Goal: Book appointment/travel/reservation

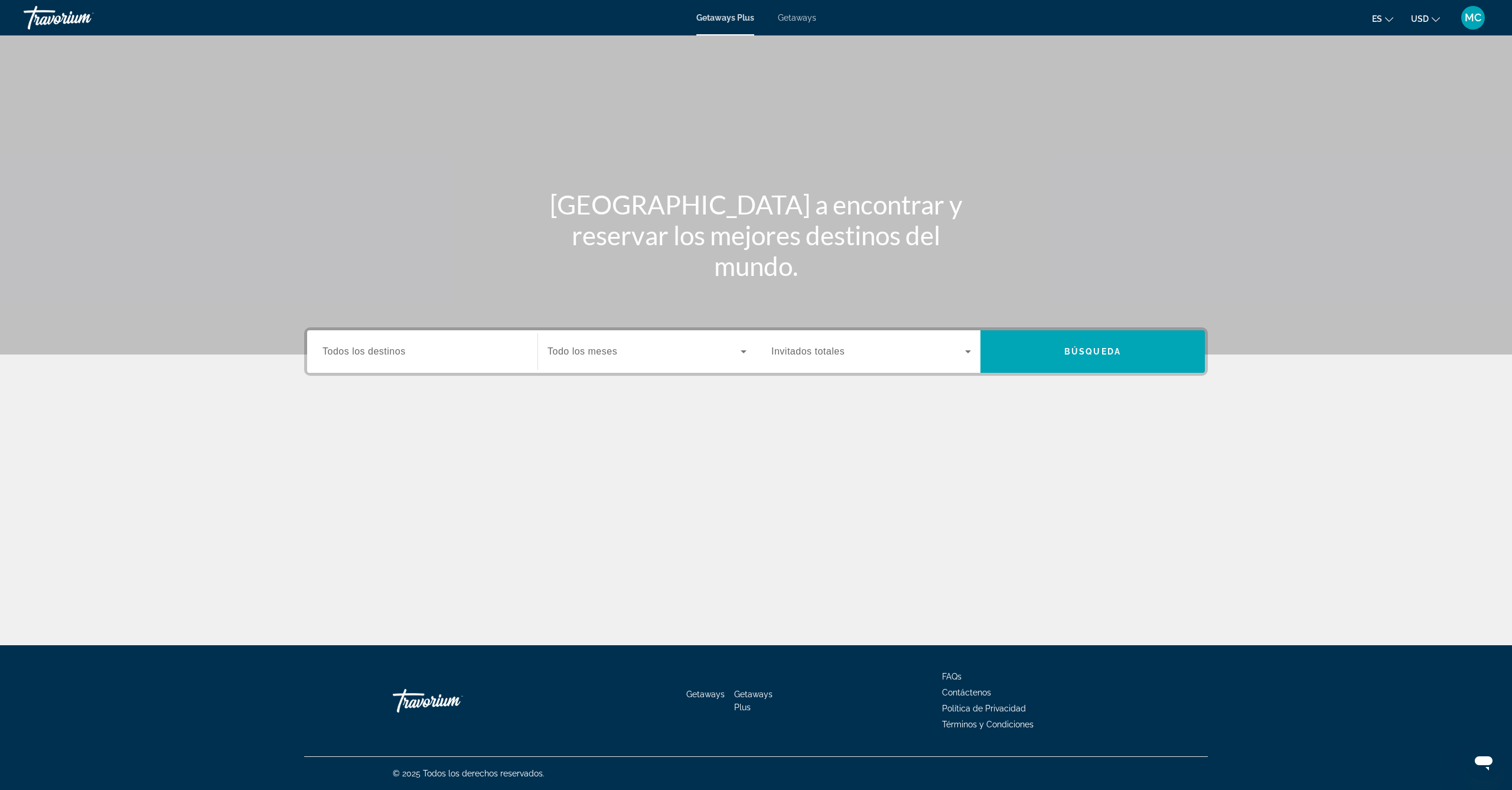
click at [362, 347] on span "Todos los destinos" at bounding box center [364, 352] width 83 height 10
click at [362, 347] on input "Destination Todos los destinos" at bounding box center [422, 352] width 200 height 14
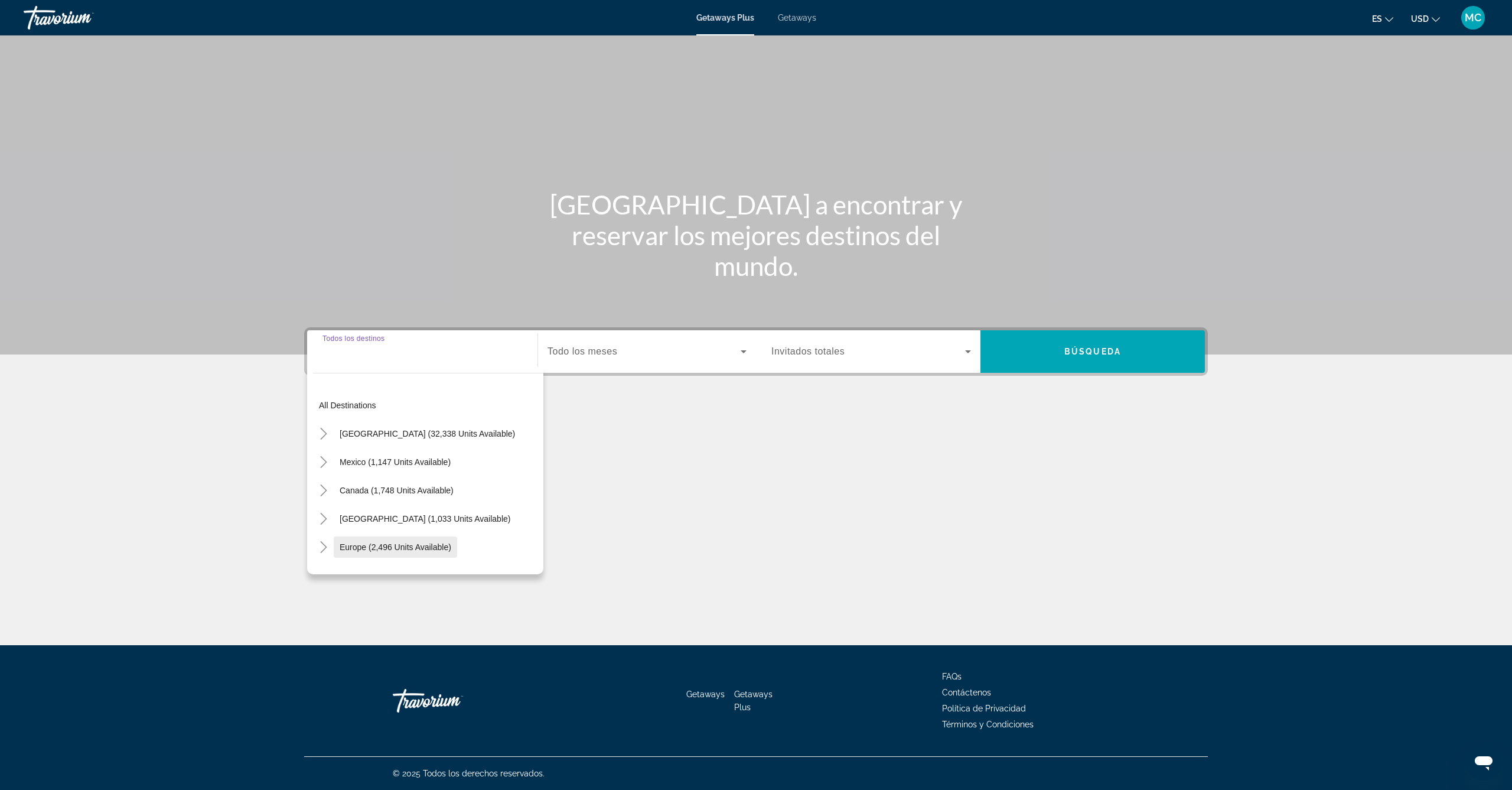
click at [351, 547] on span "Europe (2,496 units available)" at bounding box center [395, 547] width 112 height 10
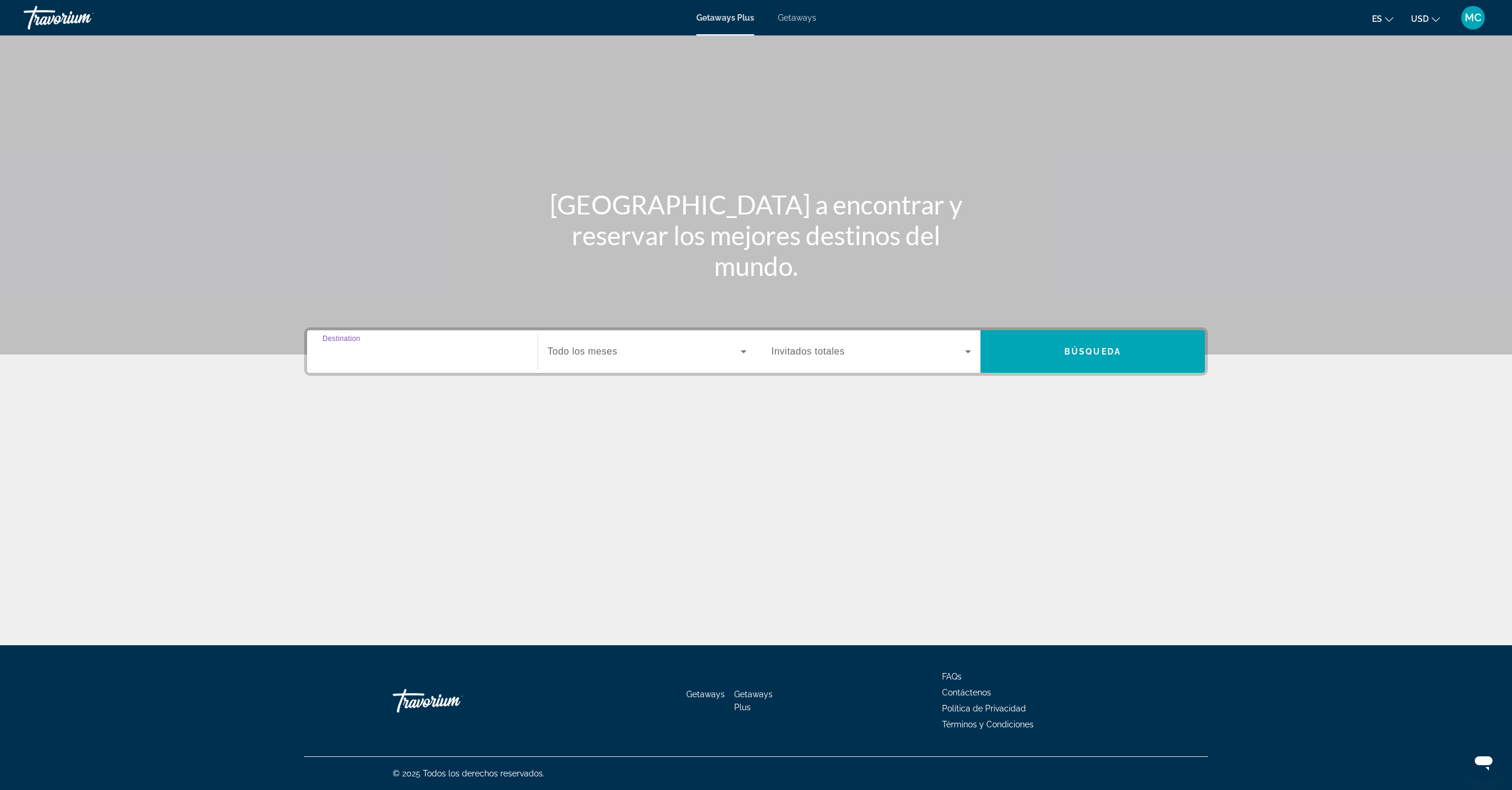
type input "**********"
click at [604, 350] on span "Todo los meses" at bounding box center [583, 352] width 70 height 10
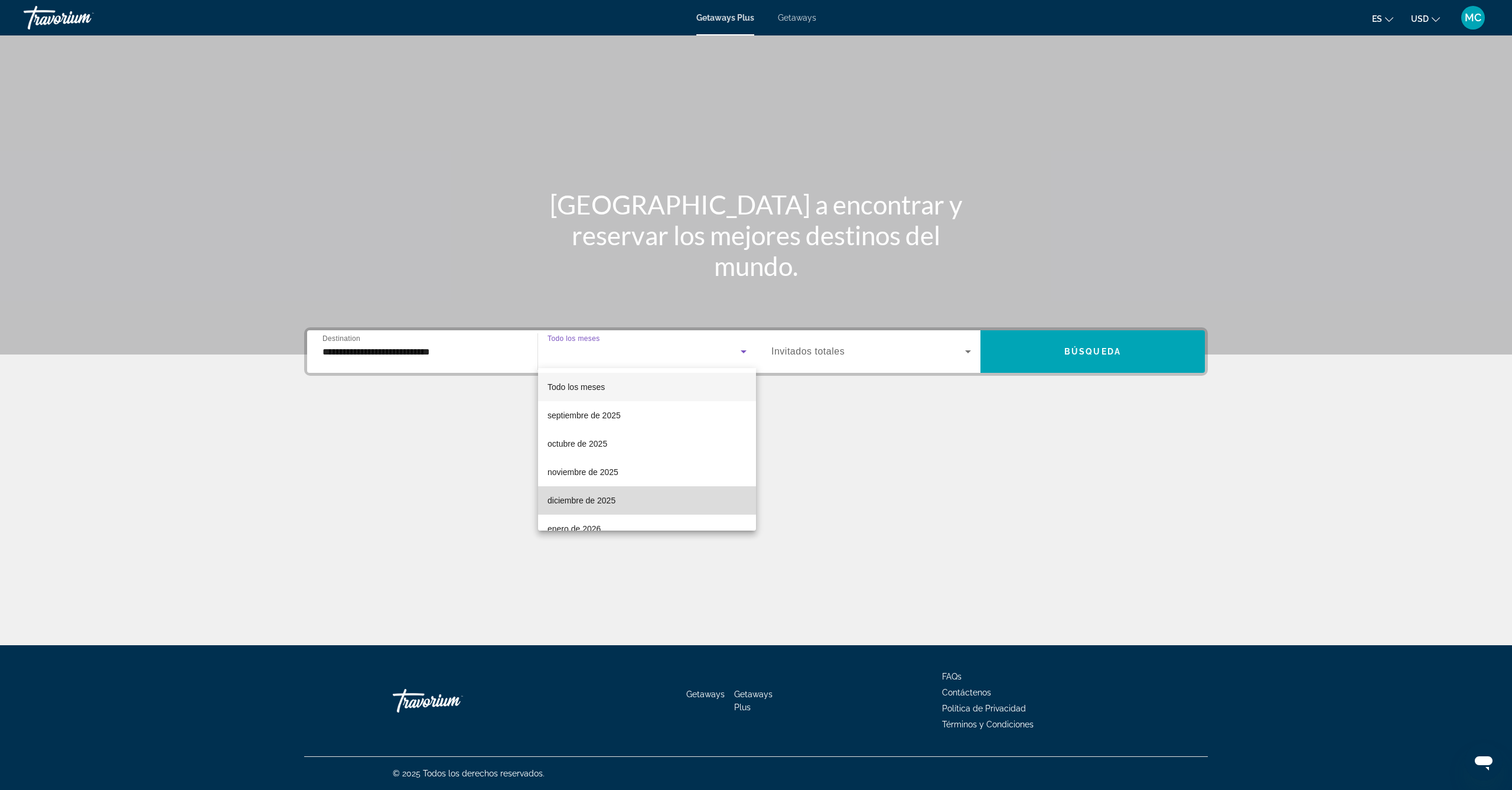
click at [597, 501] on span "diciembre de 2025" at bounding box center [582, 500] width 68 height 14
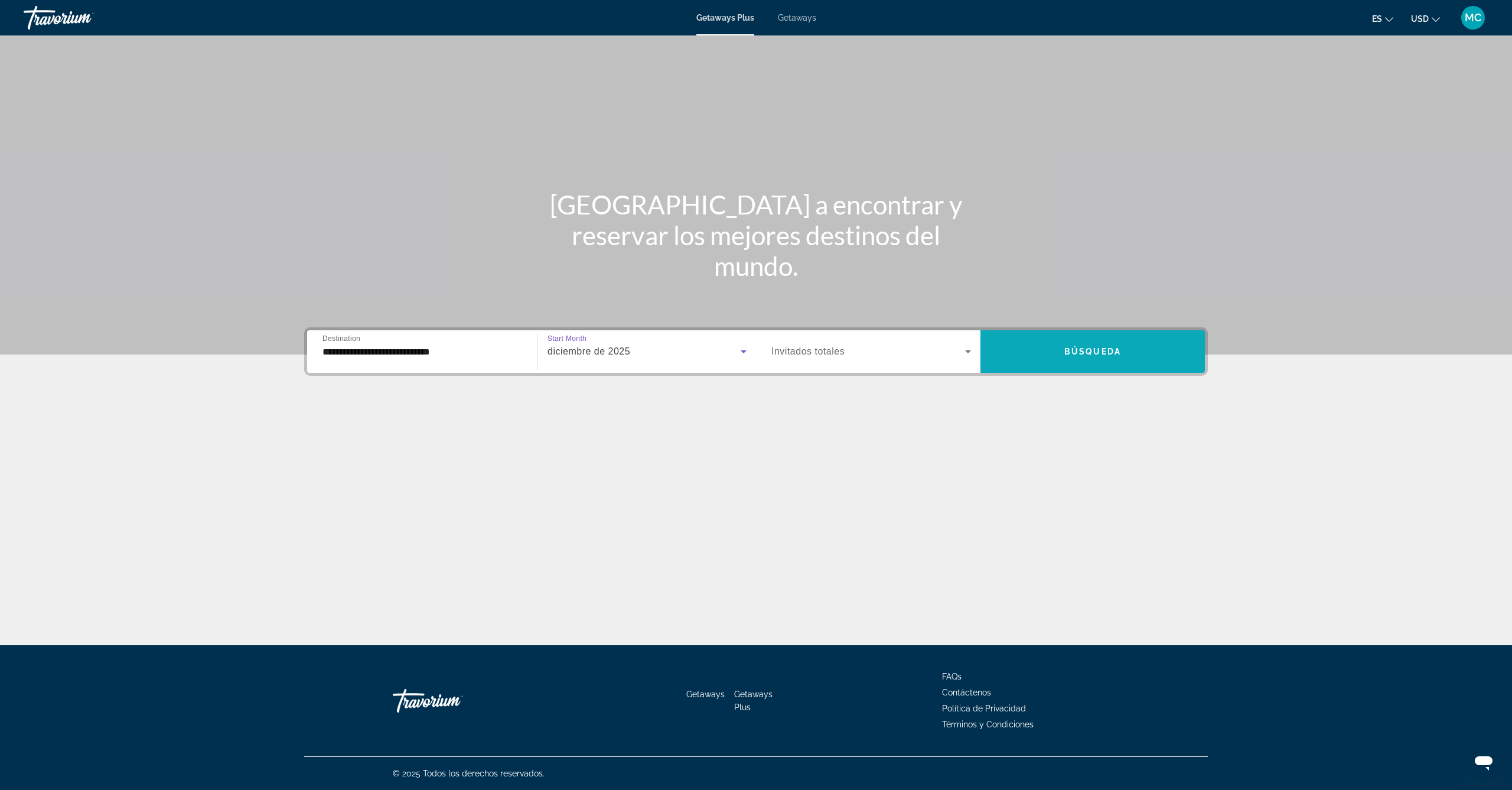
click at [1049, 347] on span "Search widget" at bounding box center [1092, 352] width 224 height 29
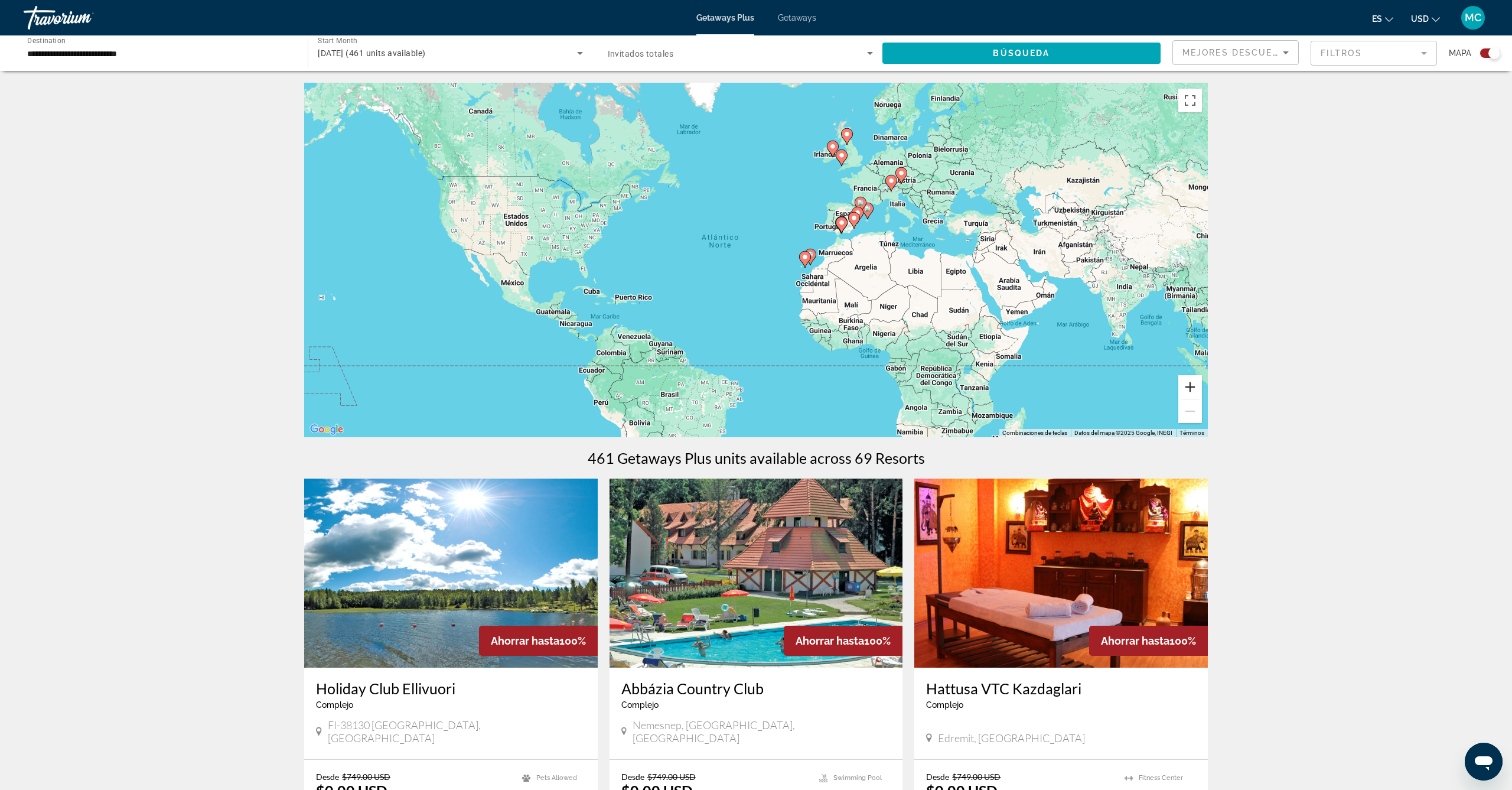
click at [1190, 386] on button "Ampliar" at bounding box center [1190, 387] width 24 height 24
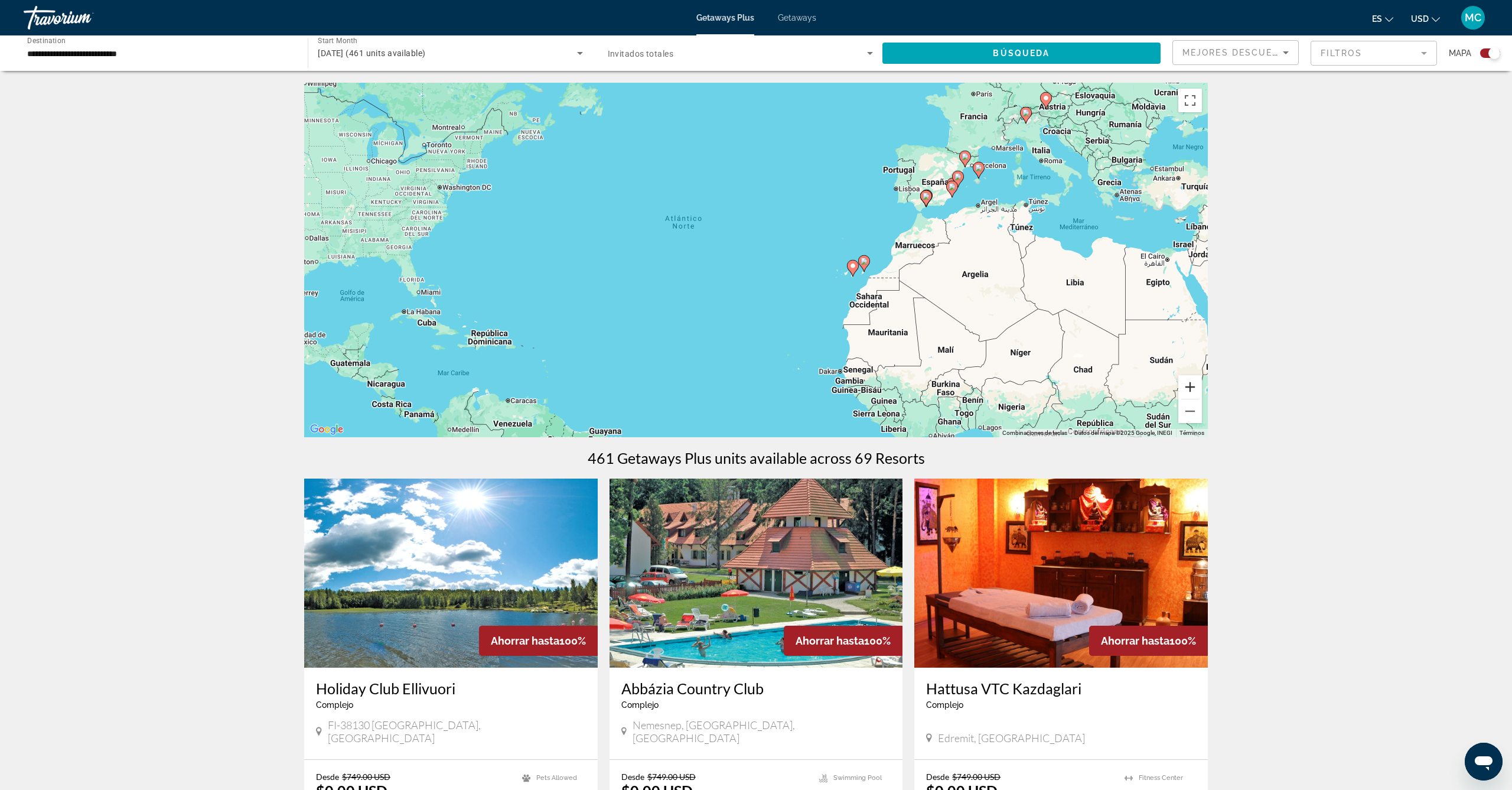
click at [1190, 386] on button "Ampliar" at bounding box center [1190, 387] width 24 height 24
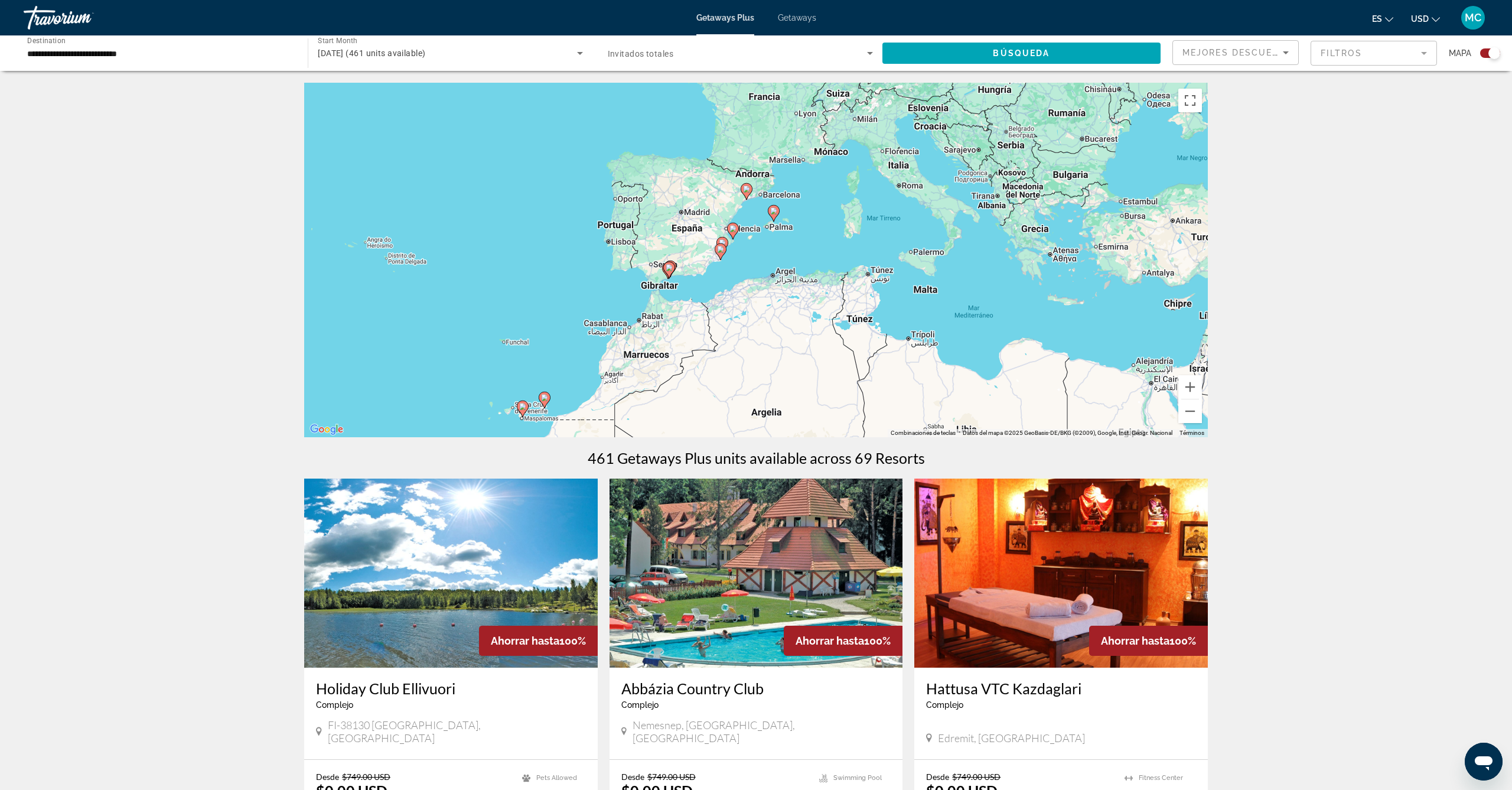
drag, startPoint x: 1182, startPoint y: 310, endPoint x: 750, endPoint y: 436, distance: 450.0
click at [750, 436] on div "Para activar la función de arrastre con el teclado, pulsa Alt + Intro. Cuando h…" at bounding box center [756, 260] width 904 height 354
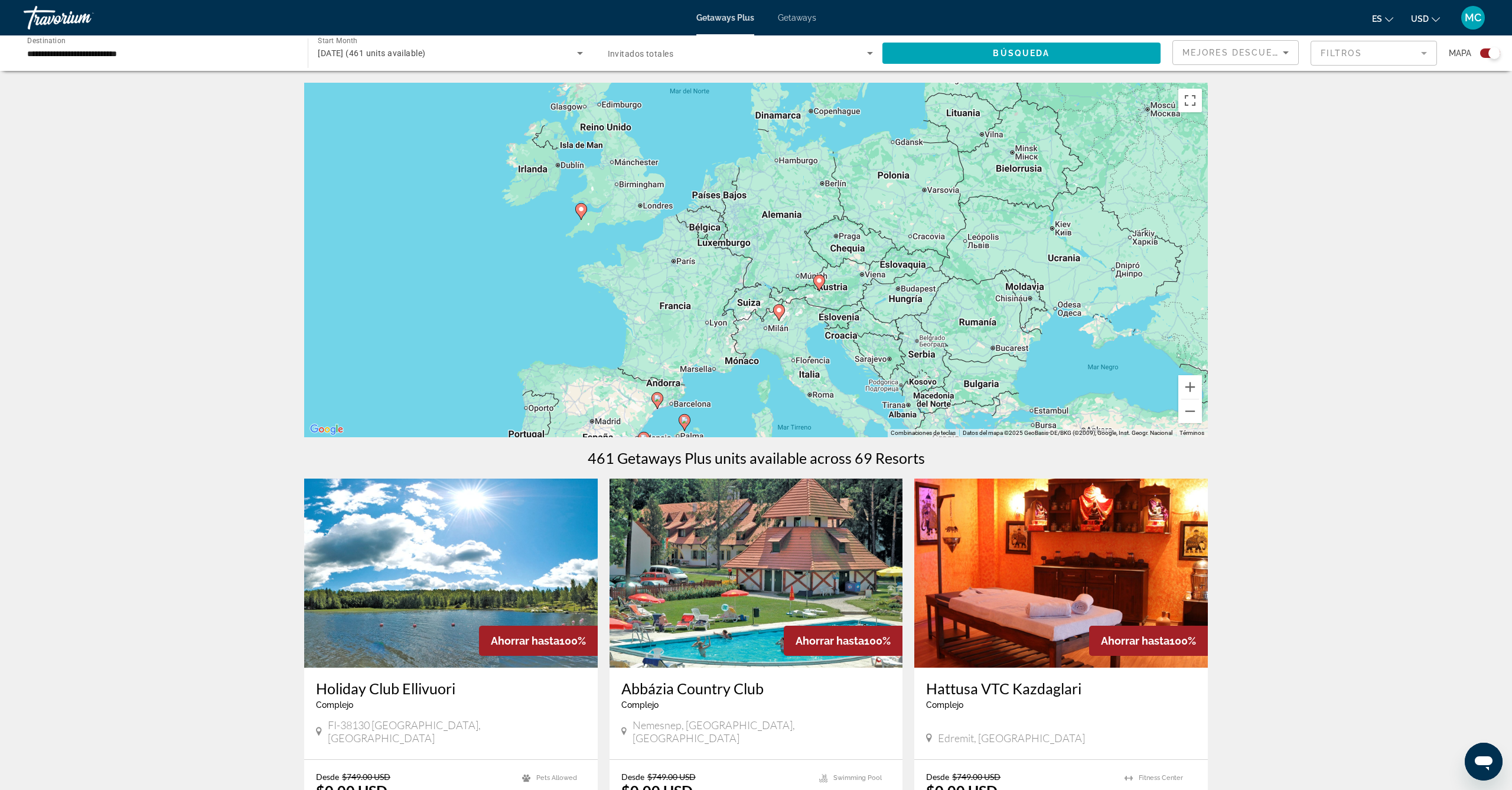
drag, startPoint x: 1070, startPoint y: 144, endPoint x: 980, endPoint y: 355, distance: 229.4
click at [980, 355] on div "Para activar la función de arrastre con el teclado, pulsa Alt + Intro. Cuando h…" at bounding box center [756, 260] width 904 height 354
click at [1191, 384] on button "Ampliar" at bounding box center [1190, 387] width 24 height 24
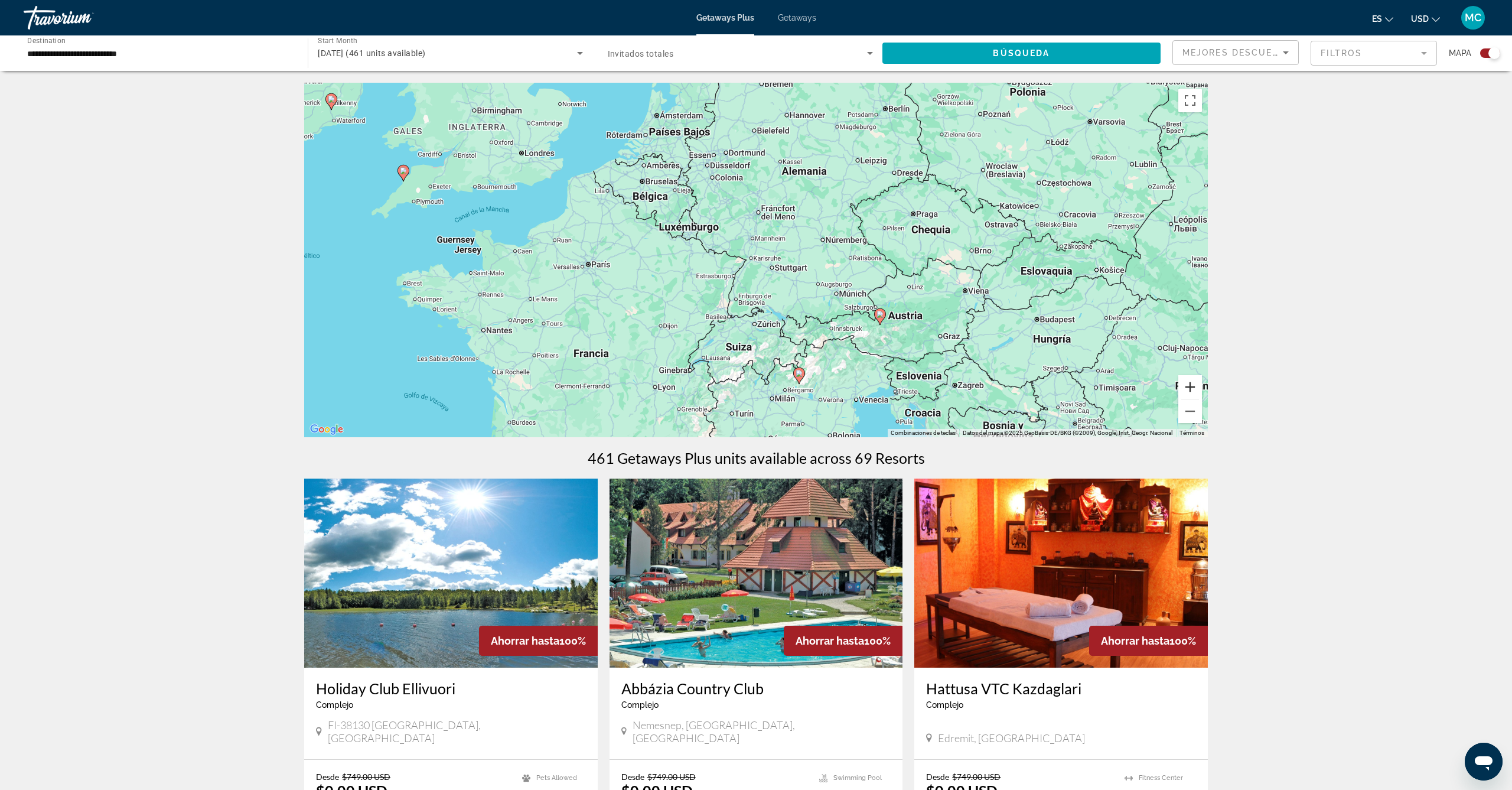
click at [1191, 384] on button "Ampliar" at bounding box center [1190, 387] width 24 height 24
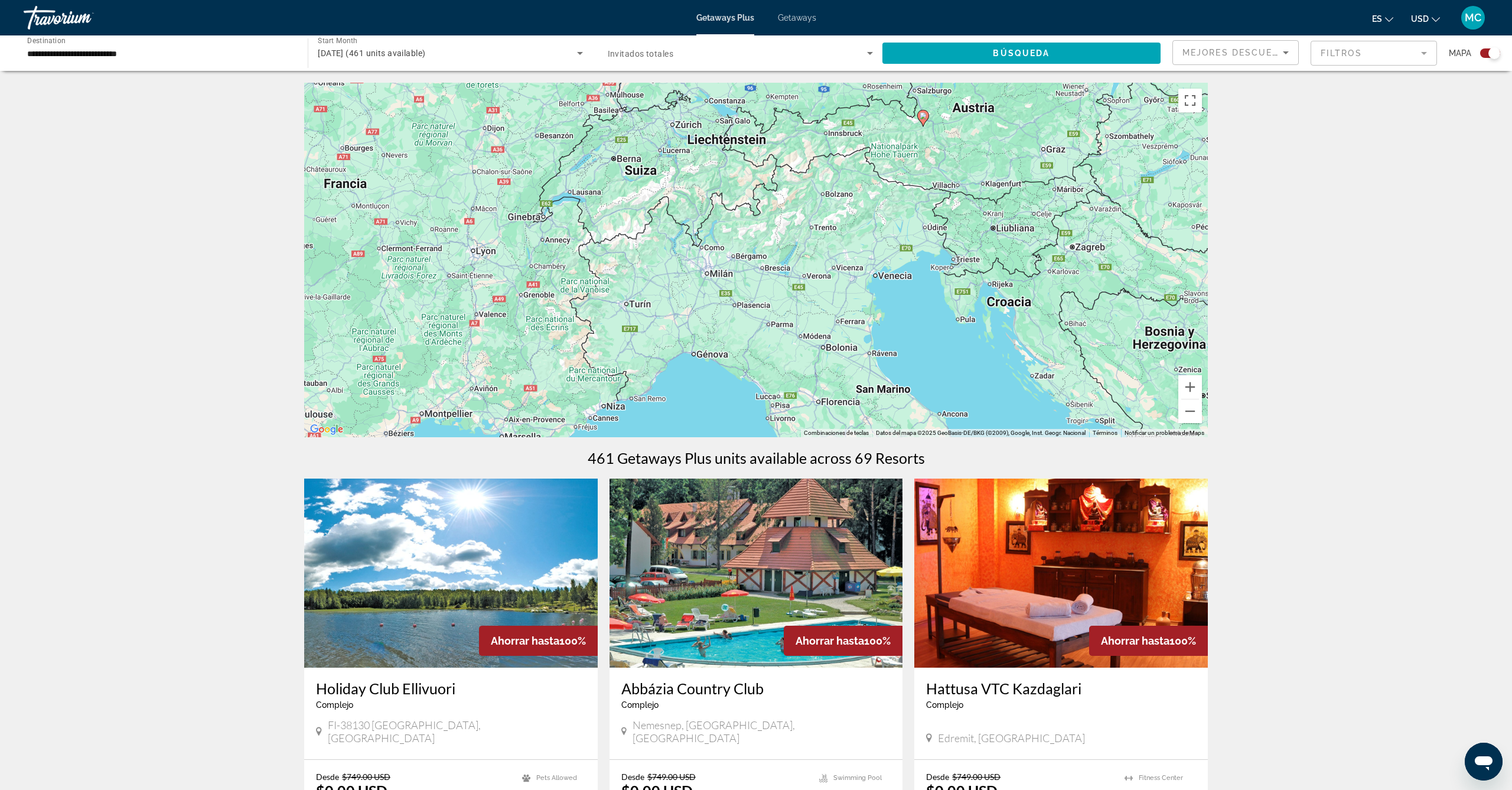
drag, startPoint x: 831, startPoint y: 393, endPoint x: 751, endPoint y: 128, distance: 276.8
click at [751, 128] on div "Para activar la función de arrastre con el teclado, pulsa Alt + Intro. Cuando h…" at bounding box center [756, 260] width 904 height 354
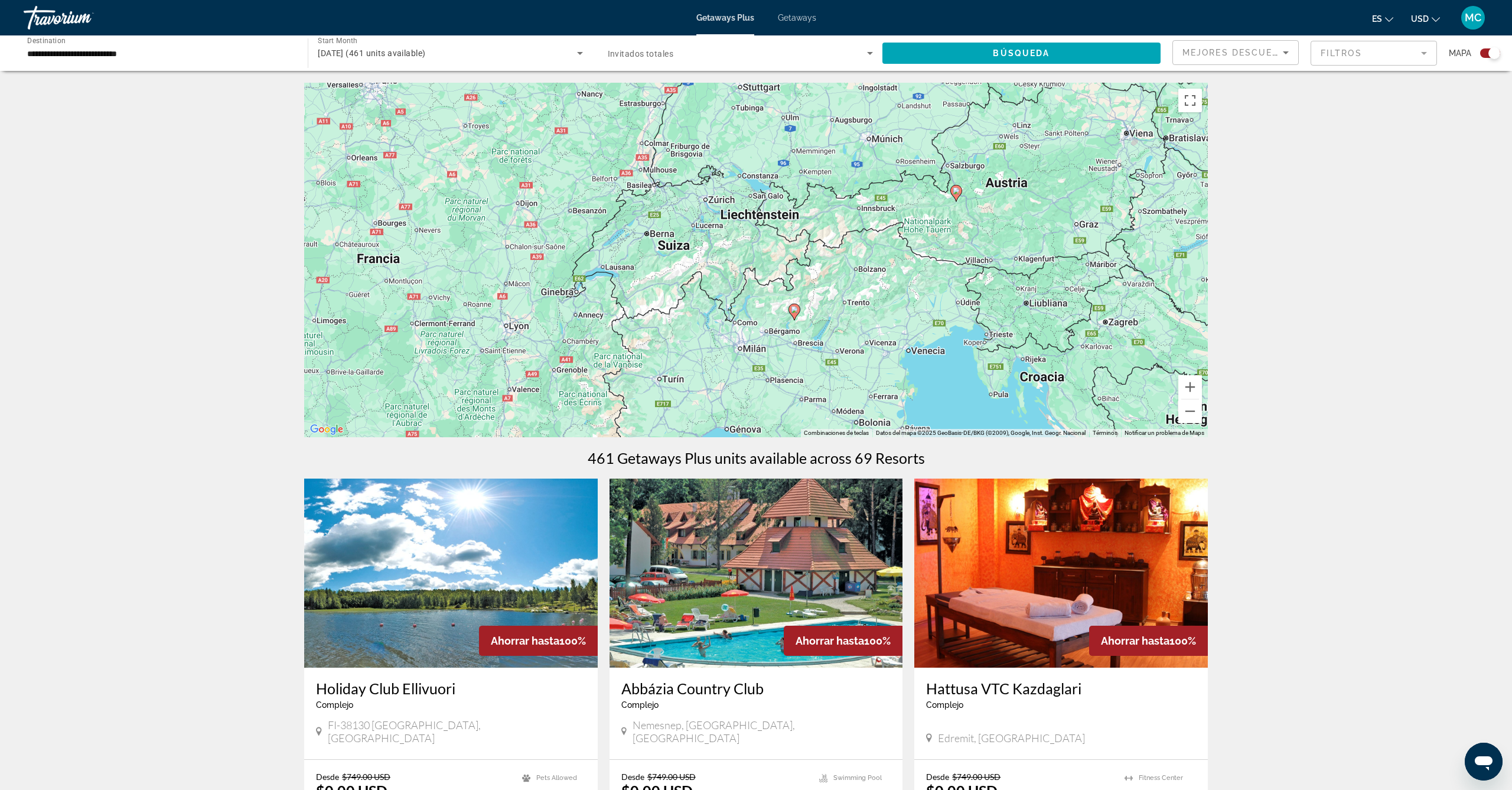
drag, startPoint x: 771, startPoint y: 259, endPoint x: 804, endPoint y: 336, distance: 83.8
click at [804, 336] on div "Para activar la función de arrastre con el teclado, pulsa Alt + Intro. Cuando h…" at bounding box center [756, 260] width 904 height 354
click at [1192, 388] on button "Ampliar" at bounding box center [1190, 387] width 24 height 24
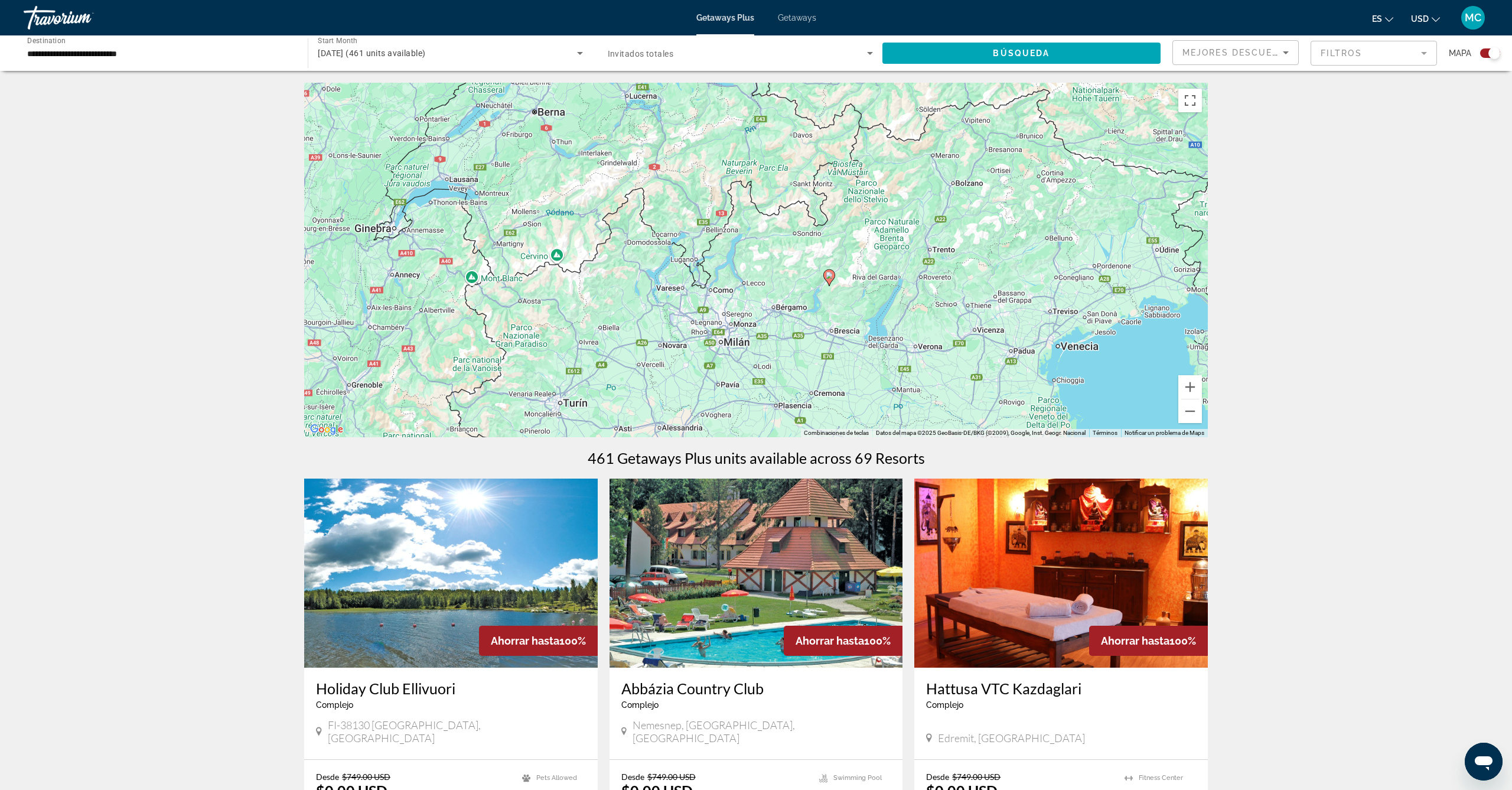
drag, startPoint x: 916, startPoint y: 413, endPoint x: 914, endPoint y: 317, distance: 96.0
click at [914, 317] on div "Para activar la función de arrastre con el teclado, pulsa Alt + Intro. Cuando h…" at bounding box center [756, 260] width 904 height 354
click at [830, 274] on image "Main content" at bounding box center [830, 275] width 7 height 7
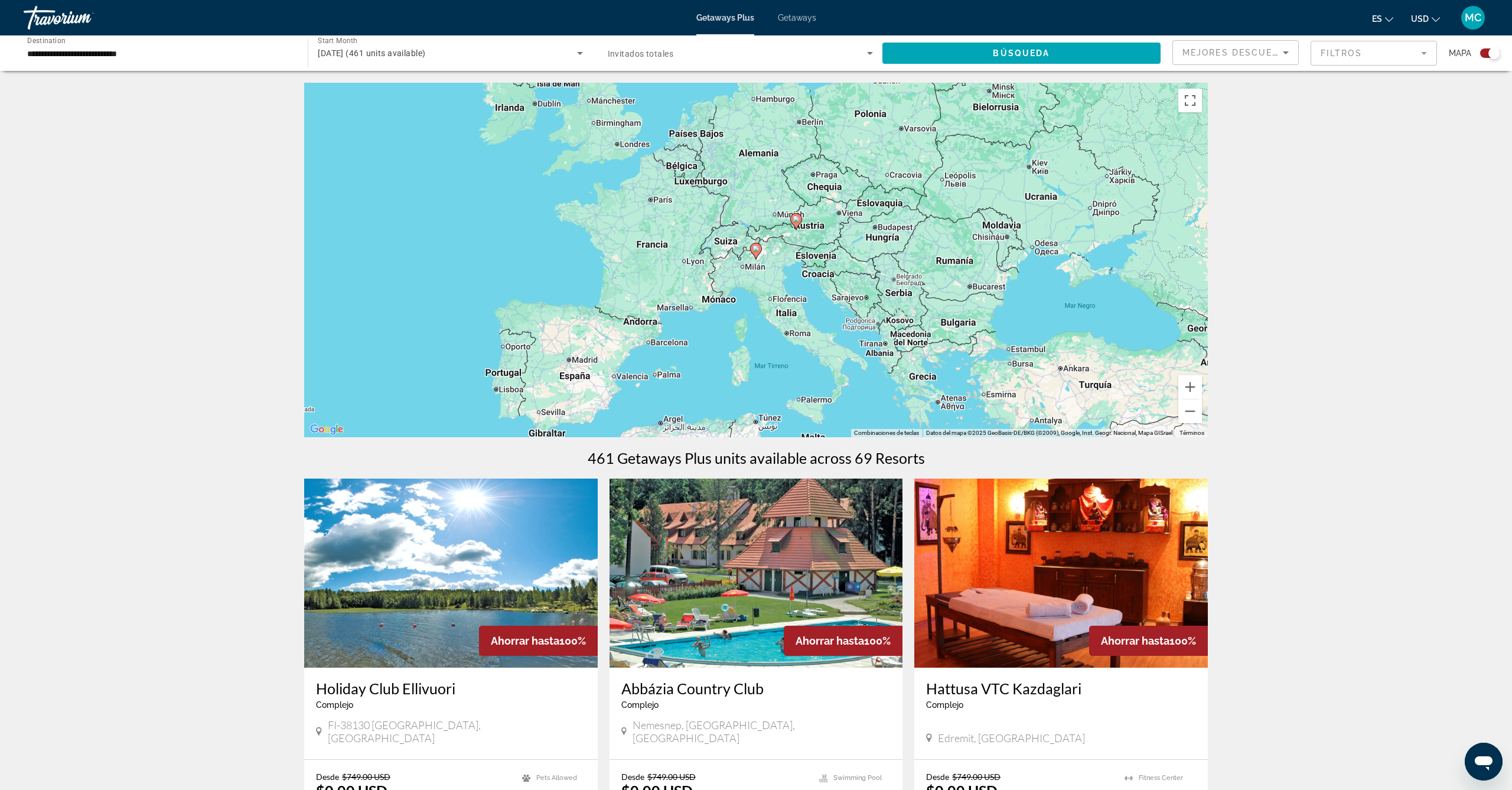
click at [757, 252] on icon "Main content" at bounding box center [756, 251] width 10 height 16
type input "**********"
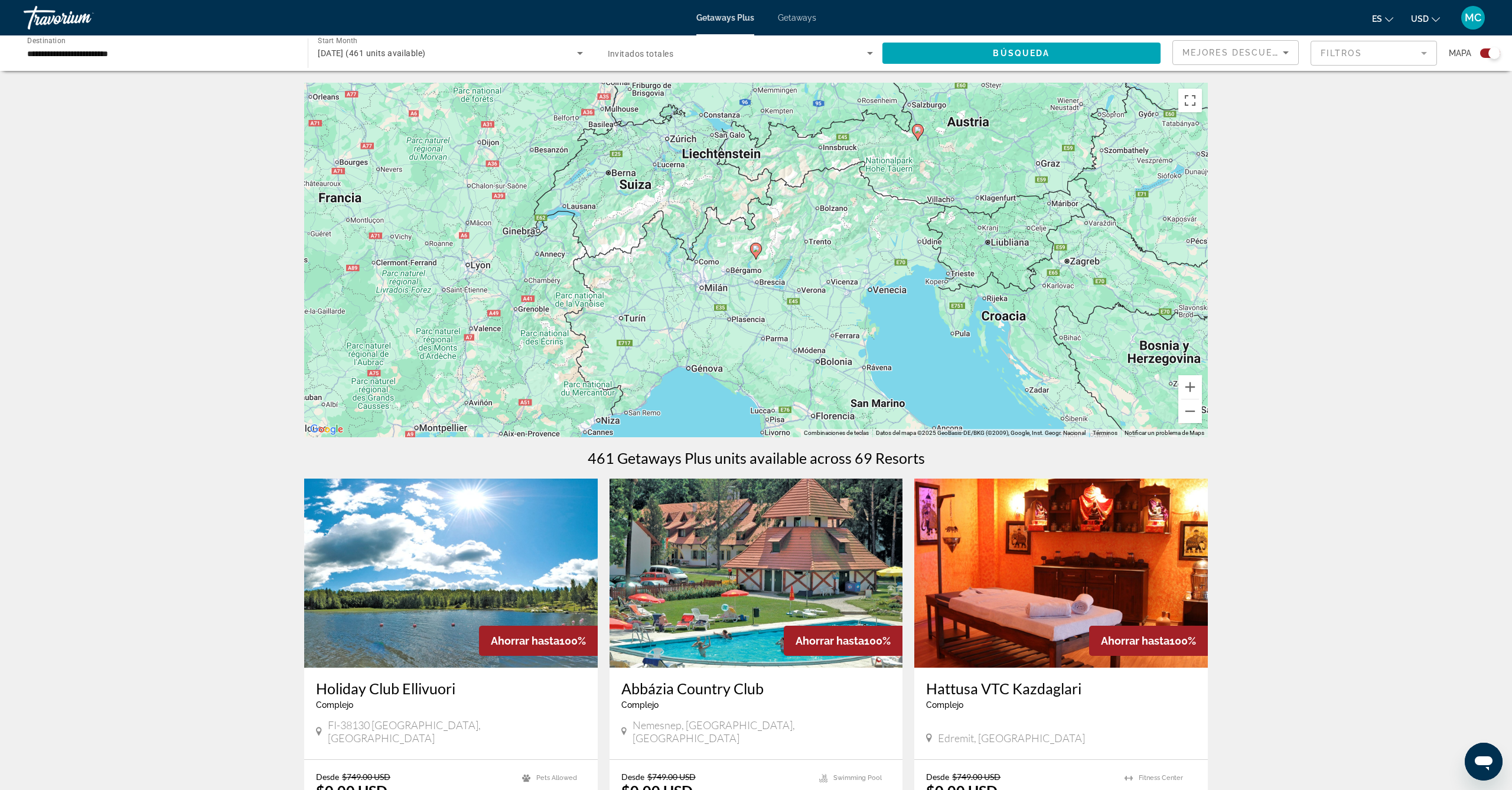
click at [757, 252] on icon "Main content" at bounding box center [756, 251] width 10 height 16
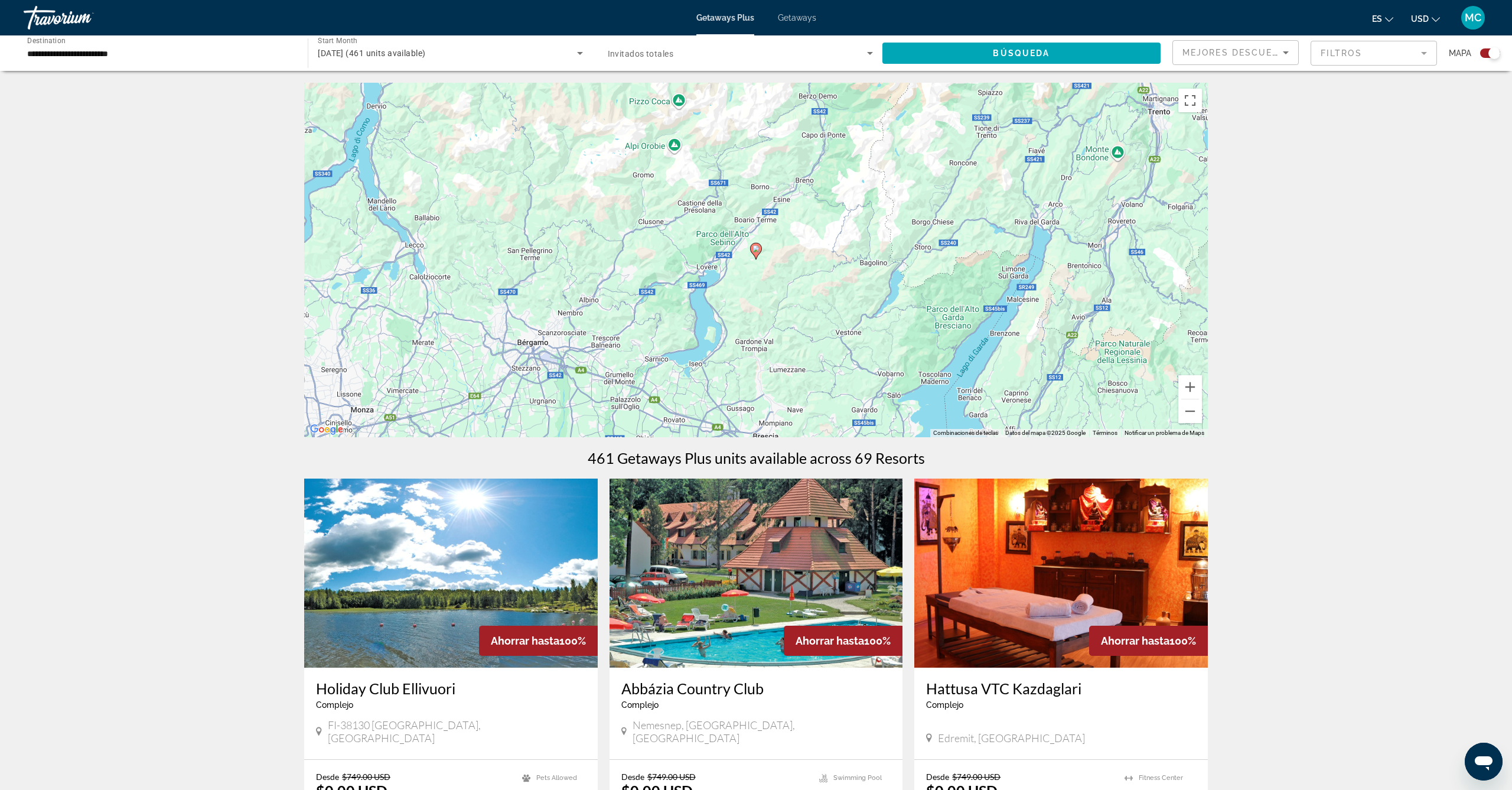
click at [757, 252] on icon "Main content" at bounding box center [756, 251] width 10 height 16
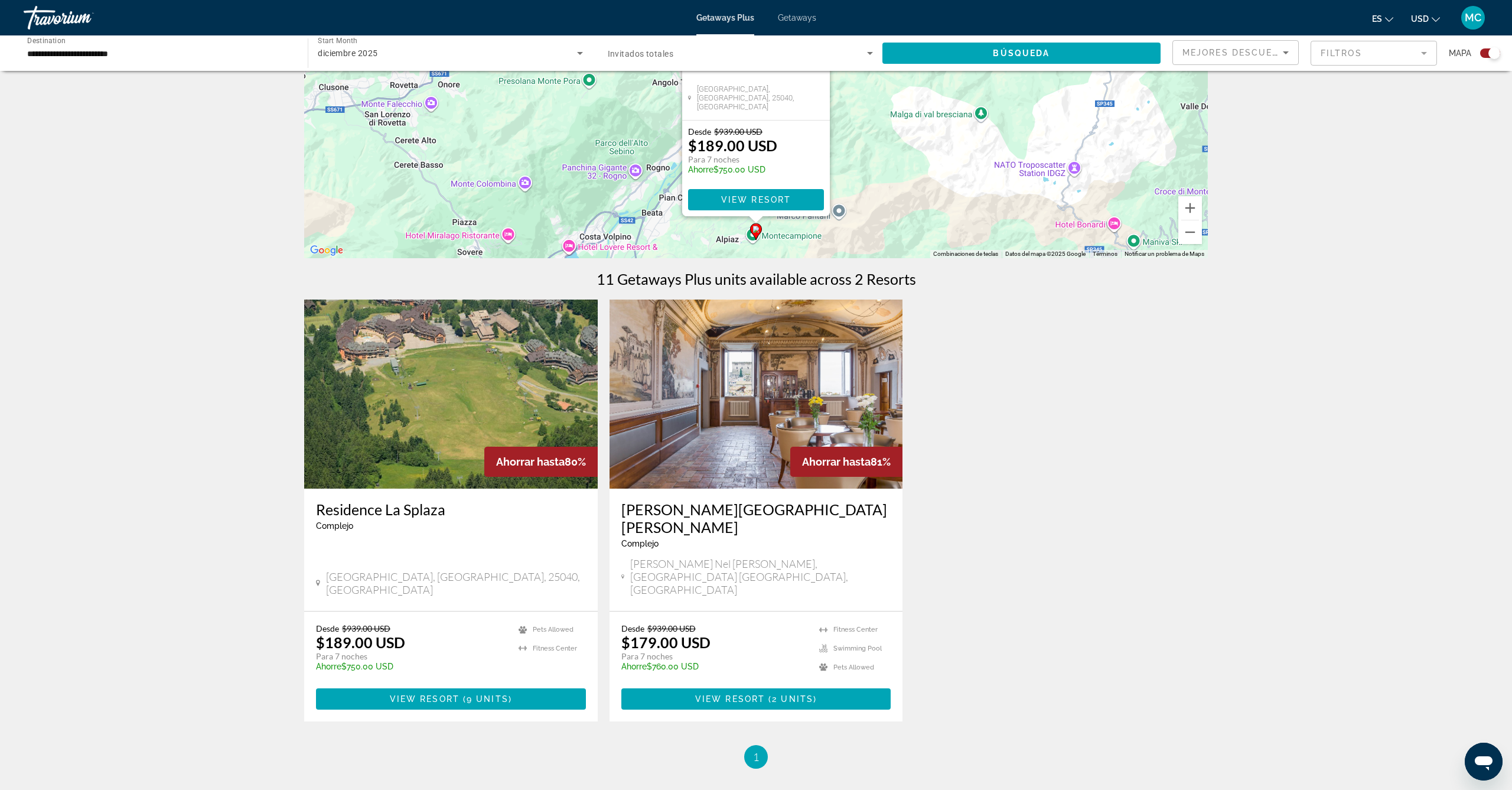
scroll to position [239, 0]
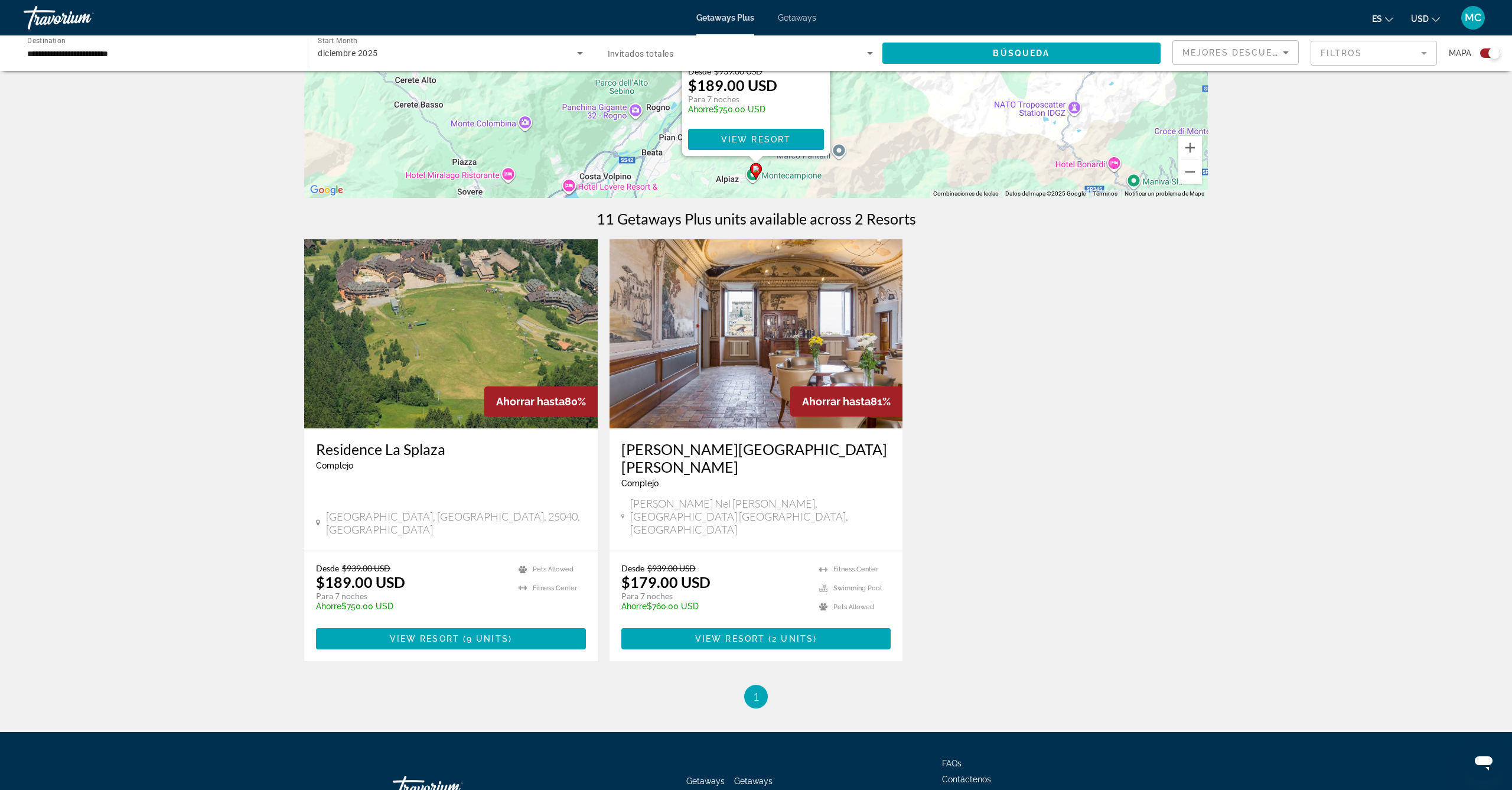
click at [738, 349] on img "Main content" at bounding box center [756, 333] width 294 height 189
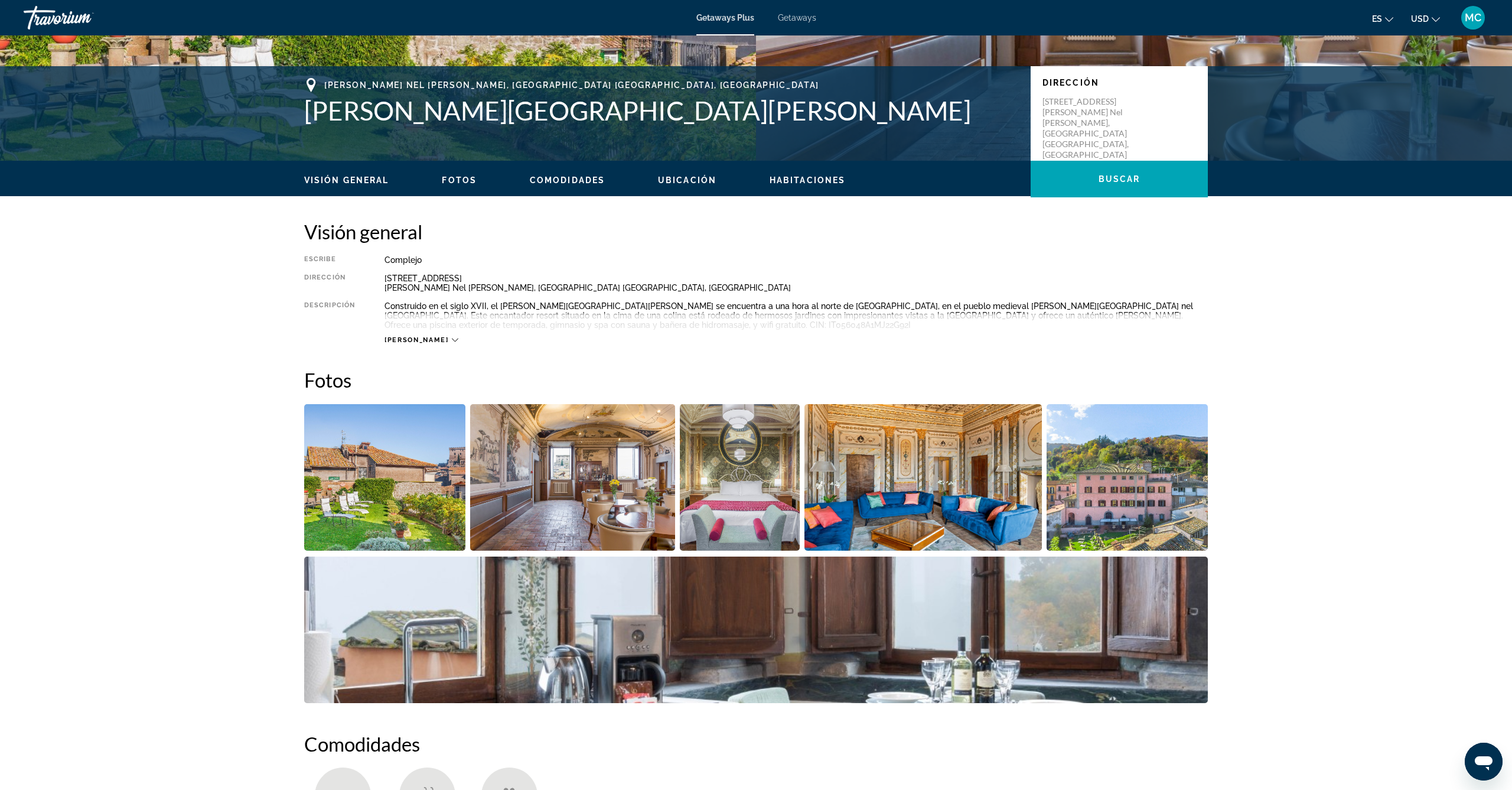
scroll to position [248, 0]
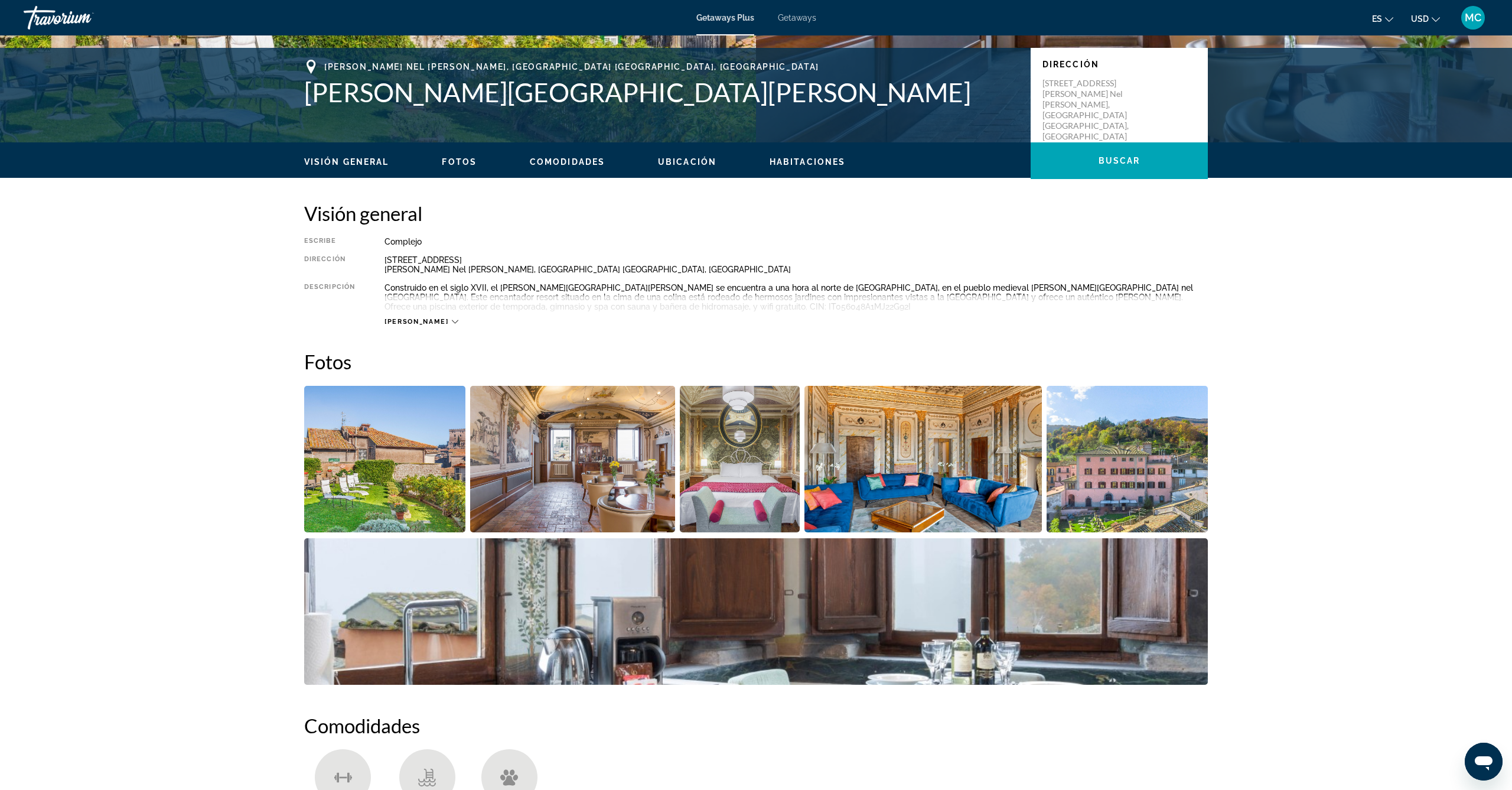
click at [408, 477] on img "Open full-screen image slider" at bounding box center [385, 459] width 161 height 147
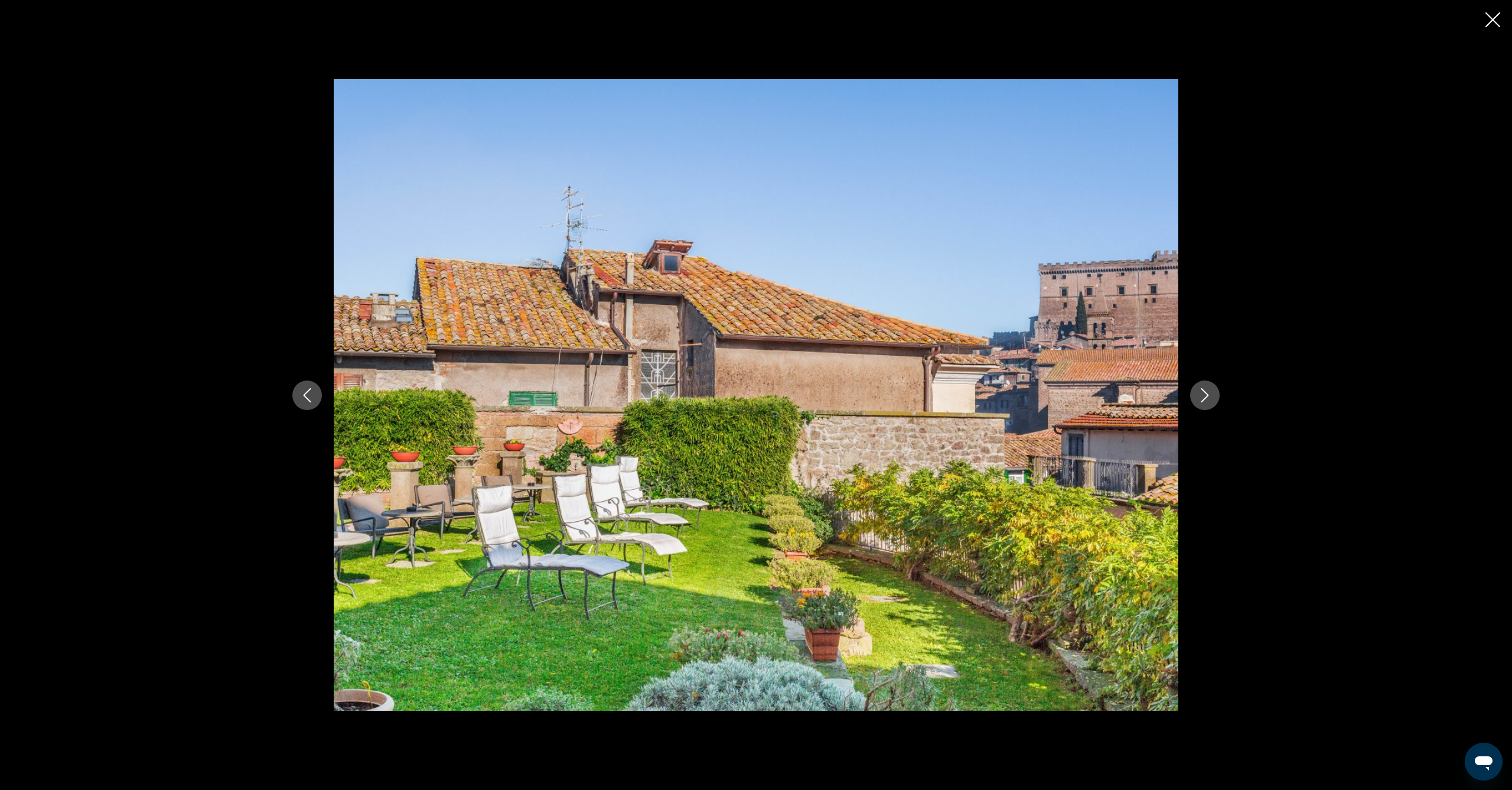
click at [1196, 392] on button "Next image" at bounding box center [1205, 395] width 30 height 30
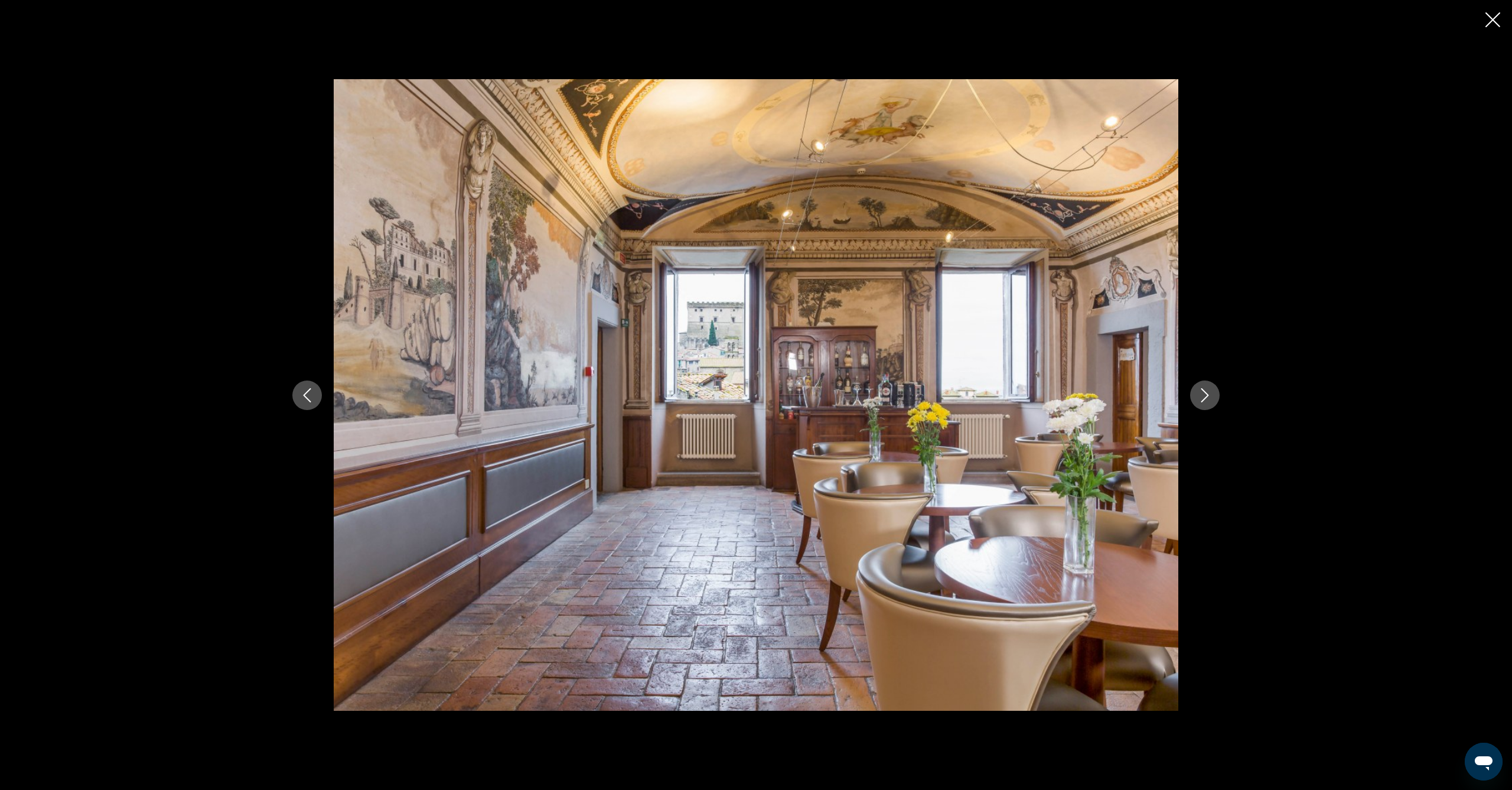
click at [1196, 392] on button "Next image" at bounding box center [1205, 395] width 30 height 30
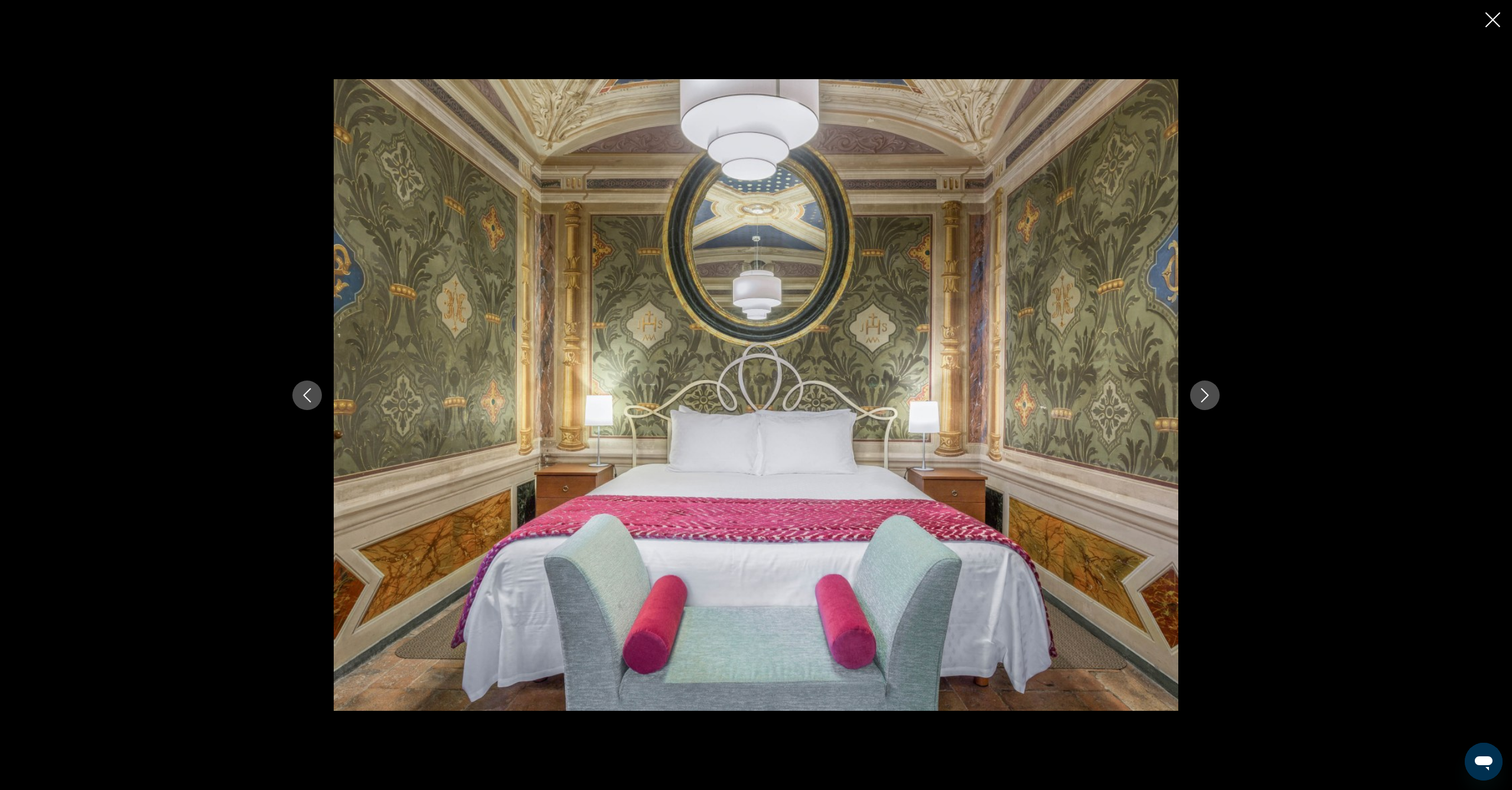
click at [1196, 392] on button "Next image" at bounding box center [1205, 395] width 30 height 30
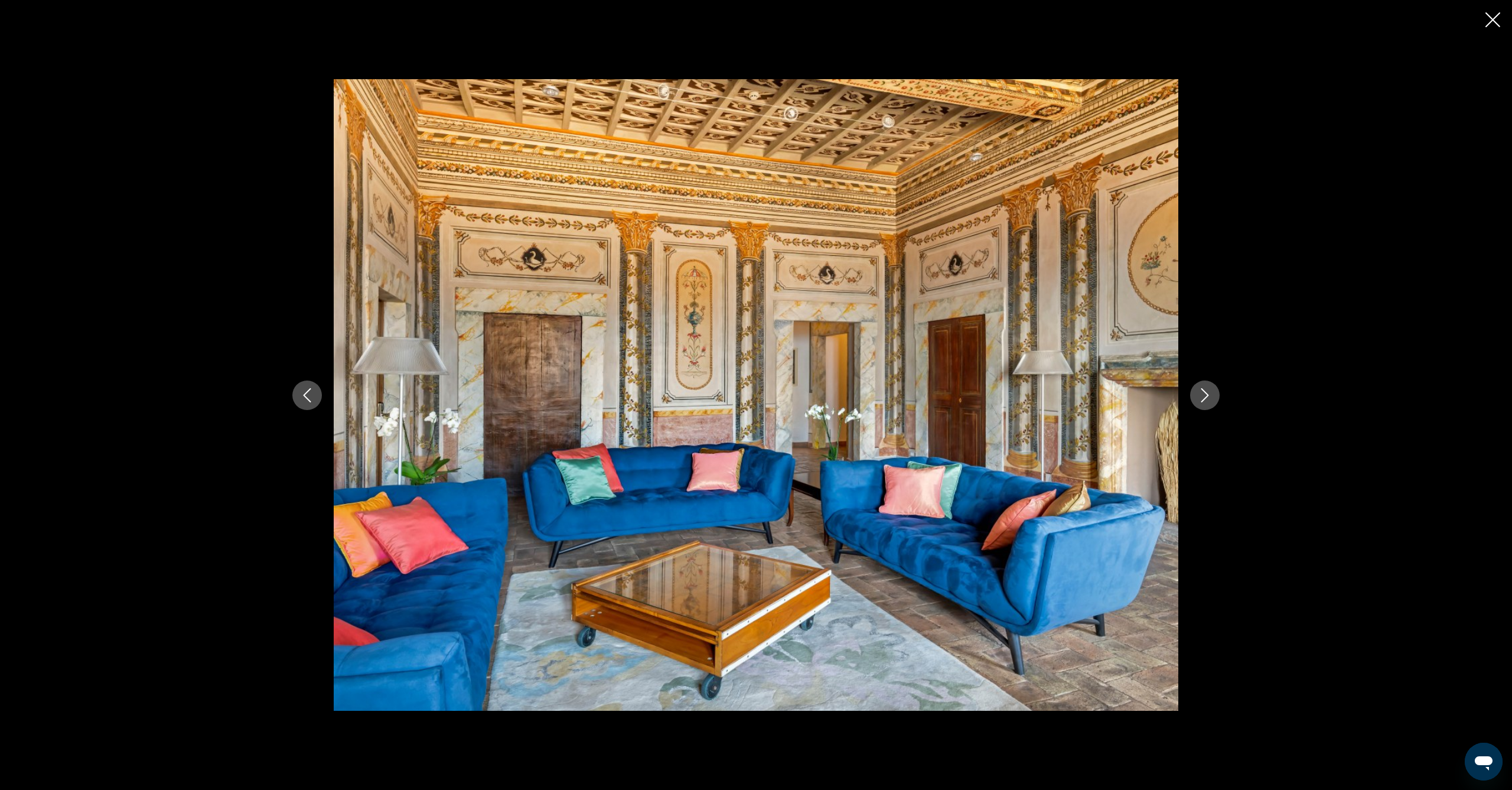
click at [1196, 392] on button "Next image" at bounding box center [1205, 395] width 30 height 30
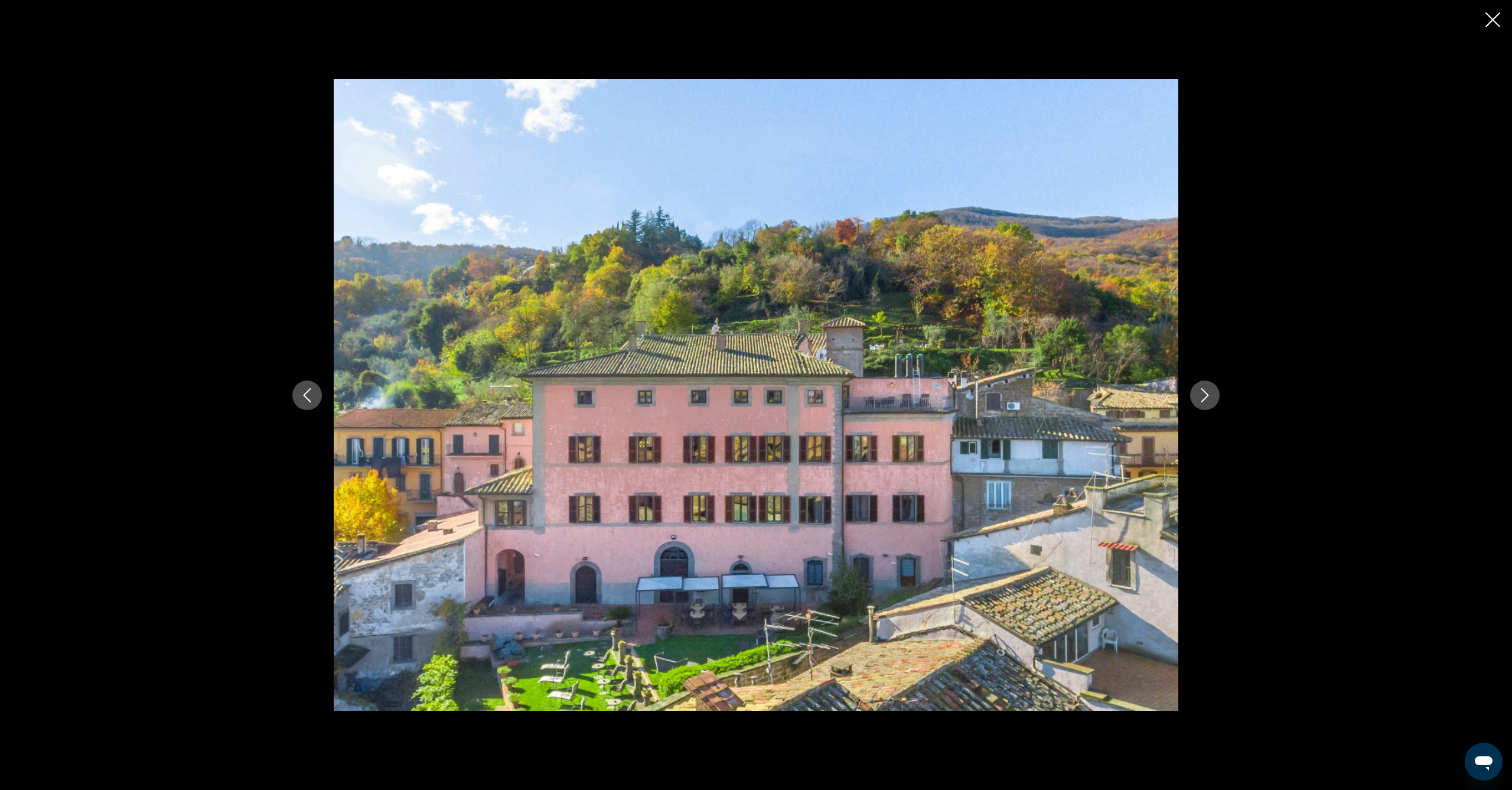
click at [1196, 392] on button "Next image" at bounding box center [1205, 395] width 30 height 30
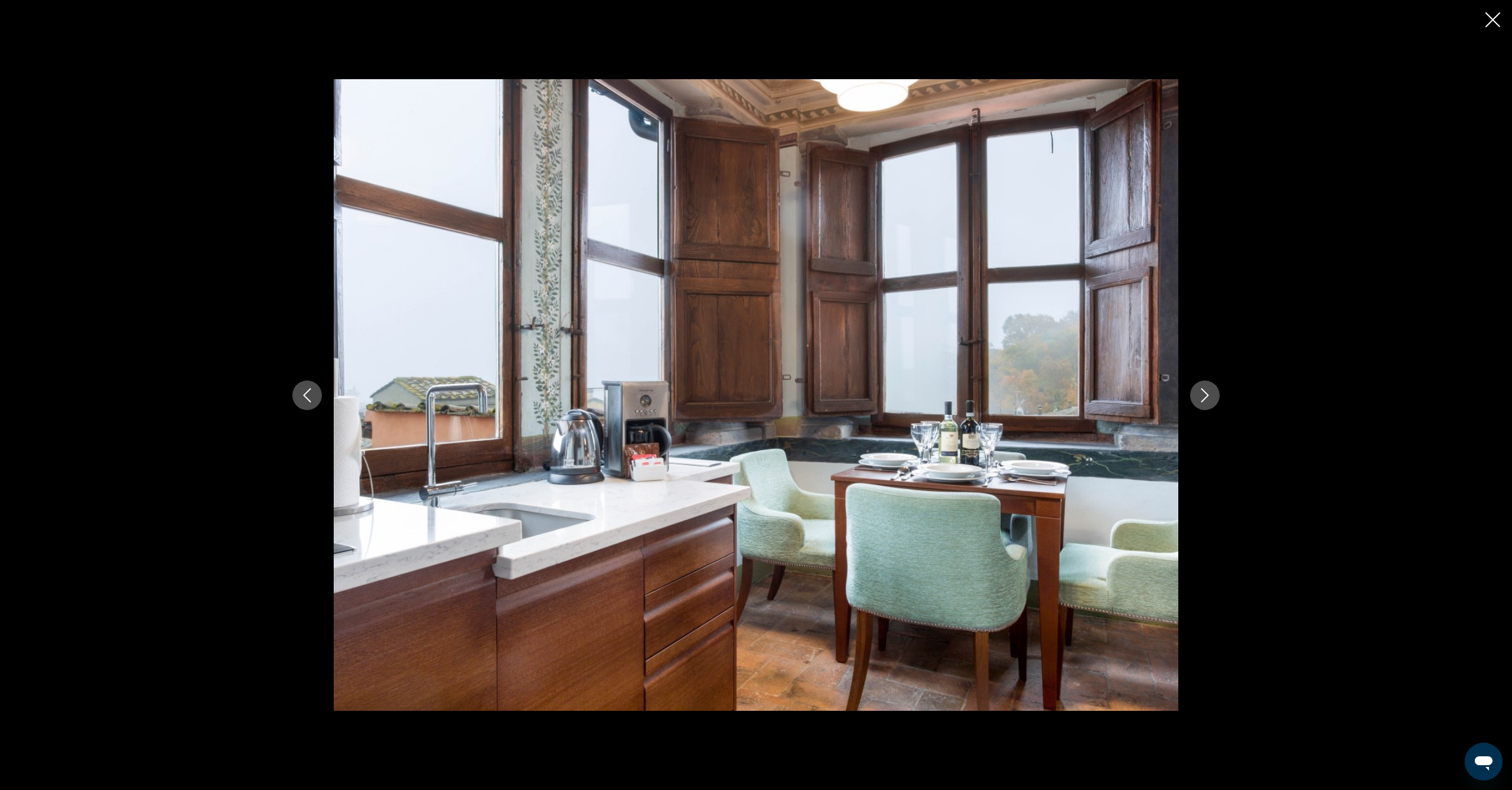
click at [1196, 392] on button "Next image" at bounding box center [1205, 395] width 30 height 30
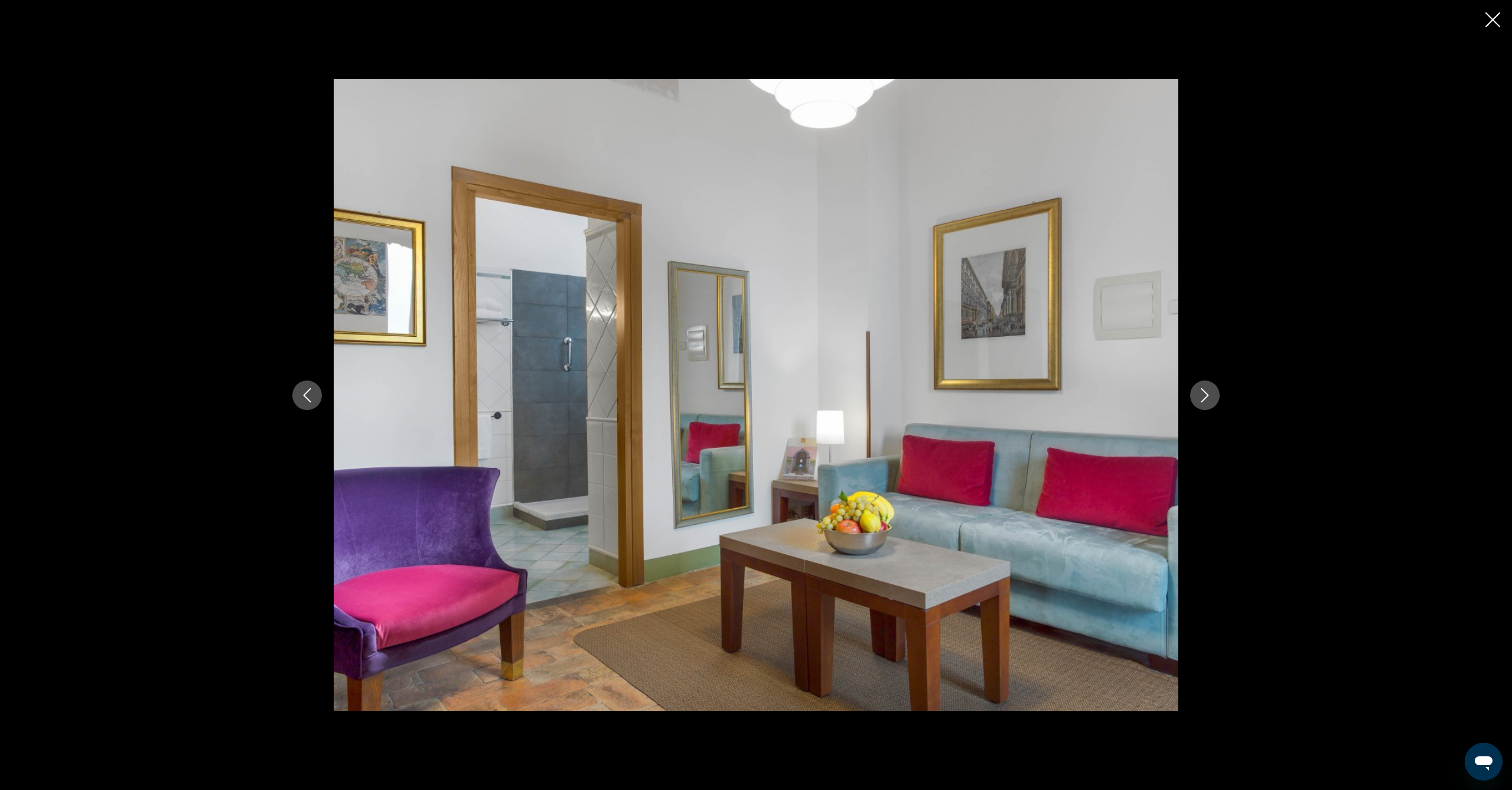
click at [1196, 392] on button "Next image" at bounding box center [1205, 395] width 30 height 30
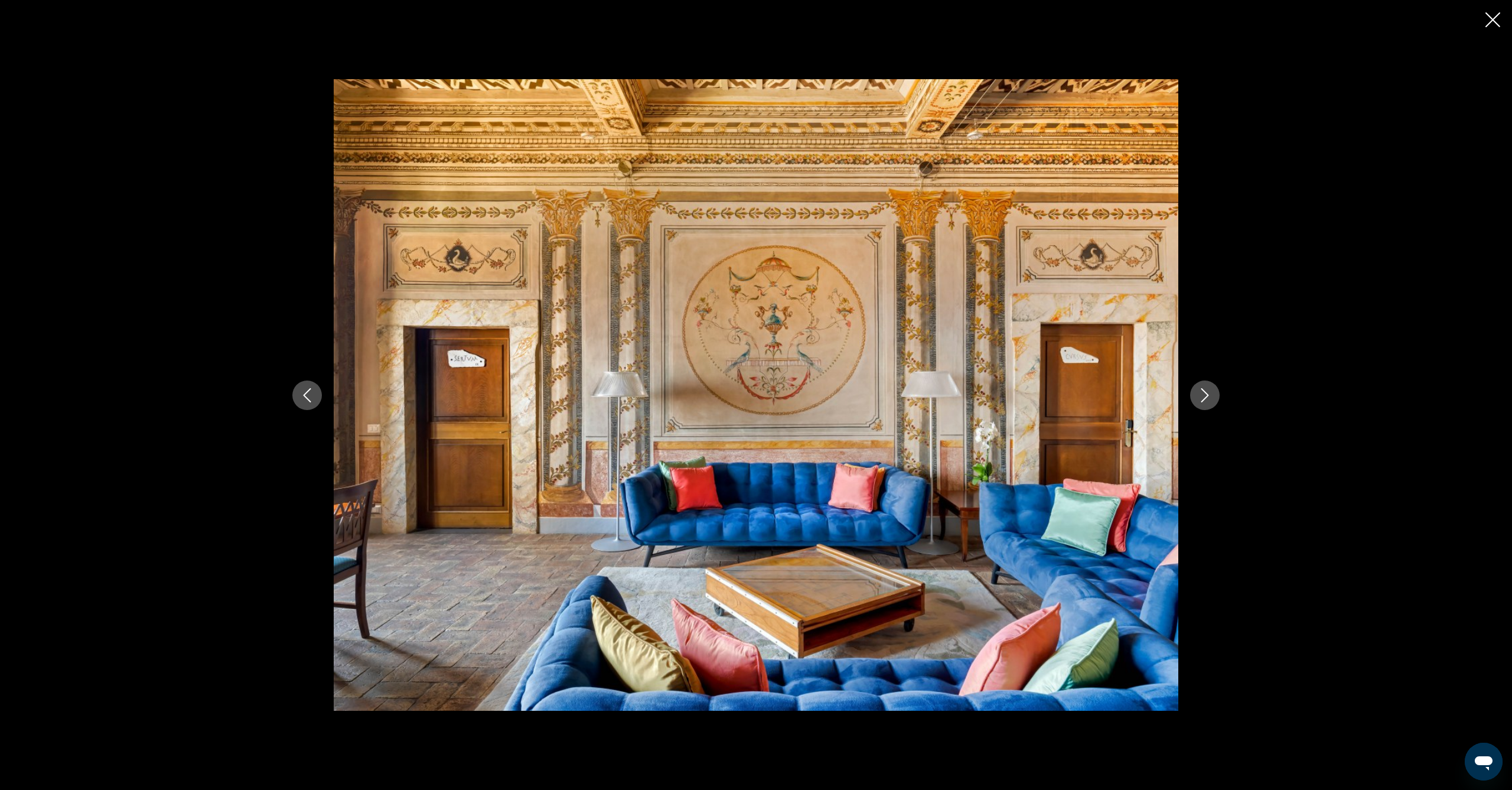
click at [1196, 392] on button "Next image" at bounding box center [1205, 395] width 30 height 30
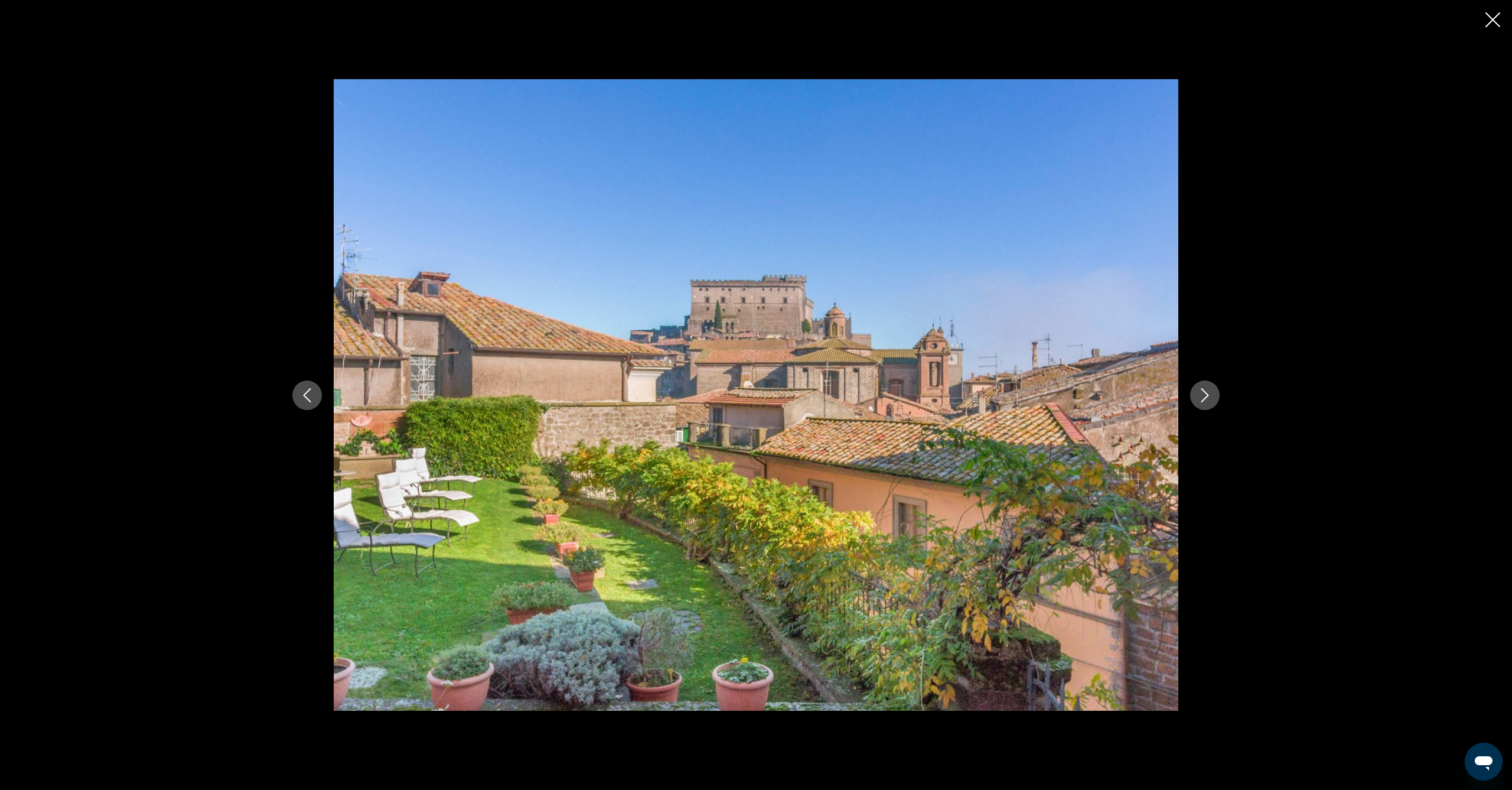
click at [1196, 392] on button "Next image" at bounding box center [1205, 395] width 30 height 30
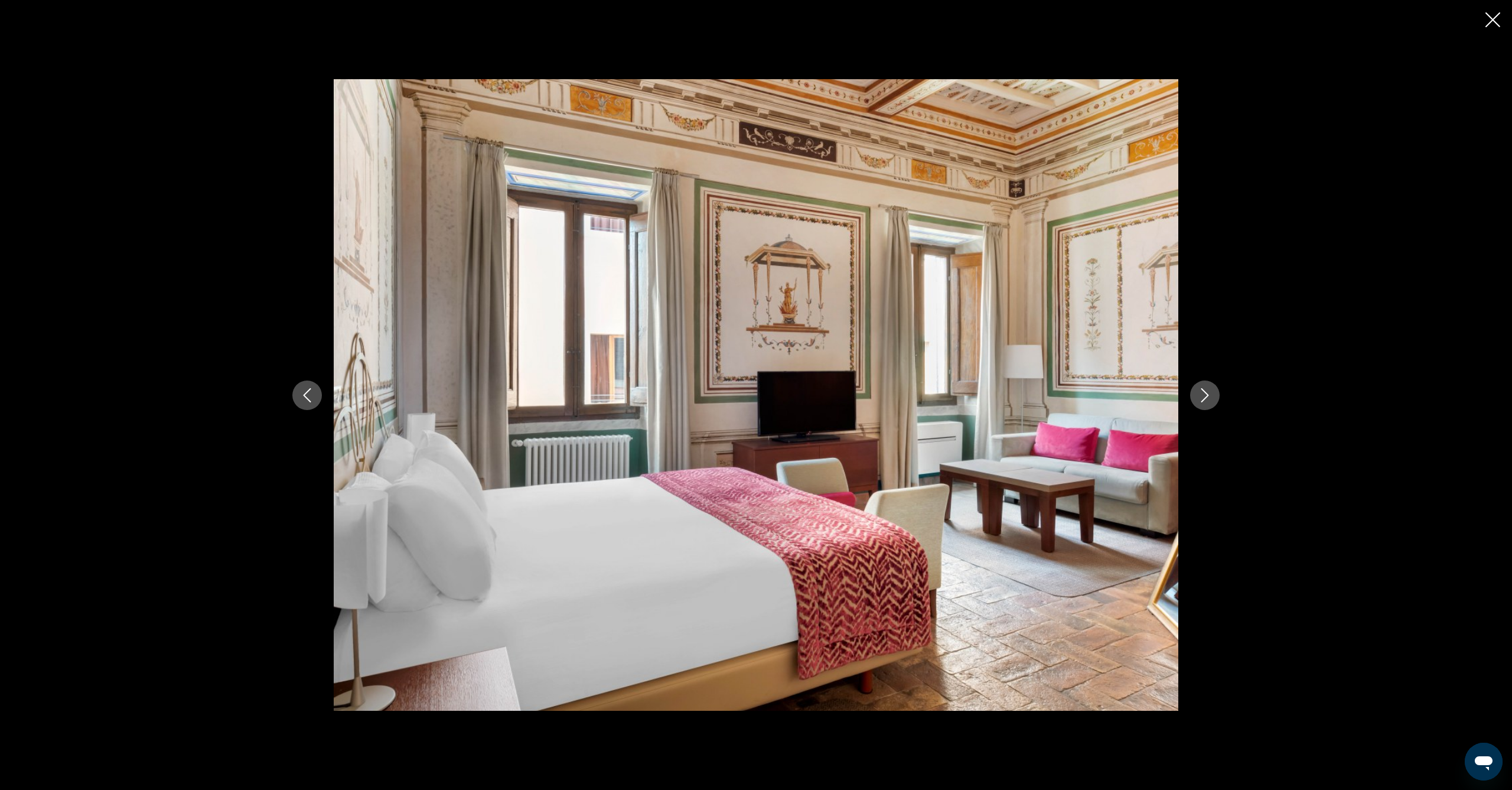
click at [1196, 392] on button "Next image" at bounding box center [1205, 395] width 30 height 30
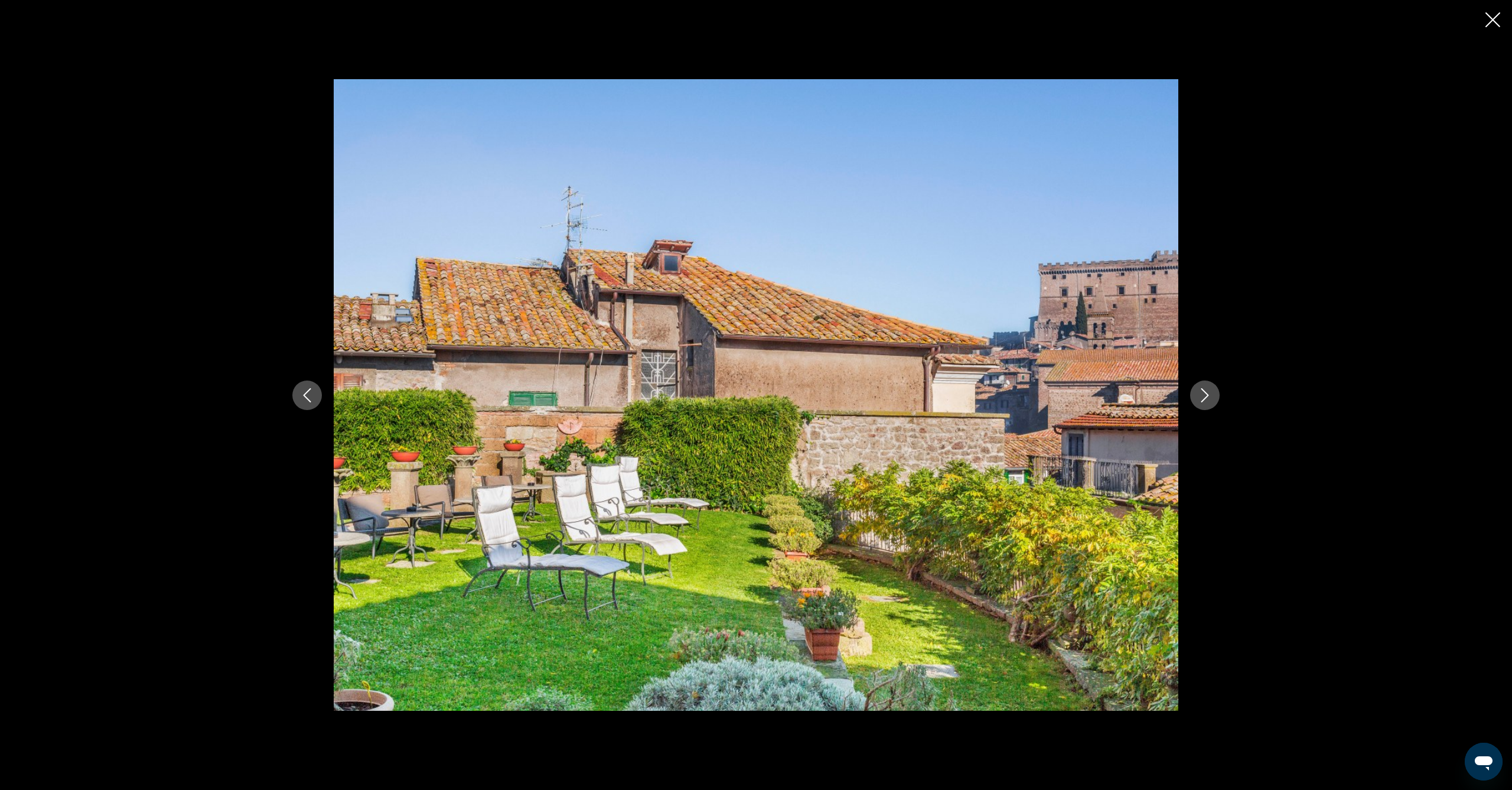
click at [1196, 392] on button "Next image" at bounding box center [1205, 395] width 30 height 30
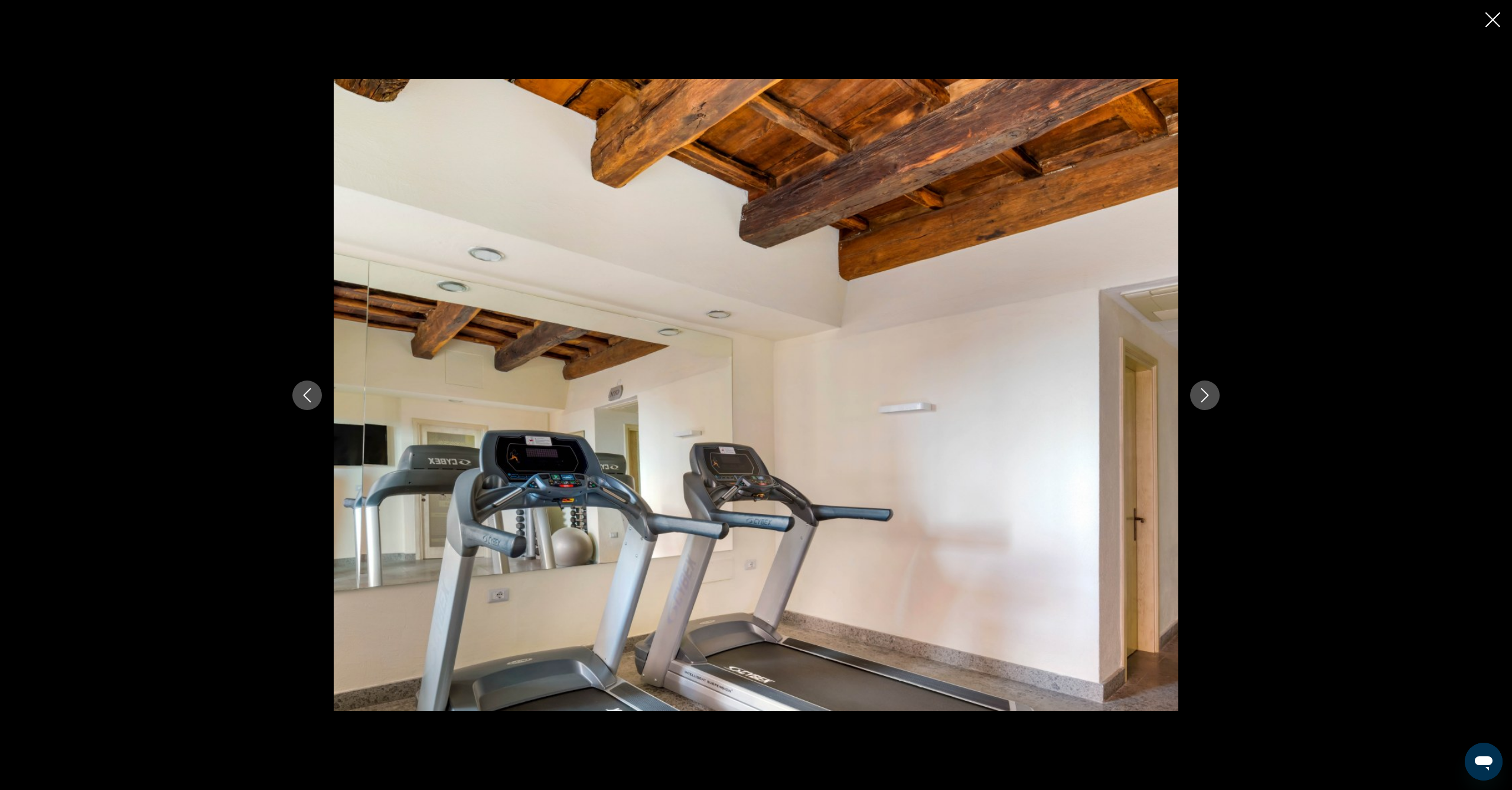
click at [1196, 392] on button "Next image" at bounding box center [1205, 395] width 30 height 30
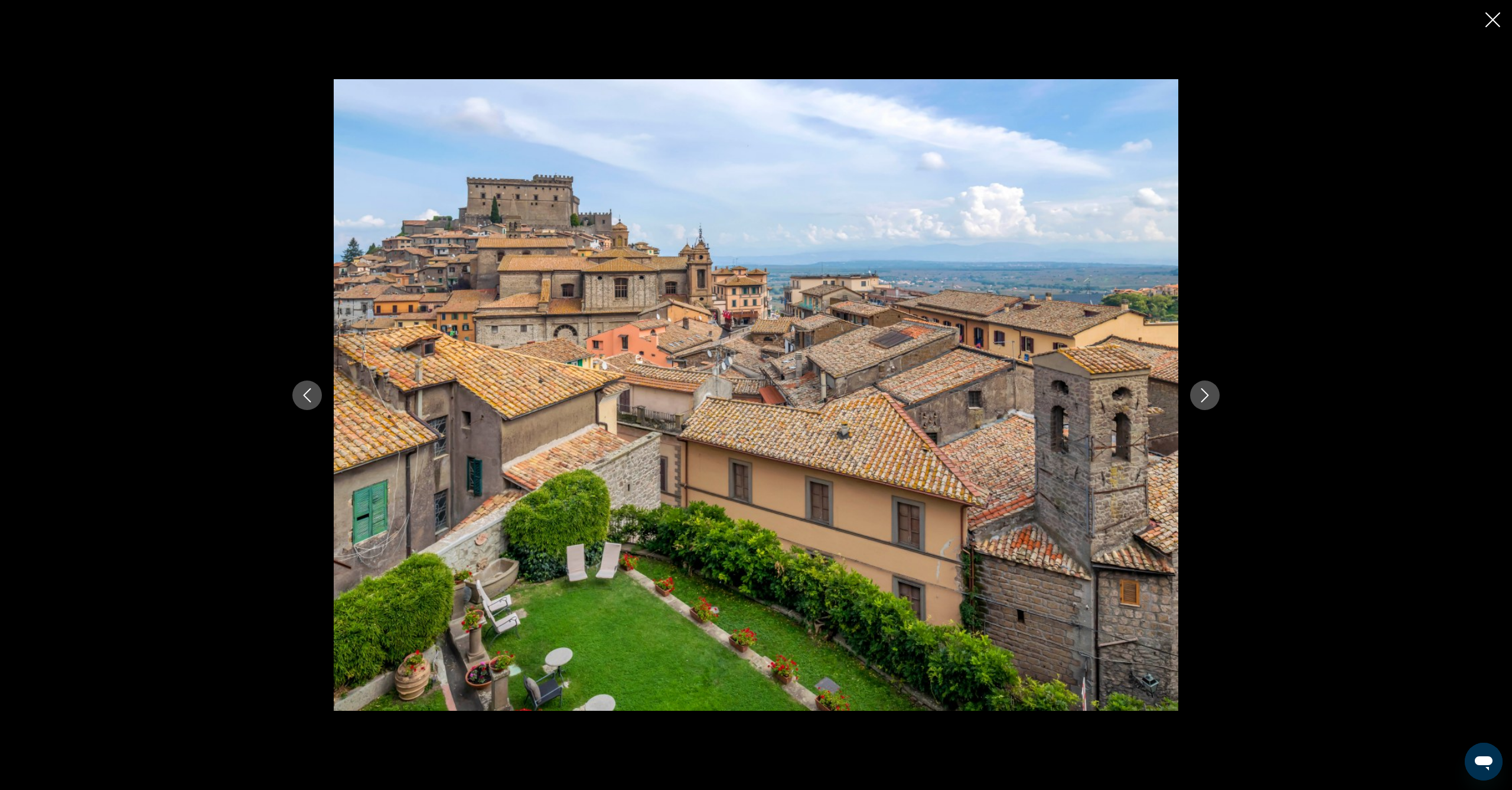
click at [1196, 392] on button "Next image" at bounding box center [1205, 395] width 30 height 30
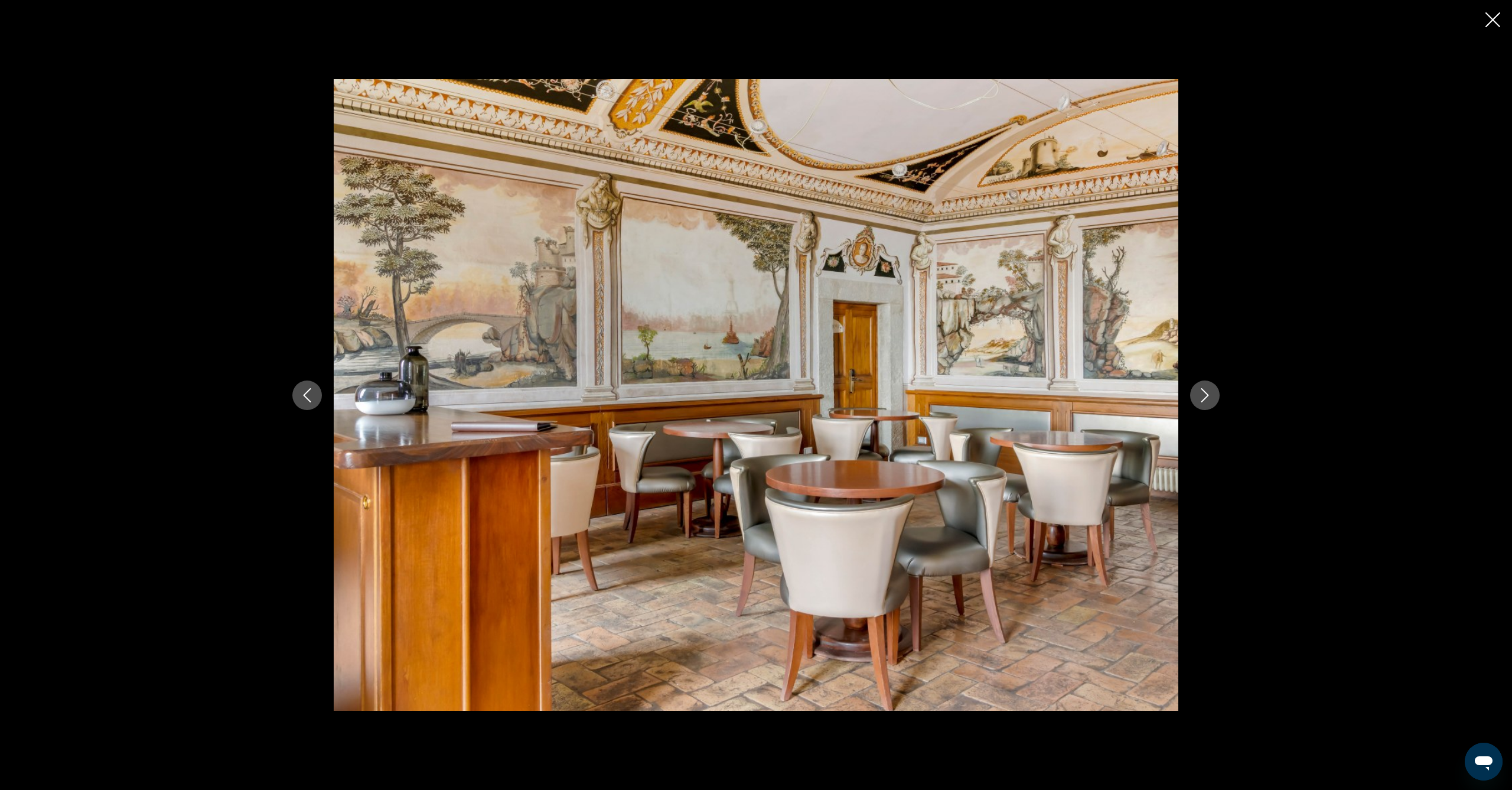
click at [1485, 31] on div "prev next" at bounding box center [756, 395] width 1512 height 790
click at [1494, 17] on icon "Close slideshow" at bounding box center [1493, 19] width 15 height 15
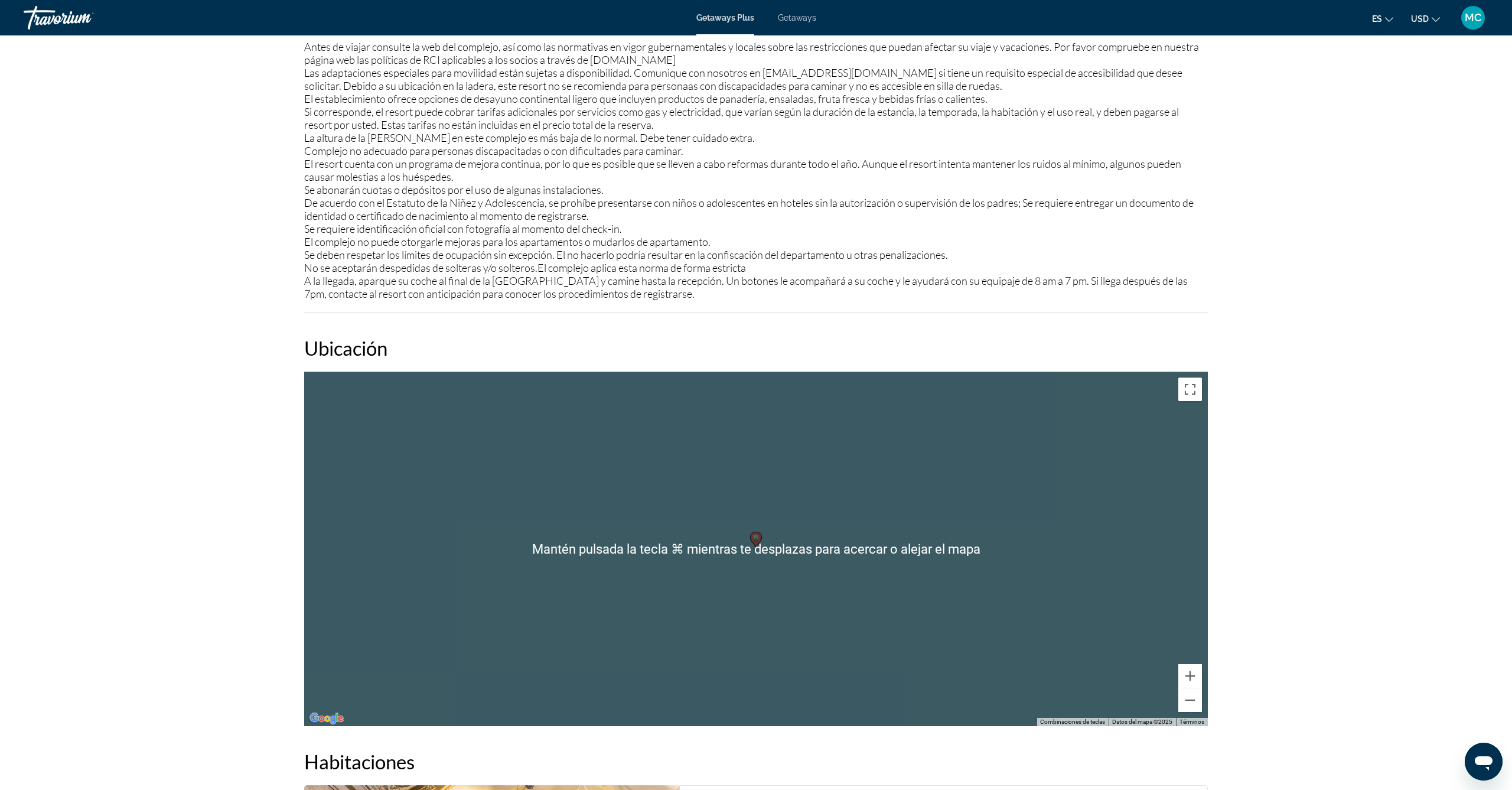
scroll to position [1289, 0]
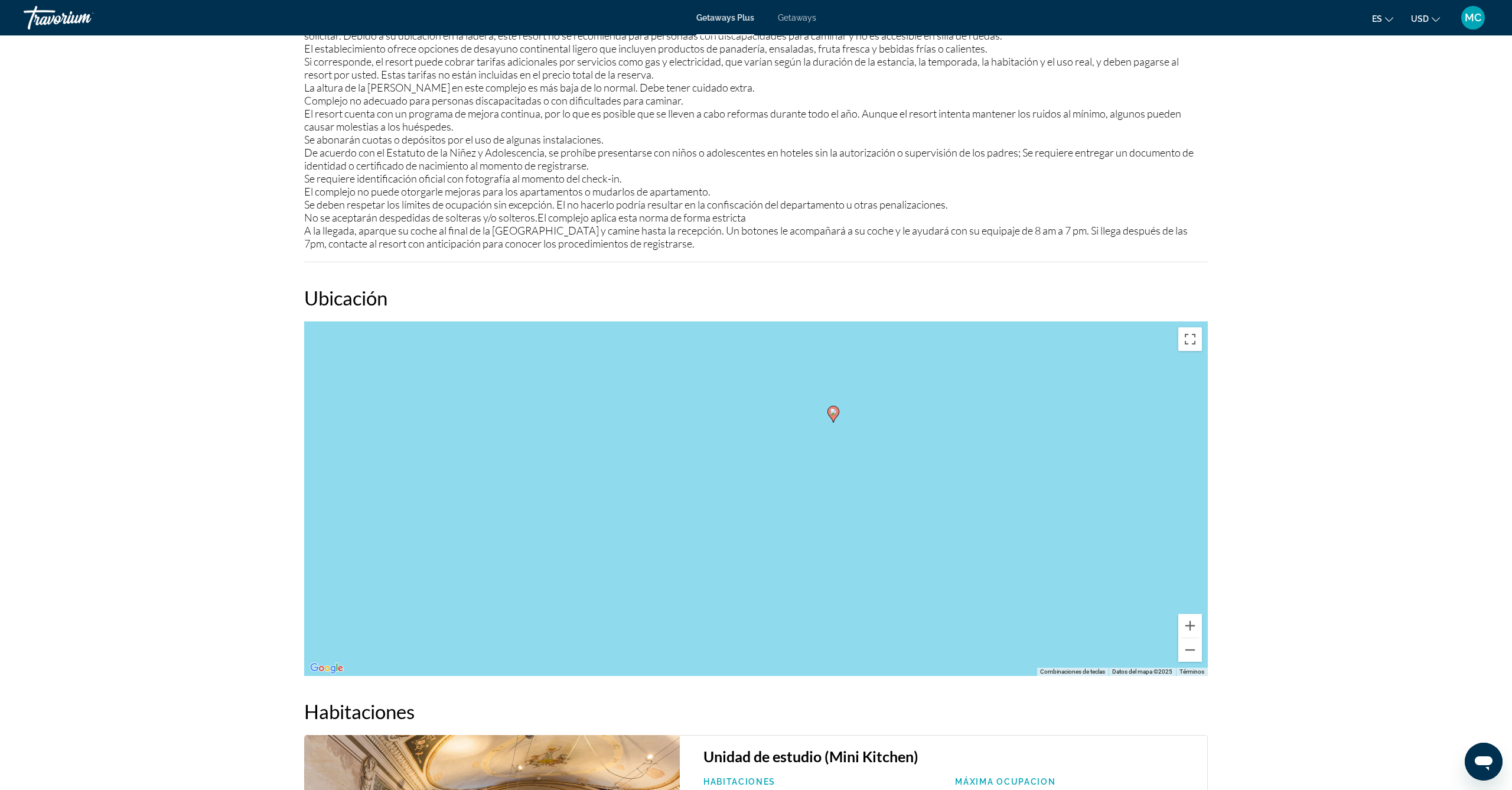
drag, startPoint x: 708, startPoint y: 567, endPoint x: 749, endPoint y: 519, distance: 63.1
click at [784, 491] on div "Para activar la función de arrastre con el teclado, pulsa Alt + Intro. Cuando h…" at bounding box center [756, 498] width 904 height 354
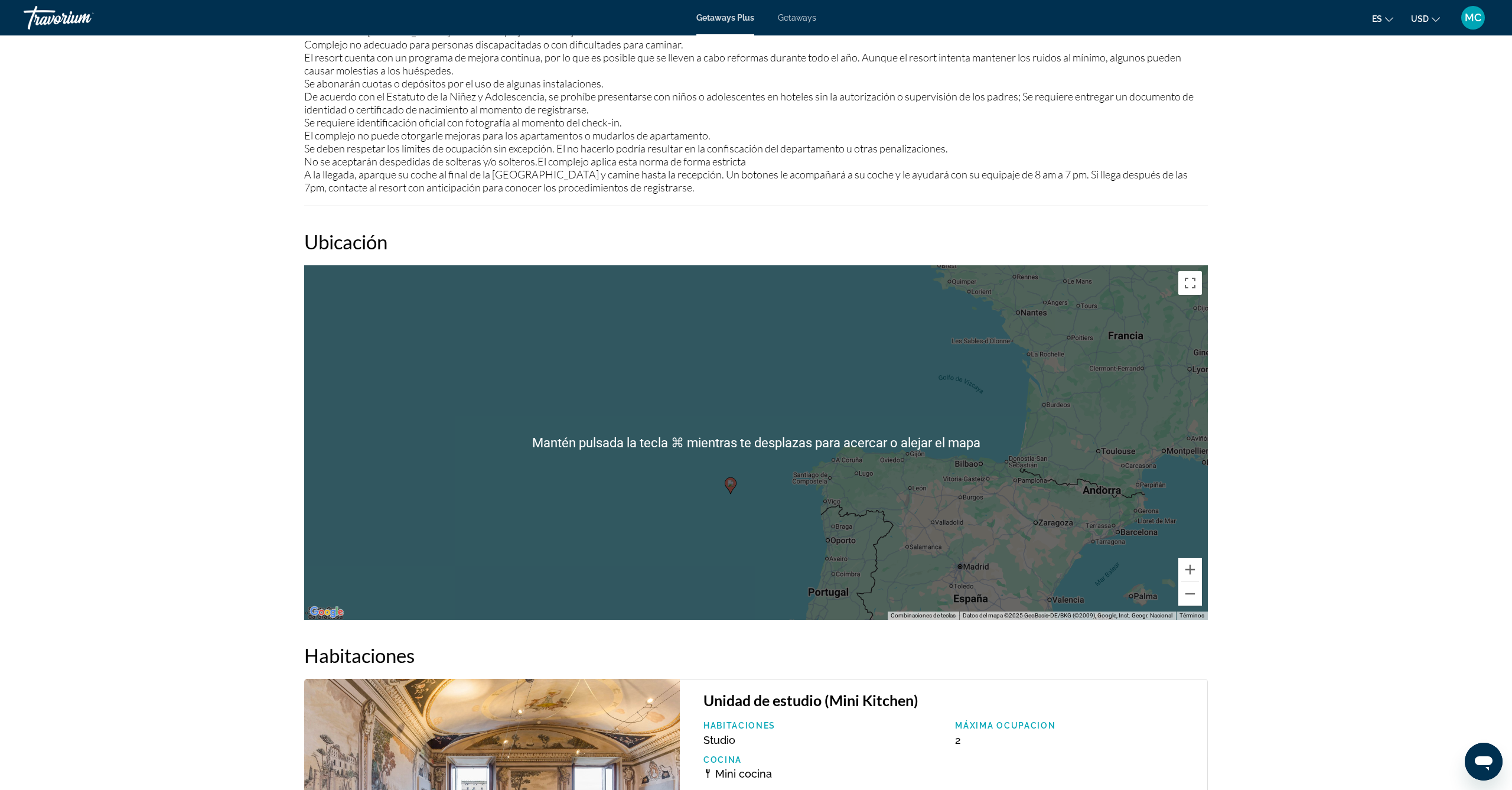
scroll to position [1348, 0]
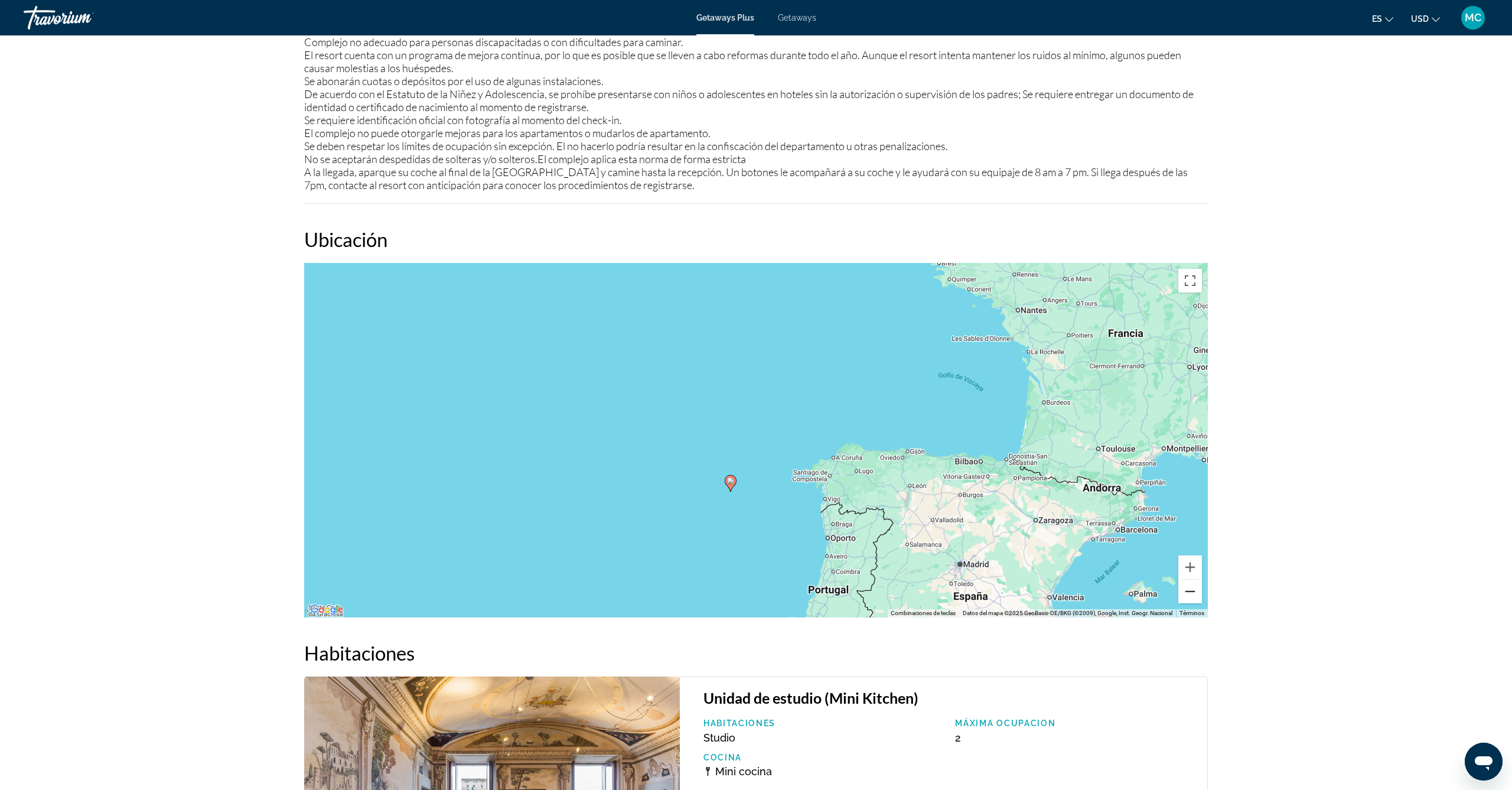
click at [1193, 594] on button "Reducir" at bounding box center [1190, 591] width 24 height 24
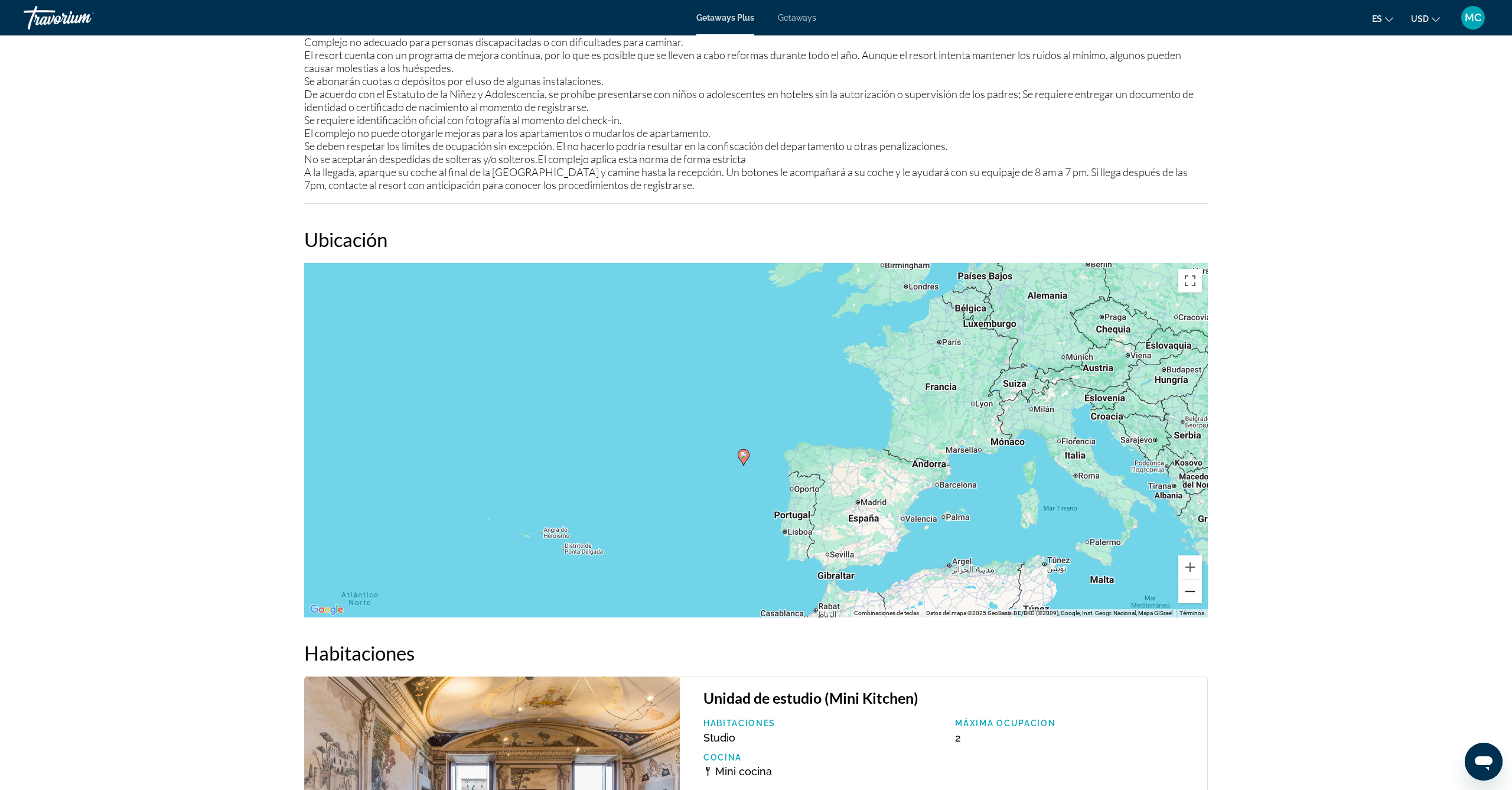
click at [1193, 594] on button "Reducir" at bounding box center [1190, 591] width 24 height 24
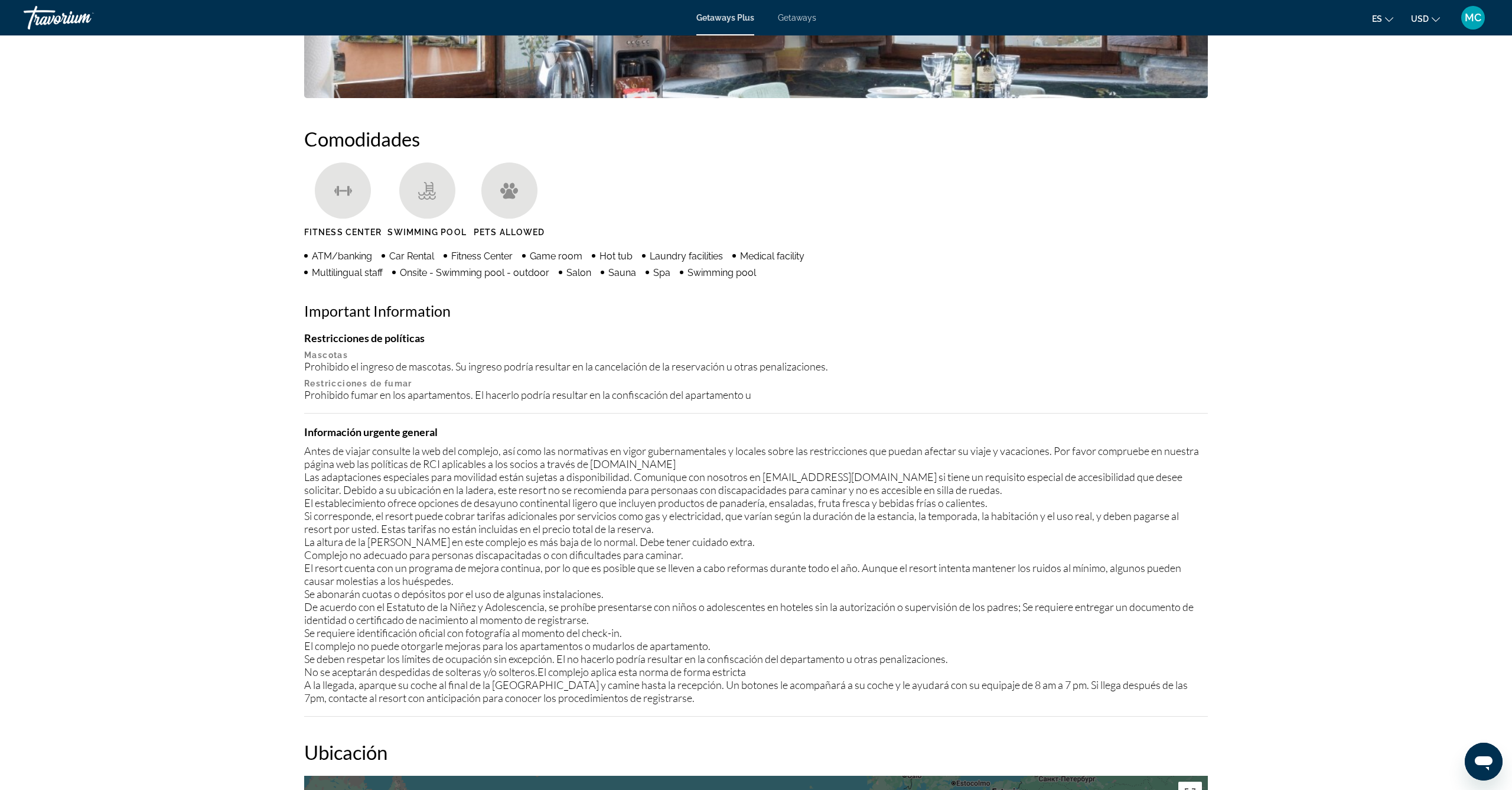
scroll to position [440, 0]
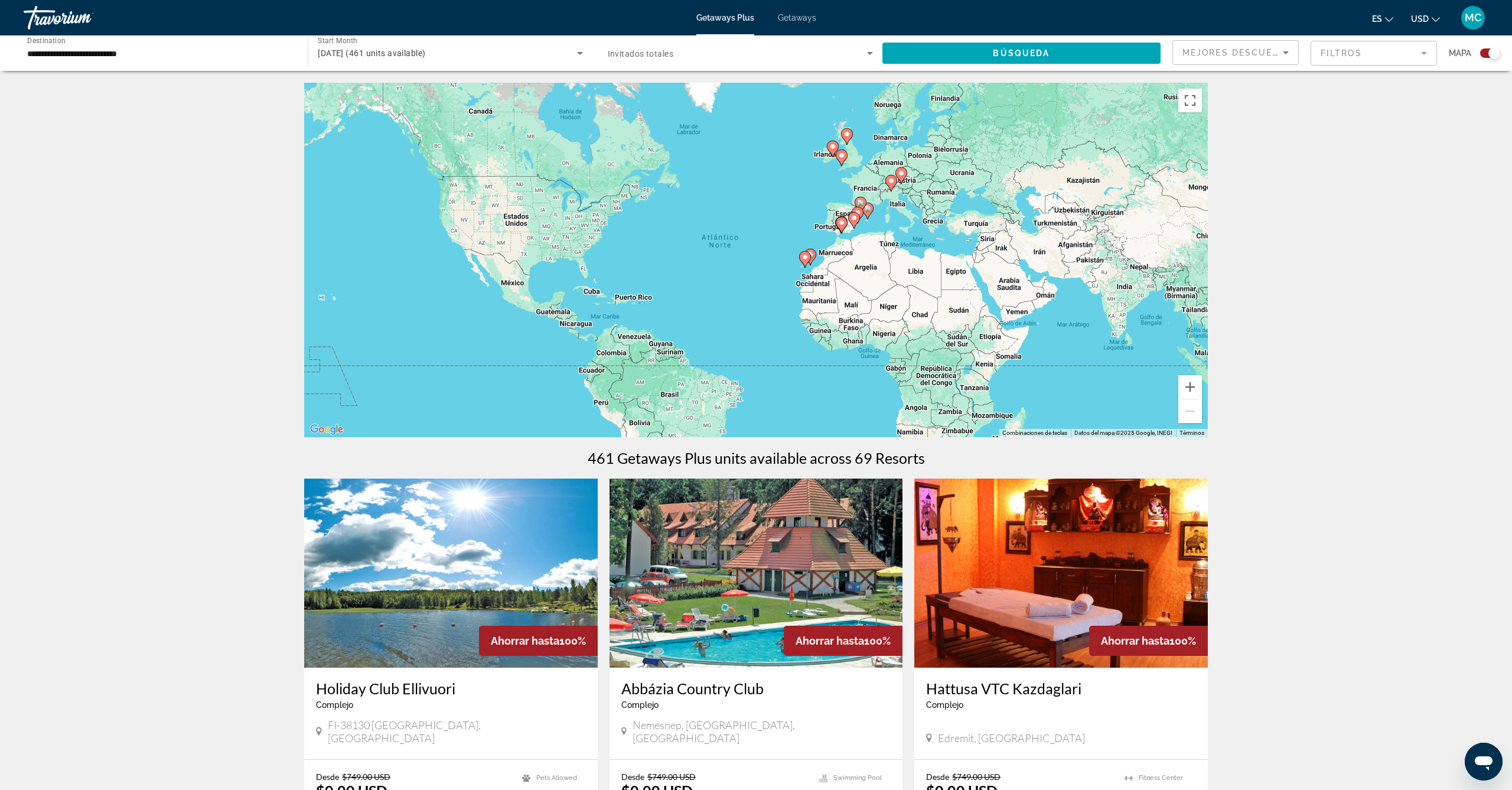
click at [893, 181] on image "Main content" at bounding box center [892, 181] width 7 height 7
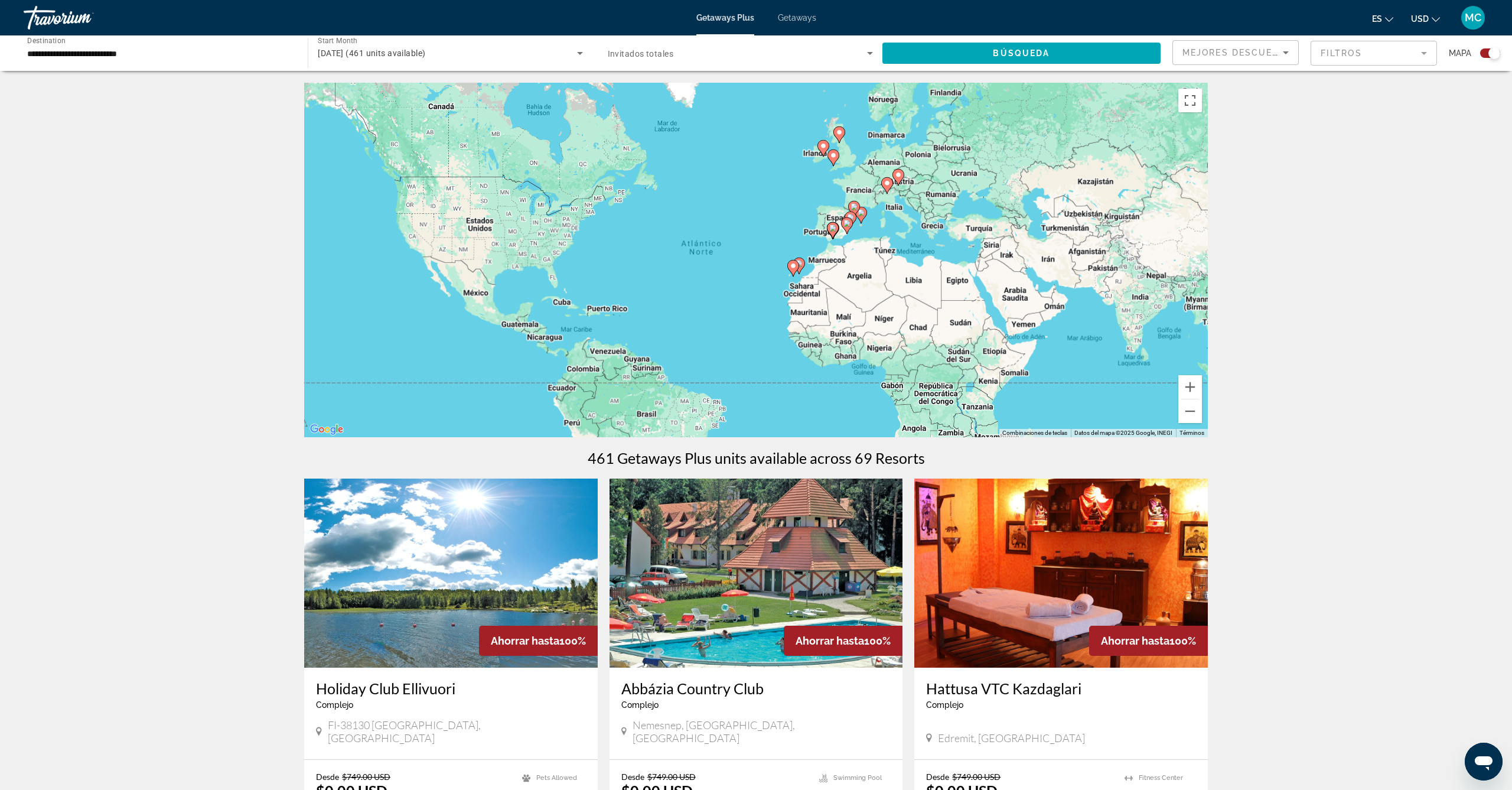
click at [893, 181] on div "Para activar la función de arrastre con el teclado, pulsa Alt + Intro. Cuando h…" at bounding box center [756, 260] width 904 height 354
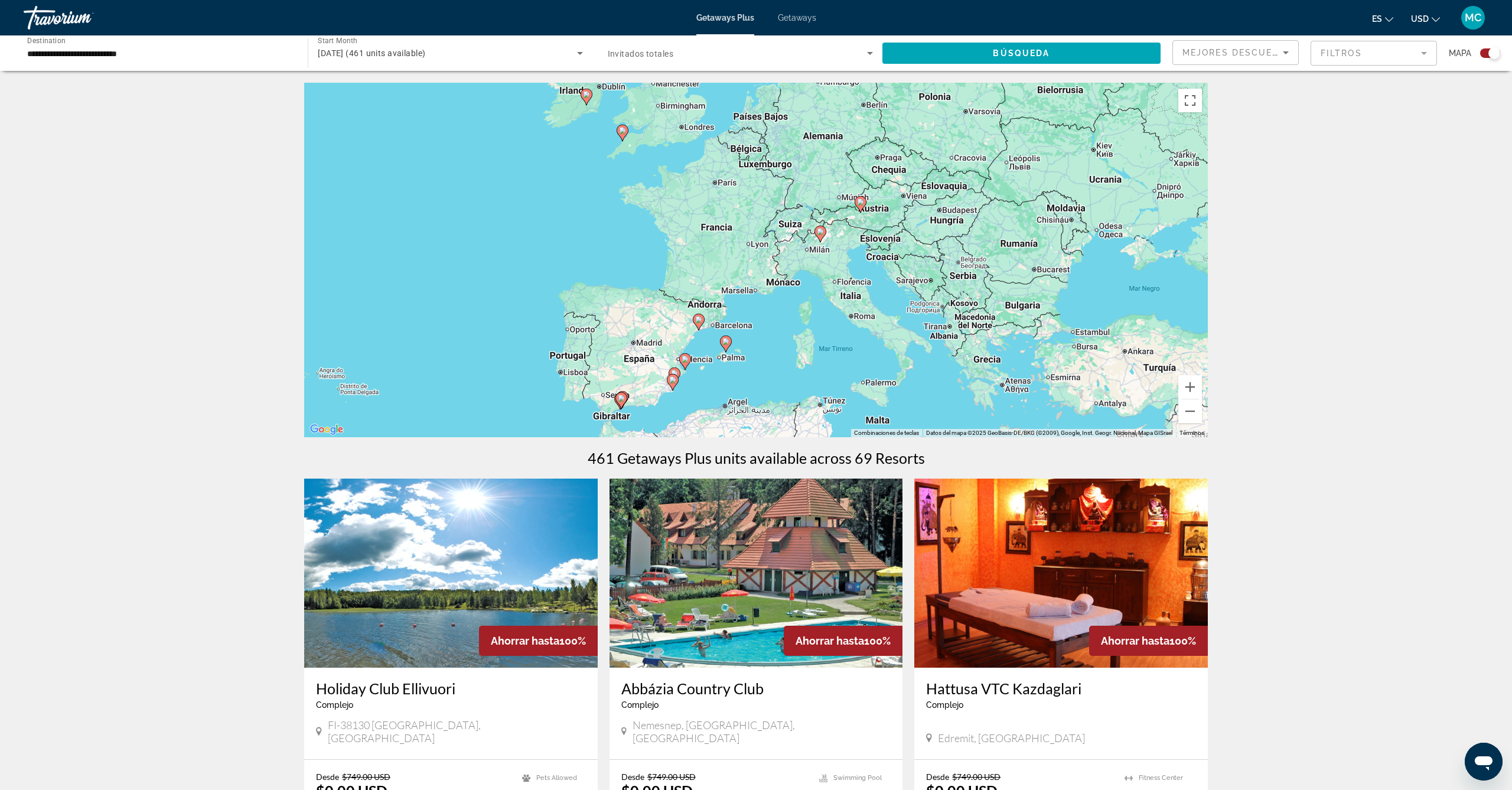
click at [819, 236] on icon "Main content" at bounding box center [820, 234] width 10 height 16
type input "**********"
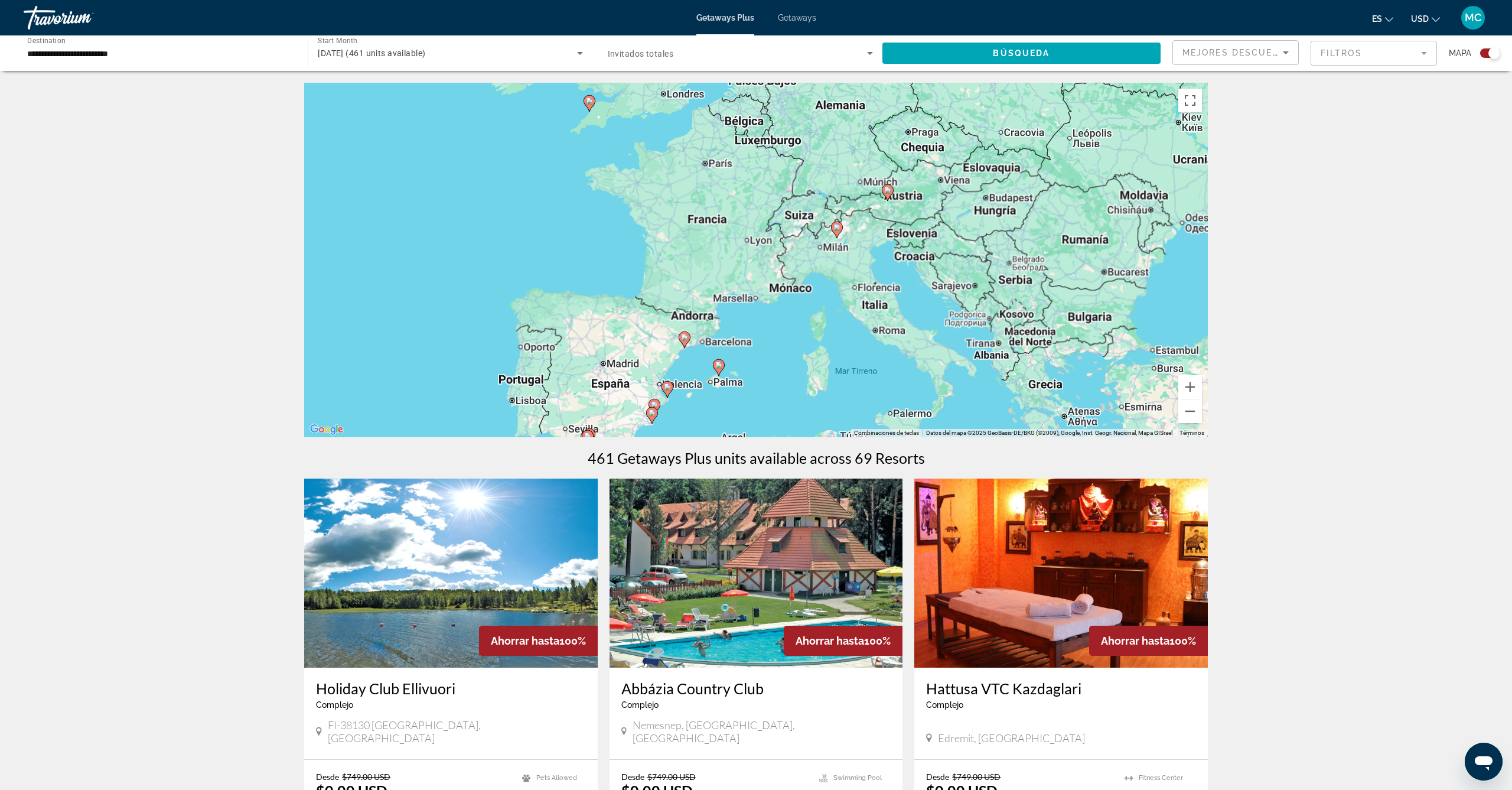
click at [819, 236] on div "Para desplazarte, pulsa las teclas de flecha. Para activar la función de arrast…" at bounding box center [756, 260] width 904 height 354
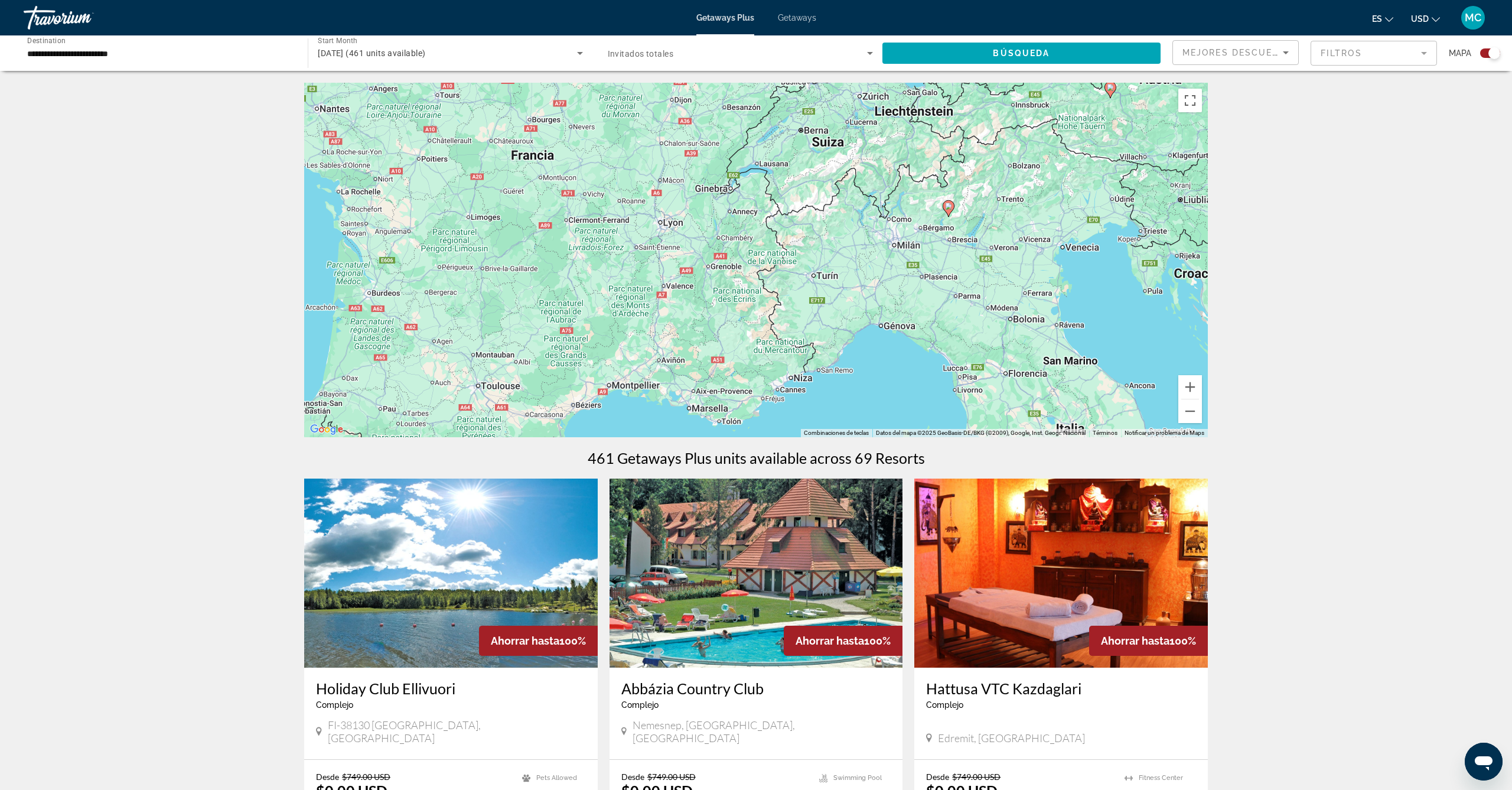
click at [950, 210] on icon "Main content" at bounding box center [948, 209] width 10 height 16
click at [950, 210] on div "Para activar la función de arrastre con el teclado, pulsa Alt + Intro. Cuando h…" at bounding box center [756, 260] width 904 height 354
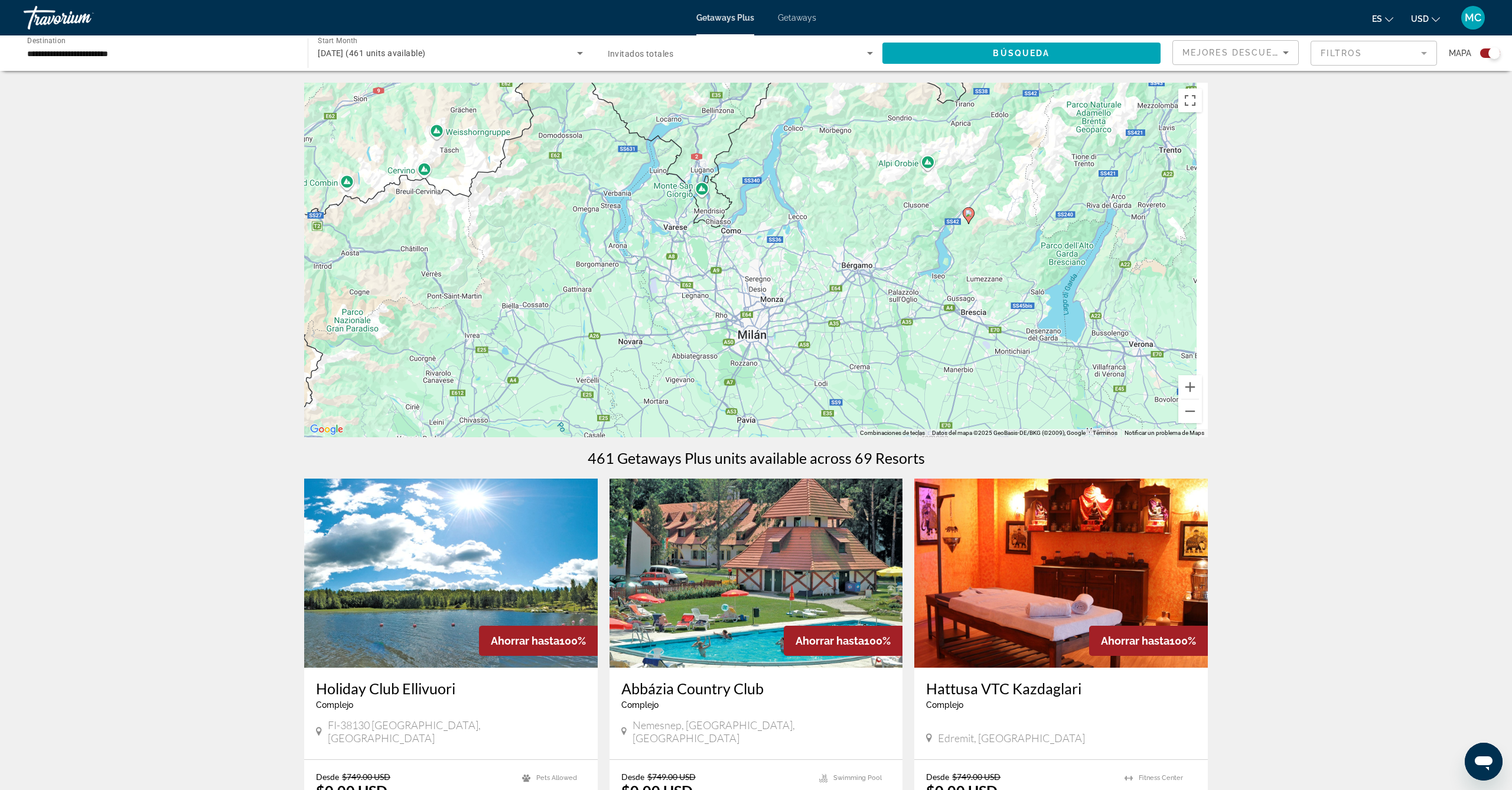
drag, startPoint x: 1057, startPoint y: 210, endPoint x: 729, endPoint y: 283, distance: 336.0
click at [729, 283] on div "Para activar la función de arrastre con el teclado, pulsa Alt + Intro. Cuando h…" at bounding box center [756, 260] width 904 height 354
click at [973, 214] on icon "Main content" at bounding box center [968, 216] width 10 height 16
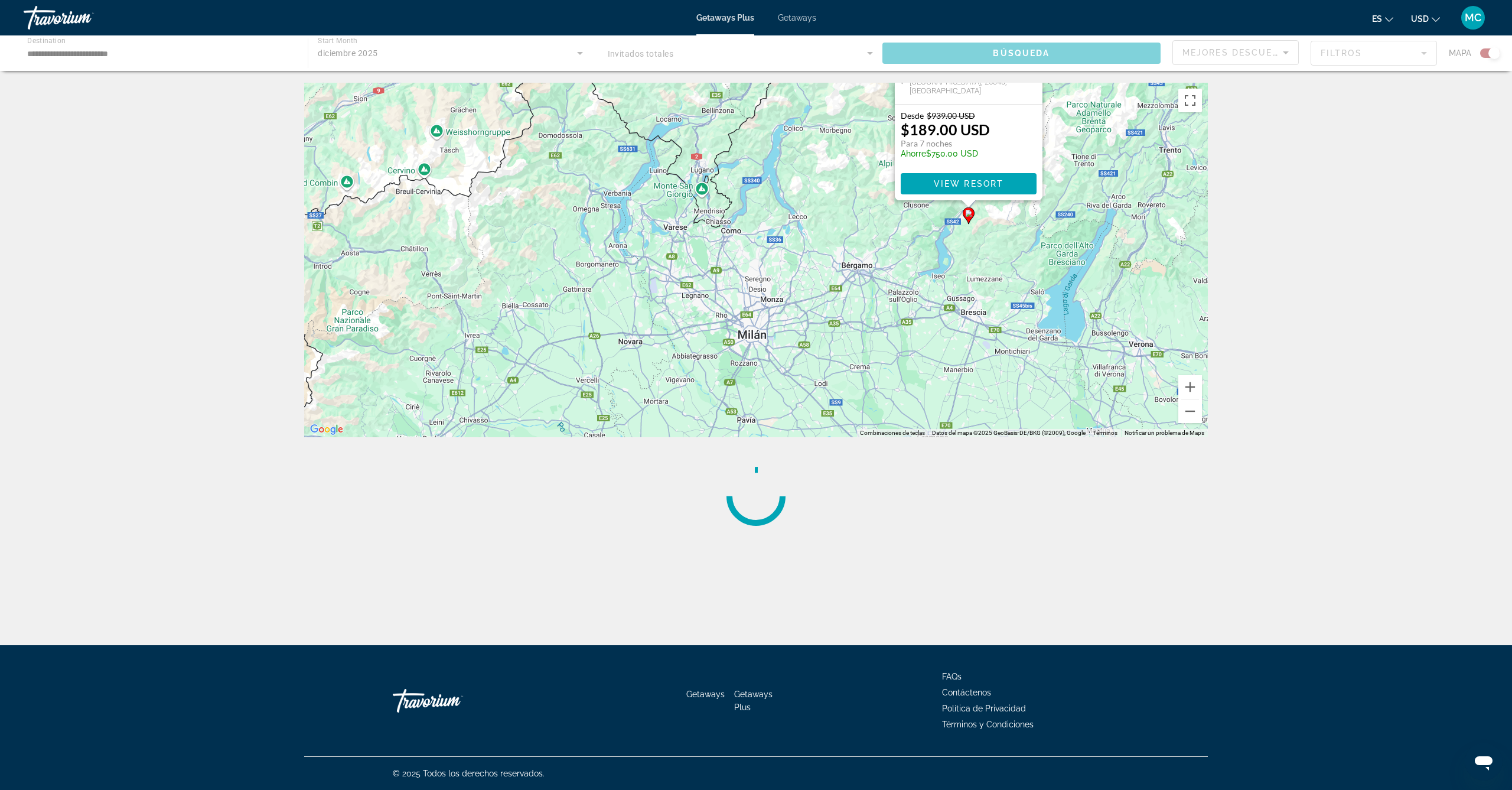
click at [973, 214] on div "Para activar la función de arrastre con el teclado, pulsa Alt + Intro. Cuando h…" at bounding box center [756, 260] width 904 height 354
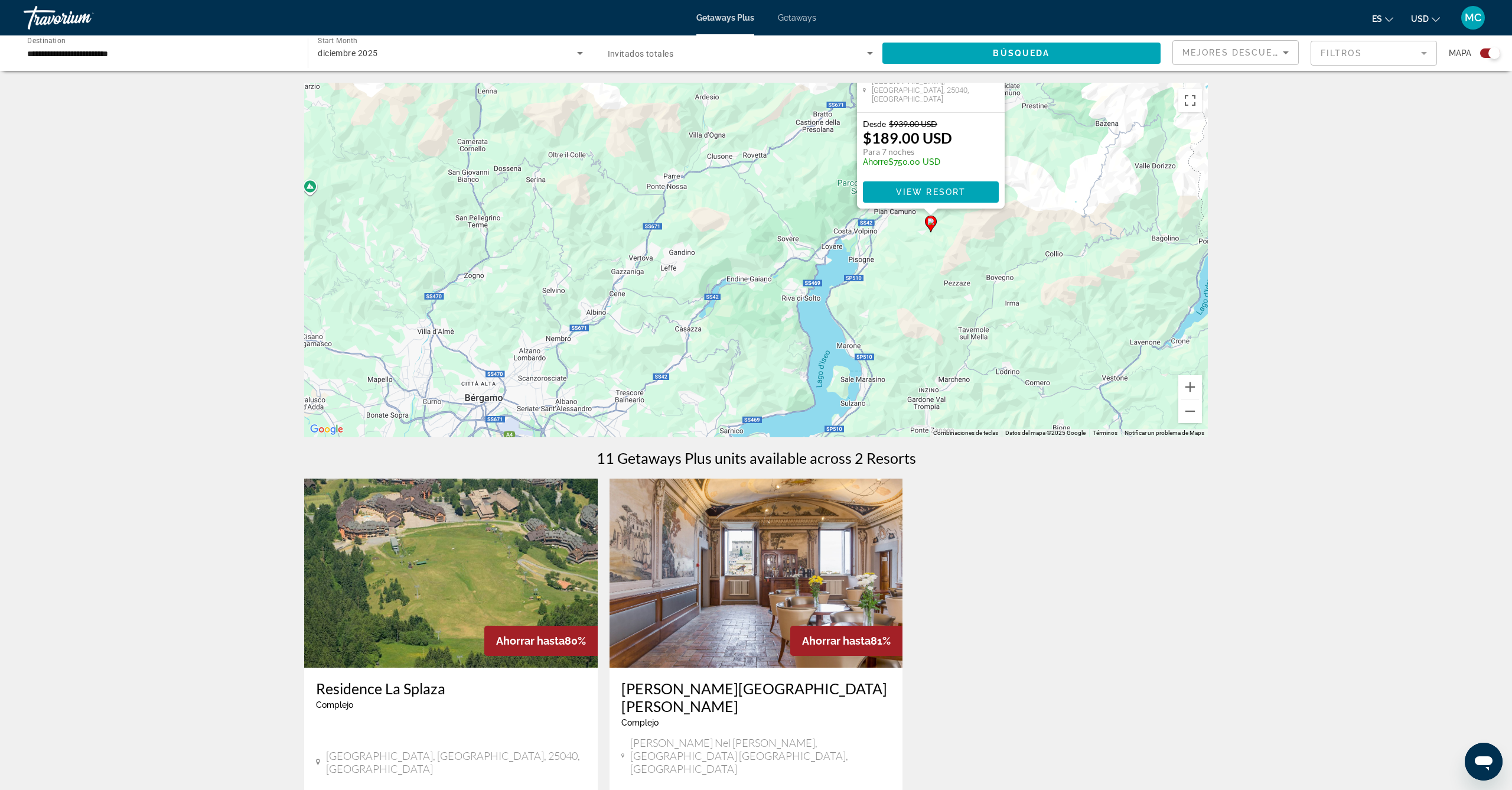
drag, startPoint x: 1032, startPoint y: 273, endPoint x: 794, endPoint y: 289, distance: 238.5
click at [794, 289] on div "Para activar la función de arrastre con el teclado, pulsa Alt + Intro. Cuando h…" at bounding box center [756, 260] width 904 height 354
click at [923, 188] on span "View Resort" at bounding box center [931, 192] width 70 height 10
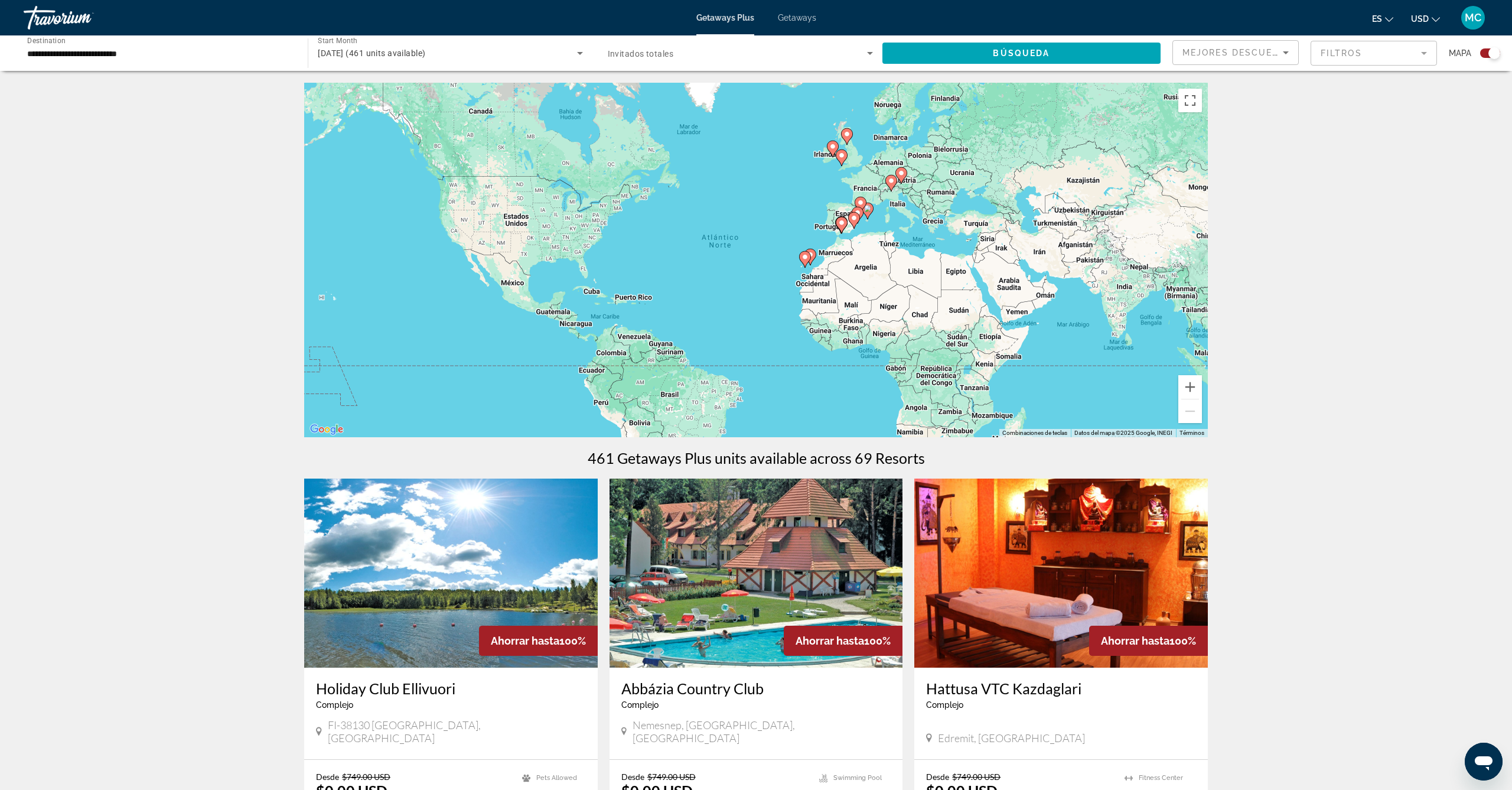
click at [442, 62] on div "diciembre 2025 (461 units available)" at bounding box center [449, 53] width 264 height 33
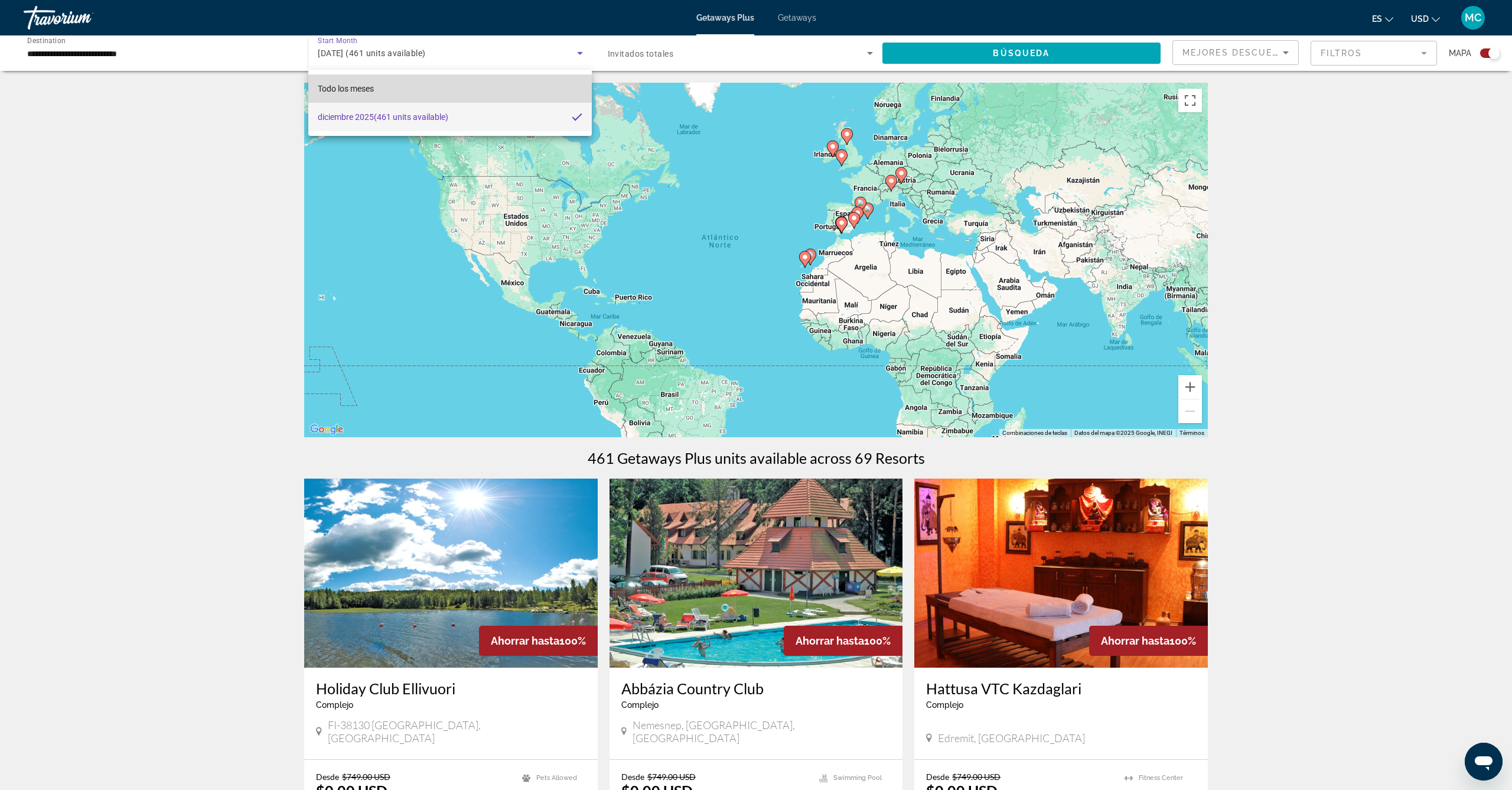
click at [407, 86] on mat-option "Todo los meses" at bounding box center [449, 88] width 284 height 29
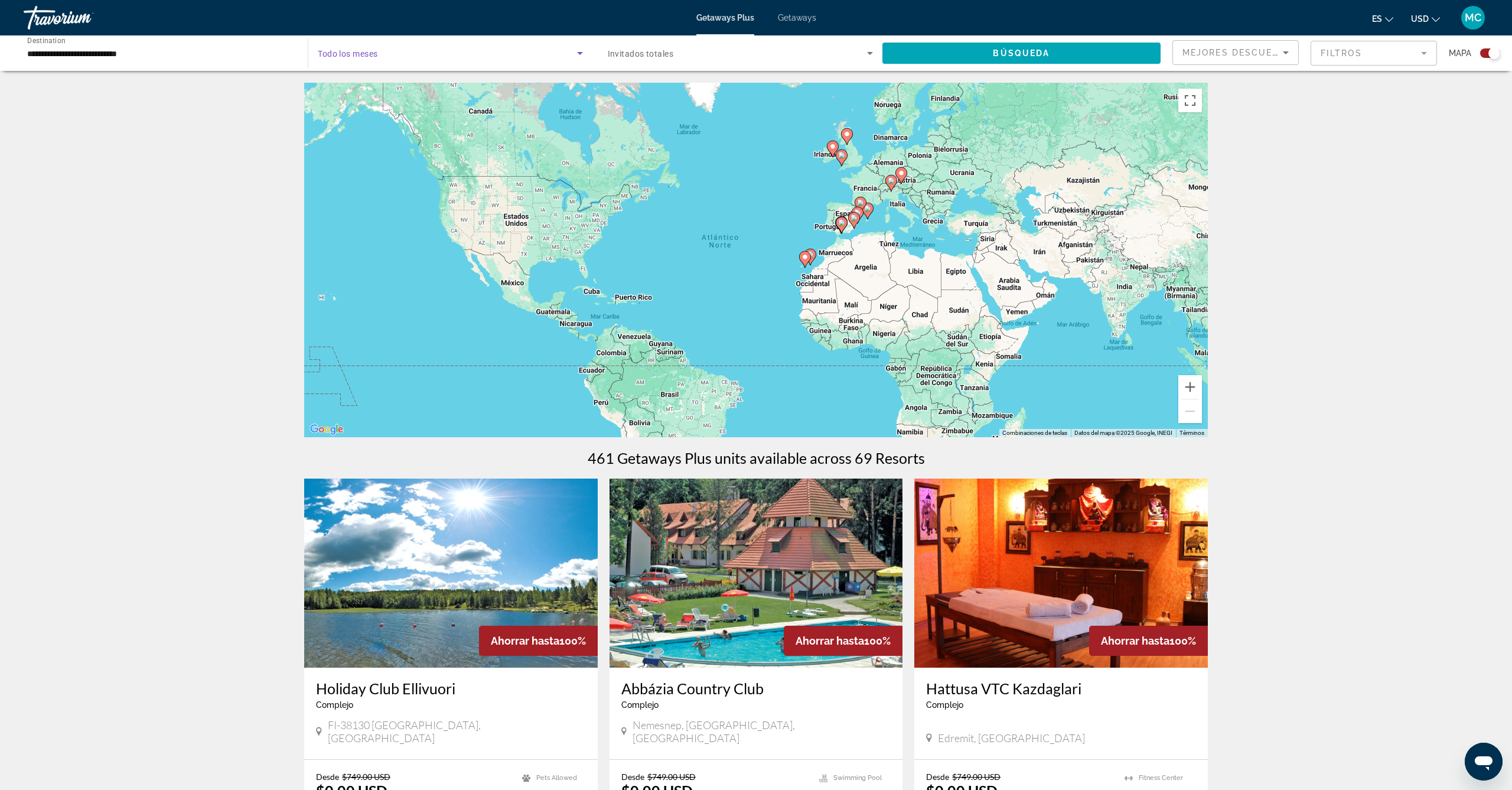
click at [402, 56] on span "Search widget" at bounding box center [447, 53] width 259 height 14
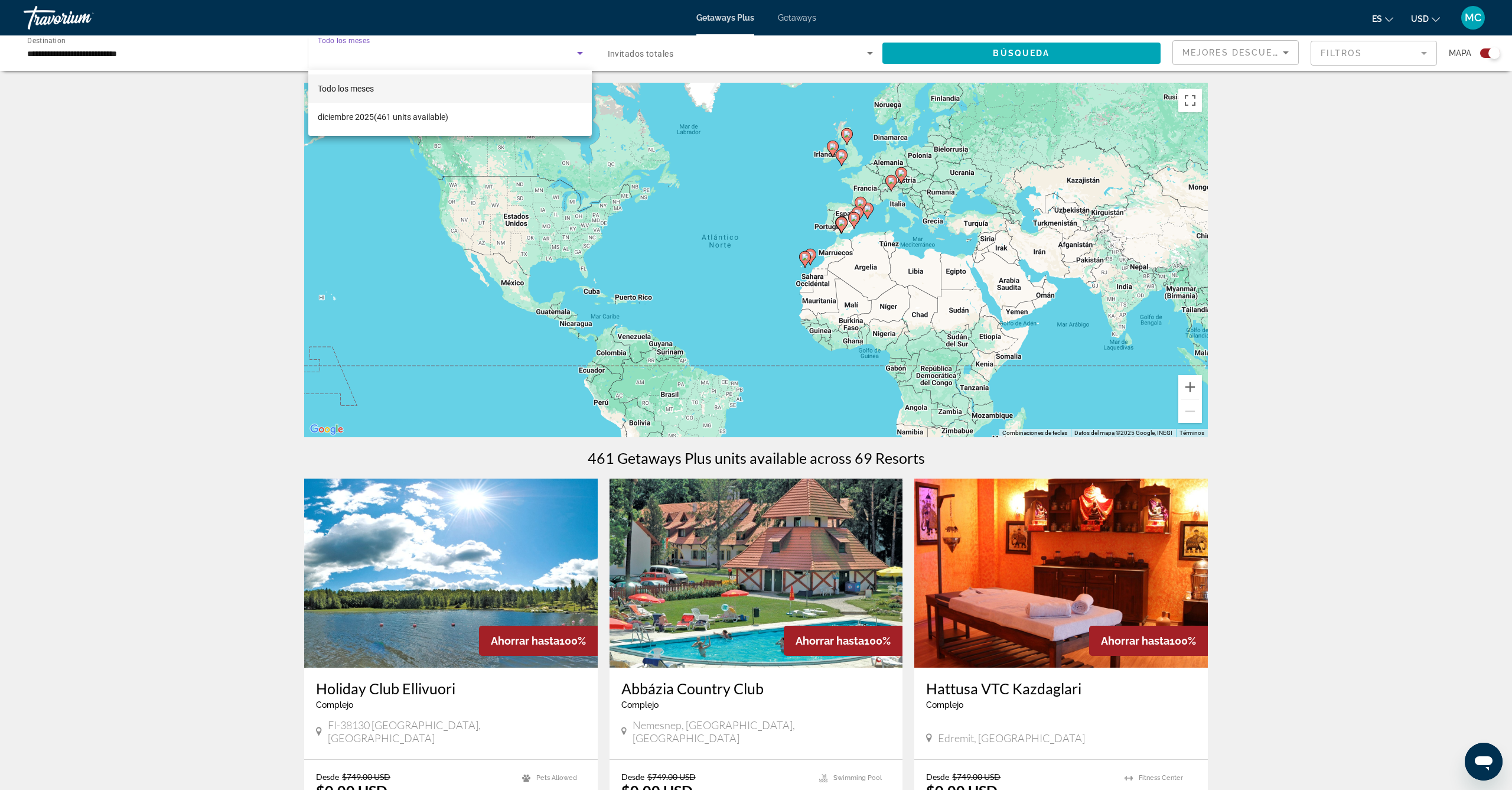
click at [402, 56] on div at bounding box center [756, 395] width 1512 height 790
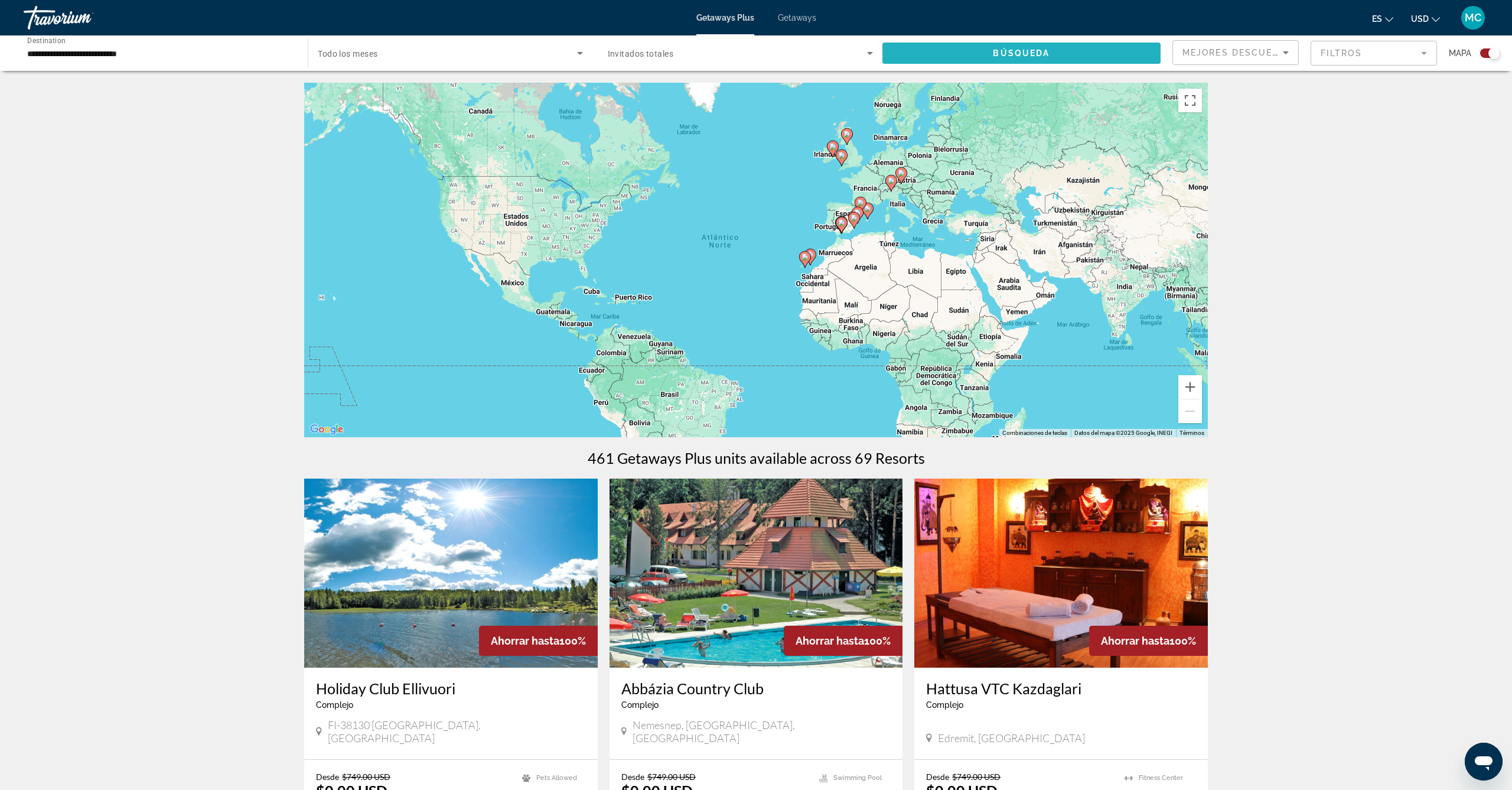
click at [1040, 48] on span "Search widget" at bounding box center [1022, 53] width 278 height 29
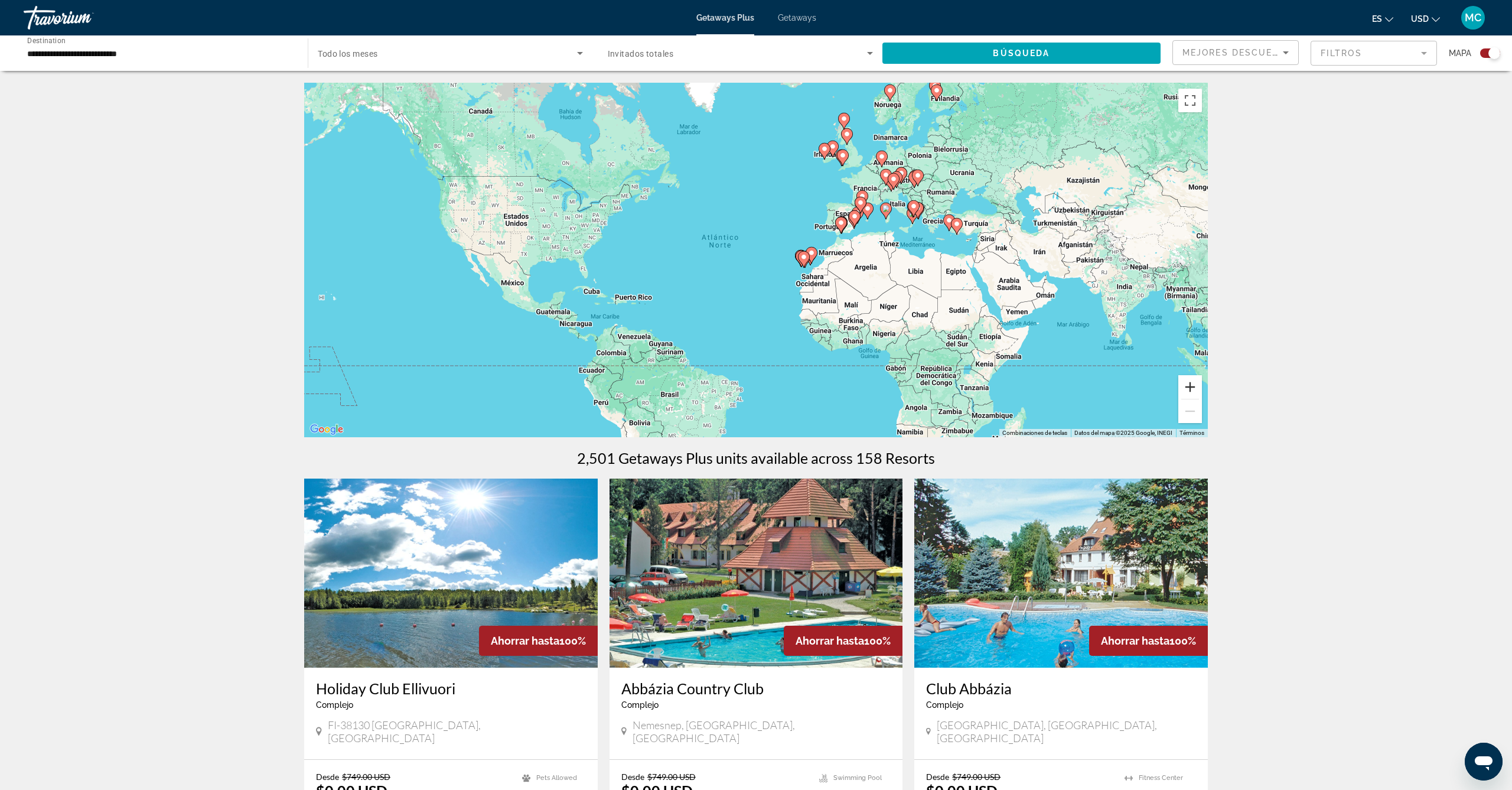
click at [1192, 388] on button "Ampliar" at bounding box center [1190, 387] width 24 height 24
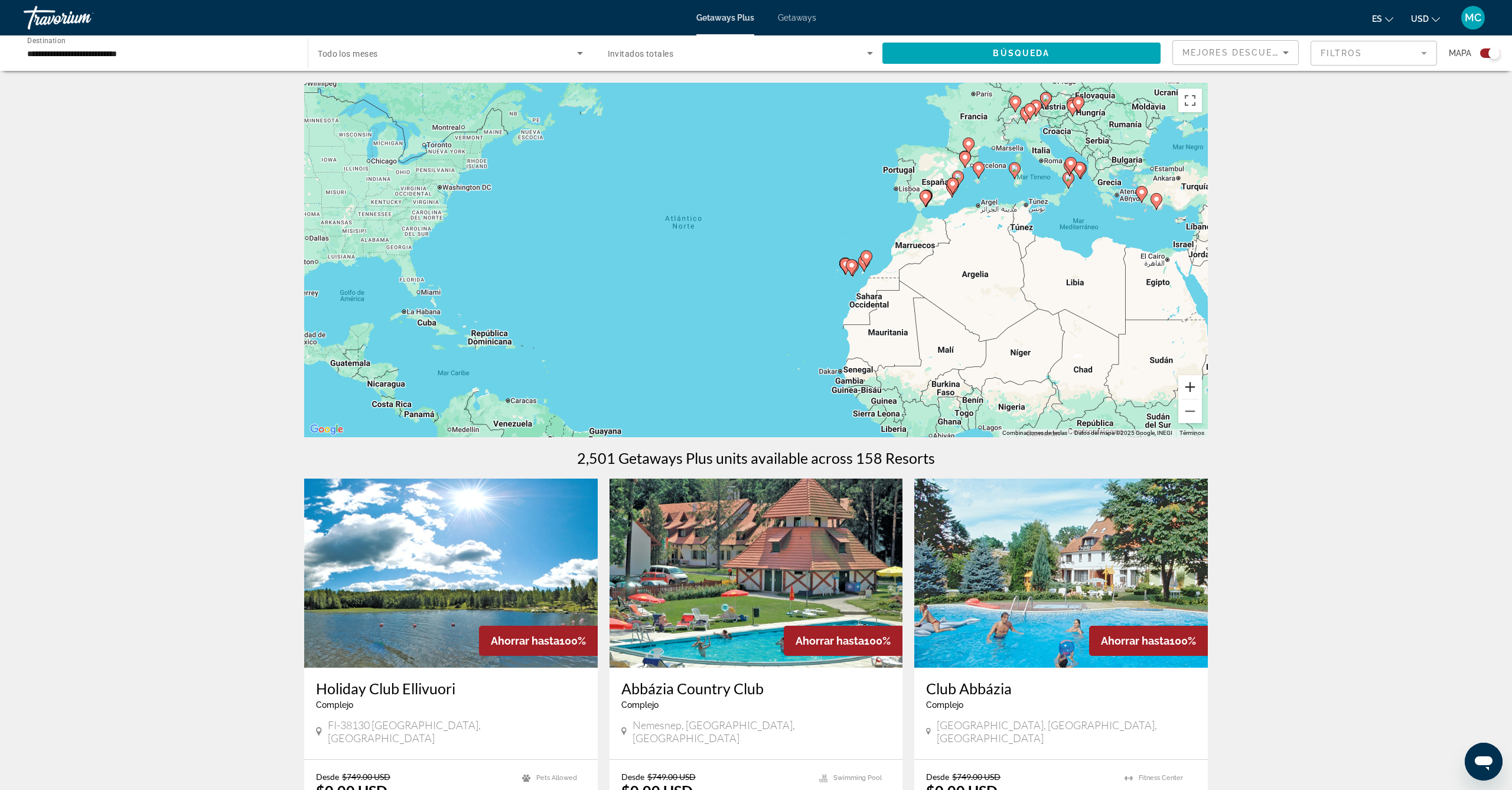
click at [1192, 388] on button "Ampliar" at bounding box center [1190, 387] width 24 height 24
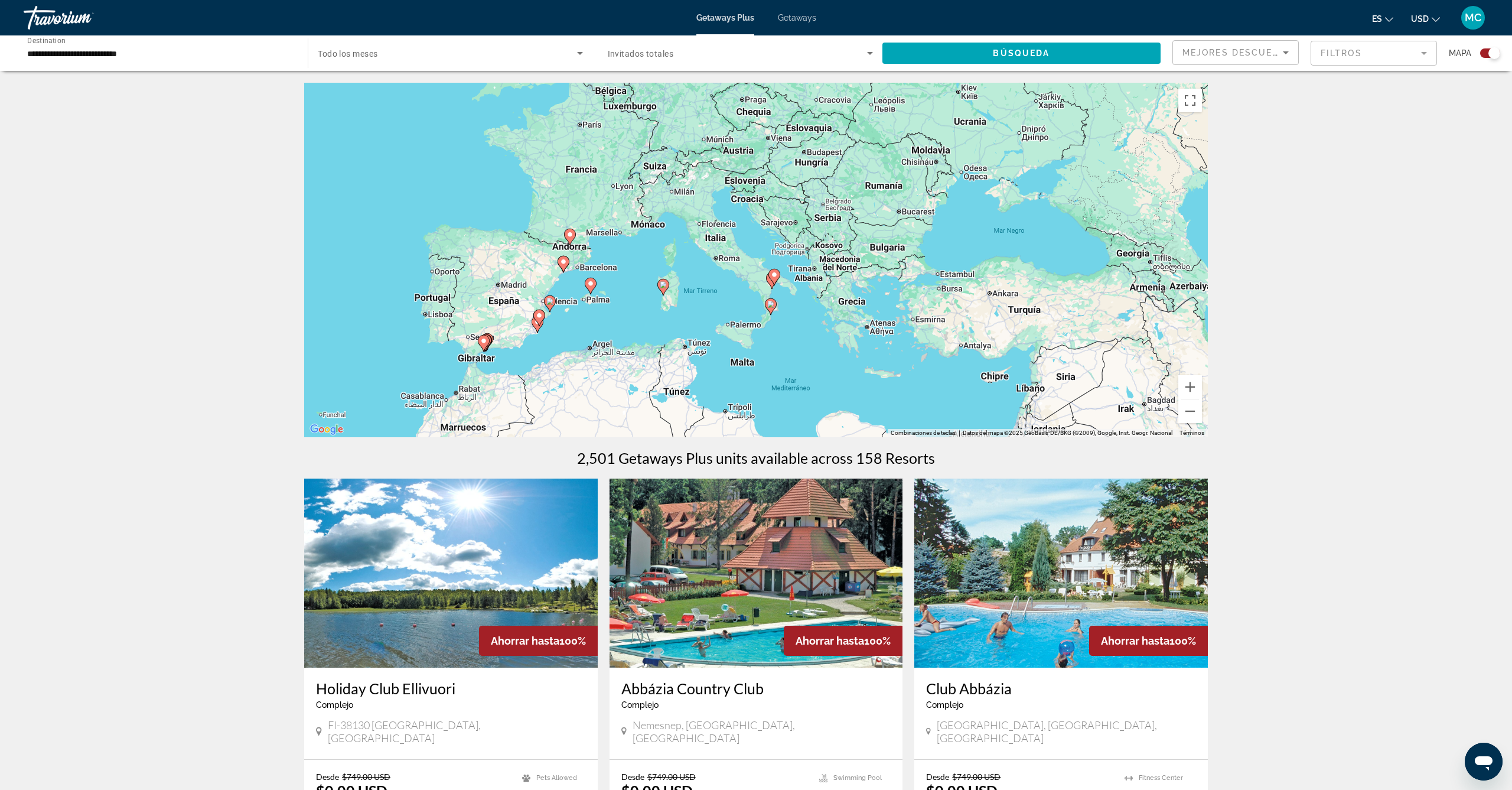
drag, startPoint x: 1114, startPoint y: 203, endPoint x: 500, endPoint y: 402, distance: 645.4
click at [500, 402] on div "Para activar la función de arrastre con el teclado, pulsa Alt + Intro. Cuando h…" at bounding box center [756, 260] width 904 height 354
click at [1187, 384] on button "Ampliar" at bounding box center [1190, 387] width 24 height 24
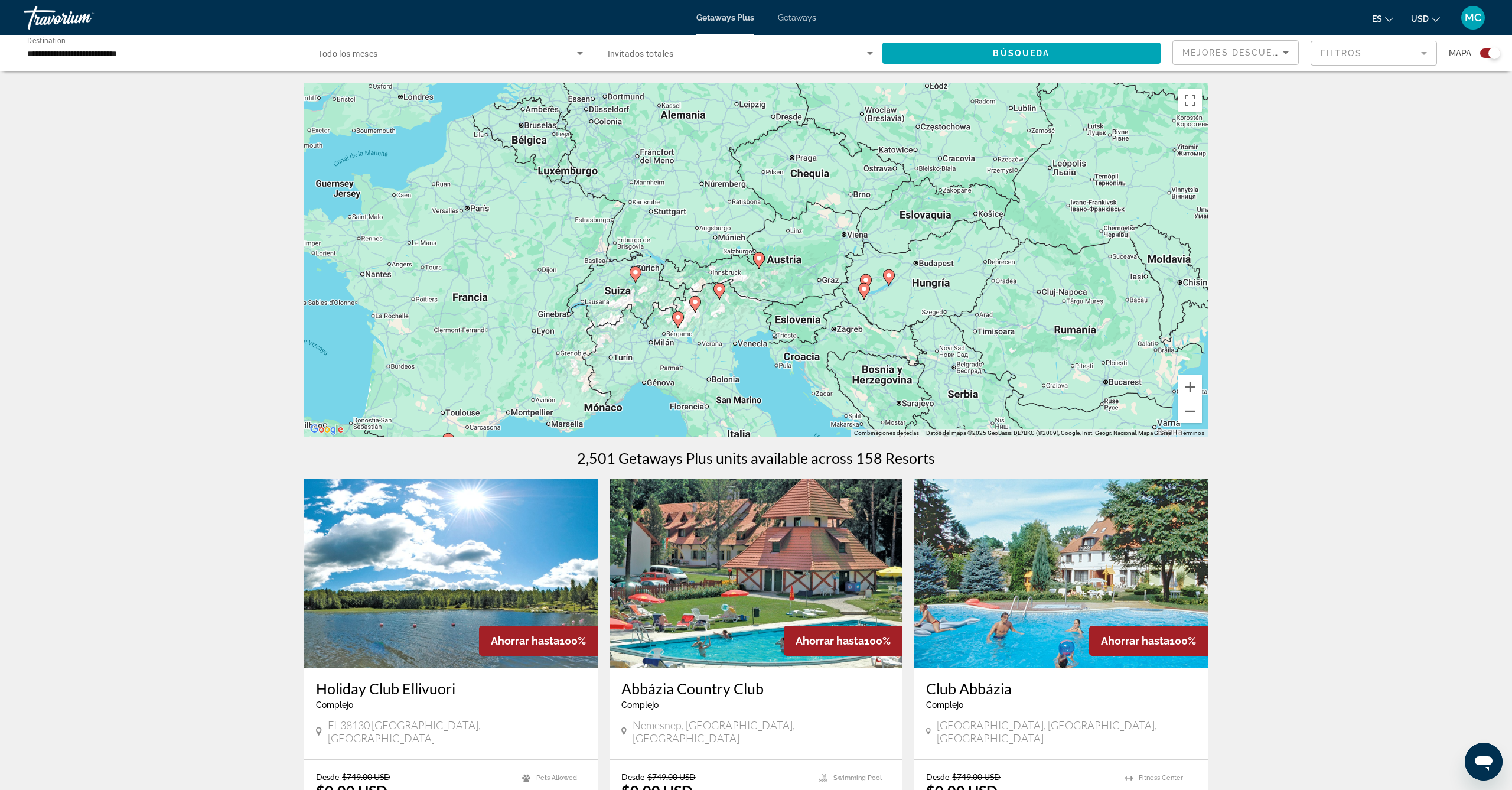
drag, startPoint x: 752, startPoint y: 161, endPoint x: 817, endPoint y: 381, distance: 229.4
click at [817, 381] on div "Para activar la función de arrastre con el teclado, pulsa Alt + Intro. Cuando h…" at bounding box center [756, 260] width 904 height 354
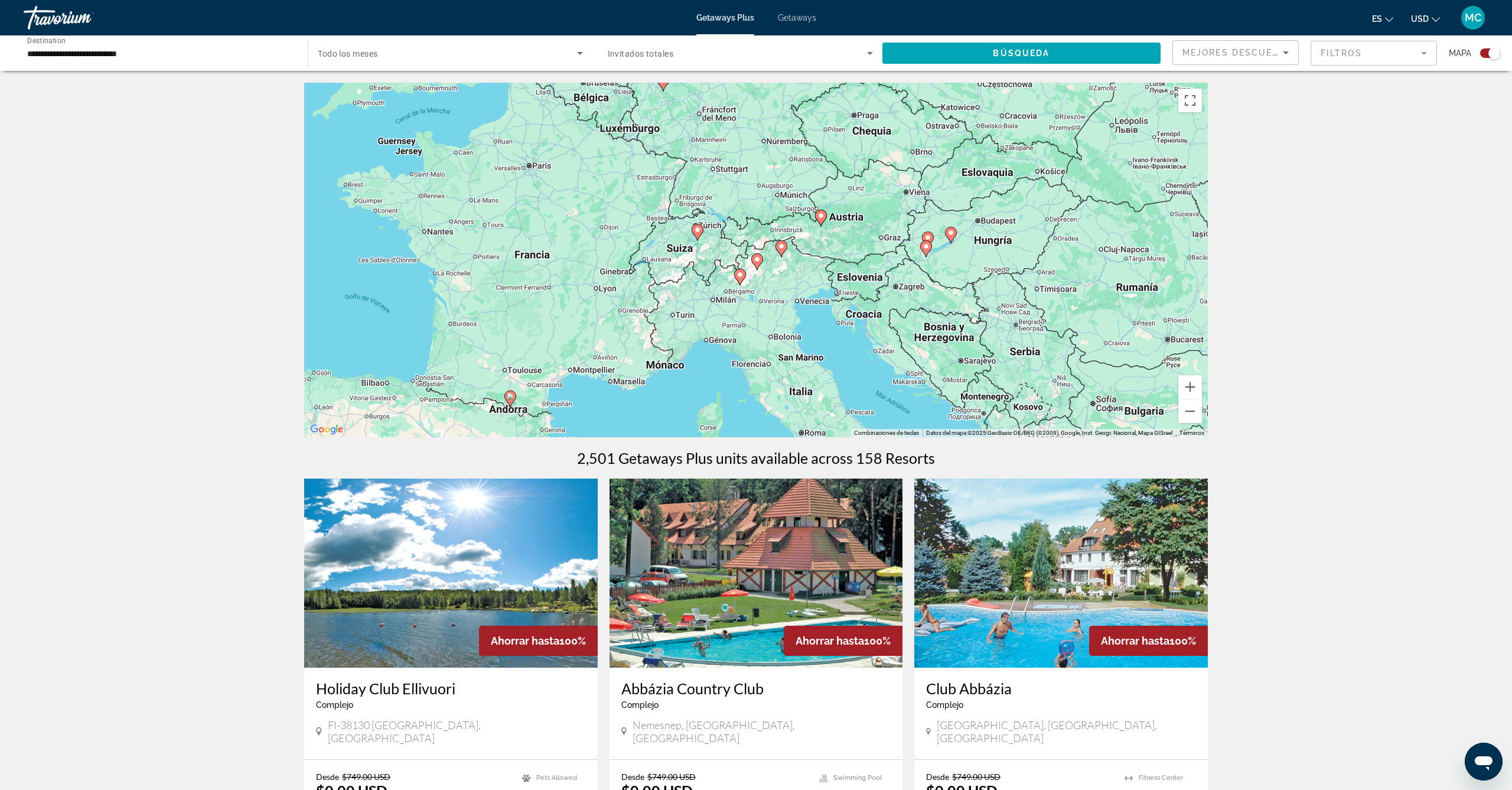
drag, startPoint x: 495, startPoint y: 365, endPoint x: 558, endPoint y: 321, distance: 76.8
click at [558, 321] on div "Para activar la función de arrastre con el teclado, pulsa Alt + Intro. Cuando h…" at bounding box center [756, 260] width 904 height 354
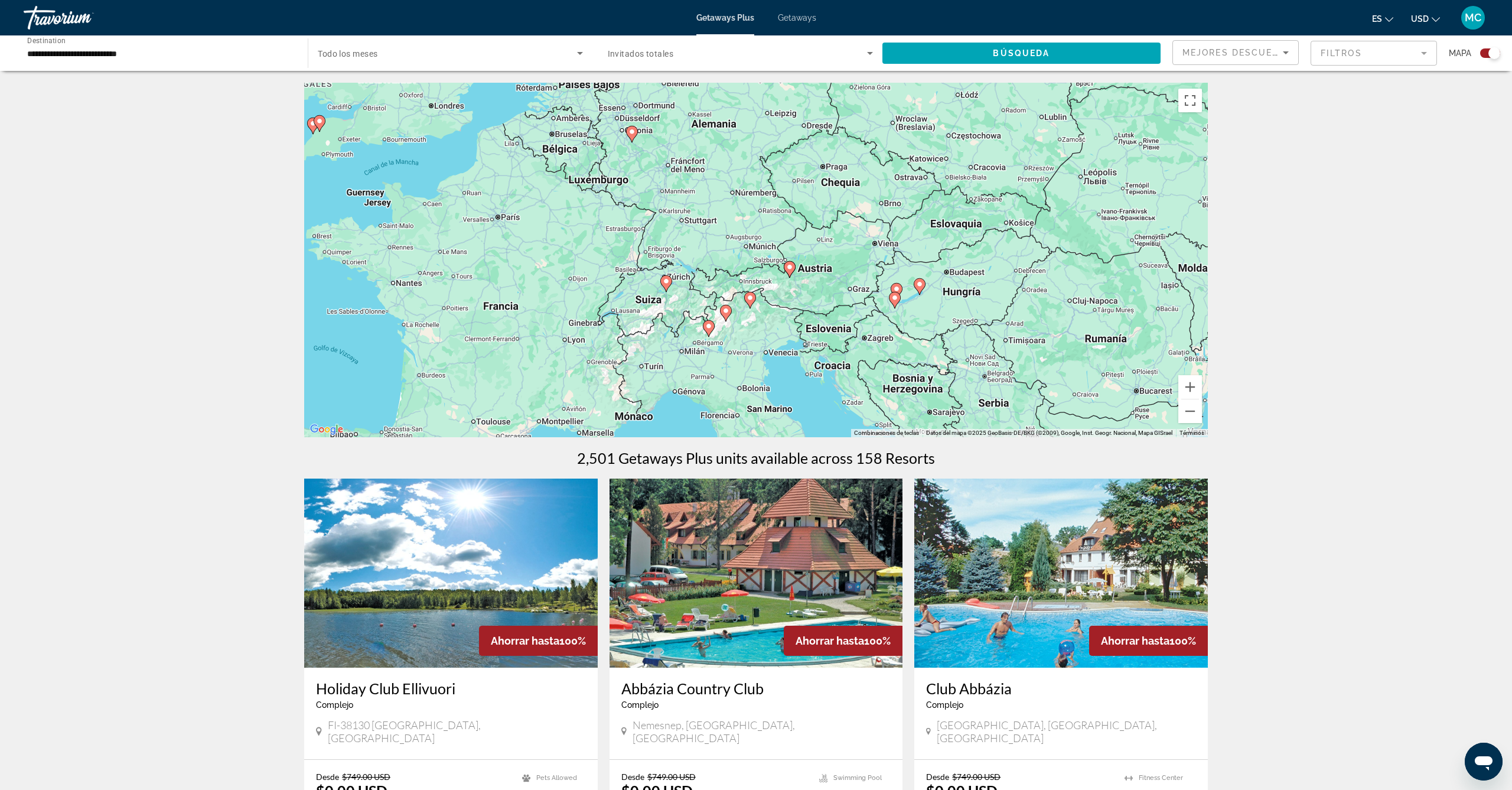
drag, startPoint x: 790, startPoint y: 285, endPoint x: 755, endPoint y: 344, distance: 68.6
click at [755, 344] on div "Para activar la función de arrastre con el teclado, pulsa Alt + Intro. Cuando h…" at bounding box center [756, 260] width 904 height 354
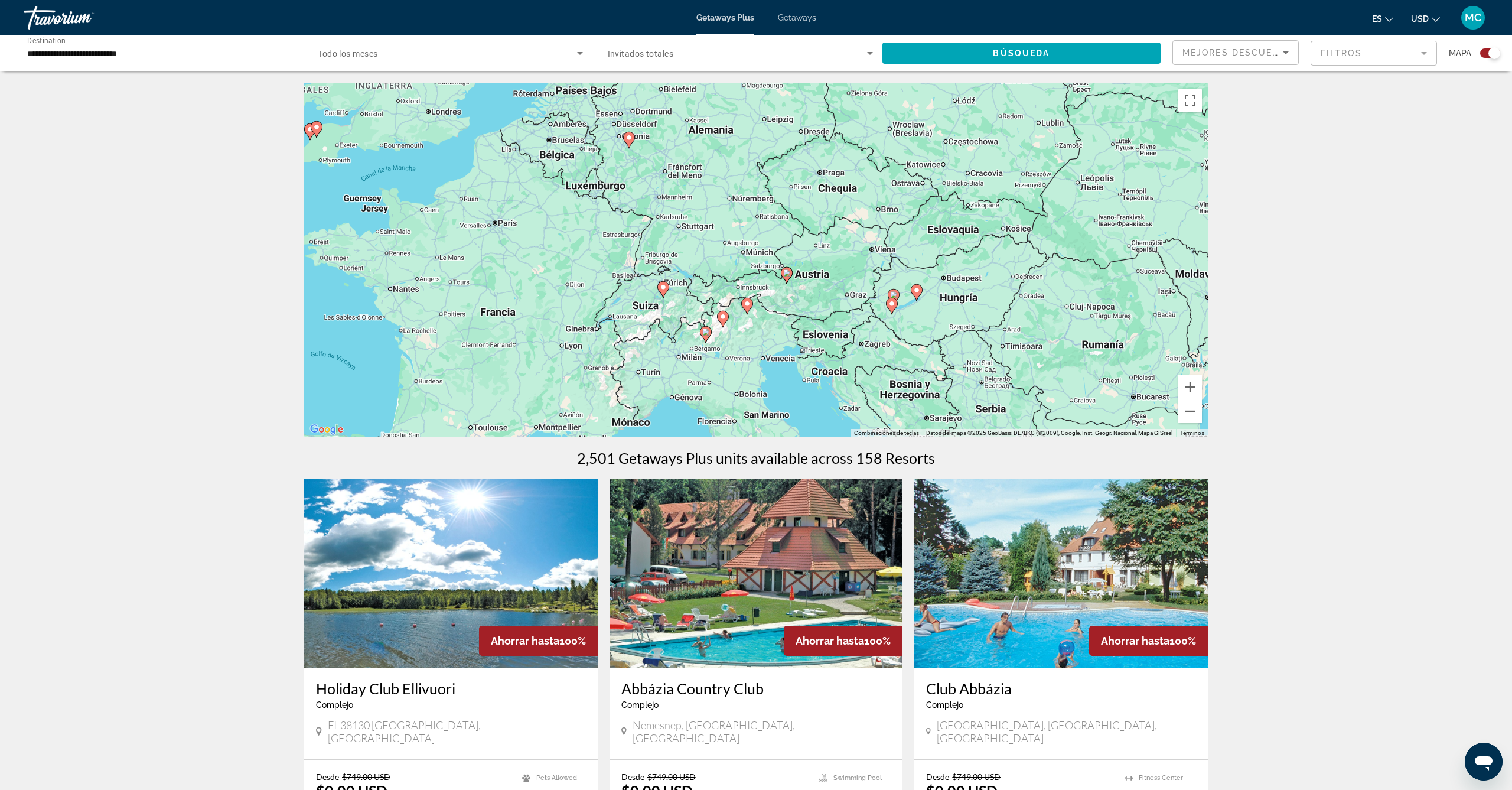
click at [703, 336] on icon "Main content" at bounding box center [706, 334] width 10 height 16
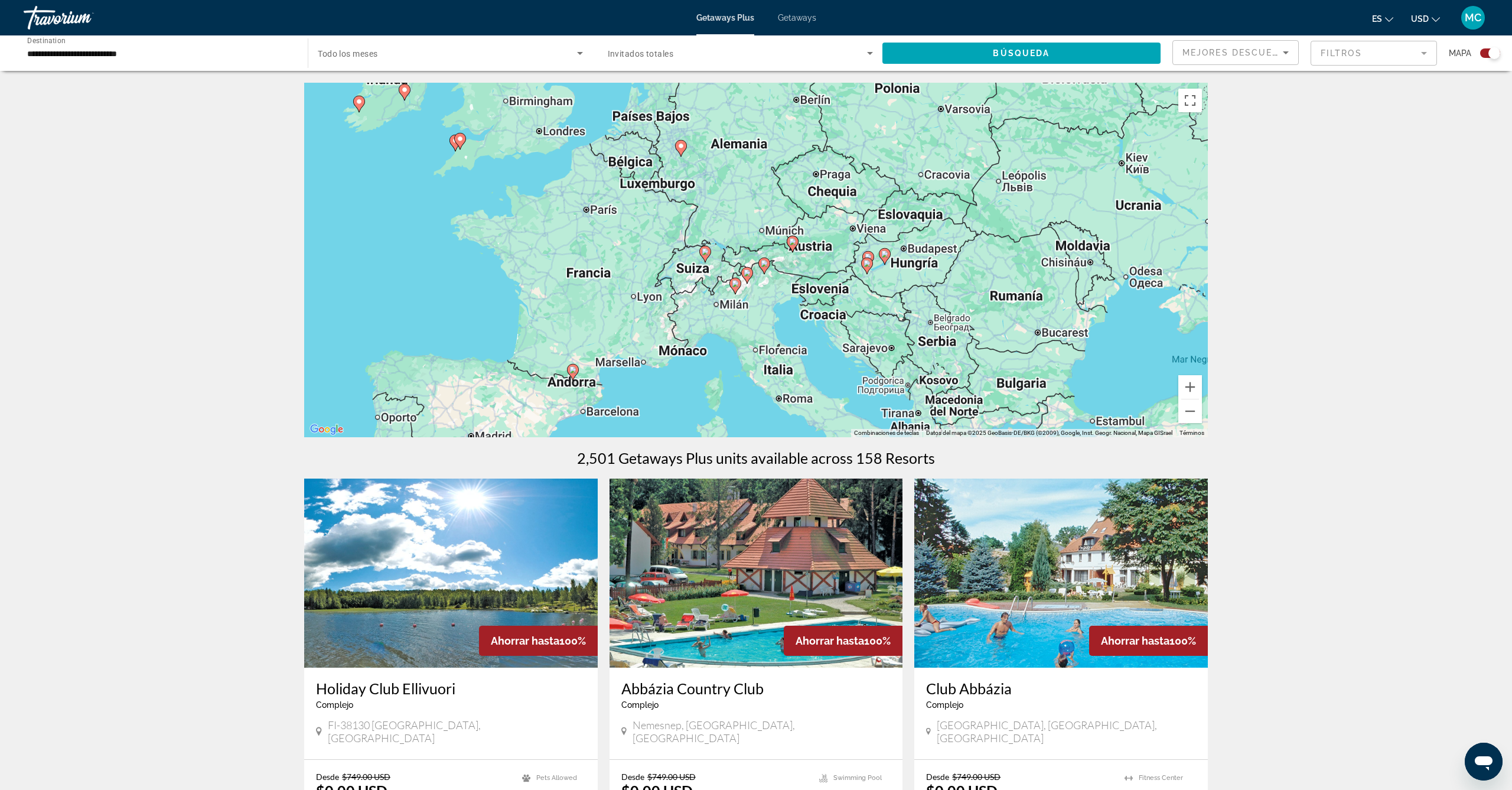
click at [703, 336] on div "Para desplazarte, pulsa las teclas de flecha. Para activar la función de arrast…" at bounding box center [756, 260] width 904 height 354
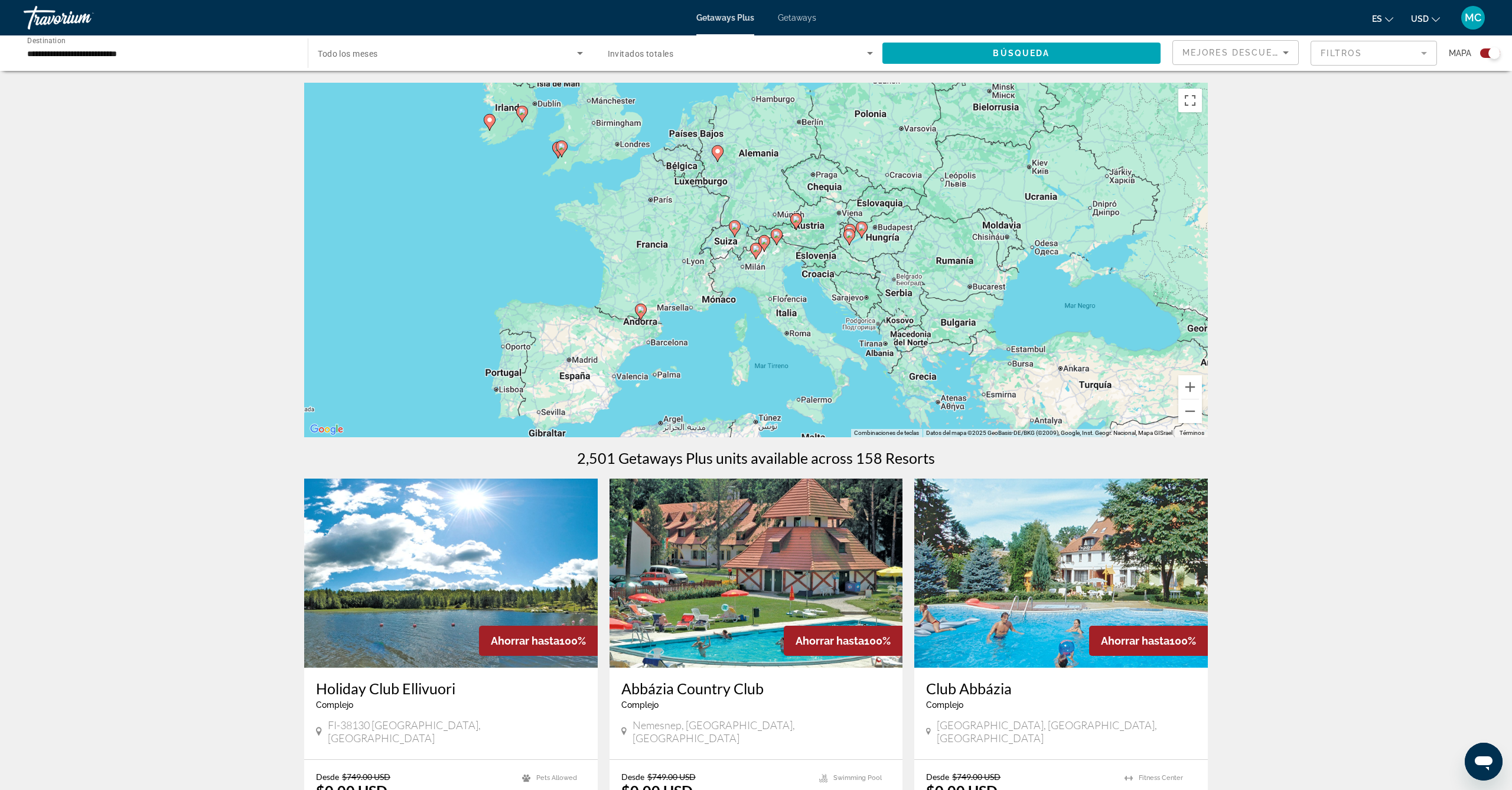
click at [756, 251] on image "Main content" at bounding box center [756, 249] width 7 height 7
type input "**********"
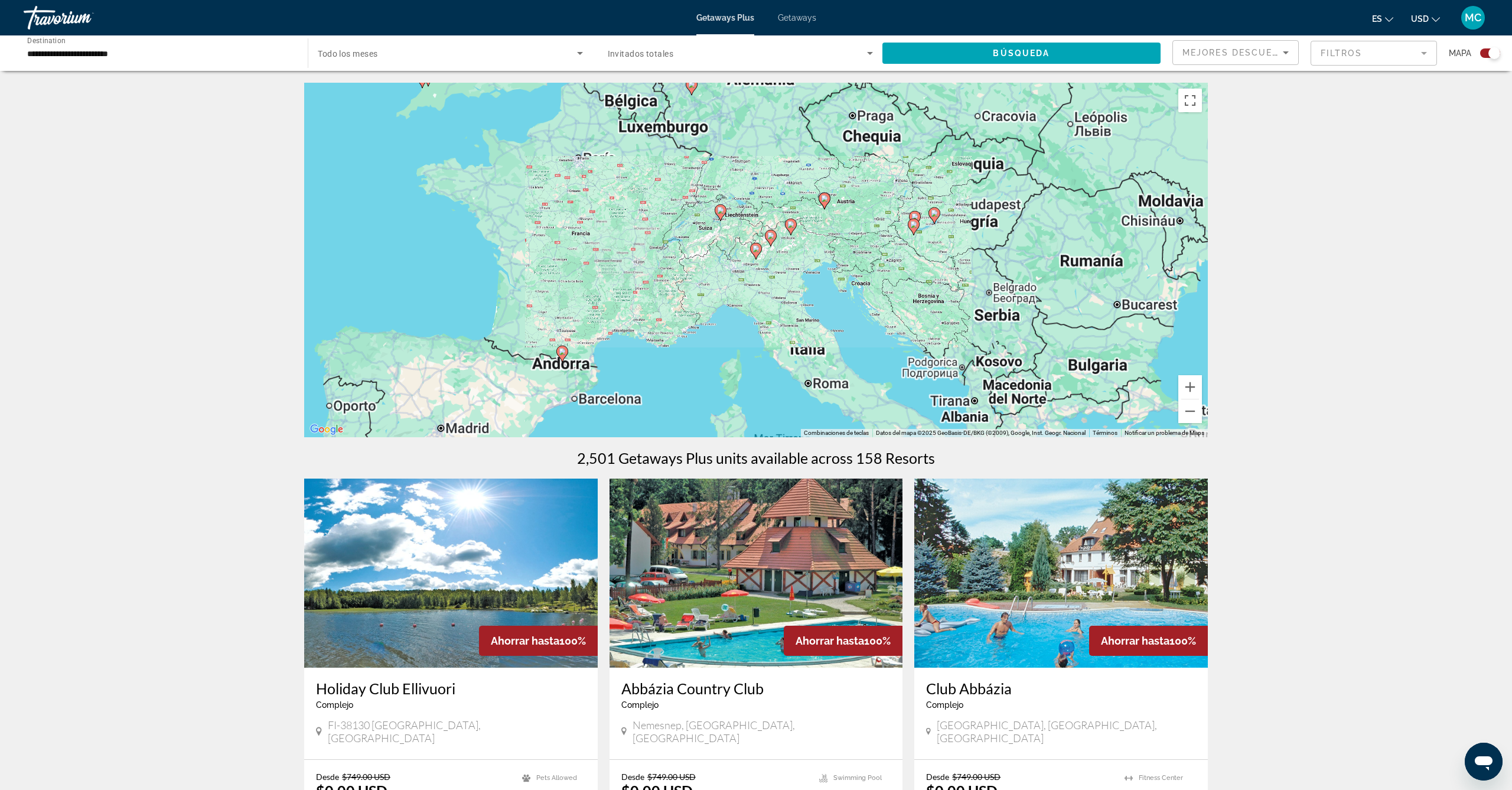
click at [756, 251] on image "Main content" at bounding box center [756, 249] width 7 height 7
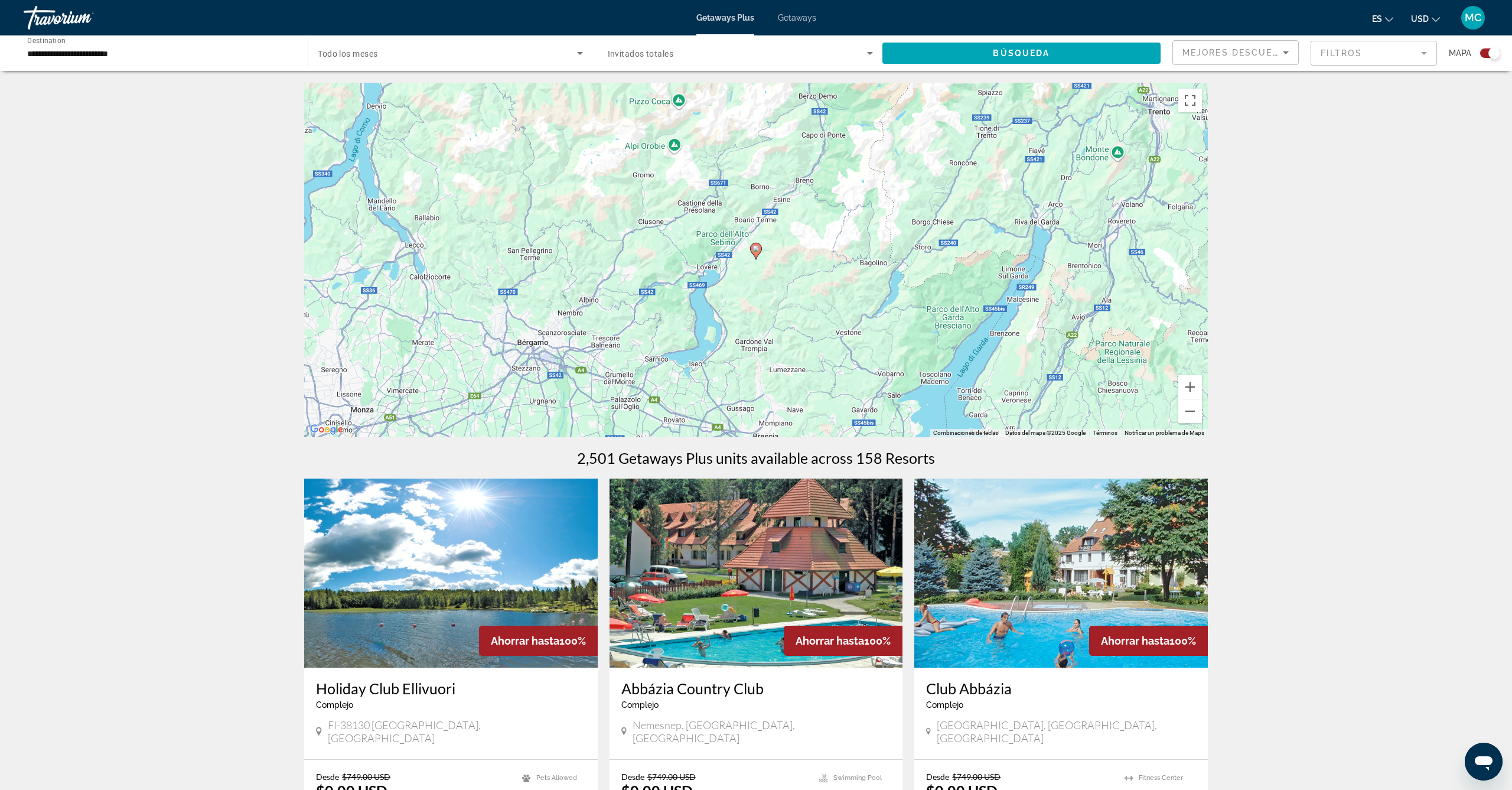
click at [756, 251] on image "Main content" at bounding box center [756, 249] width 7 height 7
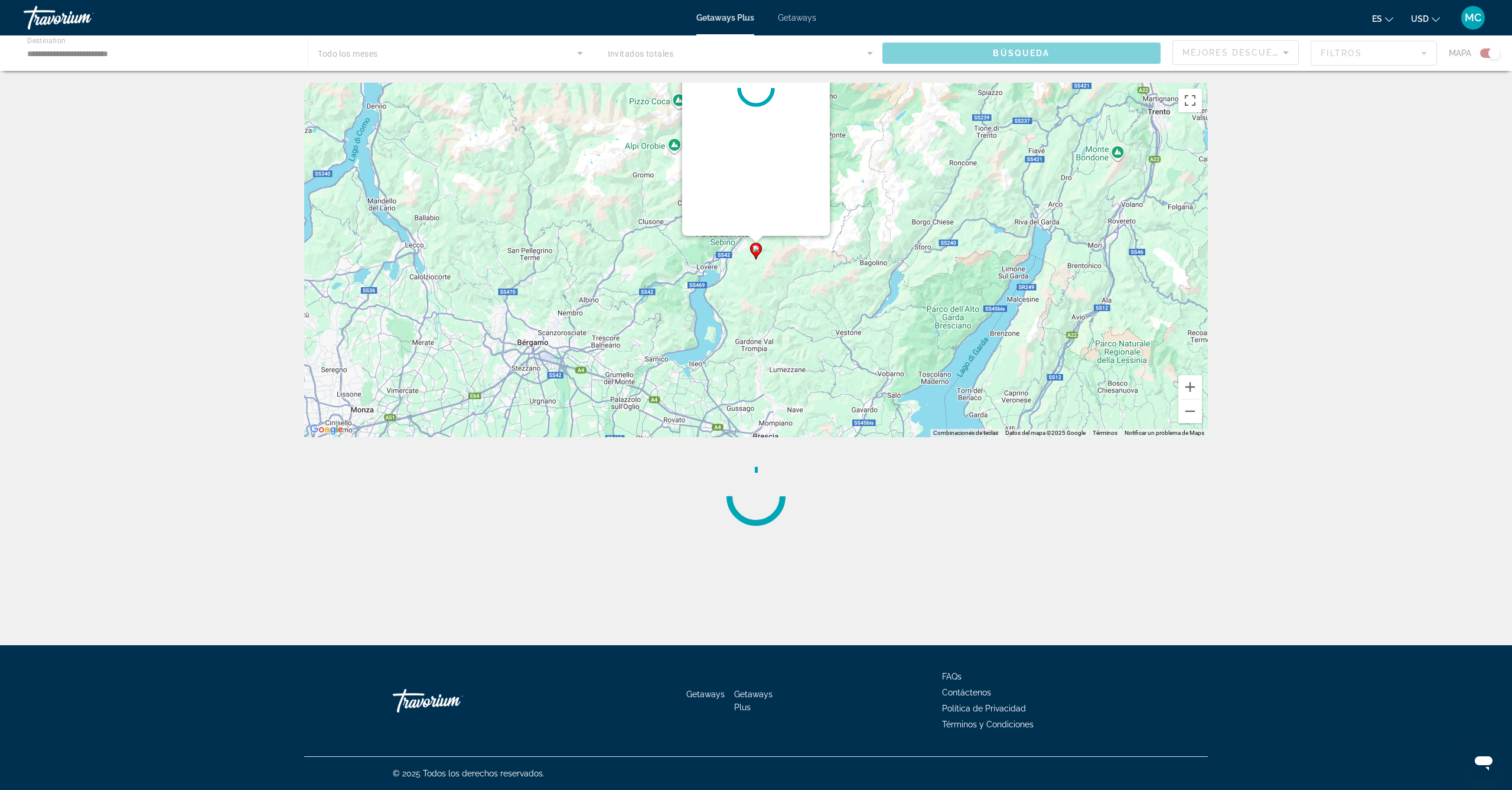
click at [756, 260] on div "Para desplazarte, pulsa las teclas de flecha. Para activar la función de arrast…" at bounding box center [1208, 260] width 904 height 0
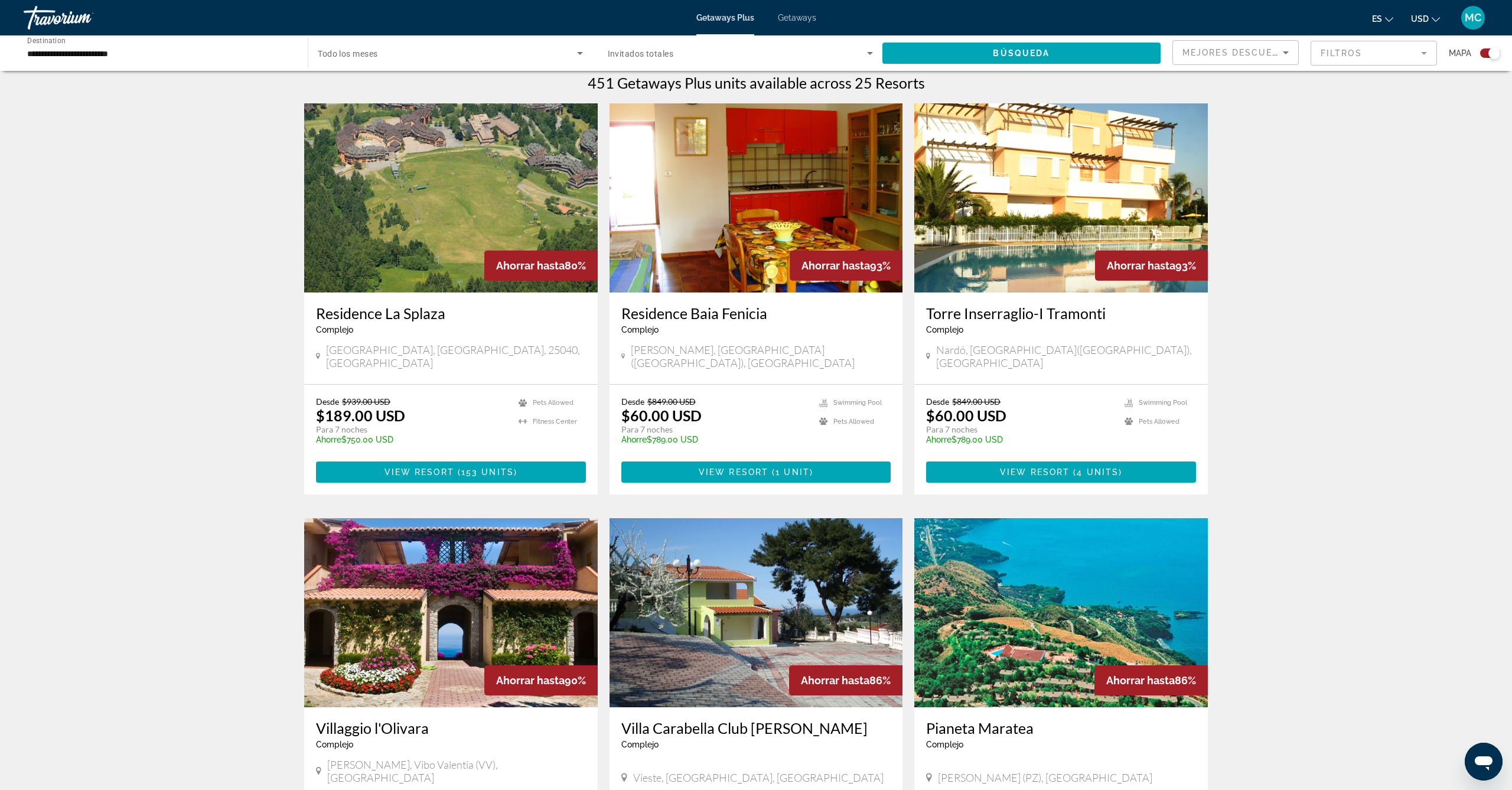
scroll to position [450, 0]
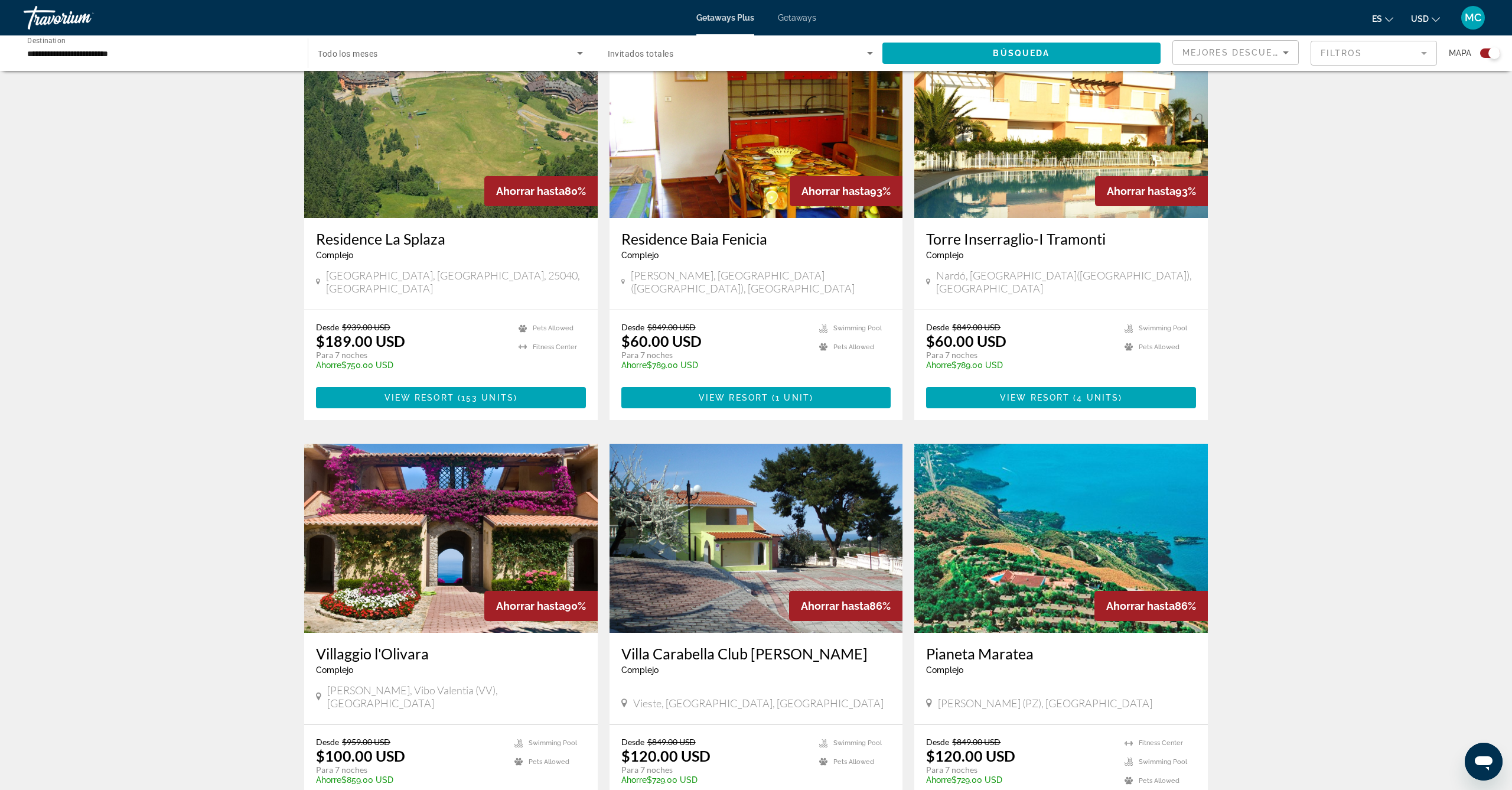
click at [481, 538] on img "Main content" at bounding box center [451, 539] width 294 height 189
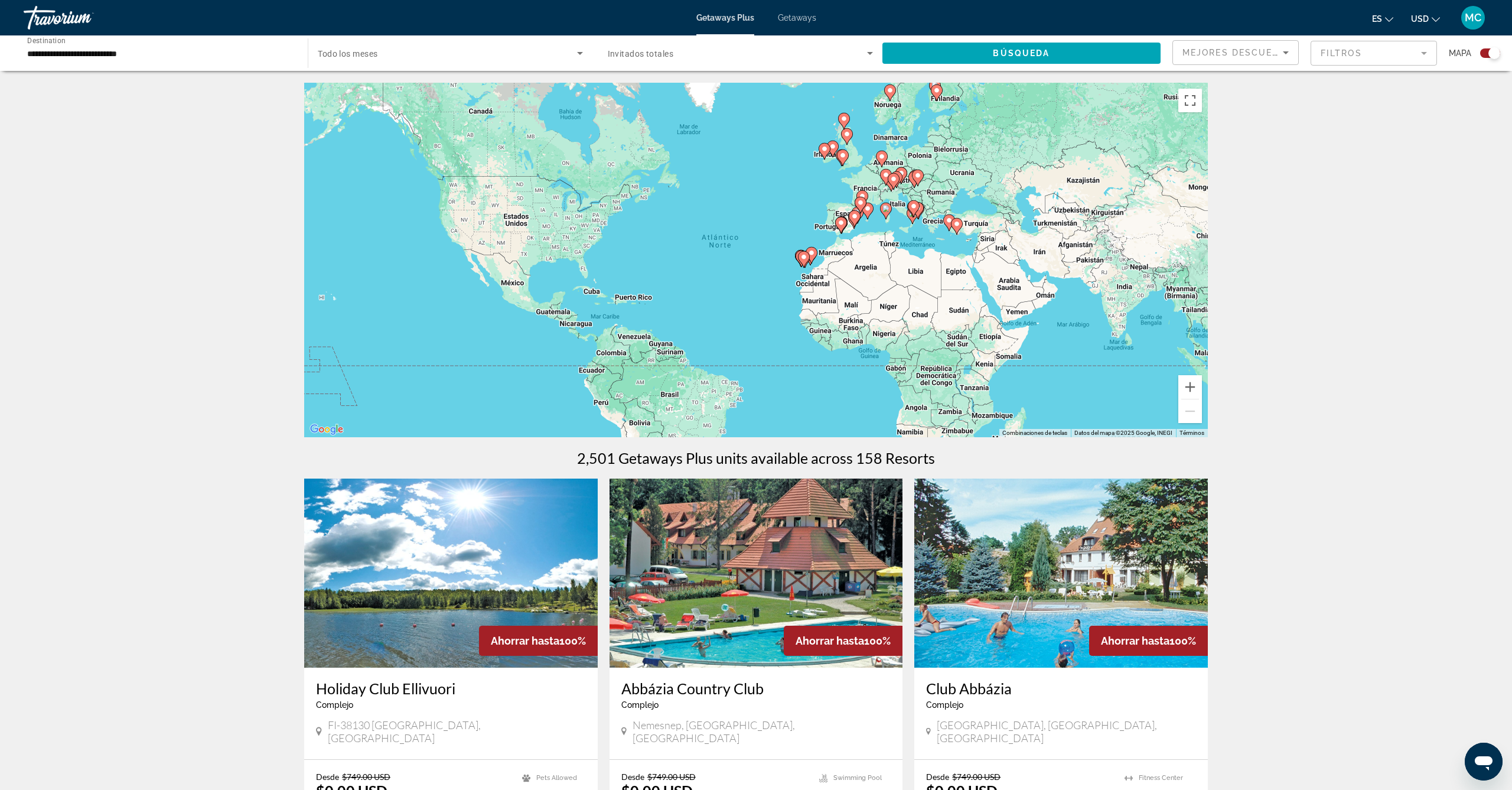
click at [807, 259] on image "Main content" at bounding box center [804, 257] width 7 height 7
click at [807, 260] on div "Main content" at bounding box center [1208, 260] width 904 height 0
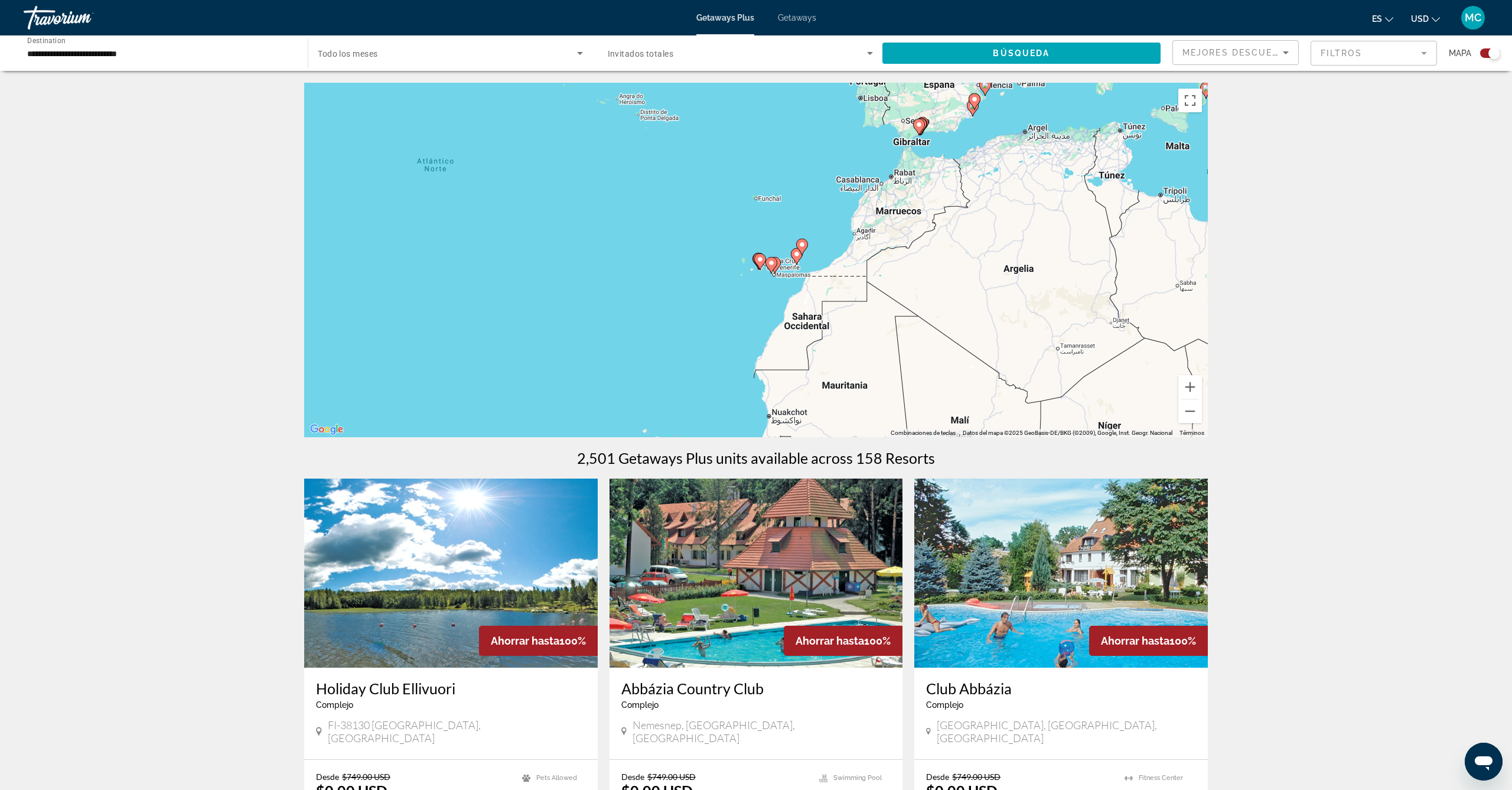
click at [797, 258] on icon "Main content" at bounding box center [797, 257] width 10 height 16
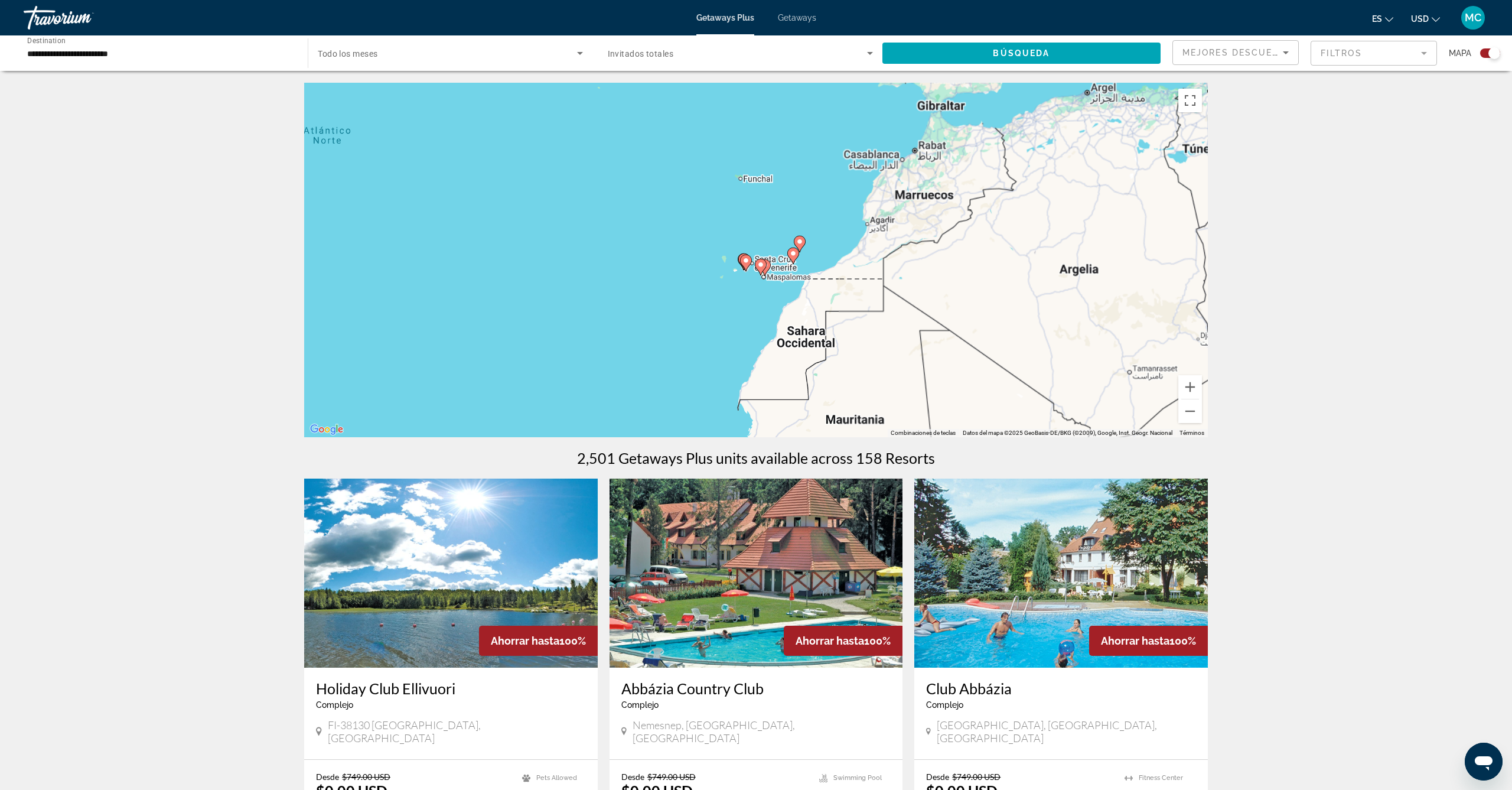
click at [797, 258] on div "Para activar la función de arrastre con el teclado, pulsa Alt + Intro. Cuando h…" at bounding box center [756, 260] width 904 height 354
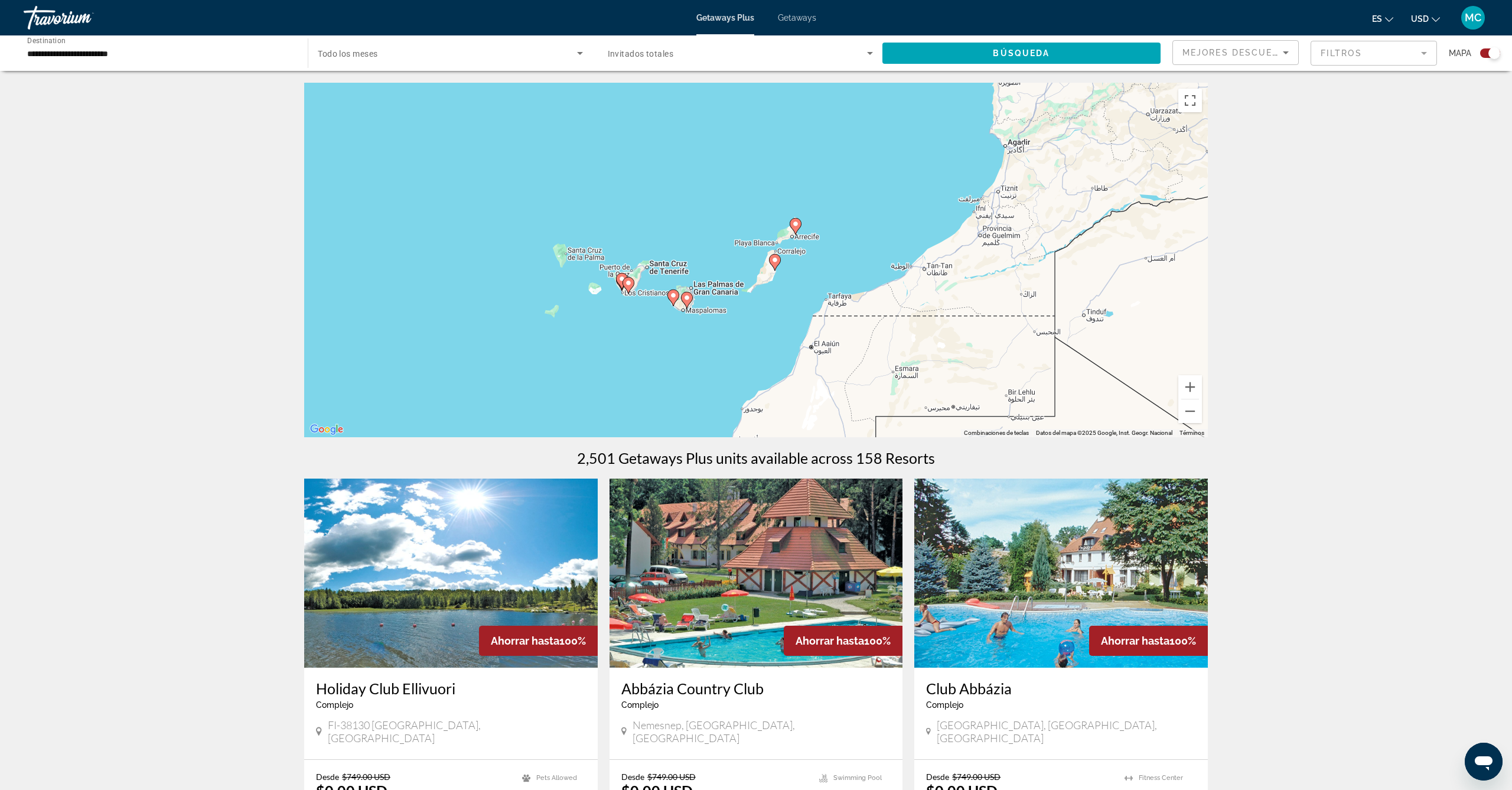
click at [625, 283] on icon "Main content" at bounding box center [628, 285] width 10 height 16
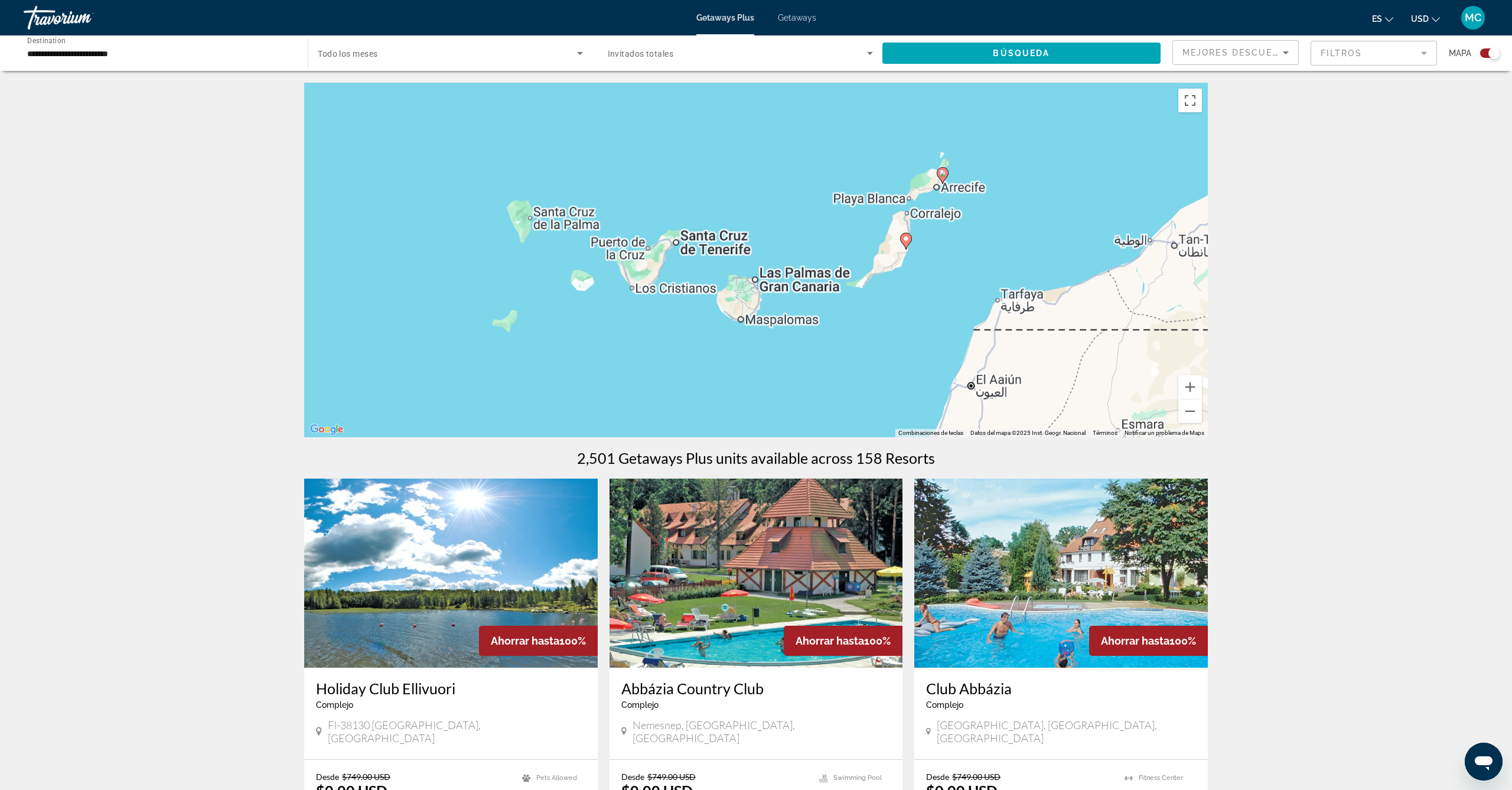
click at [625, 283] on div "Para activar la función de arrastre con el teclado, pulsa Alt + Intro. Cuando h…" at bounding box center [756, 260] width 904 height 354
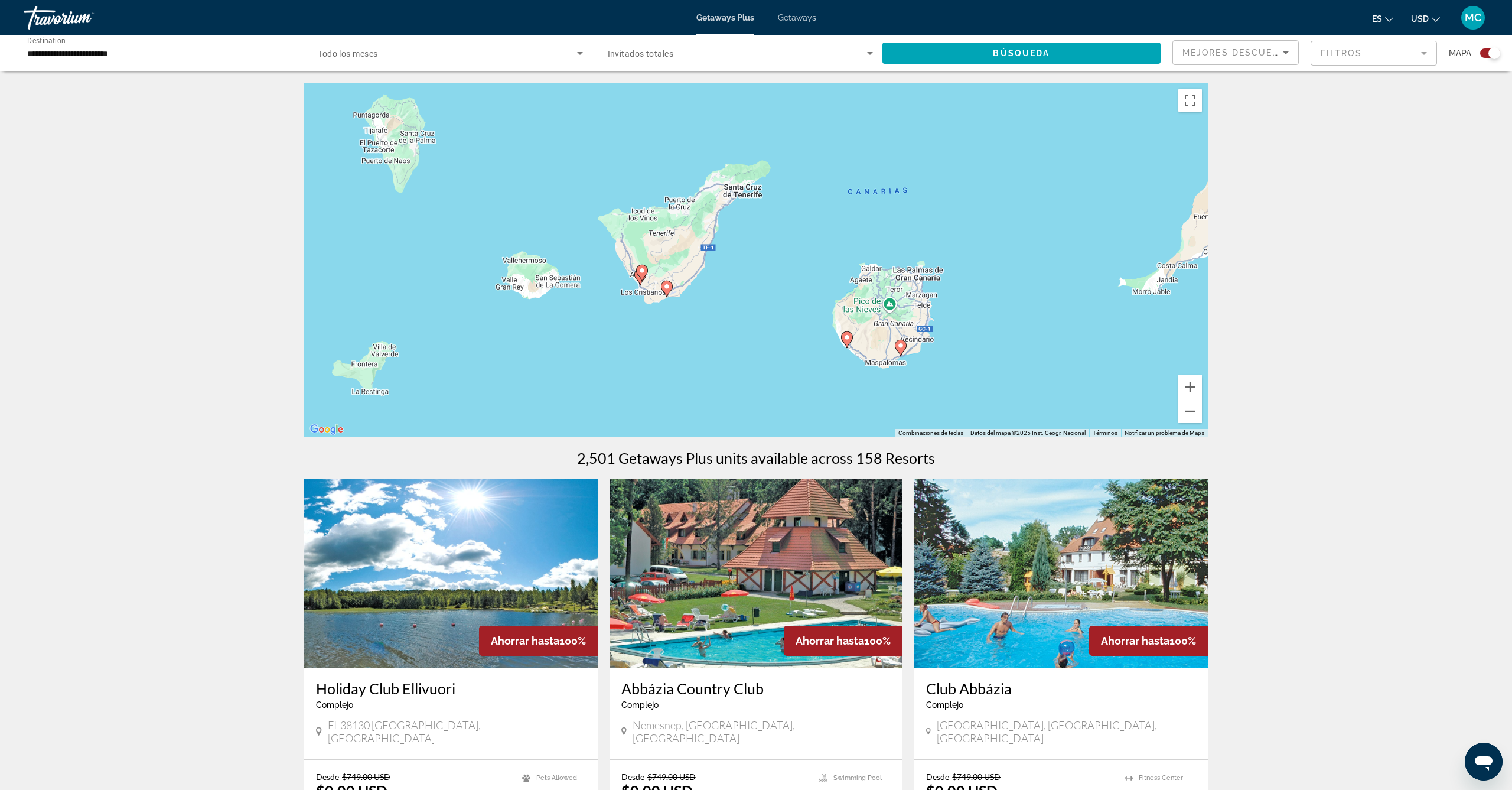
click at [667, 288] on image "Main content" at bounding box center [667, 286] width 7 height 7
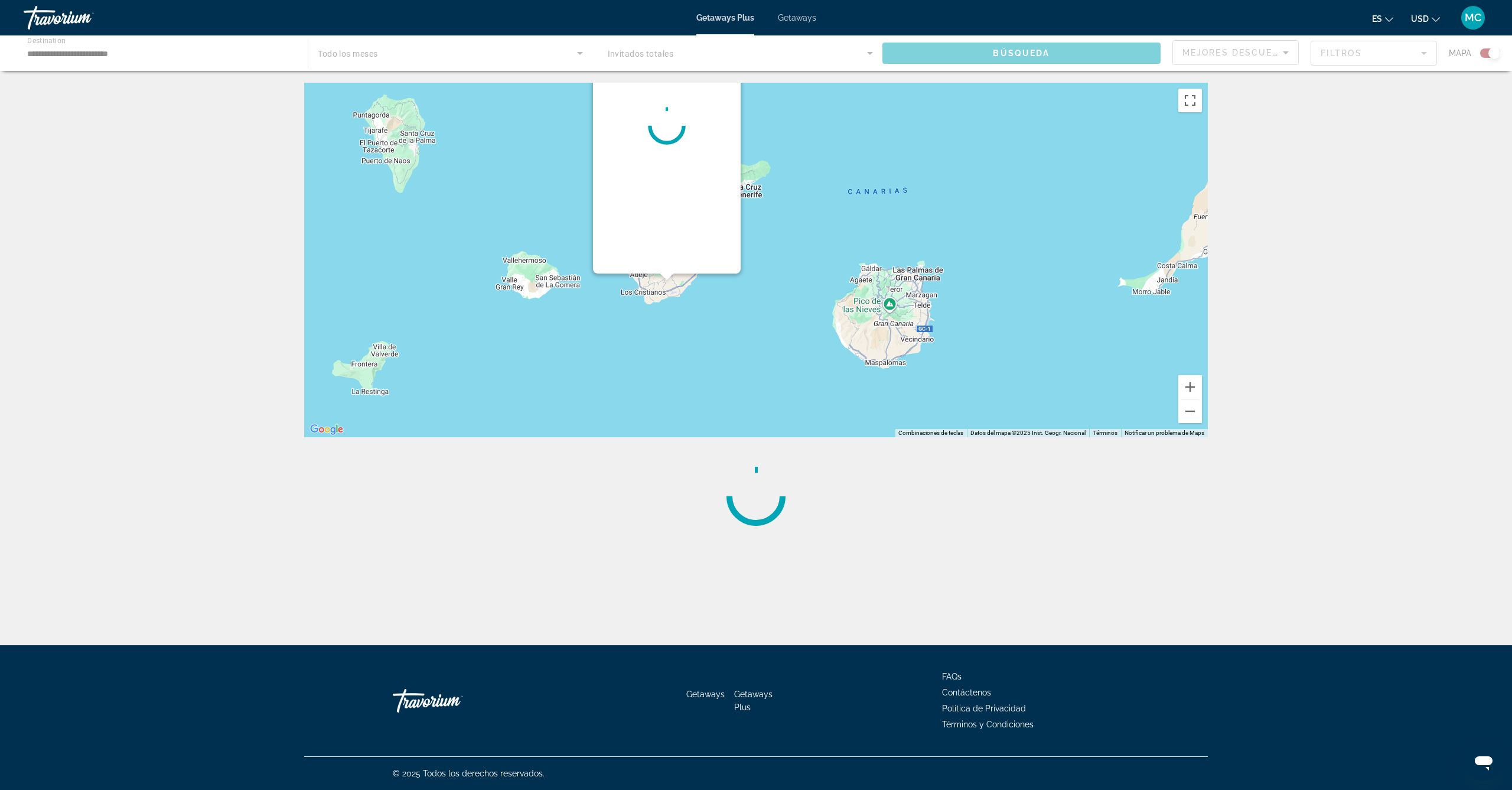
click at [667, 288] on div "Main content" at bounding box center [756, 260] width 904 height 354
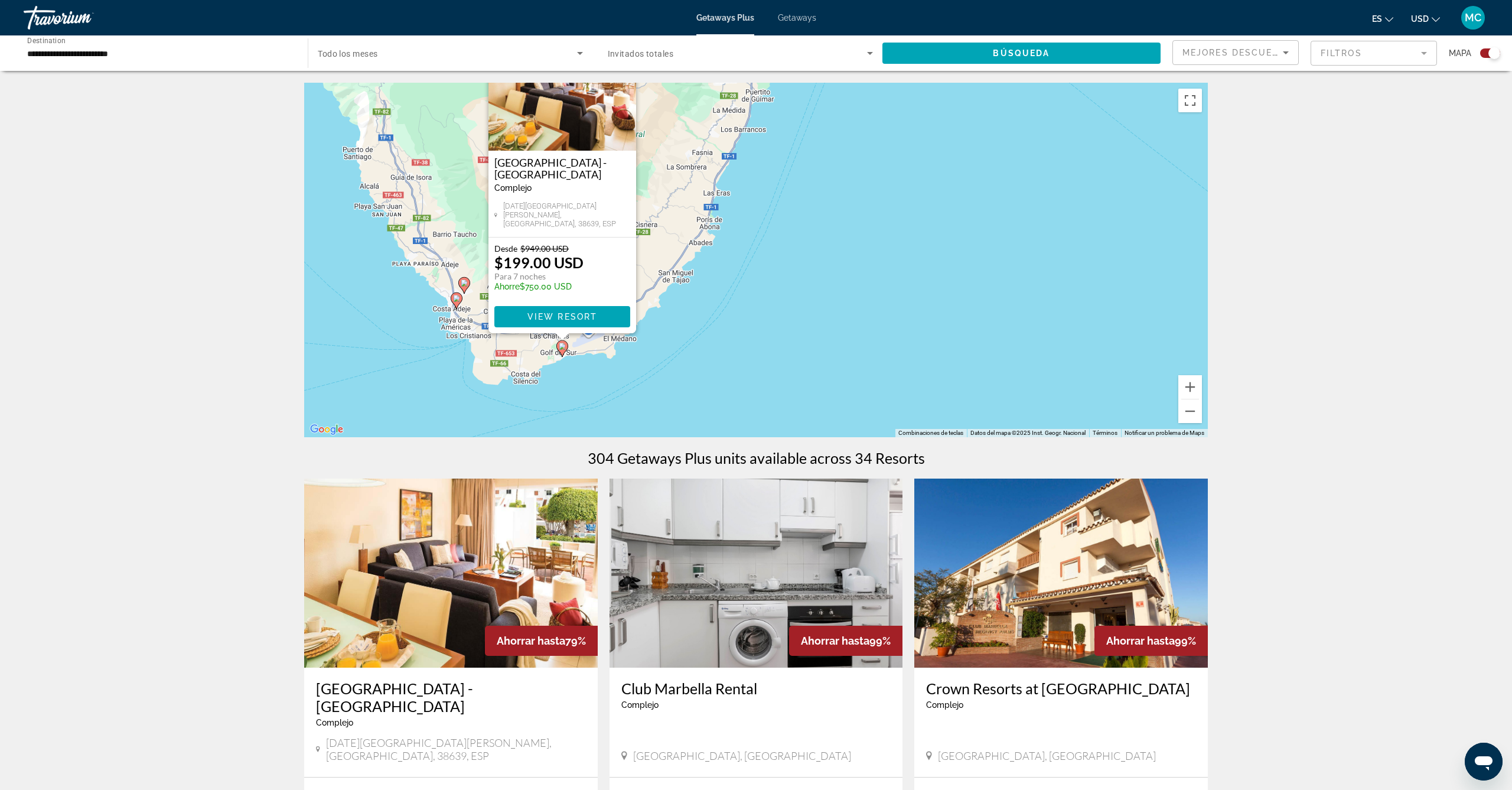
click at [458, 302] on icon "Main content" at bounding box center [456, 301] width 10 height 16
type input "**********"
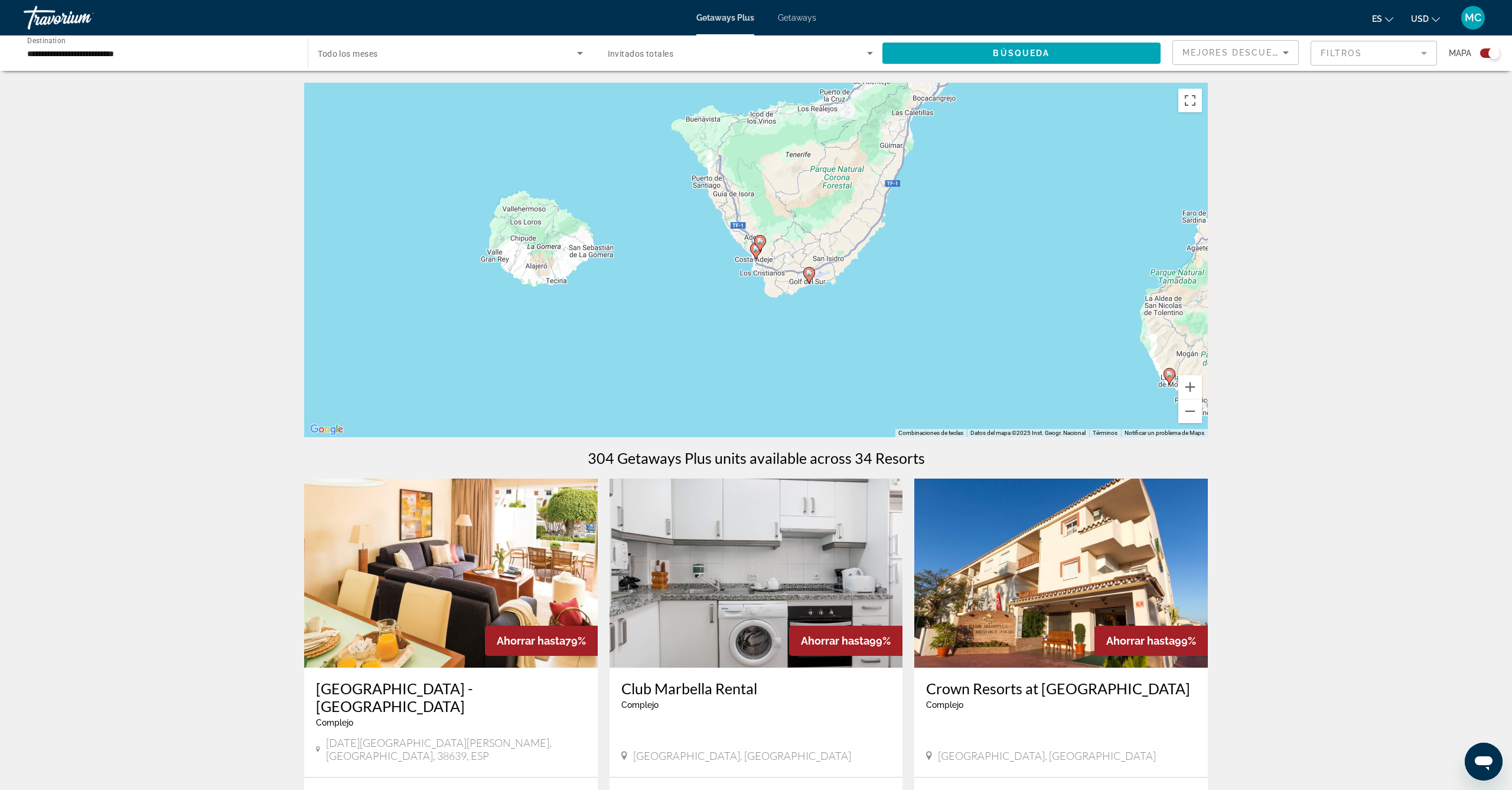
click at [758, 241] on image "Main content" at bounding box center [760, 241] width 7 height 7
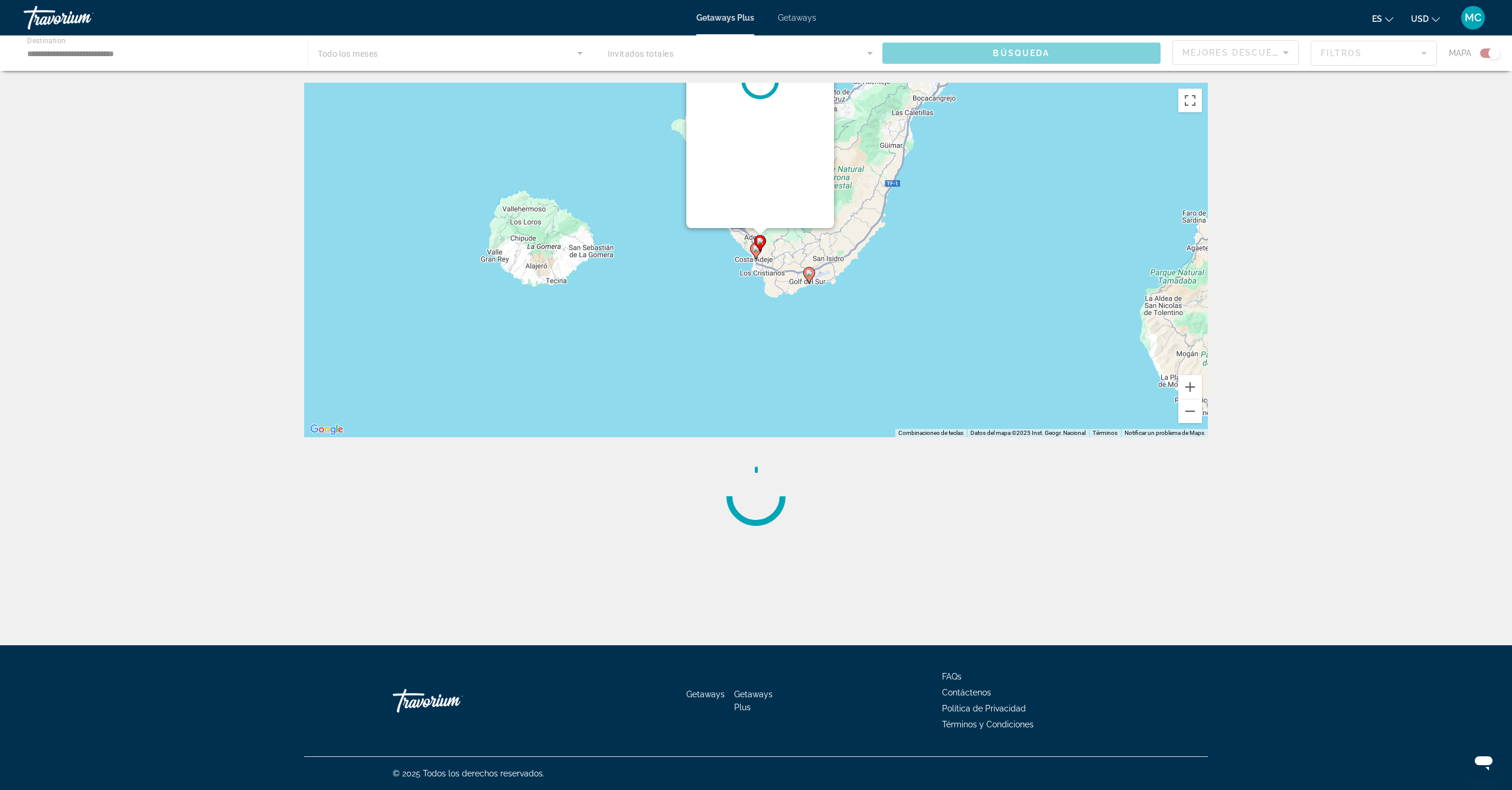
click at [758, 260] on div "Para activar la función de arrastre con el teclado, pulsa Alt + Intro. Cuando h…" at bounding box center [1208, 260] width 904 height 0
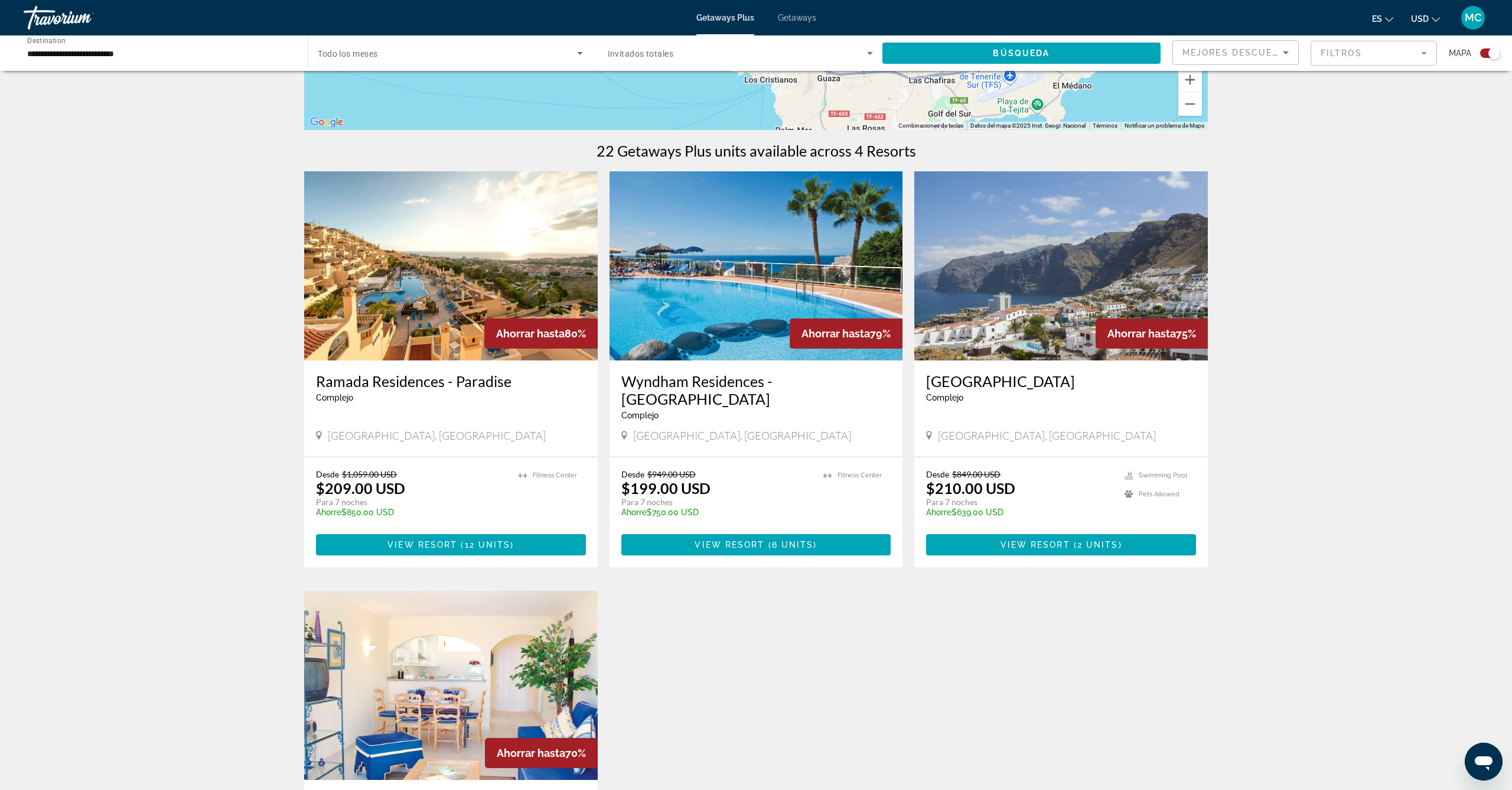
scroll to position [310, 0]
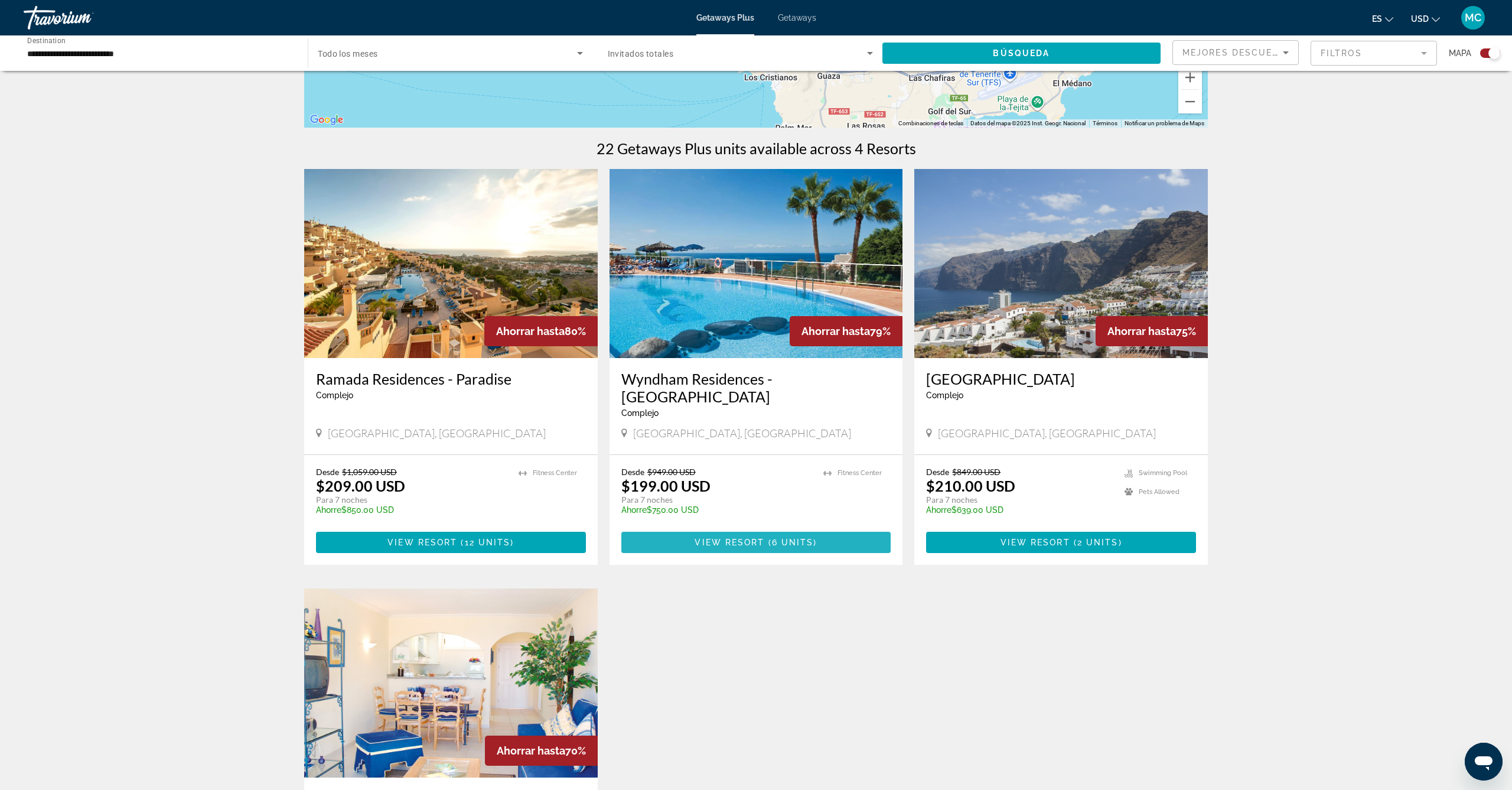
click at [763, 538] on span "View Resort" at bounding box center [729, 542] width 70 height 10
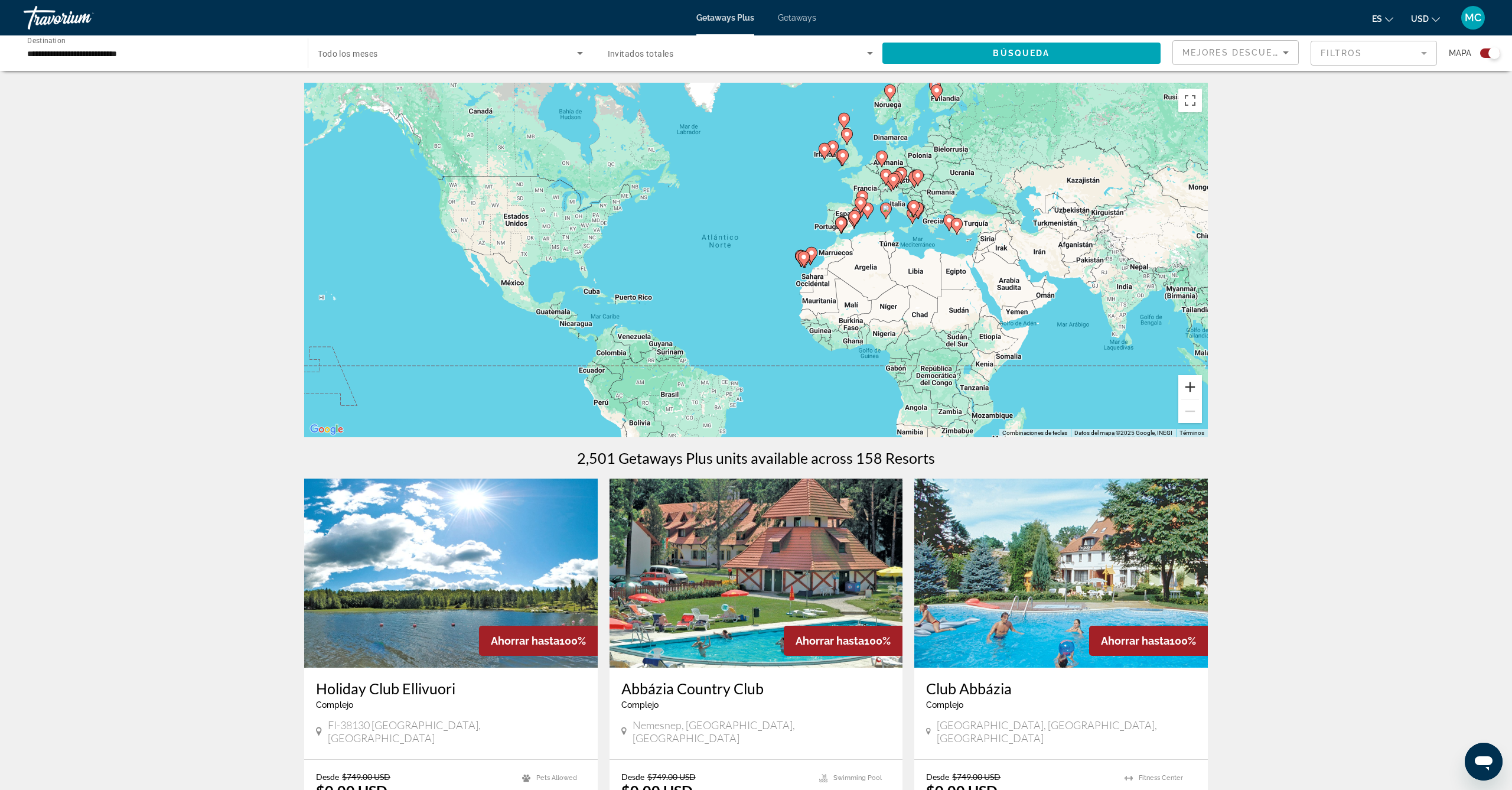
click at [1193, 384] on button "Ampliar" at bounding box center [1190, 387] width 24 height 24
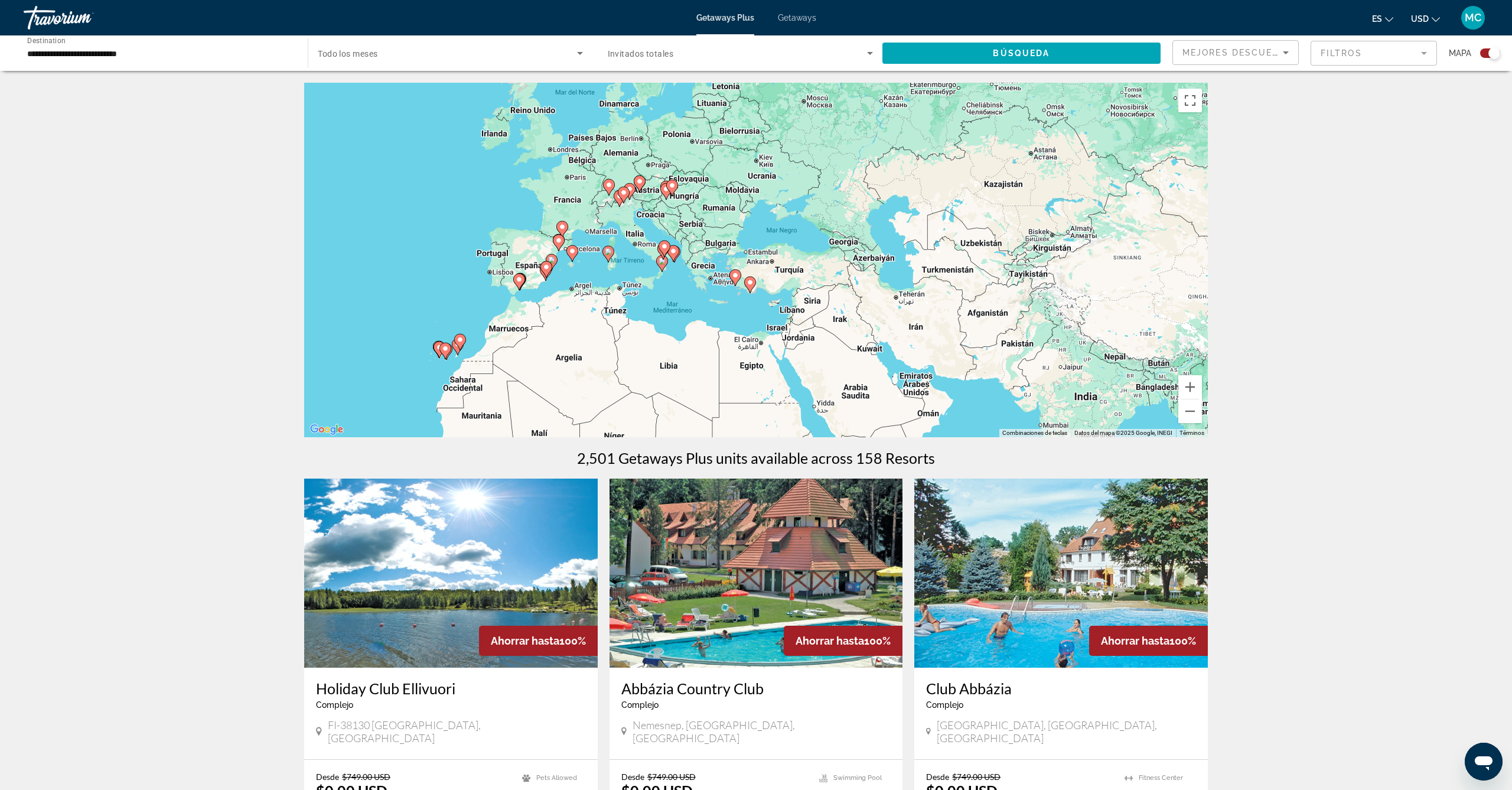
drag, startPoint x: 1125, startPoint y: 264, endPoint x: 717, endPoint y: 347, distance: 416.4
click at [717, 347] on div "Para activar la función de arrastre con el teclado, pulsa Alt + Intro. Cuando h…" at bounding box center [756, 260] width 904 height 354
click at [1190, 389] on button "Ampliar" at bounding box center [1190, 387] width 24 height 24
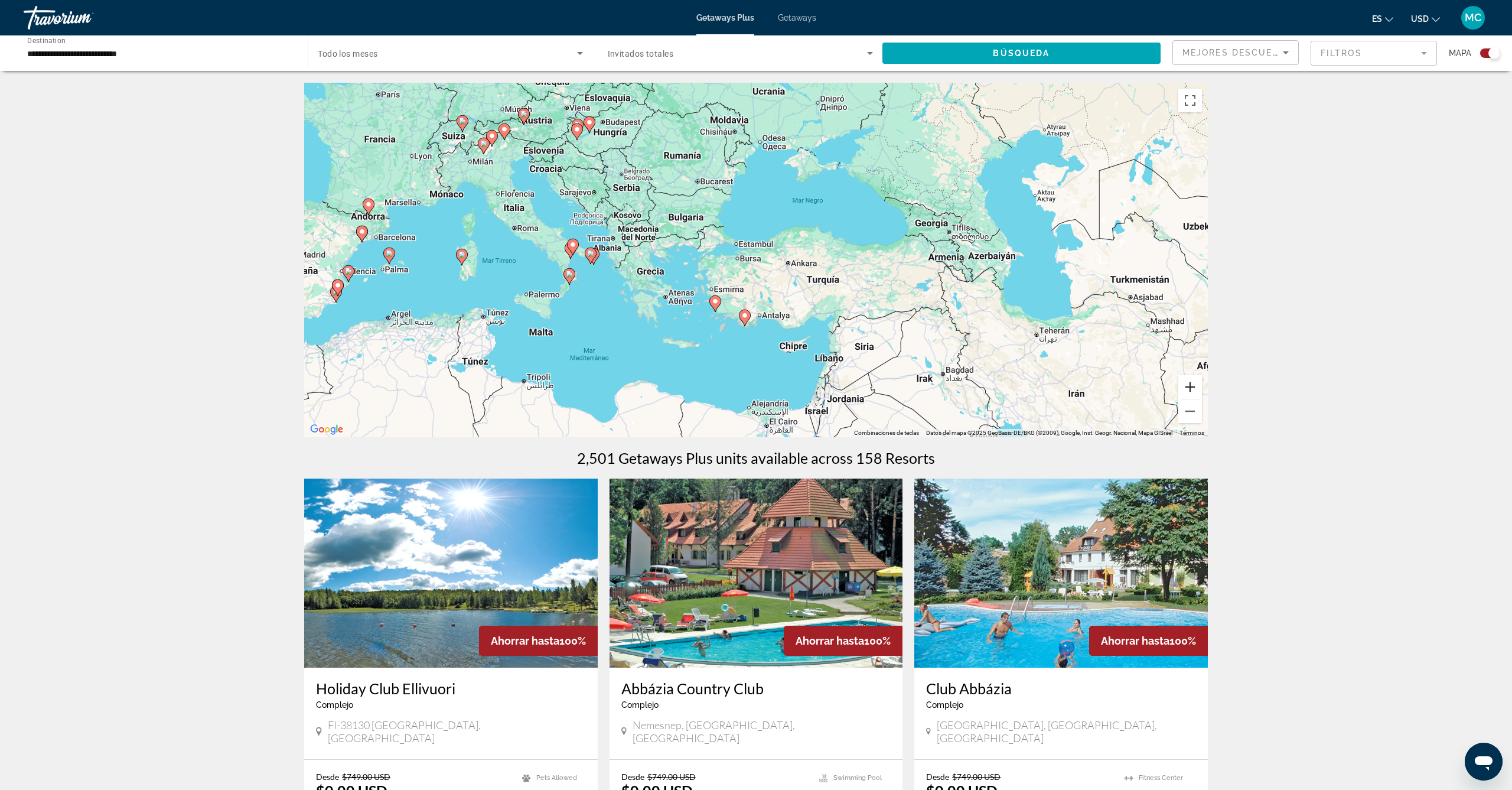
click at [1190, 389] on button "Ampliar" at bounding box center [1190, 387] width 24 height 24
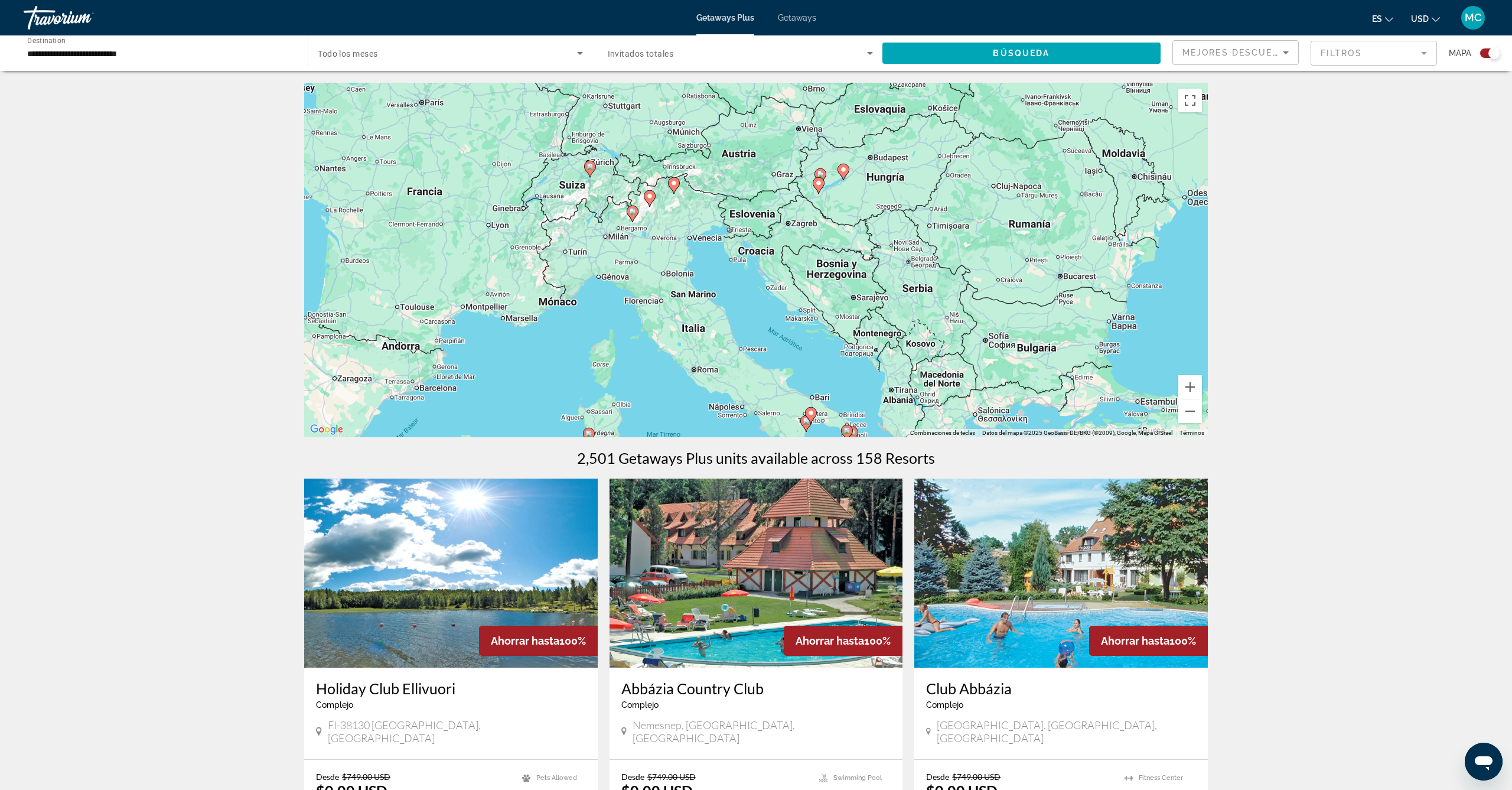
drag, startPoint x: 495, startPoint y: 271, endPoint x: 919, endPoint y: 446, distance: 458.7
click at [1193, 389] on button "Ampliar" at bounding box center [1190, 387] width 24 height 24
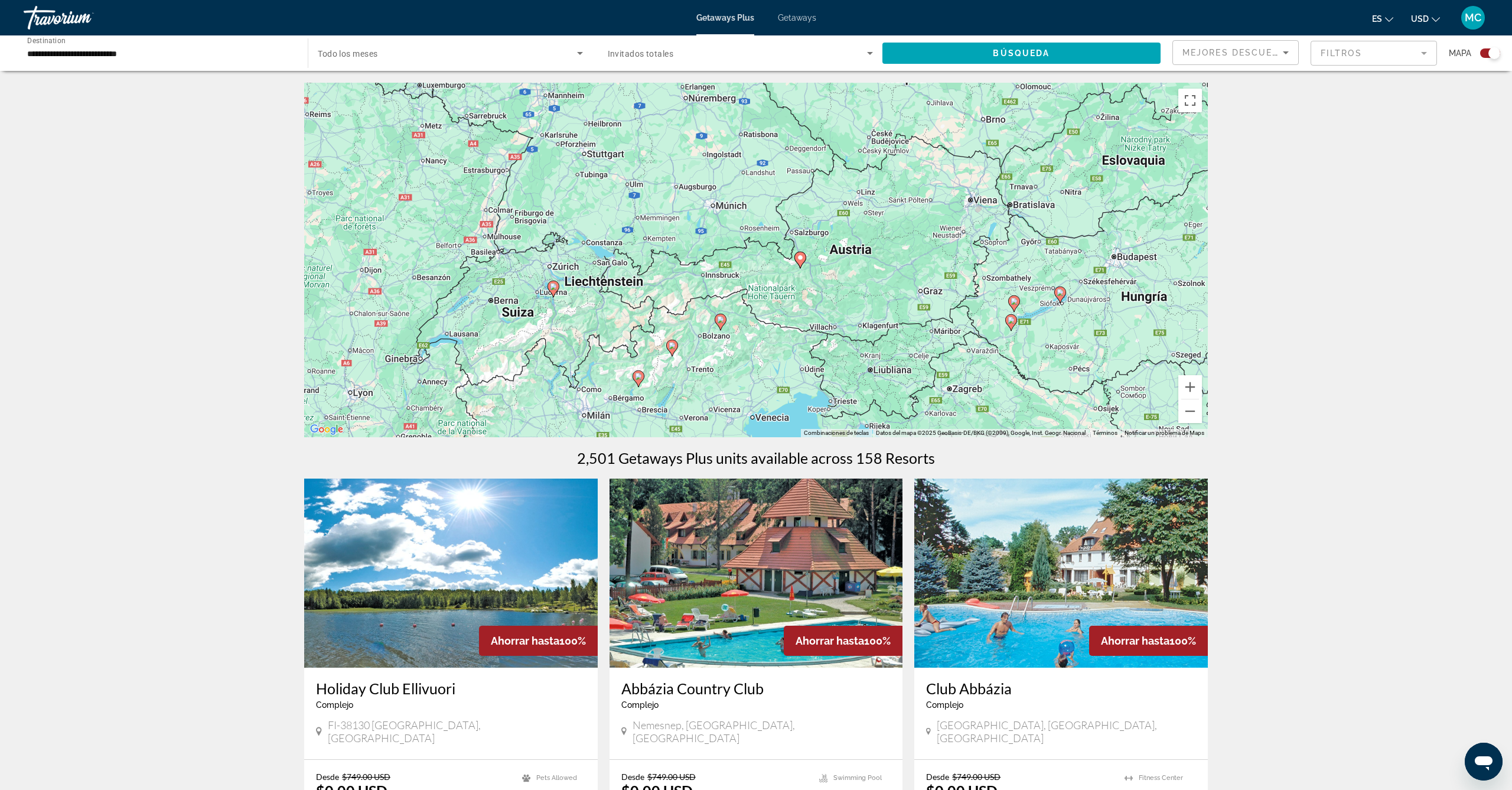
drag, startPoint x: 568, startPoint y: 121, endPoint x: 696, endPoint y: 325, distance: 240.8
click at [696, 325] on div "Para activar la función de arrastre con el teclado, pulsa Alt + Intro. Cuando h…" at bounding box center [756, 260] width 904 height 354
click at [553, 286] on image "Main content" at bounding box center [553, 286] width 7 height 7
click at [553, 286] on div "Para activar la función de arrastre con el teclado, pulsa Alt + Intro. Cuando h…" at bounding box center [756, 260] width 904 height 354
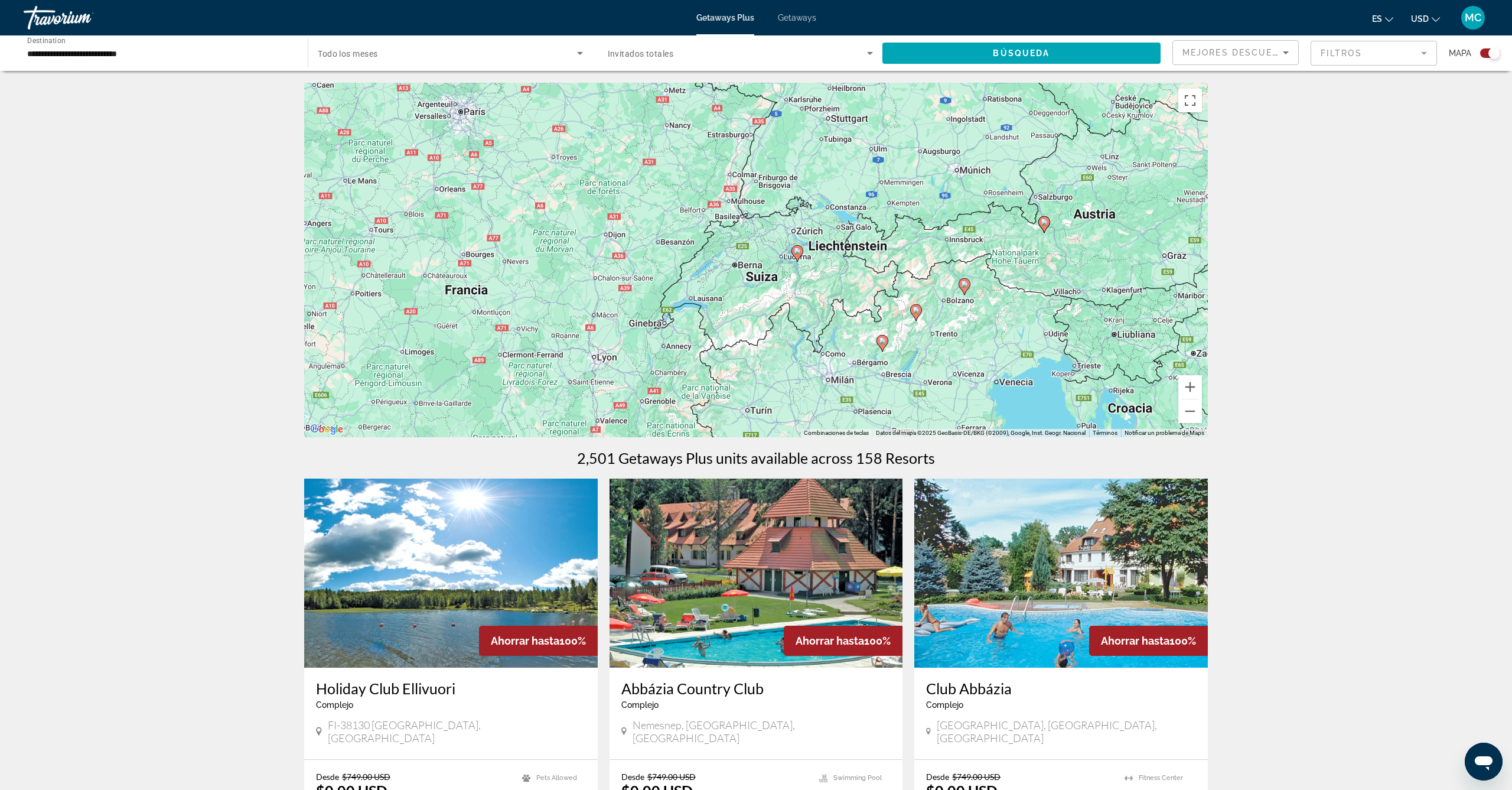
click at [802, 253] on icon "Main content" at bounding box center [797, 254] width 10 height 16
type input "**********"
click at [794, 249] on icon "Main content" at bounding box center [797, 254] width 10 height 16
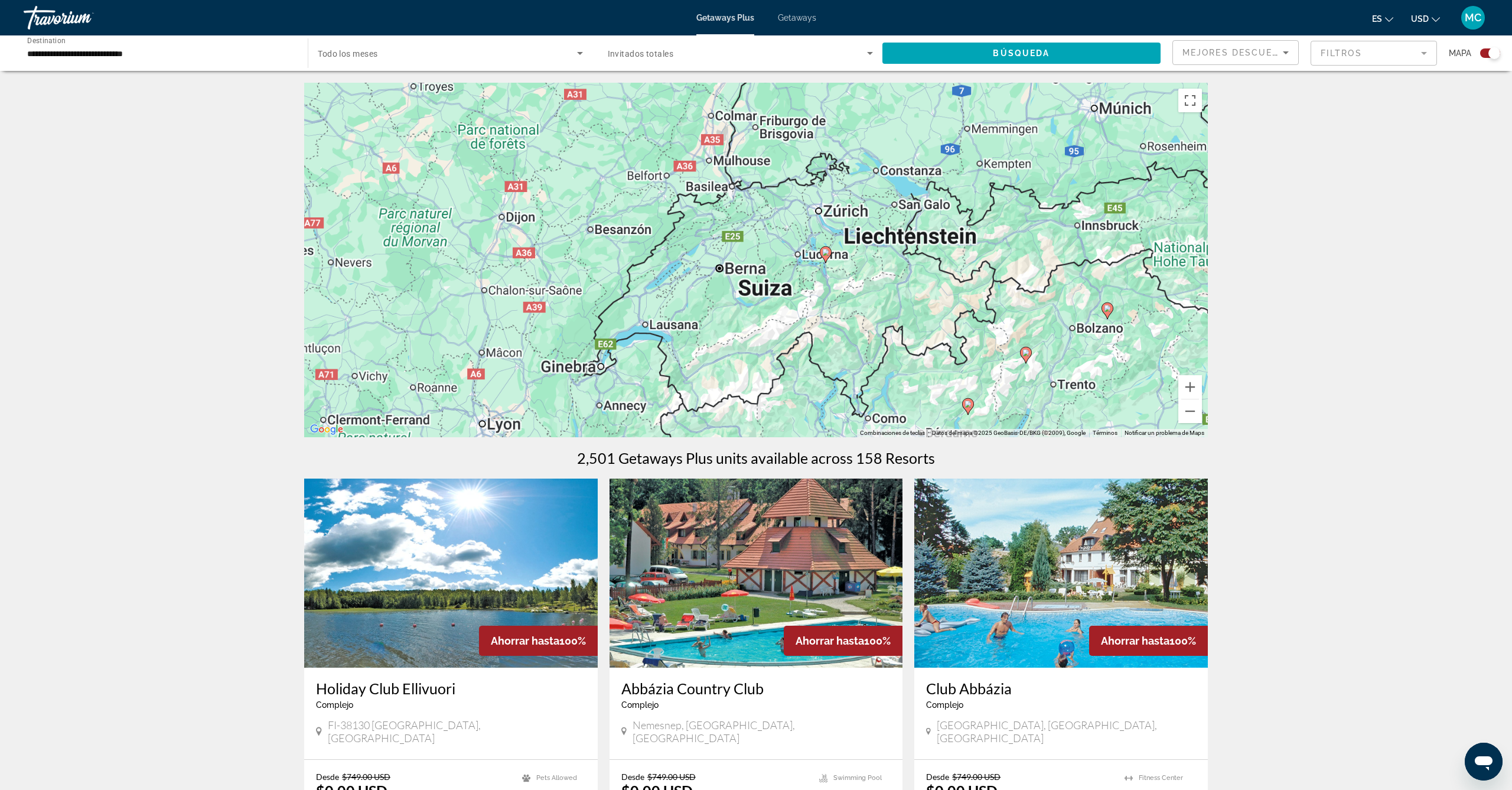
click at [794, 249] on div "Para desplazarte, pulsa las teclas de flecha. Para activar la función de arrast…" at bounding box center [756, 260] width 904 height 354
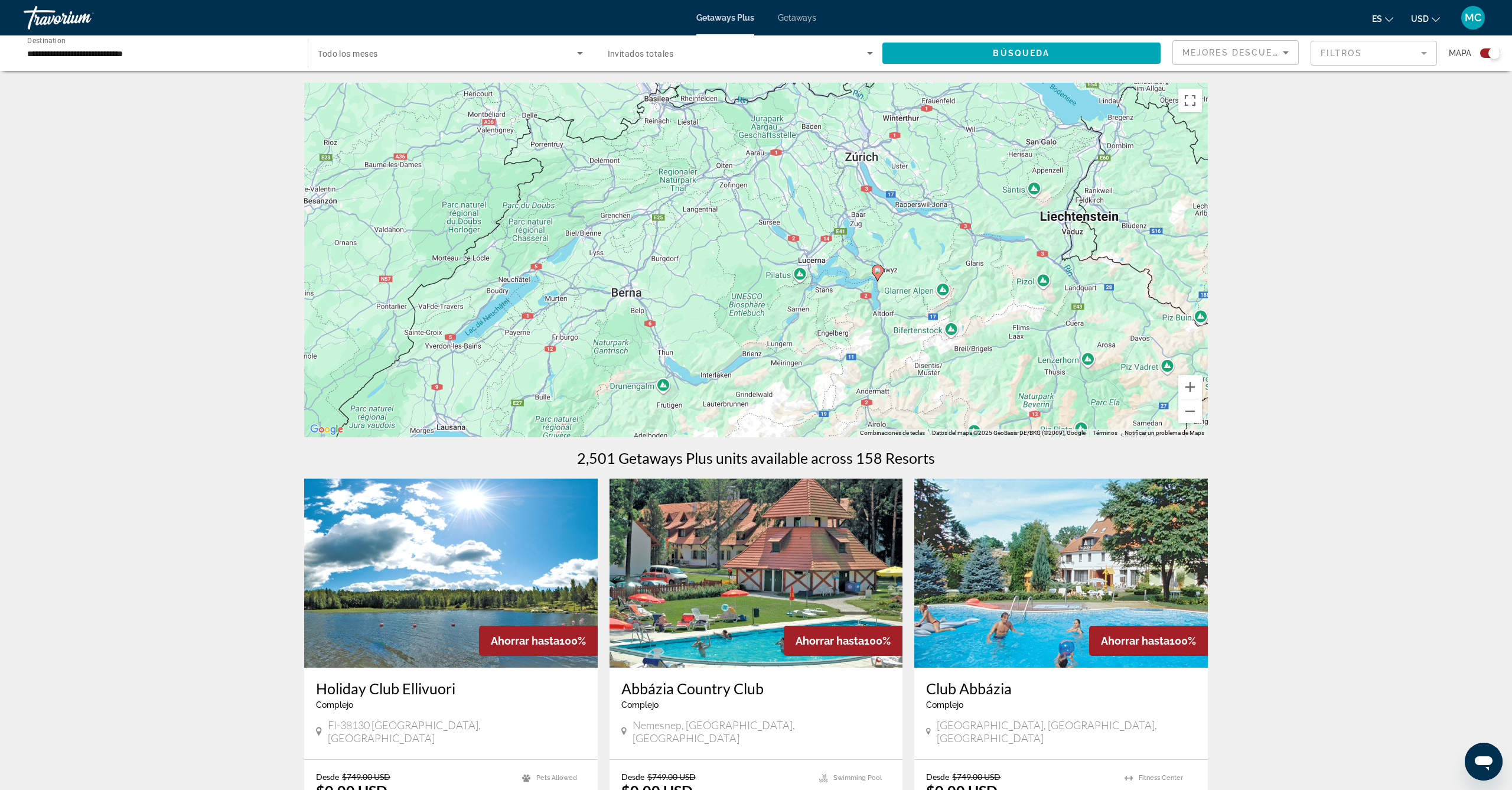
click at [880, 272] on image "Main content" at bounding box center [878, 271] width 7 height 7
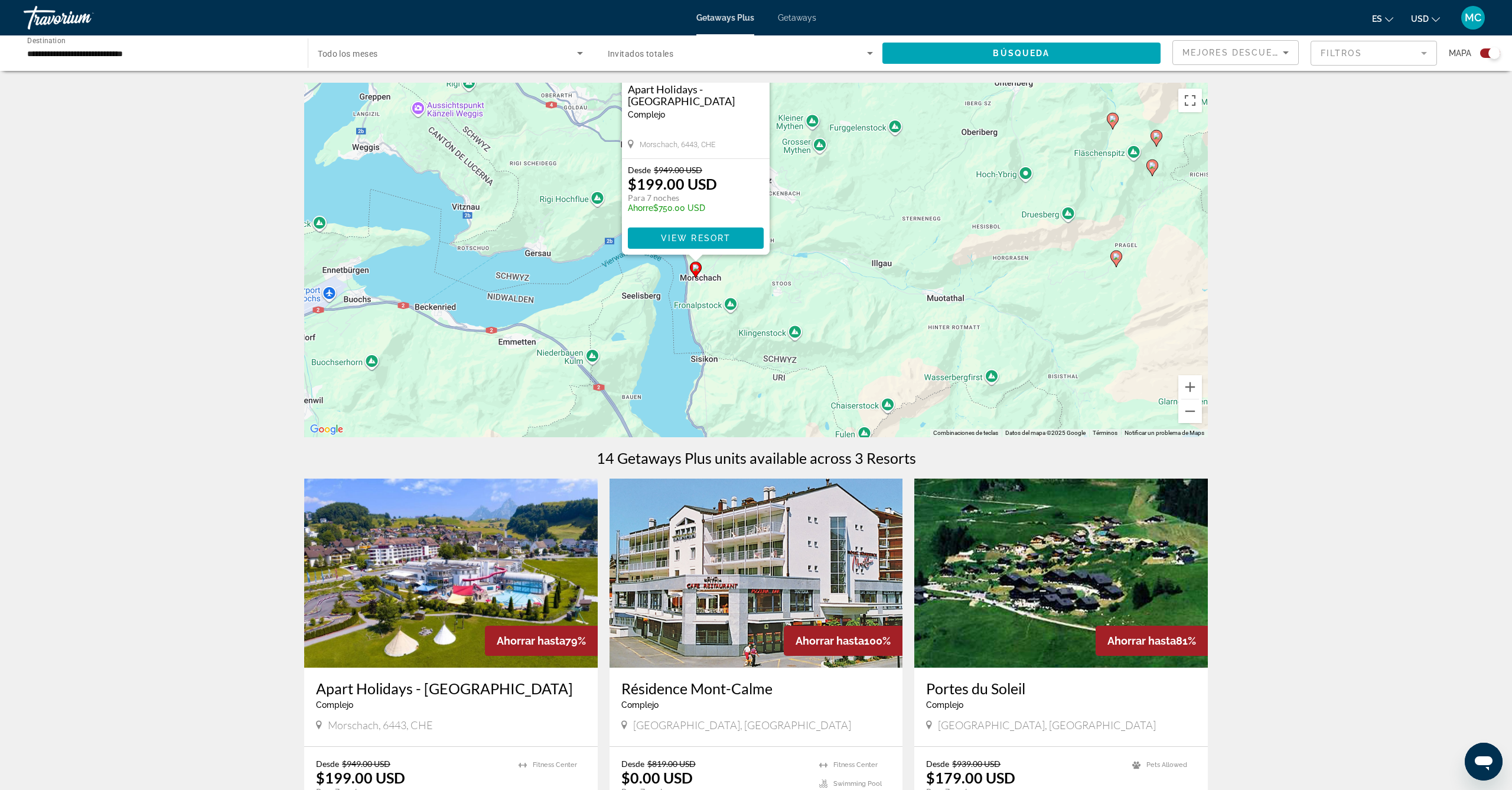
drag, startPoint x: 999, startPoint y: 359, endPoint x: 595, endPoint y: 217, distance: 428.2
click at [595, 217] on div "Para activar la función de arrastre con el teclado, pulsa Alt + Intro. Cuando h…" at bounding box center [756, 260] width 904 height 354
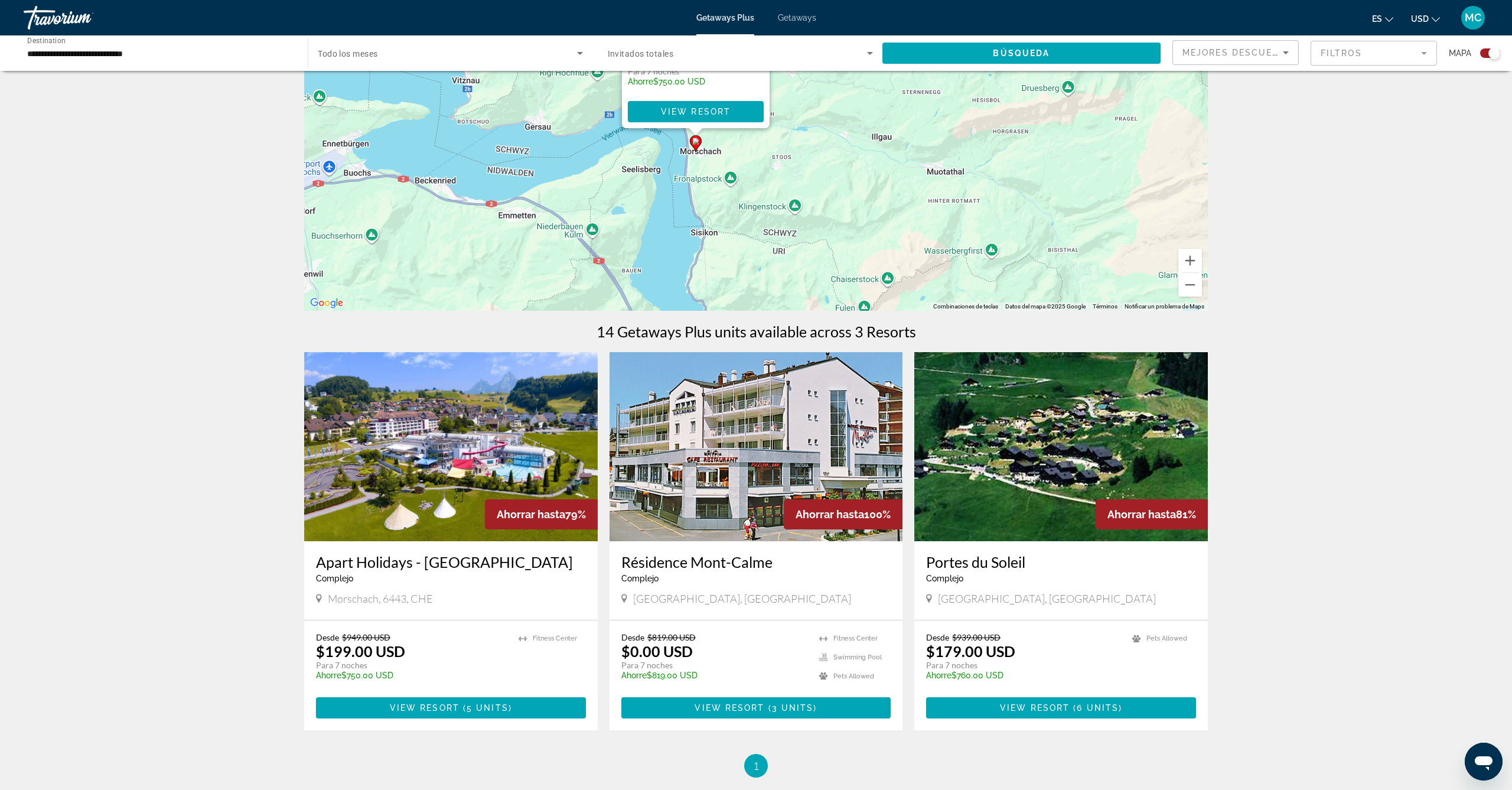
scroll to position [224, 0]
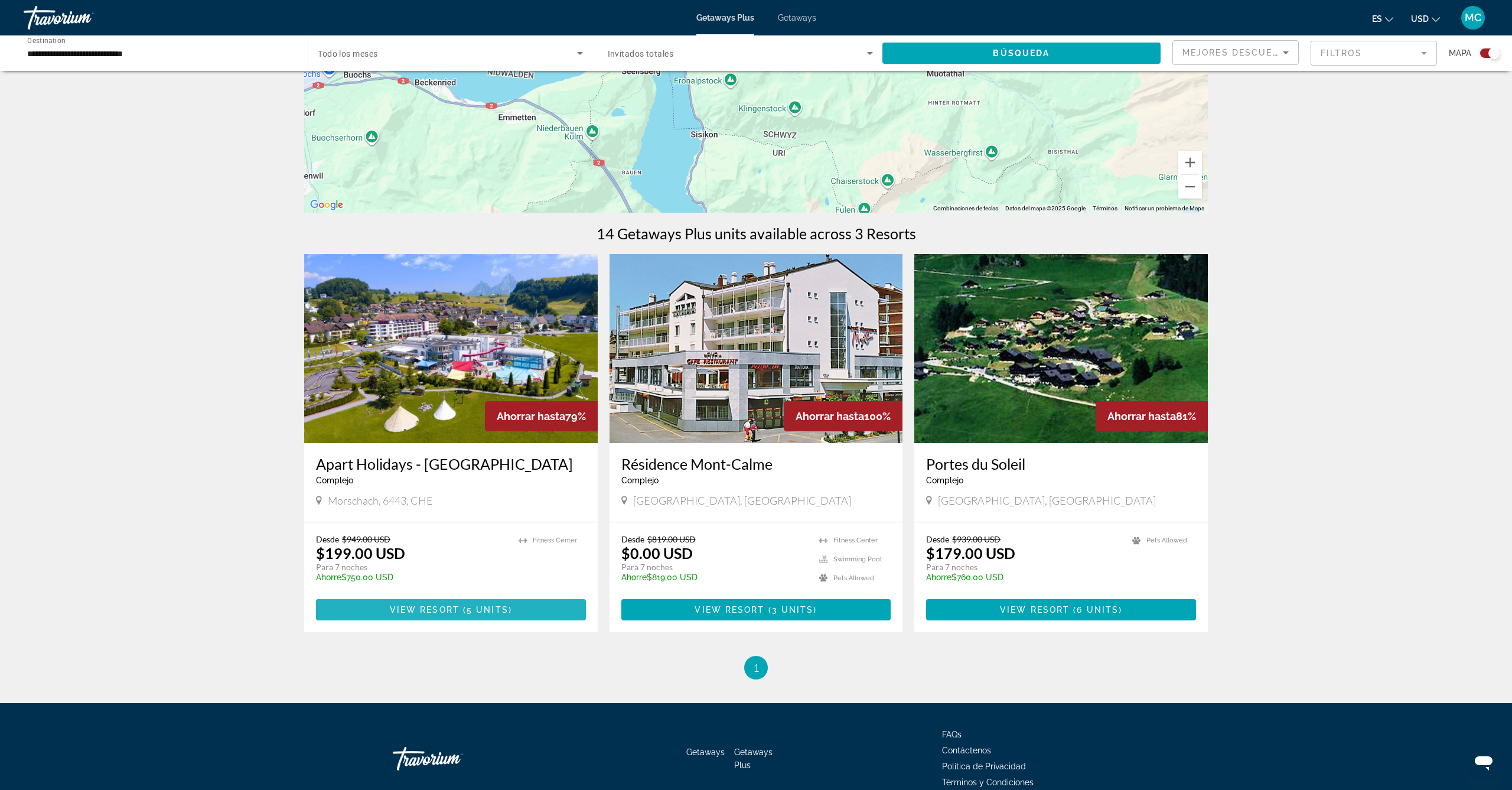
click at [444, 605] on span "View Resort" at bounding box center [425, 609] width 70 height 10
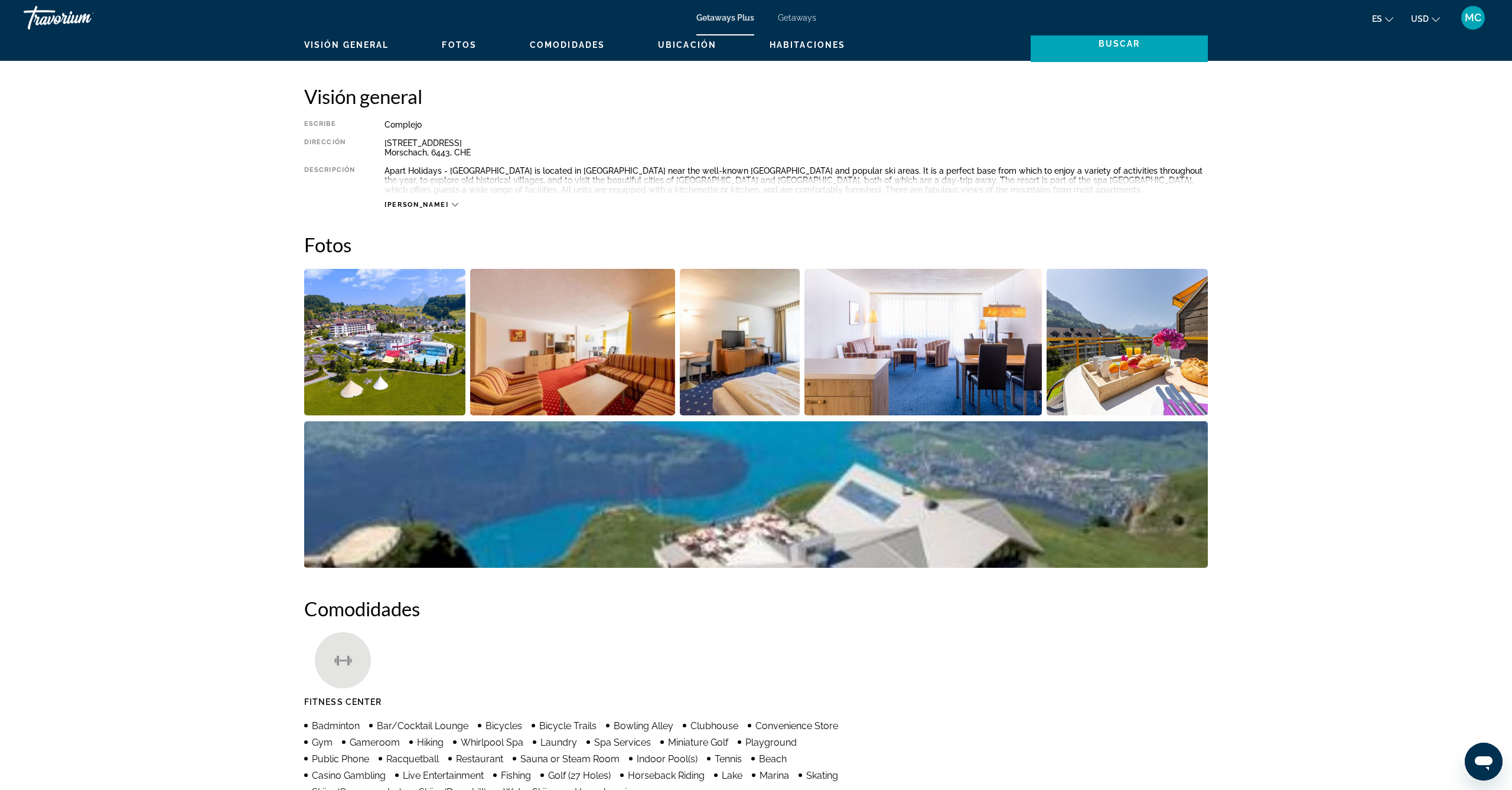
scroll to position [267, 0]
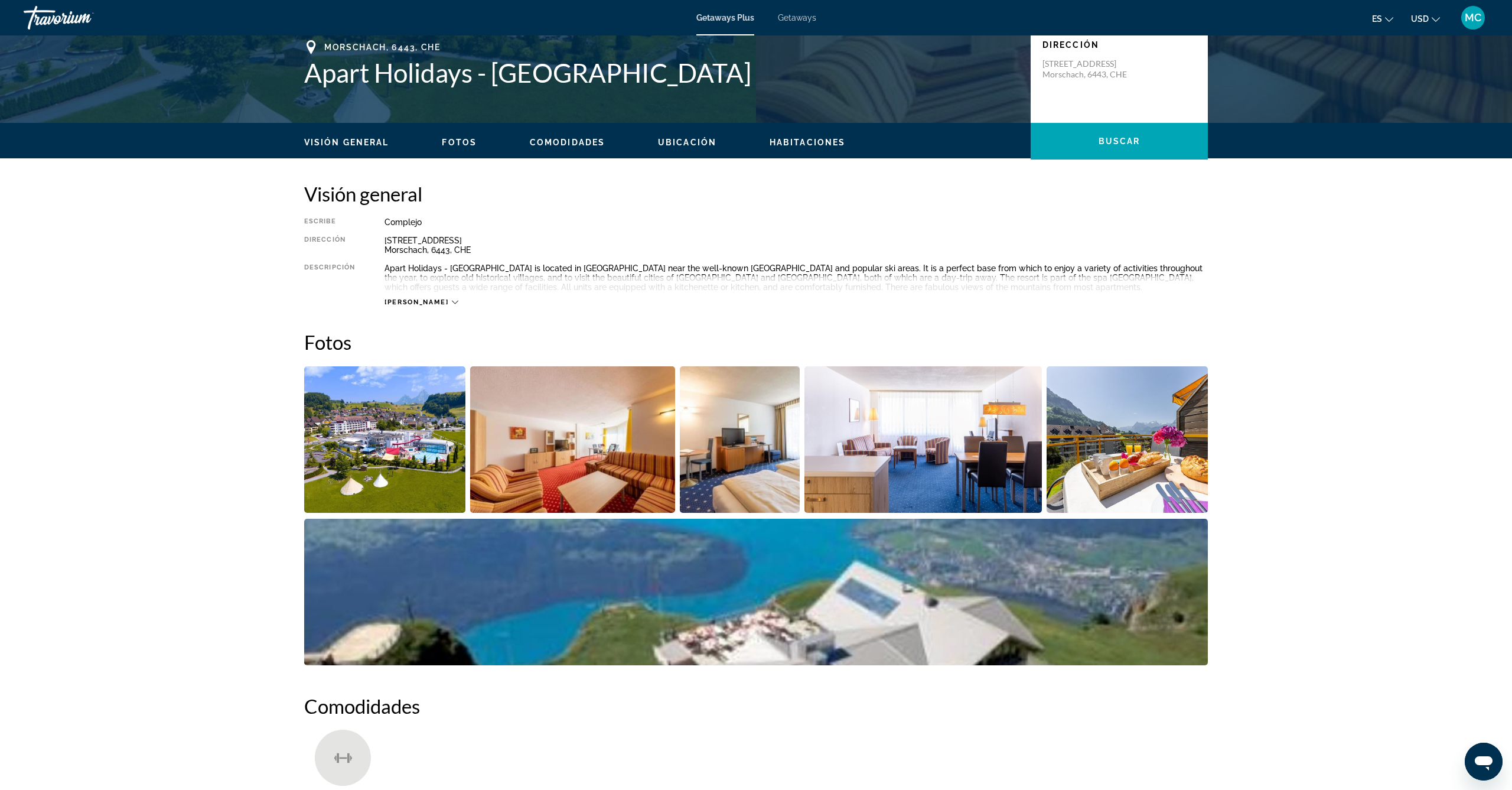
click at [534, 434] on img "Open full-screen image slider" at bounding box center [573, 440] width 206 height 147
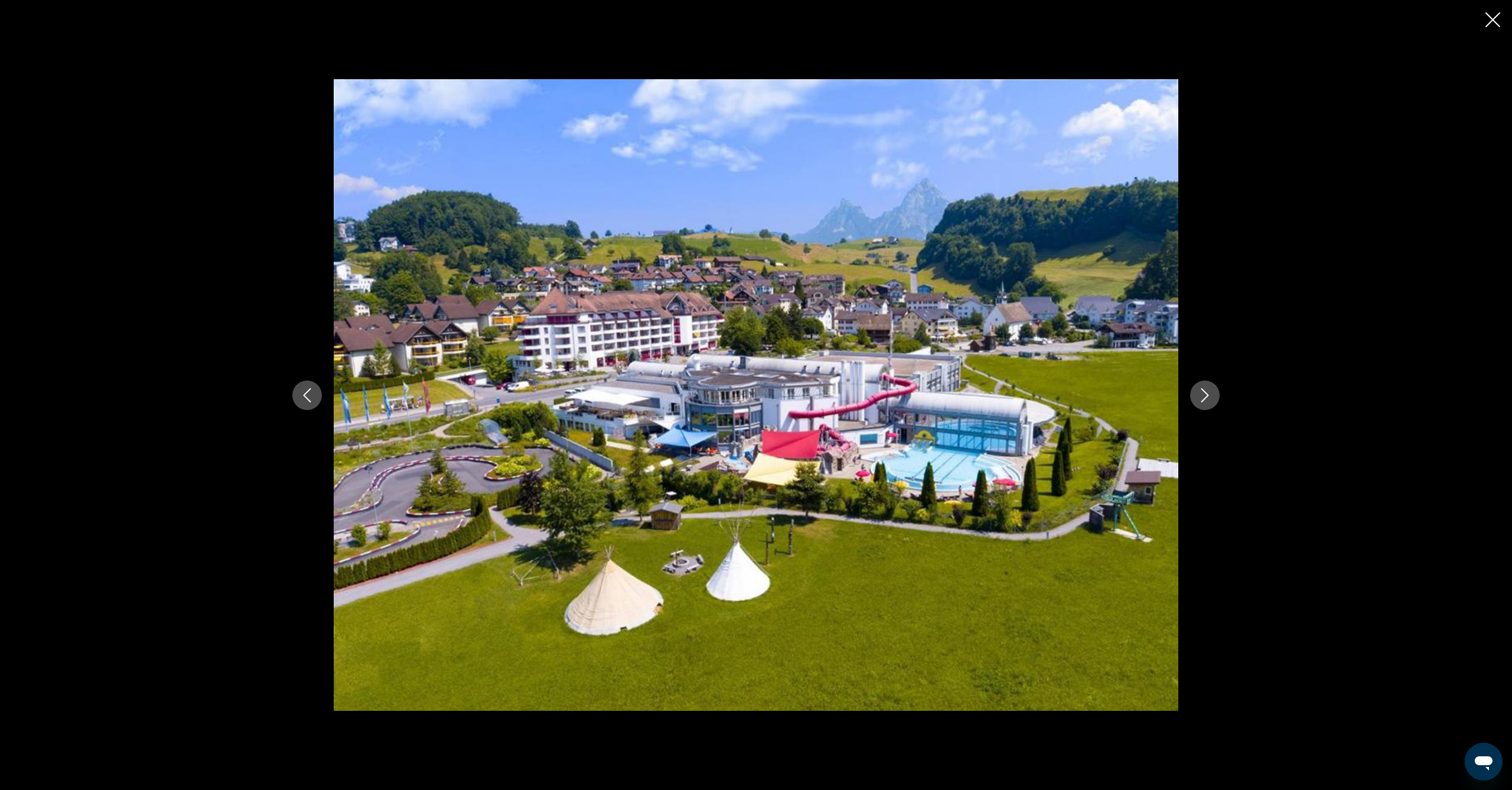
click at [1211, 399] on icon "Next image" at bounding box center [1205, 395] width 14 height 14
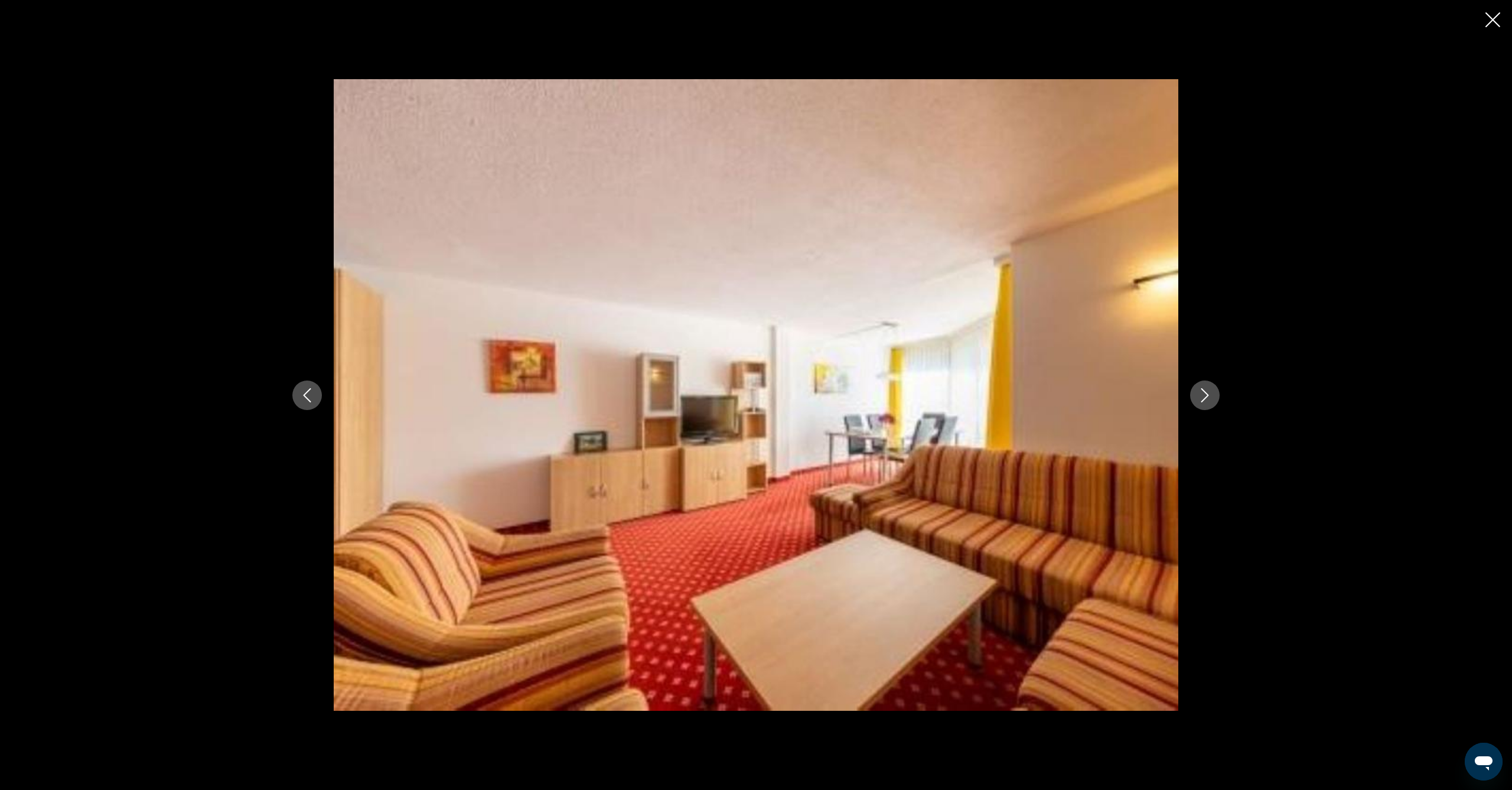
click at [1211, 399] on icon "Next image" at bounding box center [1205, 395] width 14 height 14
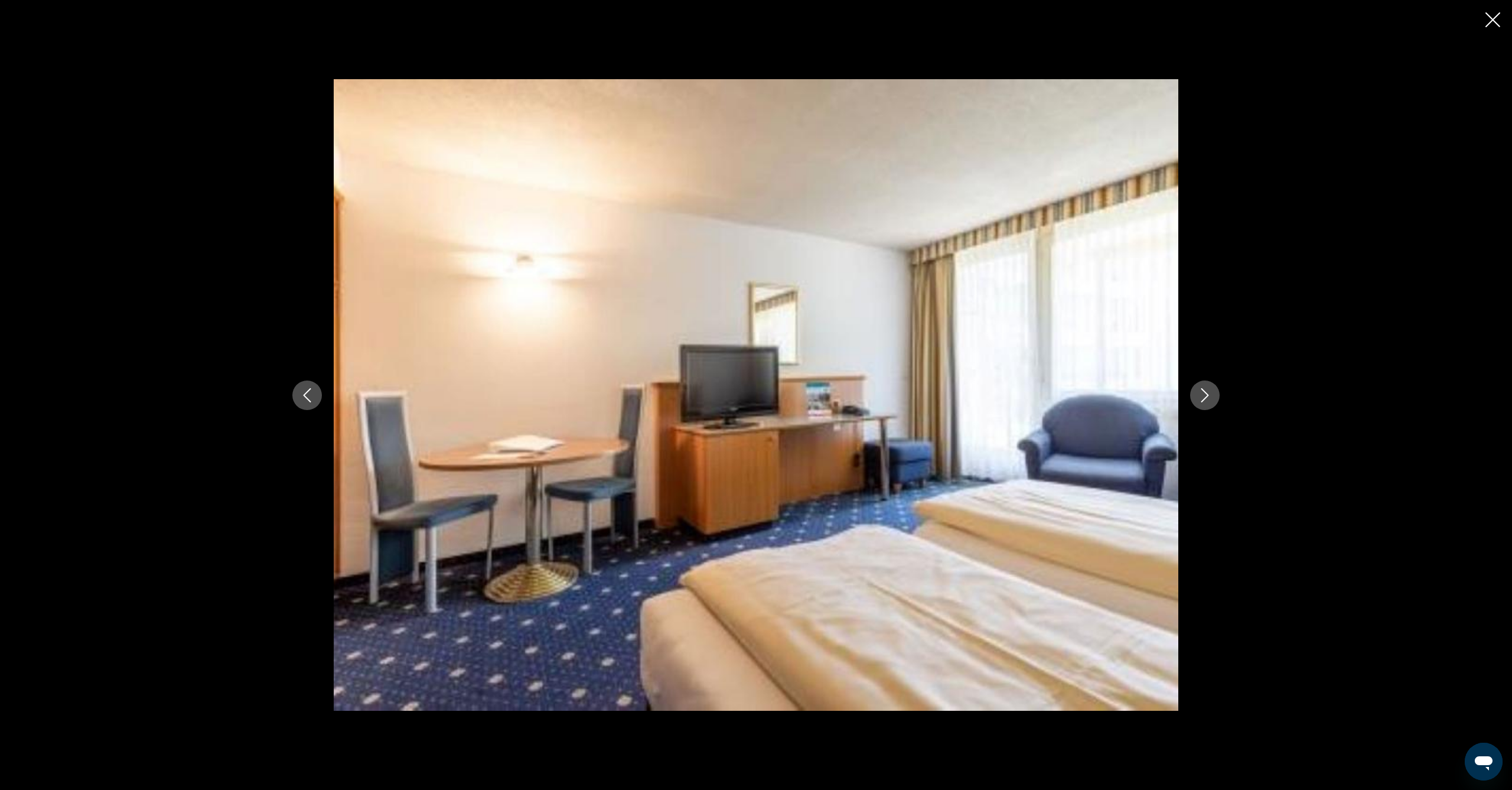
click at [1211, 399] on icon "Next image" at bounding box center [1205, 395] width 14 height 14
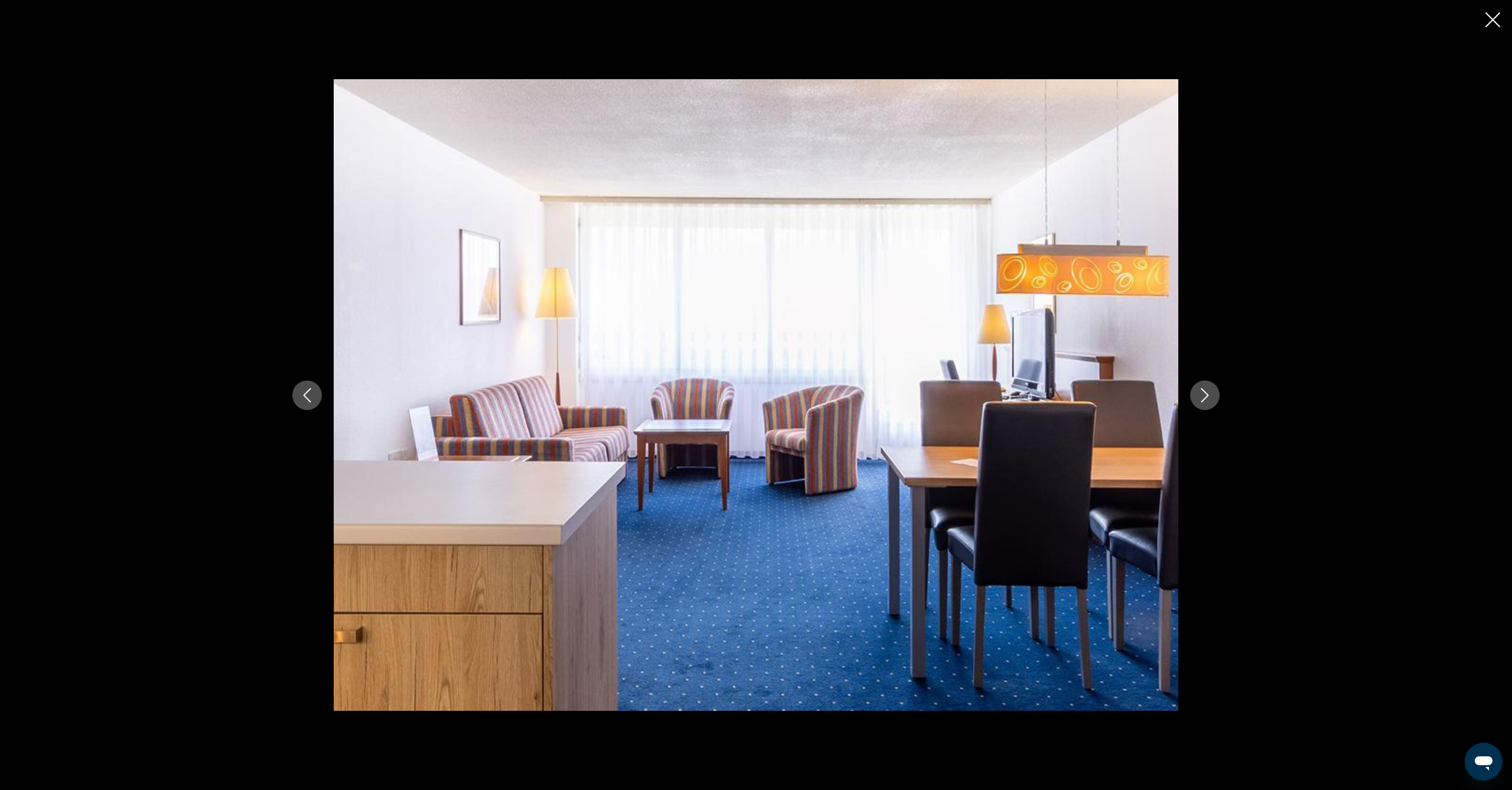
click at [1211, 399] on icon "Next image" at bounding box center [1205, 395] width 14 height 14
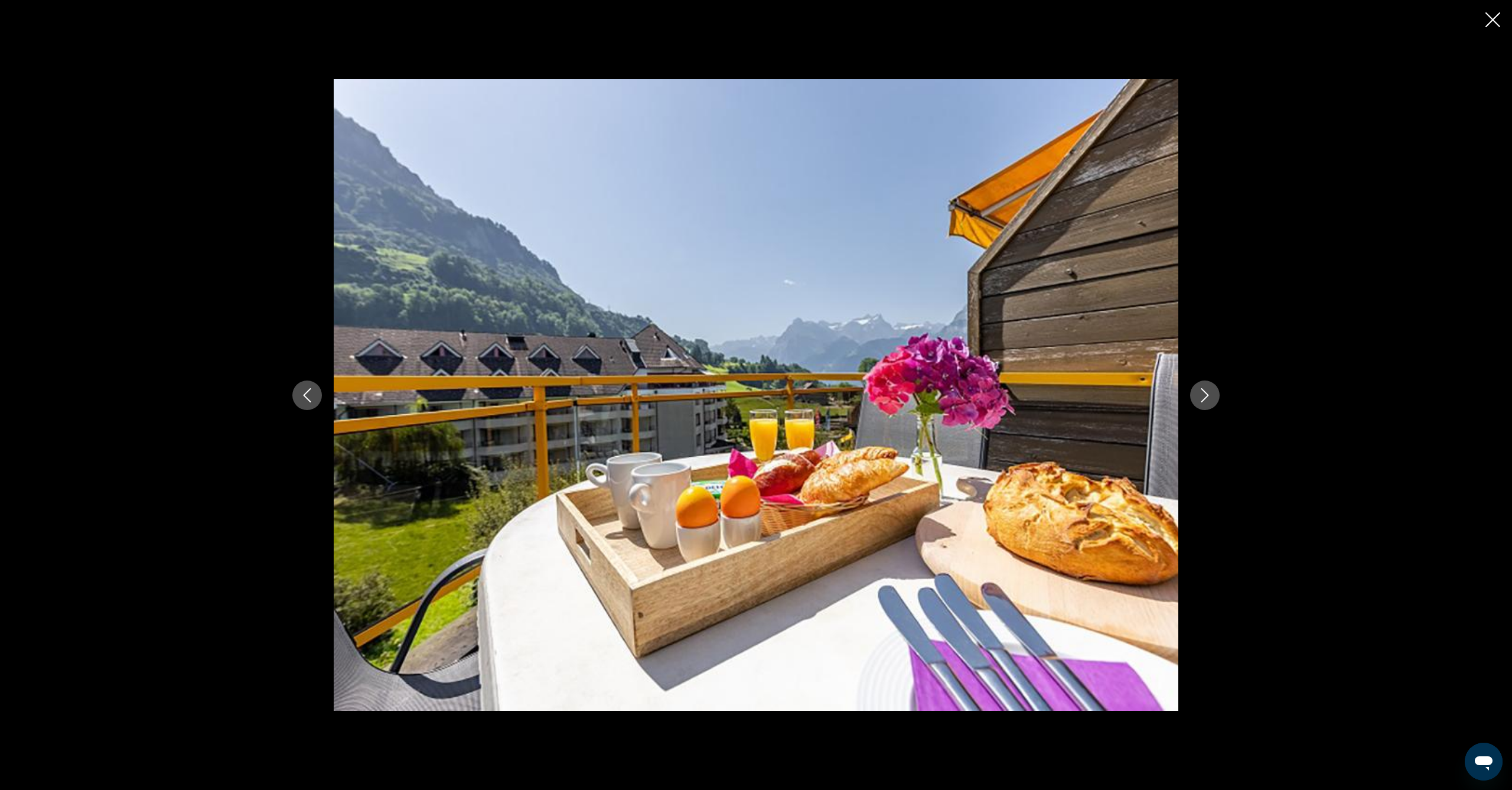
click at [1211, 399] on icon "Next image" at bounding box center [1205, 395] width 14 height 14
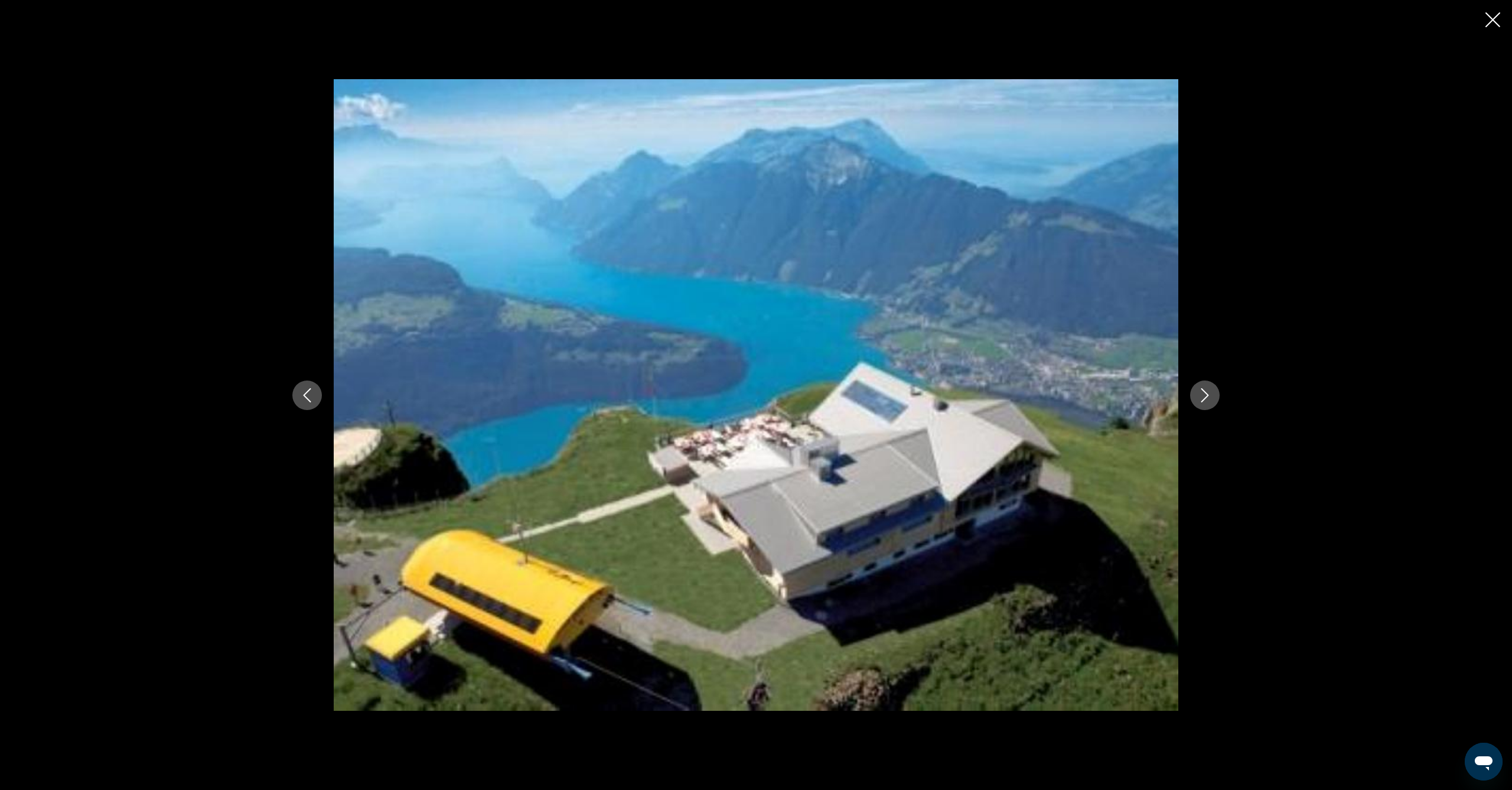
click at [1211, 399] on icon "Next image" at bounding box center [1205, 395] width 14 height 14
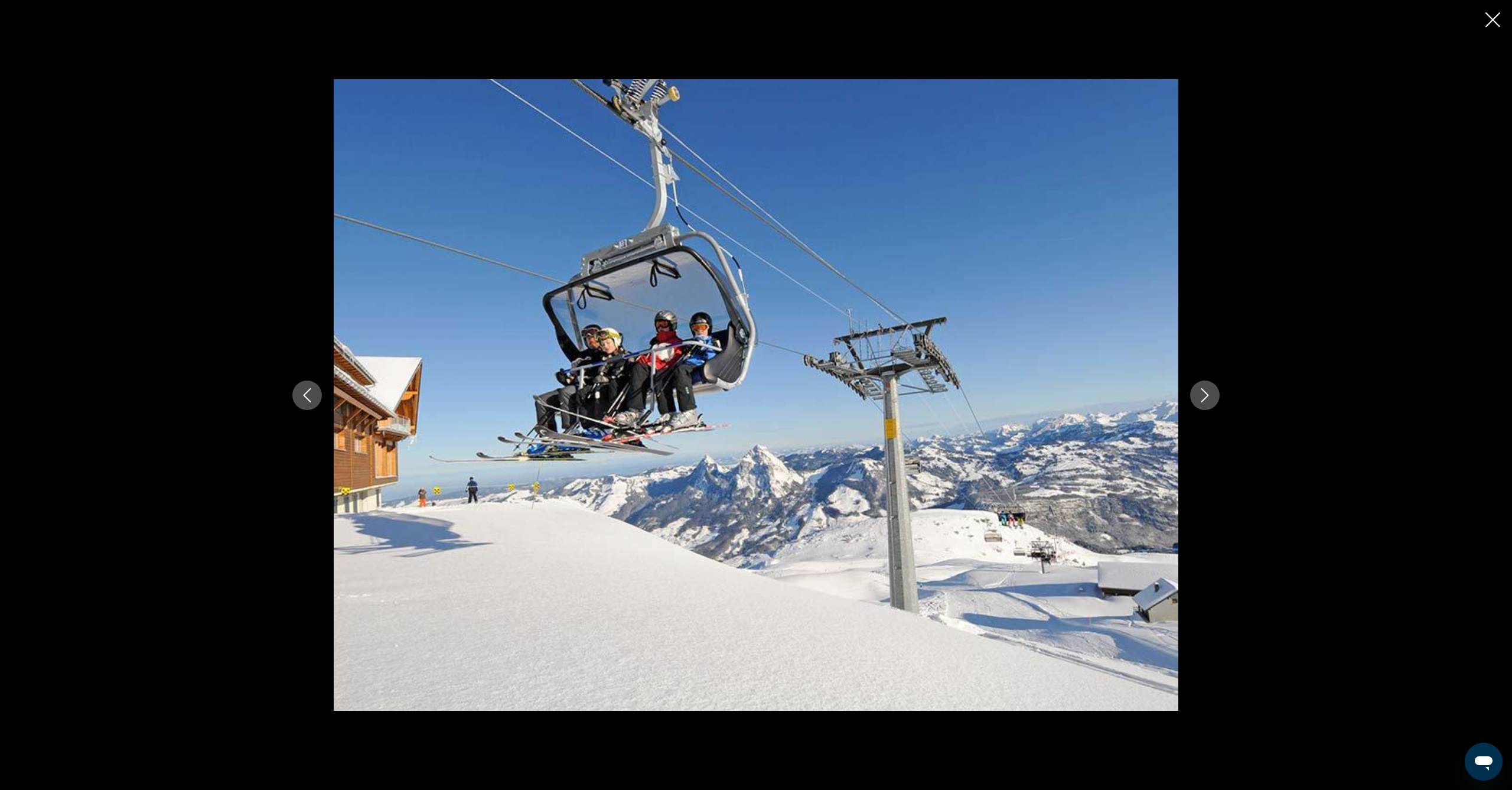
click at [1211, 399] on icon "Next image" at bounding box center [1205, 395] width 14 height 14
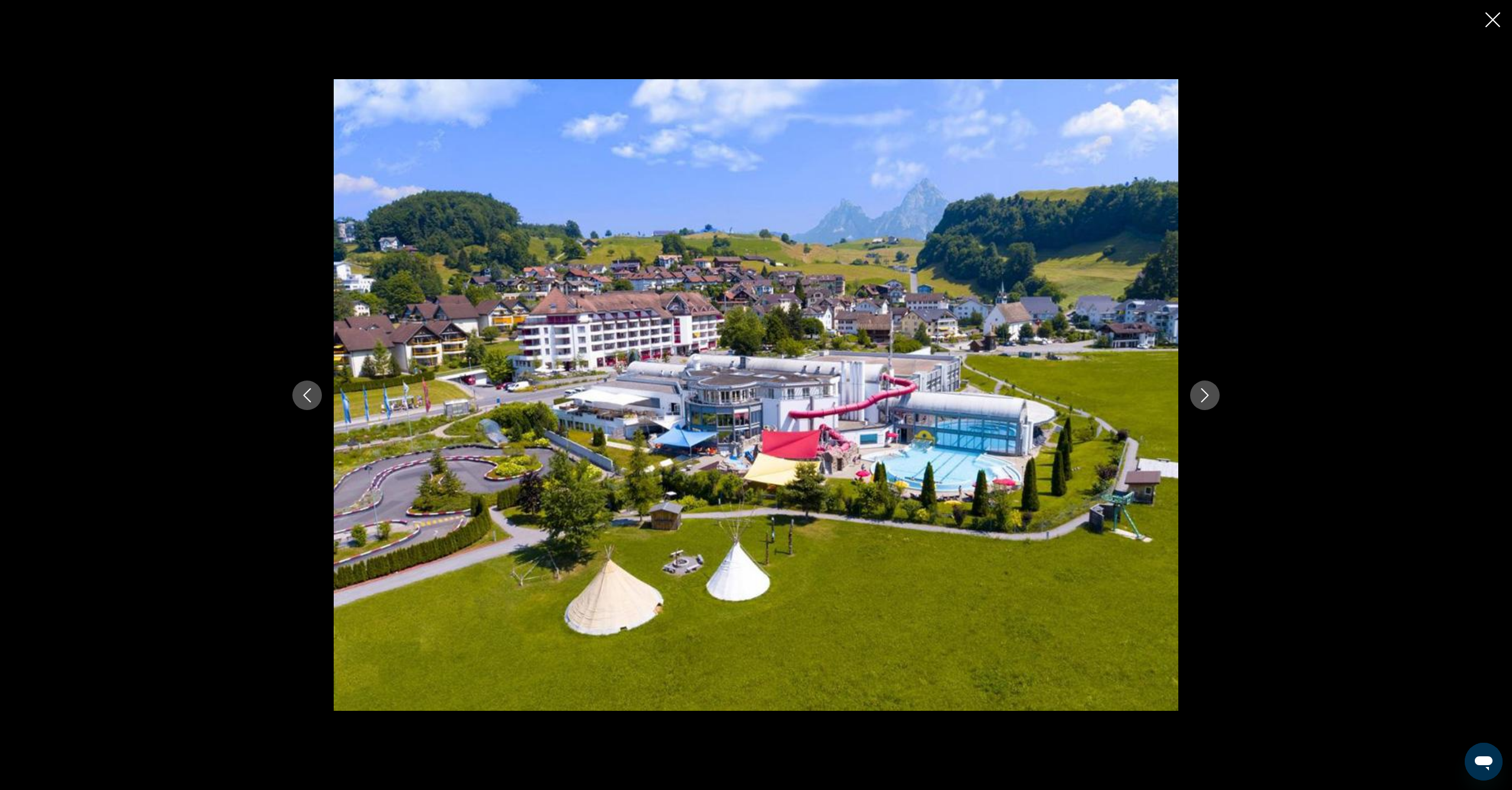
click at [1211, 399] on icon "Next image" at bounding box center [1205, 395] width 14 height 14
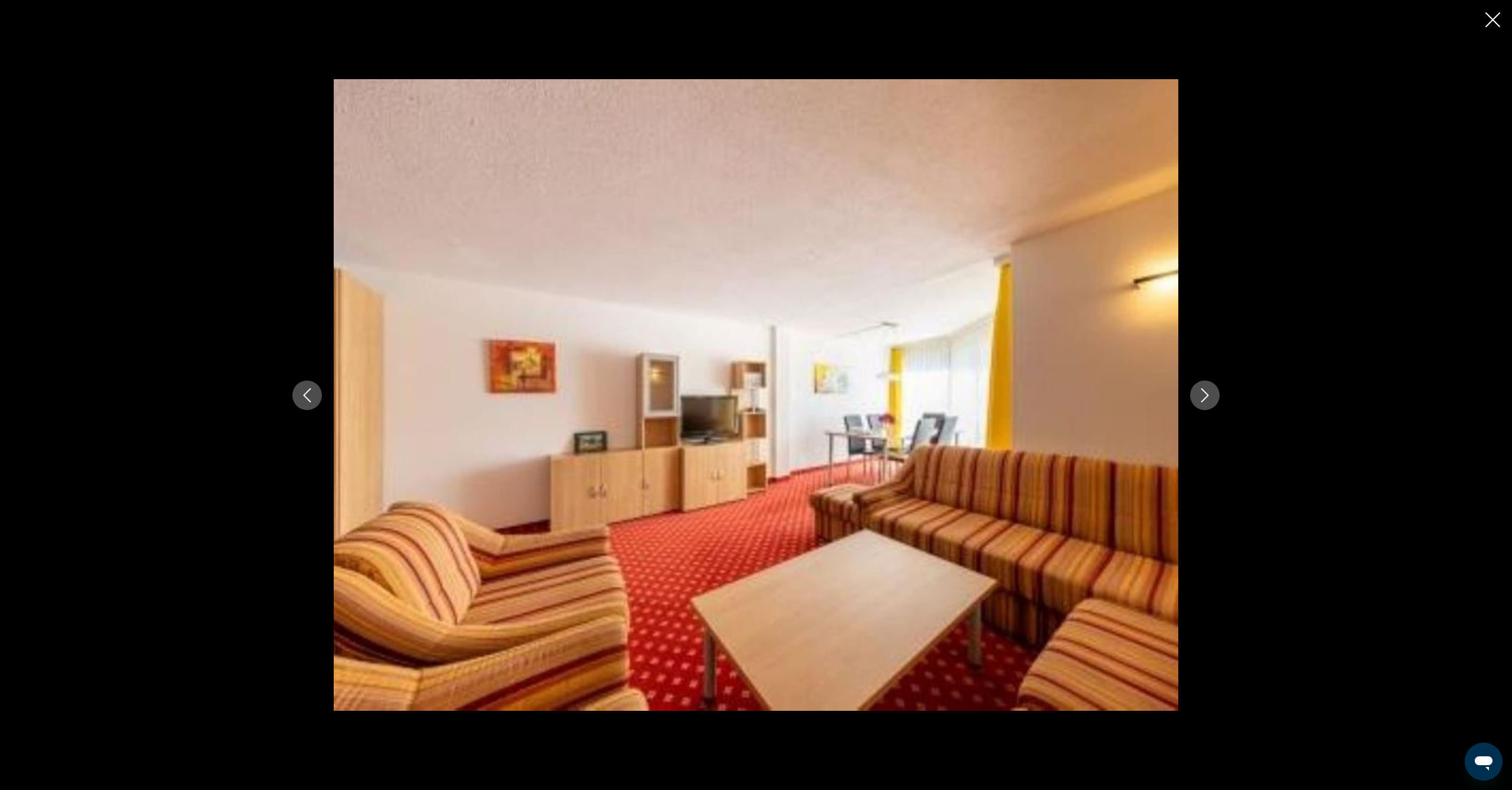
click at [1211, 399] on icon "Next image" at bounding box center [1205, 395] width 14 height 14
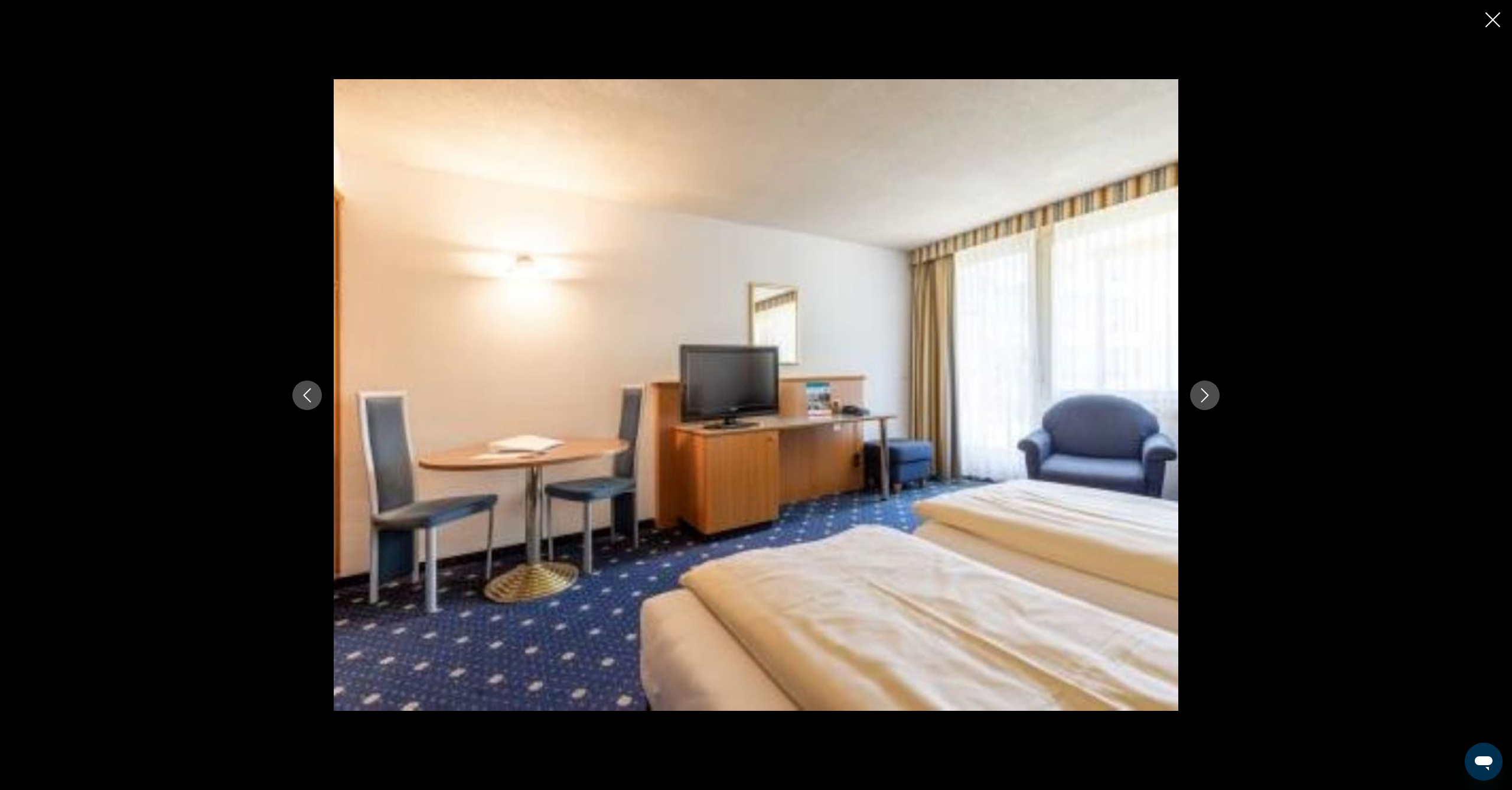
click at [1211, 399] on icon "Next image" at bounding box center [1205, 395] width 14 height 14
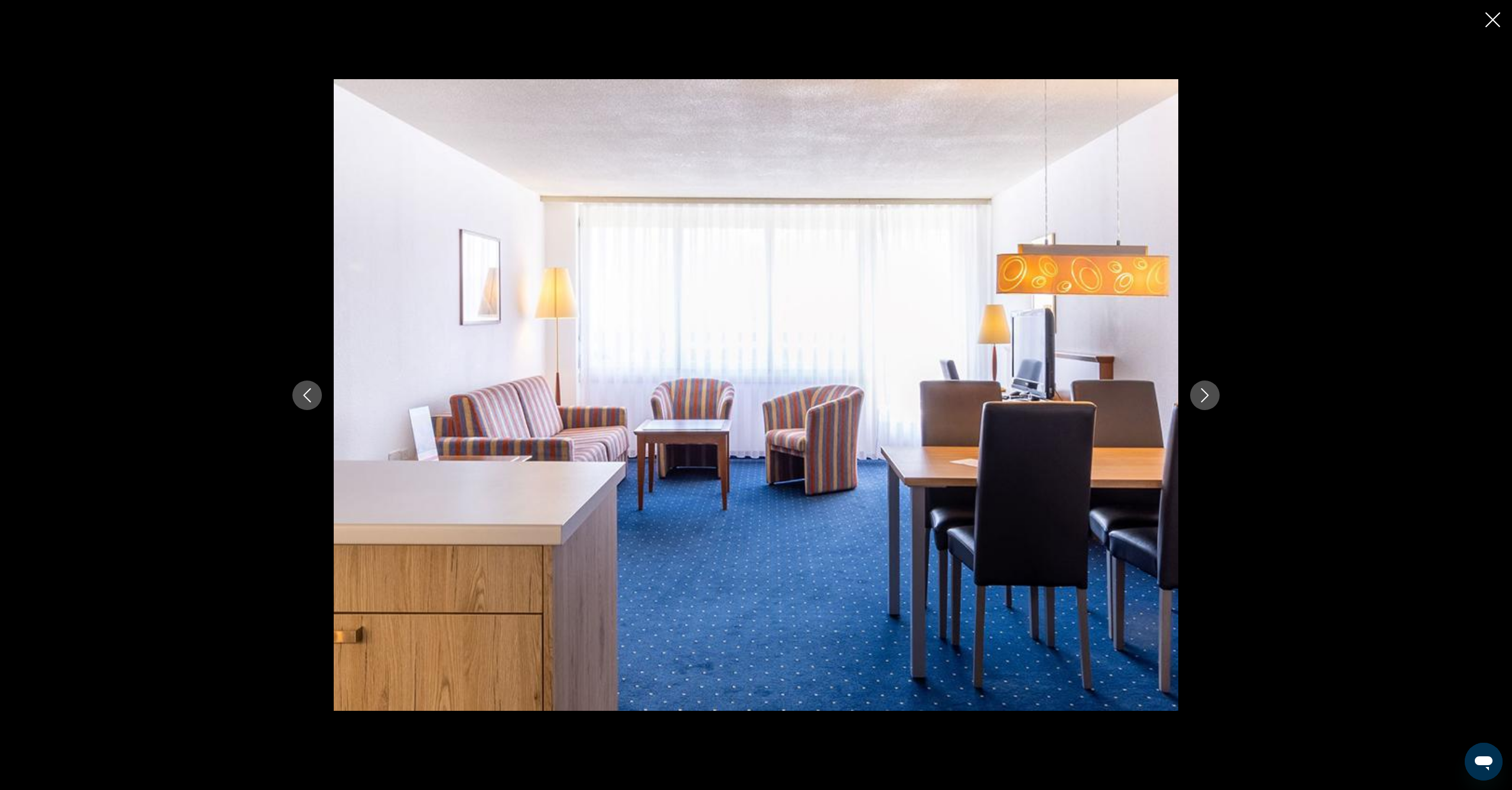
click at [1211, 399] on icon "Next image" at bounding box center [1205, 395] width 14 height 14
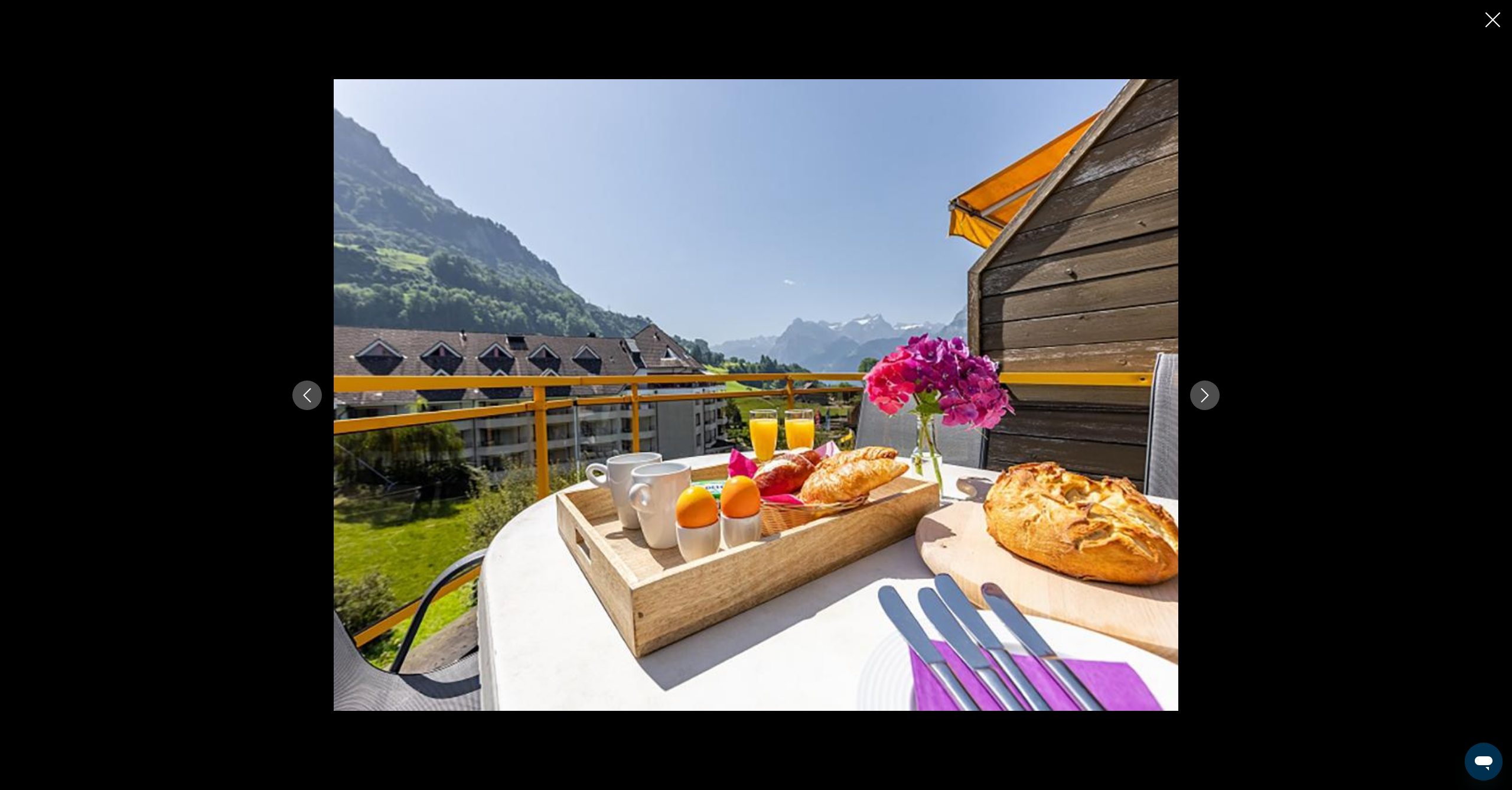
click at [1211, 399] on icon "Next image" at bounding box center [1205, 395] width 14 height 14
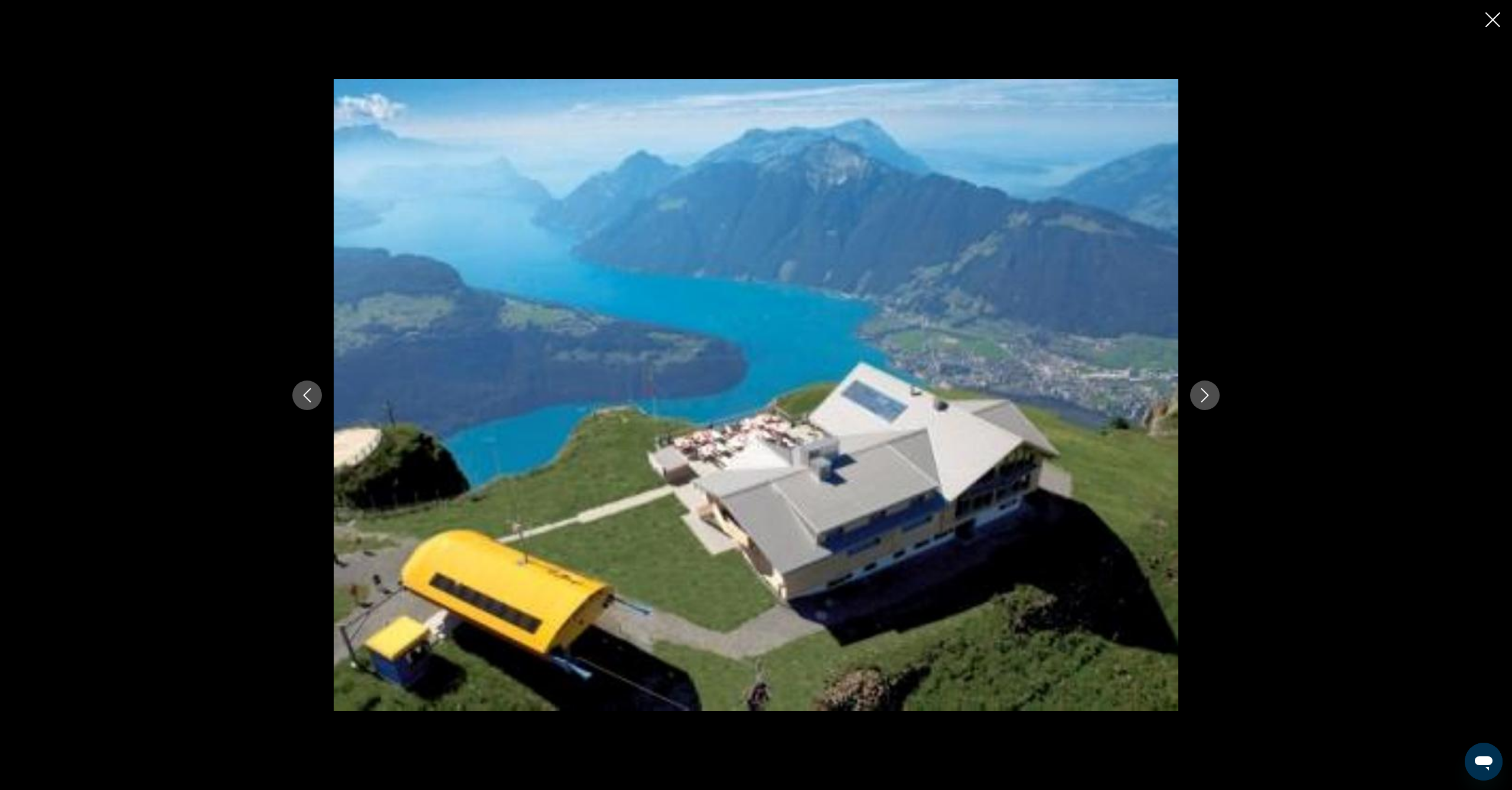
click at [1211, 399] on icon "Next image" at bounding box center [1205, 395] width 14 height 14
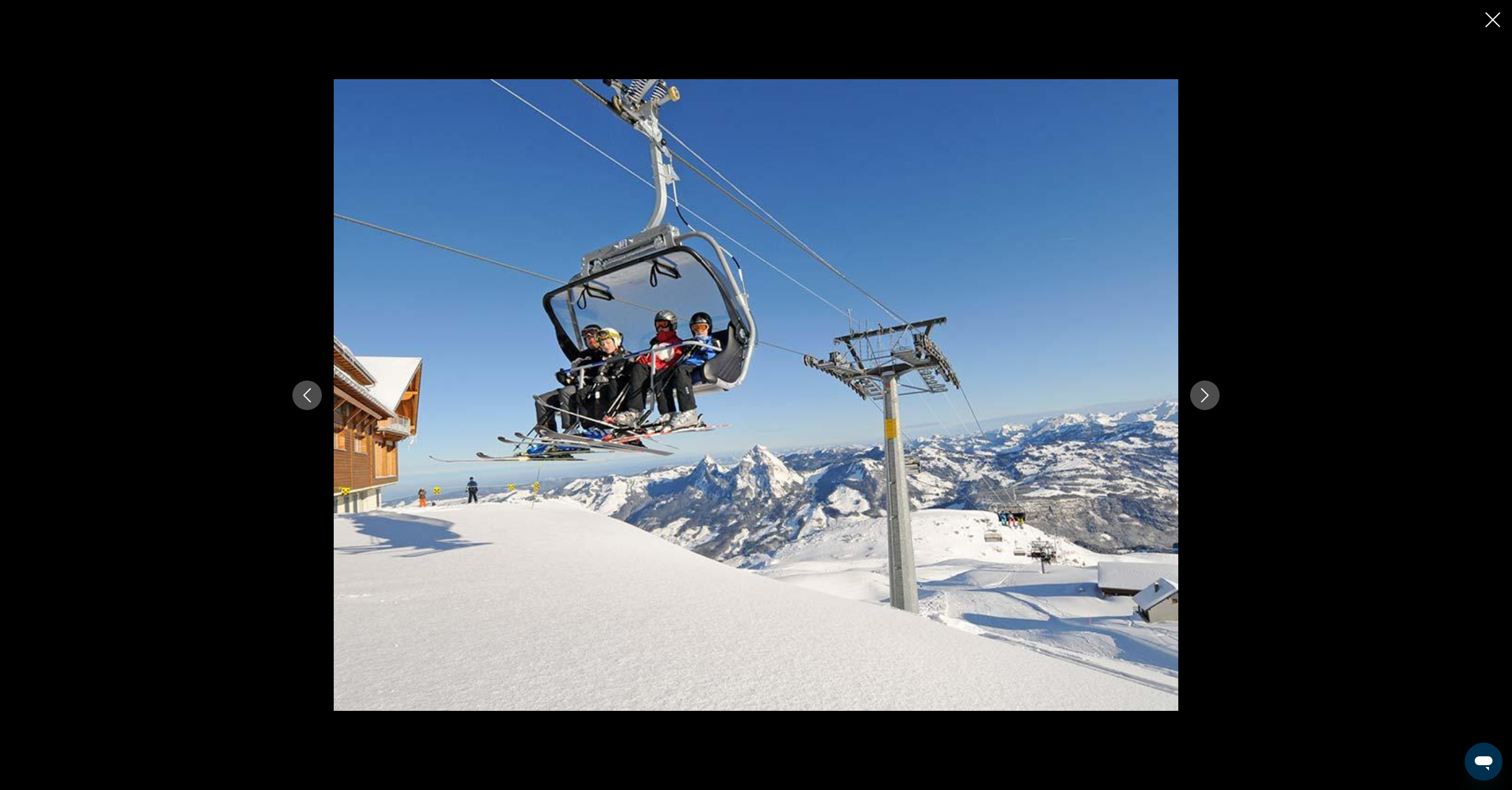
click at [1211, 399] on icon "Next image" at bounding box center [1205, 395] width 14 height 14
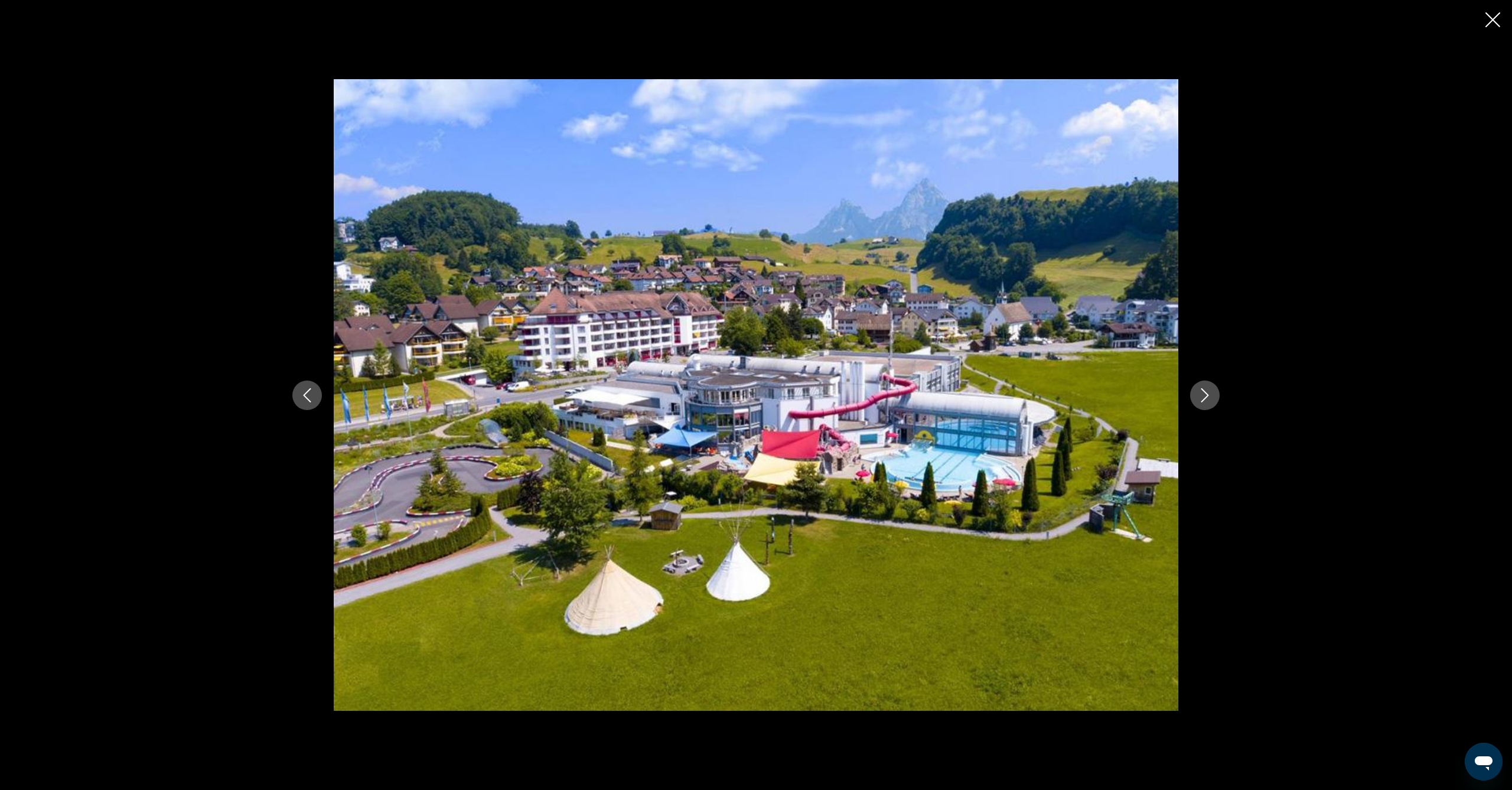
click at [1211, 399] on icon "Next image" at bounding box center [1205, 395] width 14 height 14
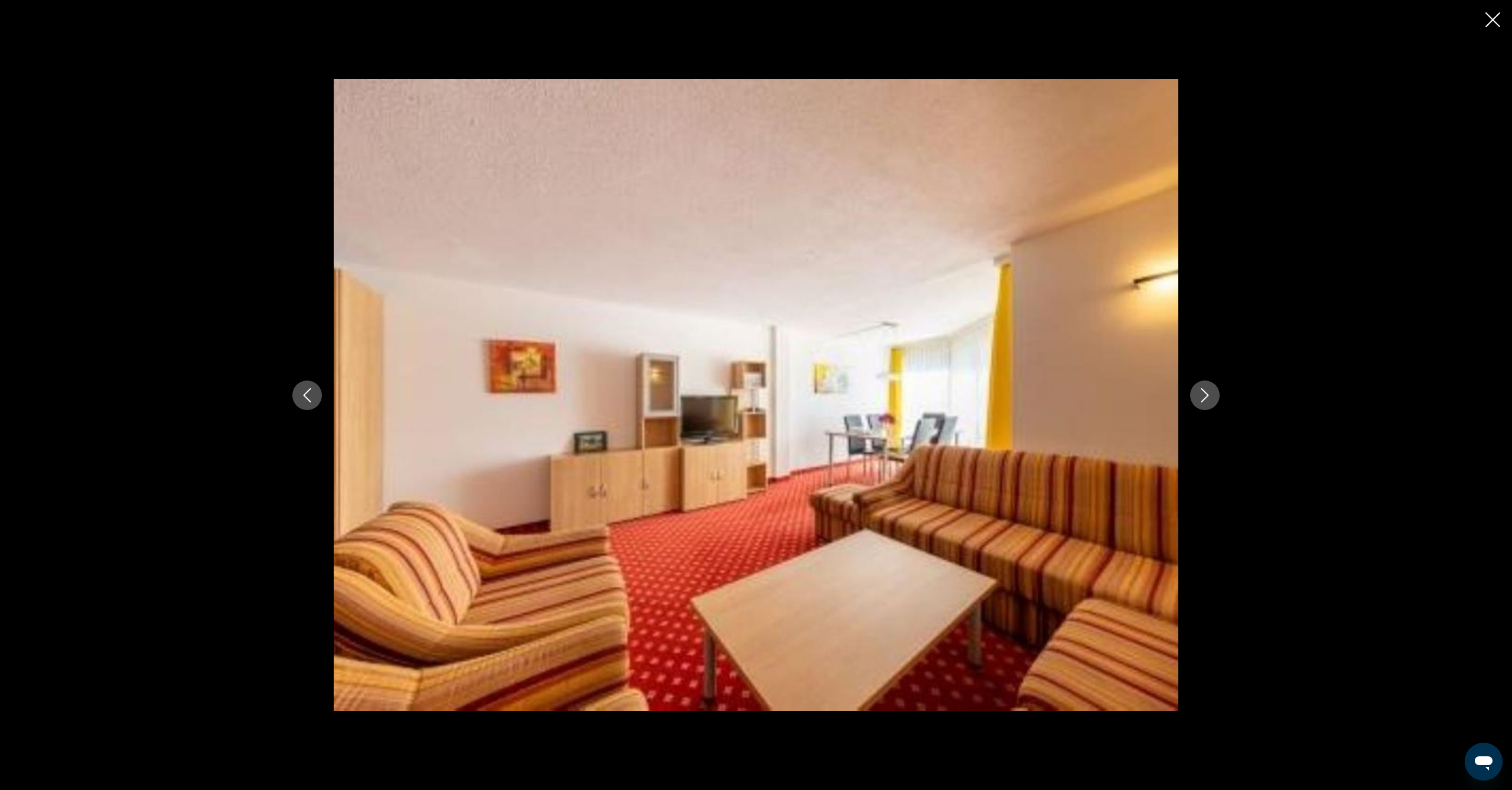
click at [1211, 399] on icon "Next image" at bounding box center [1205, 395] width 14 height 14
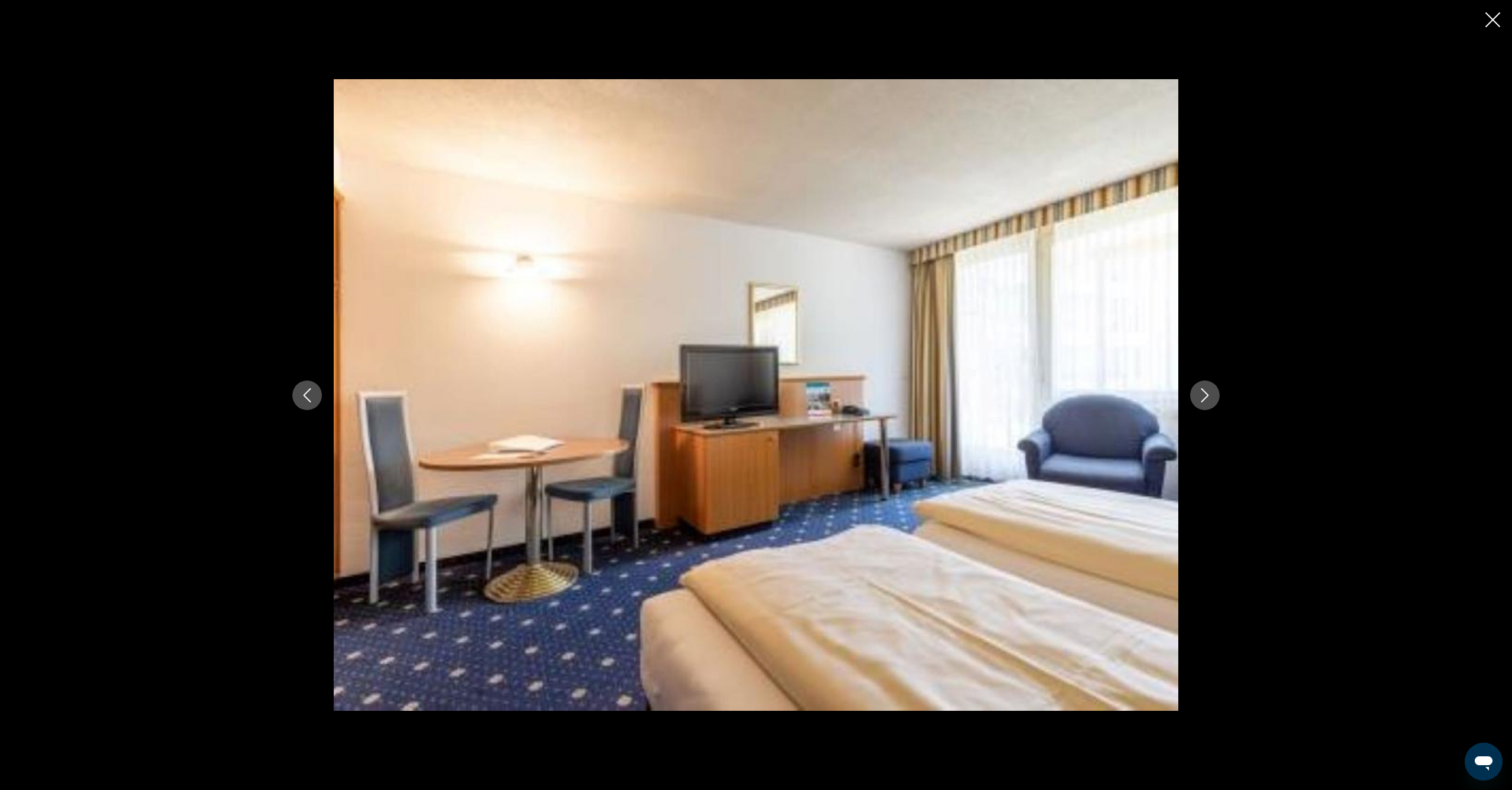
click at [1487, 22] on icon "Close slideshow" at bounding box center [1493, 19] width 15 height 15
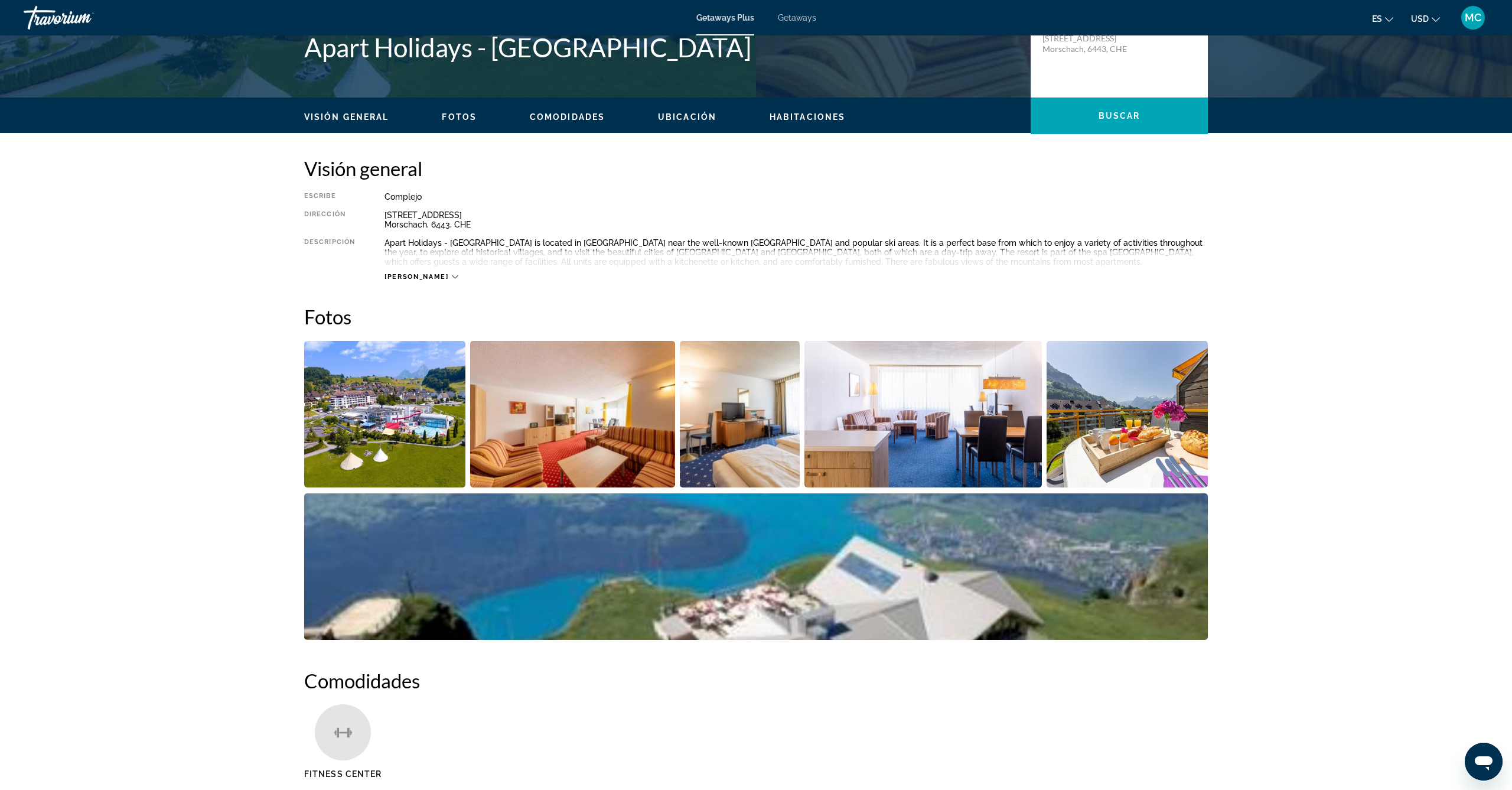
scroll to position [0, 0]
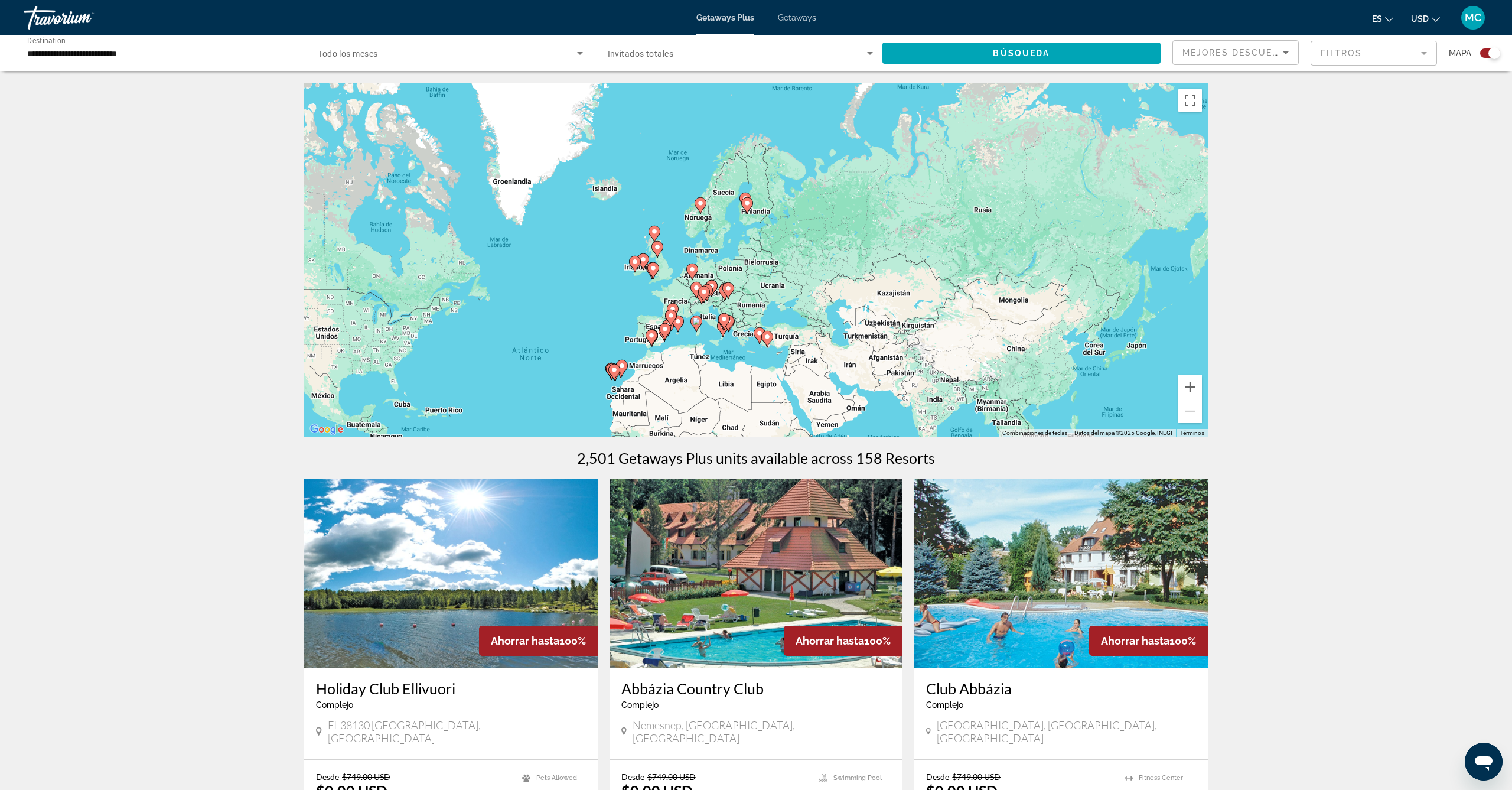
drag, startPoint x: 932, startPoint y: 147, endPoint x: 742, endPoint y: 262, distance: 222.1
click at [742, 262] on div "Para activar la función de arrastre con el teclado, pulsa Alt + Intro. Cuando h…" at bounding box center [756, 260] width 904 height 354
click at [223, 52] on input "**********" at bounding box center [160, 53] width 265 height 14
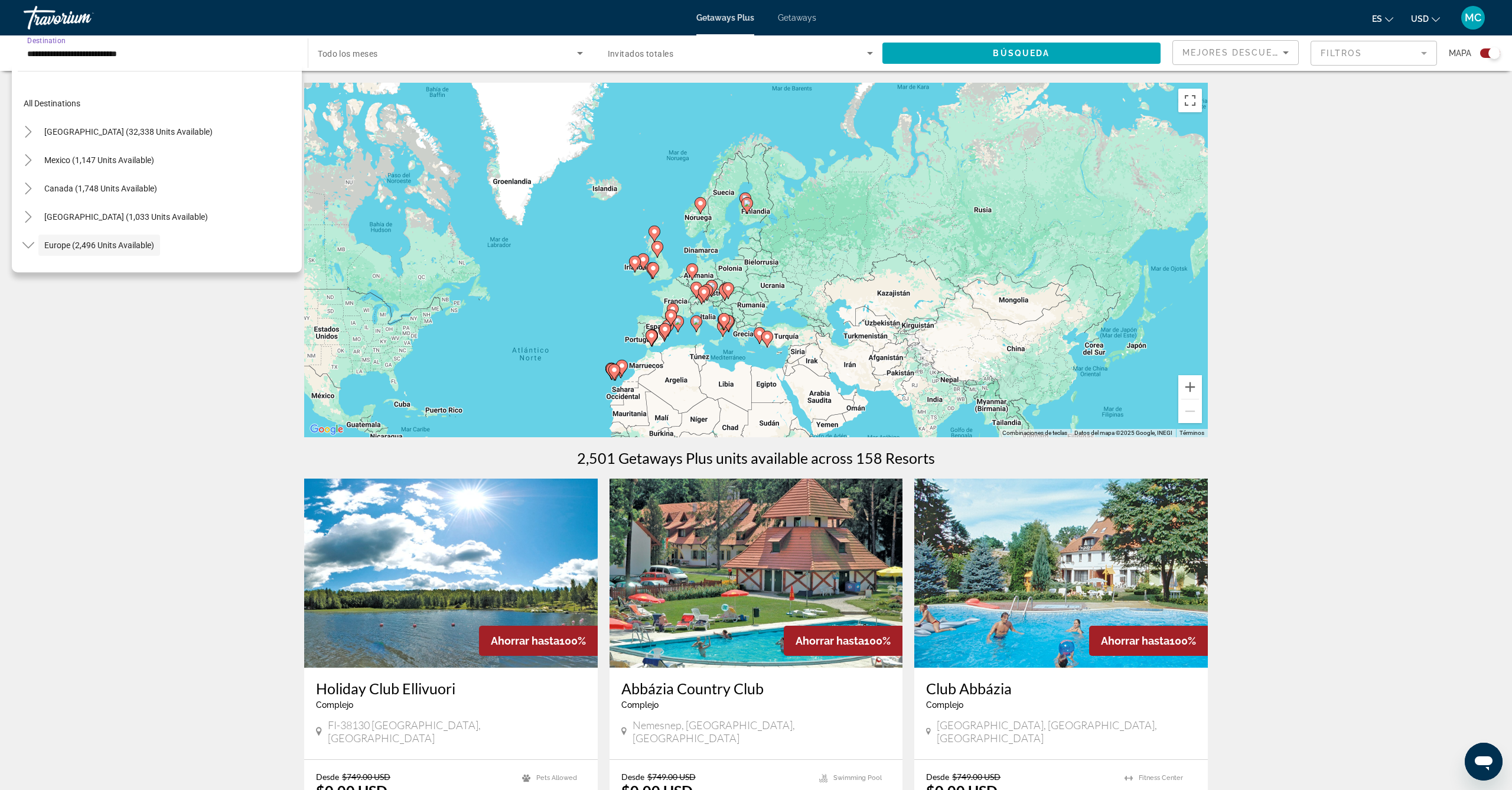
scroll to position [71, 0]
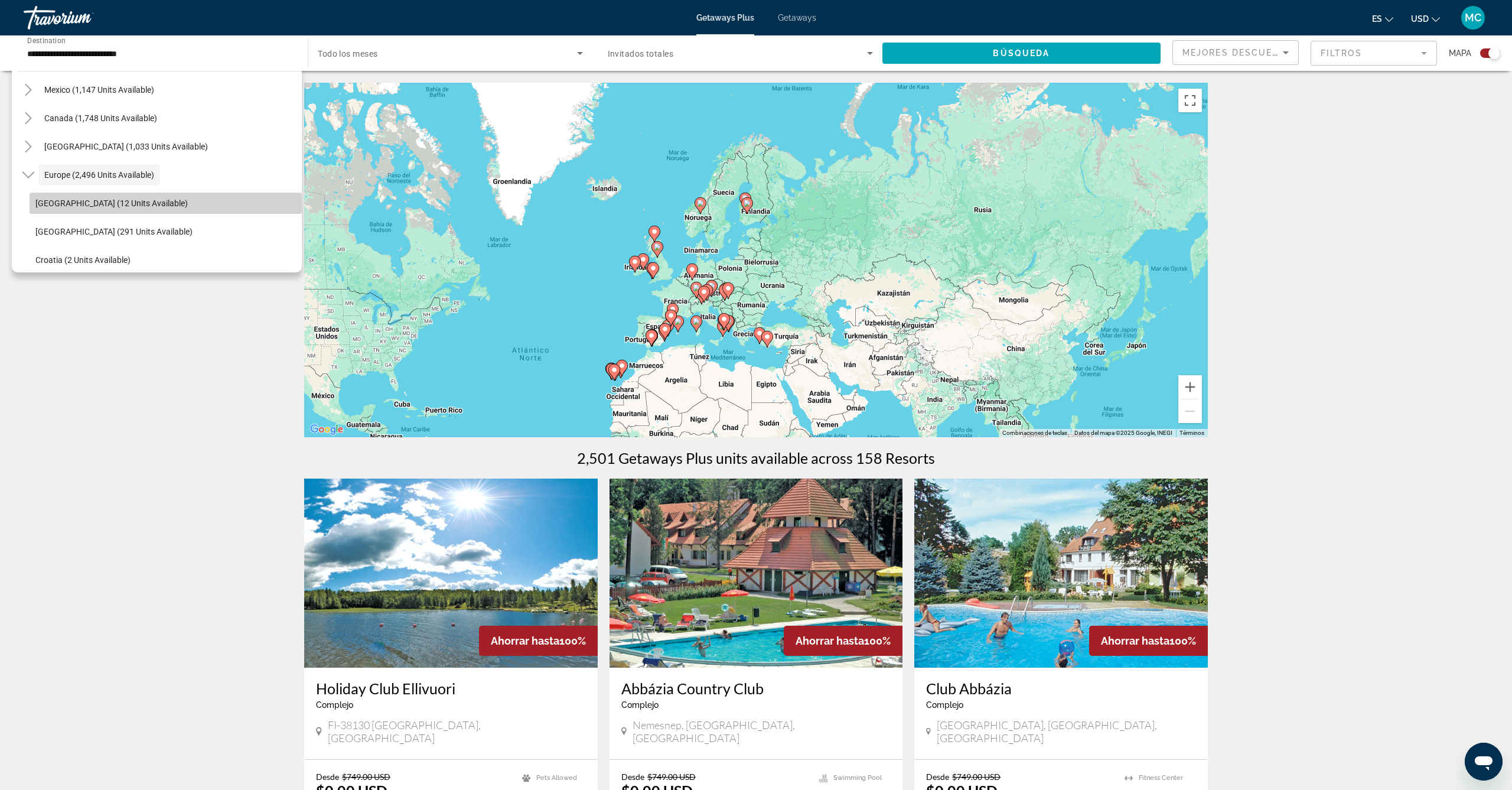
click at [106, 198] on span "Search widget" at bounding box center [166, 203] width 272 height 29
type input "**********"
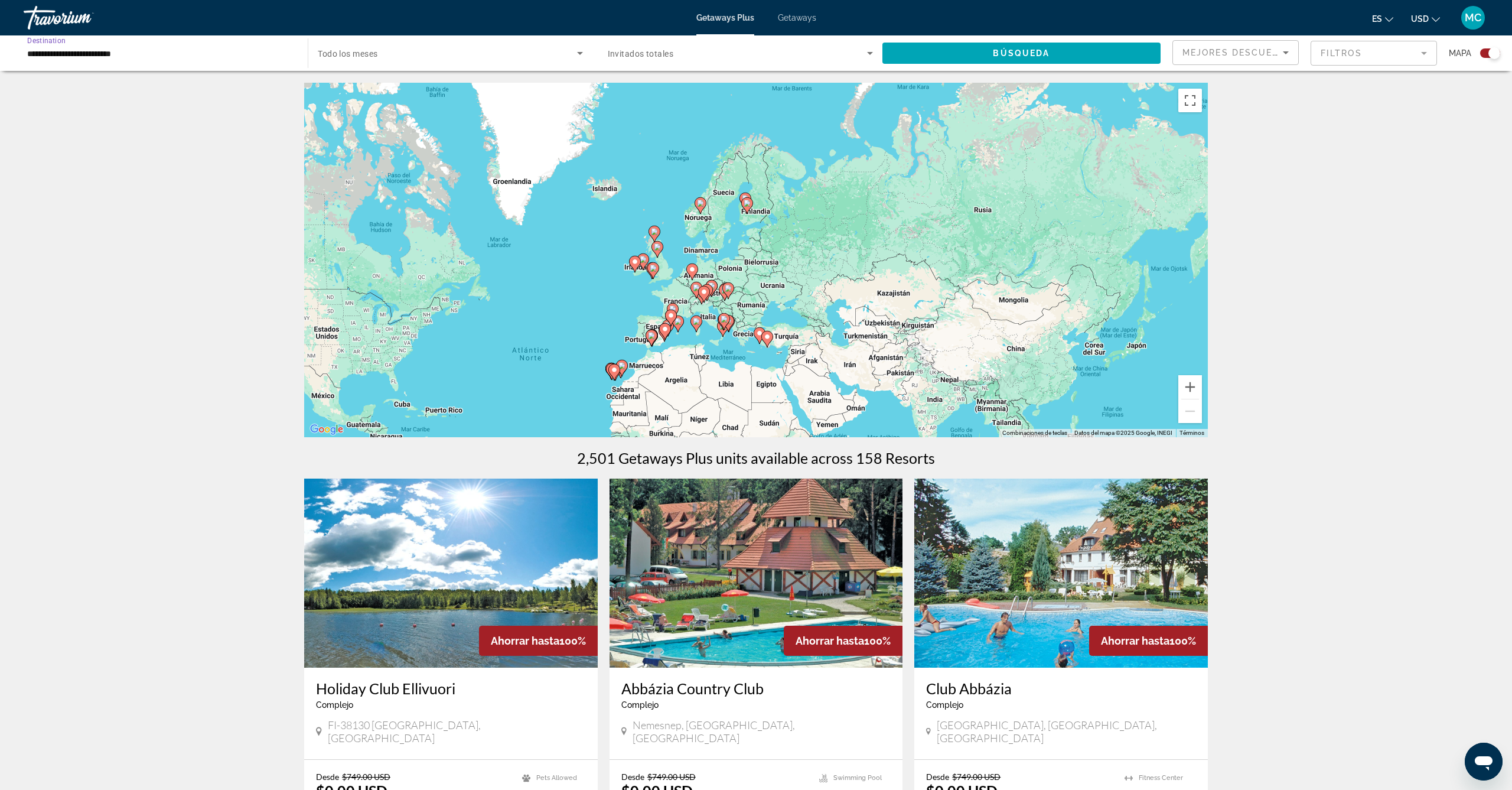
click at [139, 59] on input "**********" at bounding box center [160, 53] width 265 height 14
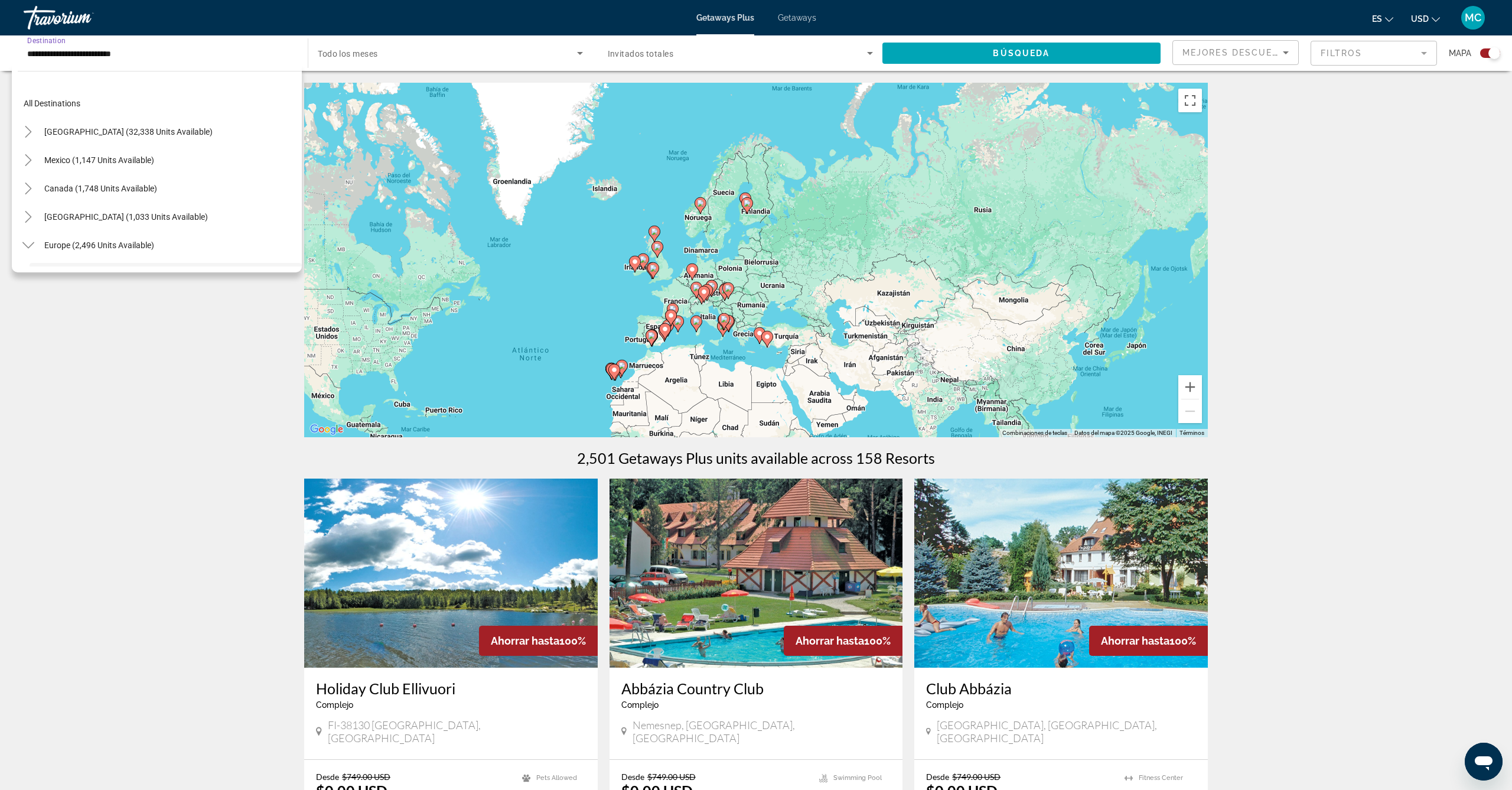
scroll to position [99, 0]
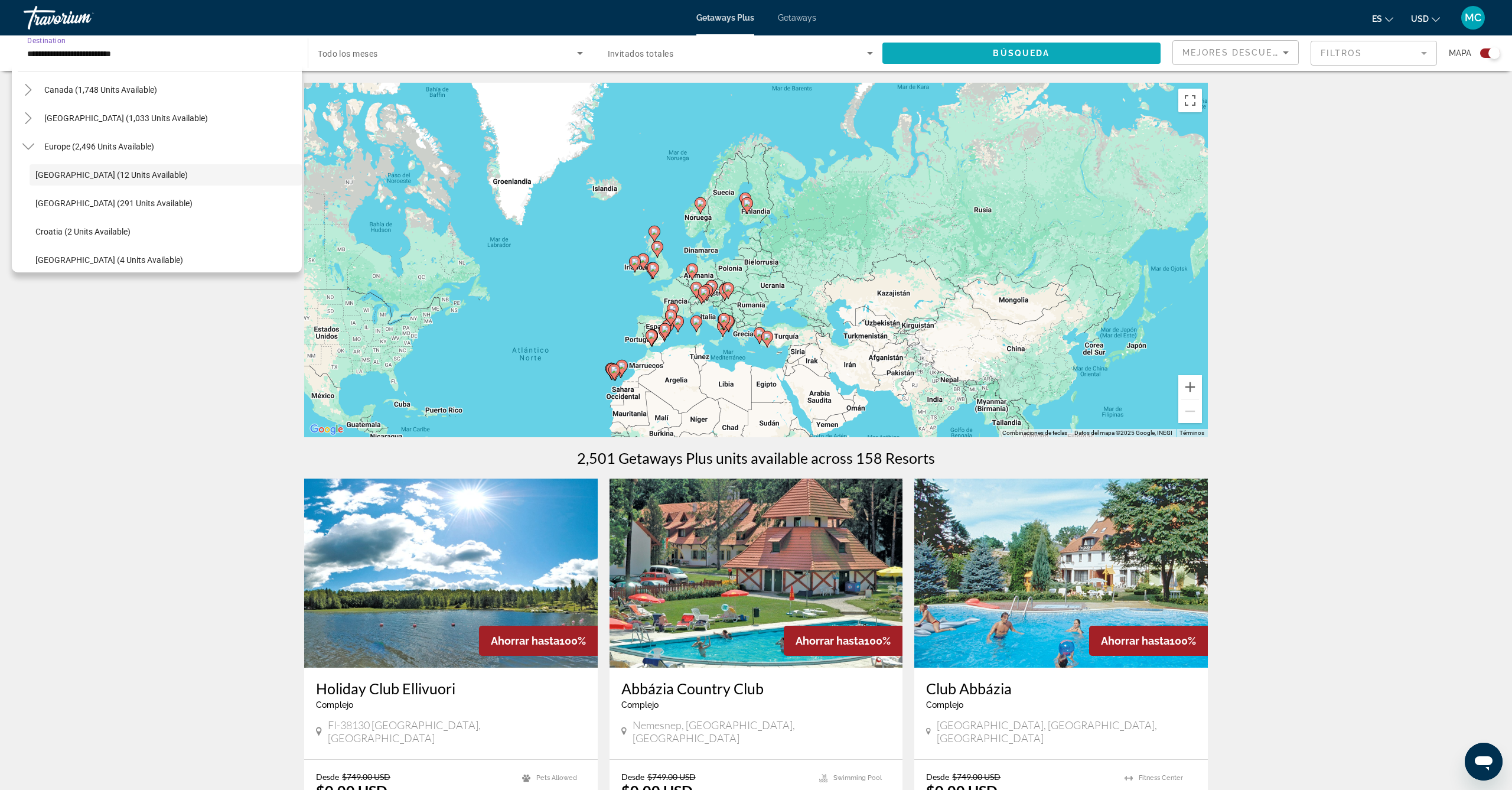
click at [954, 52] on span "Search widget" at bounding box center [1022, 53] width 278 height 29
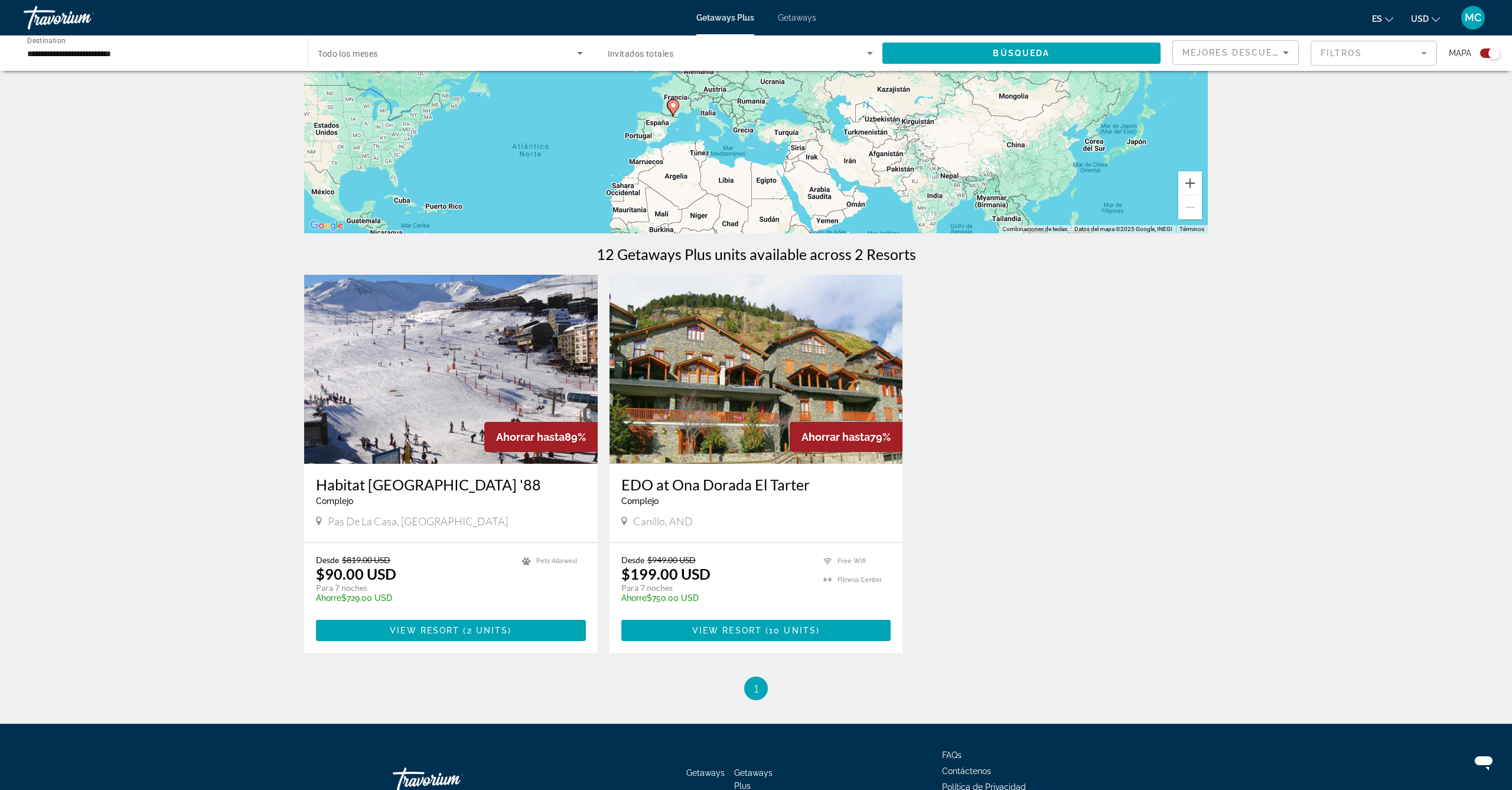
scroll to position [206, 0]
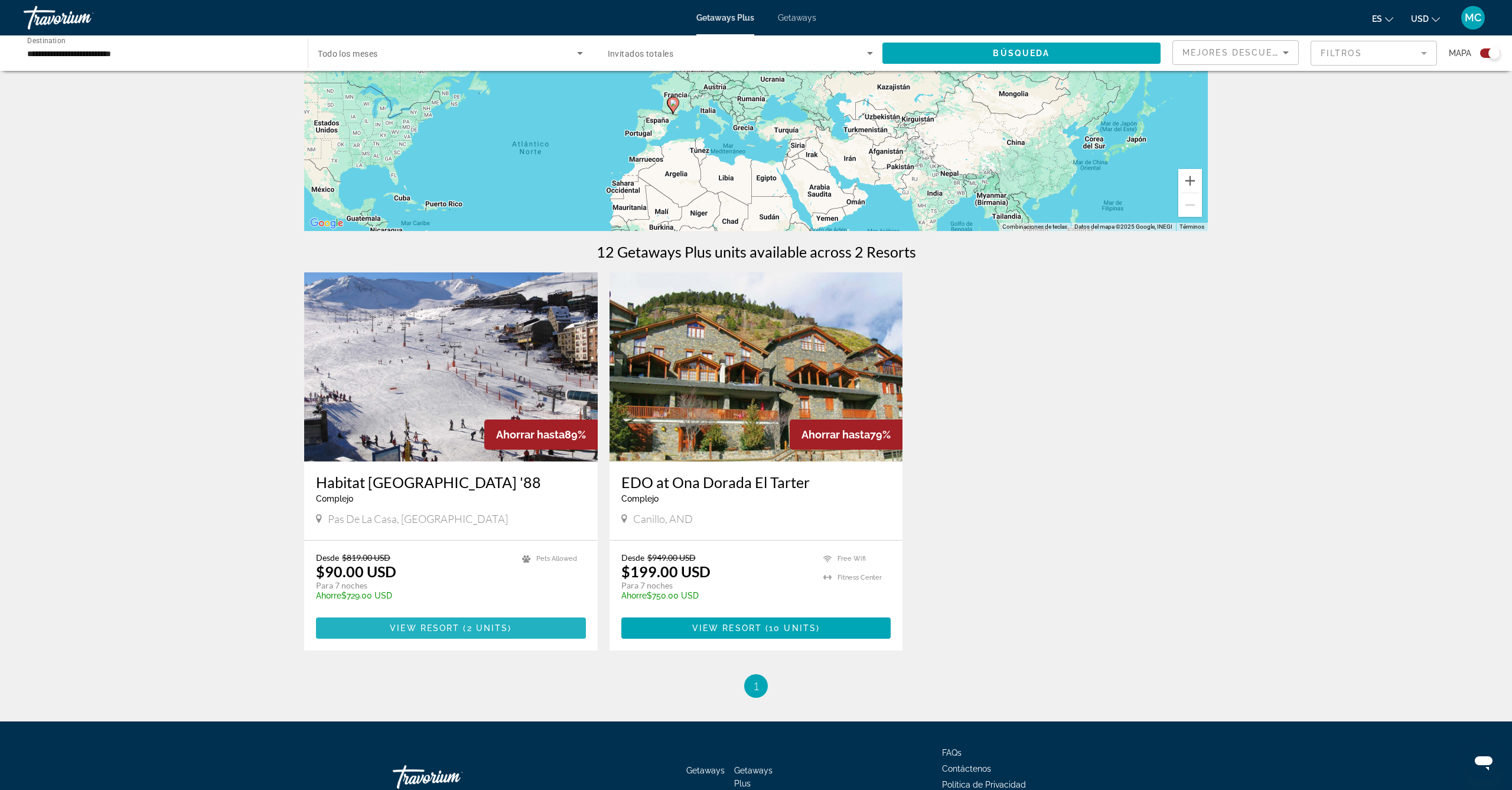
click at [434, 630] on span "View Resort" at bounding box center [425, 628] width 70 height 10
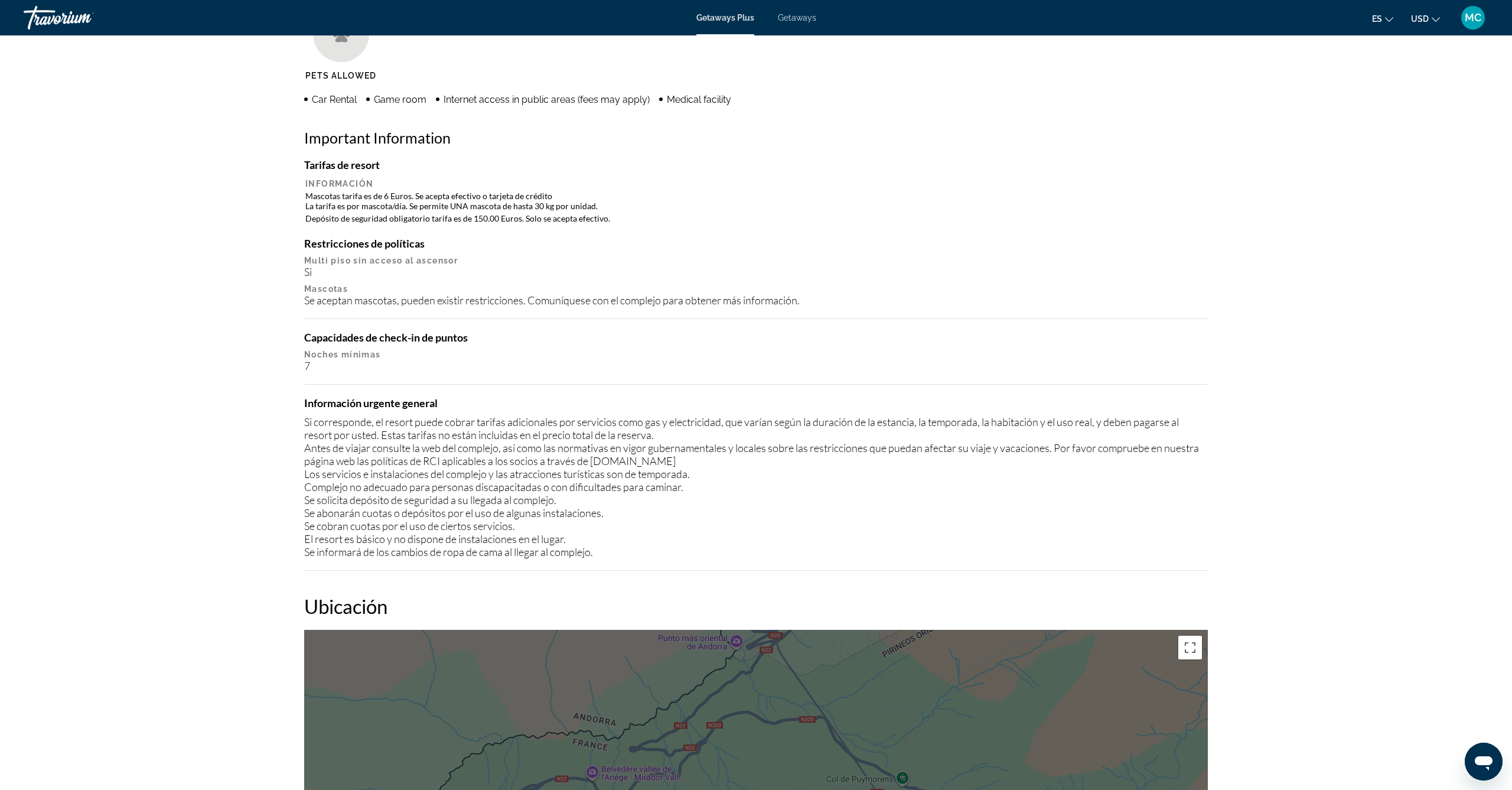
scroll to position [862, 0]
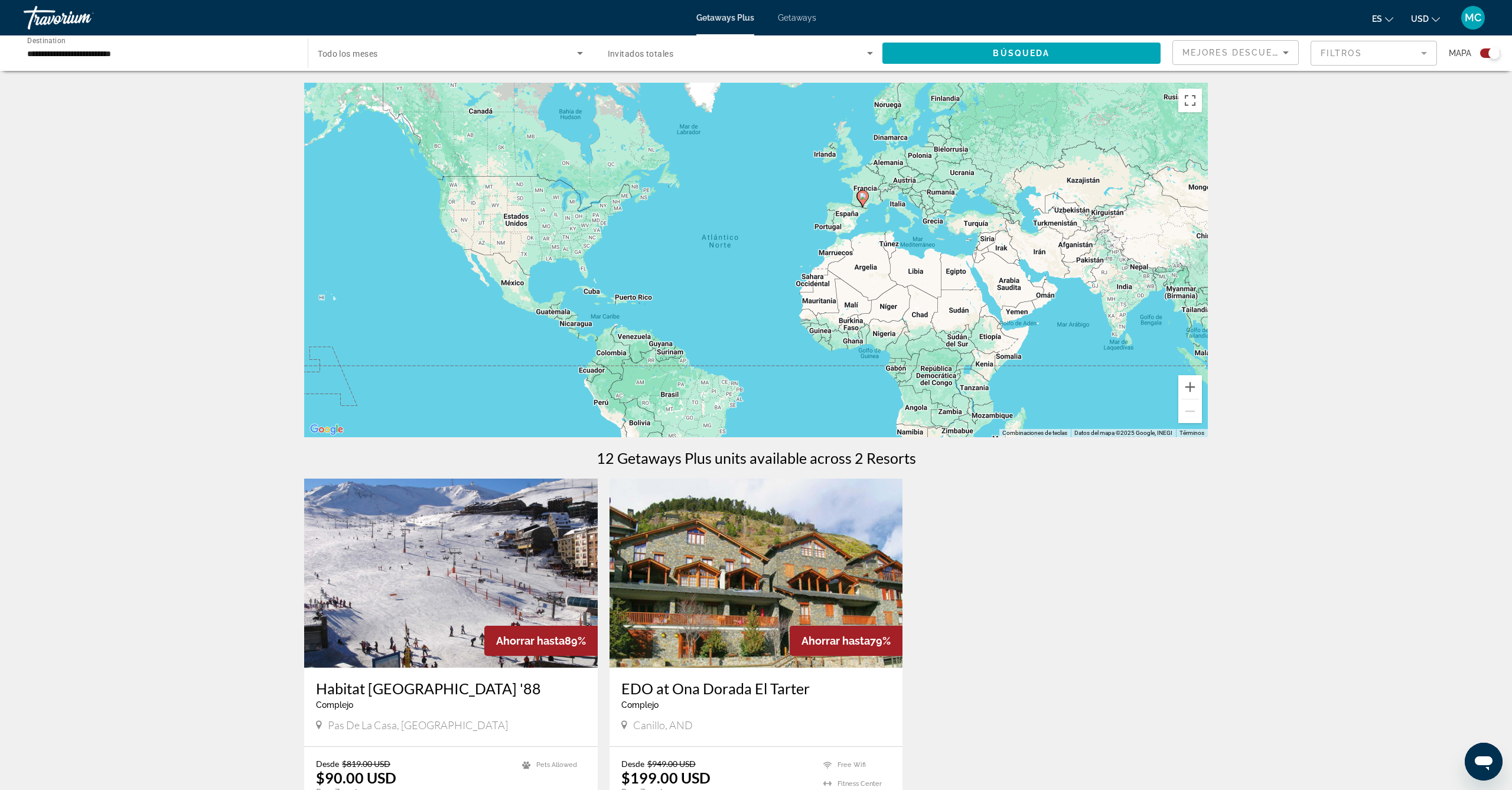
click at [798, 529] on img "Main content" at bounding box center [756, 573] width 294 height 189
